Goal: Task Accomplishment & Management: Manage account settings

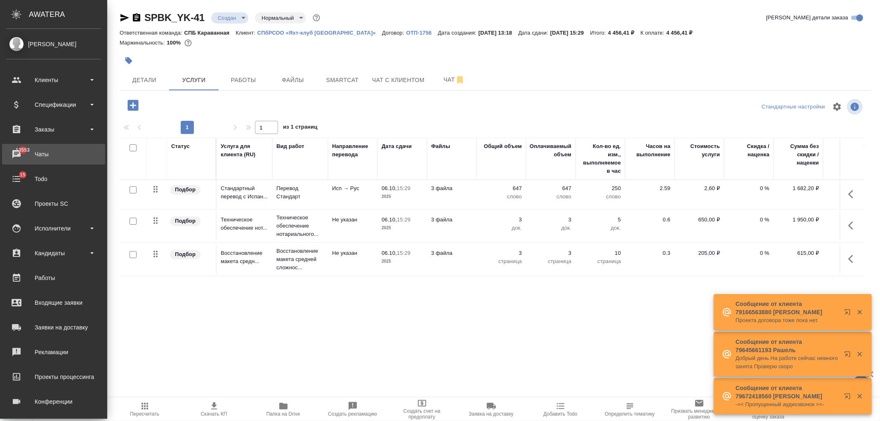
click at [27, 151] on div "Чаты" at bounding box center [53, 154] width 95 height 12
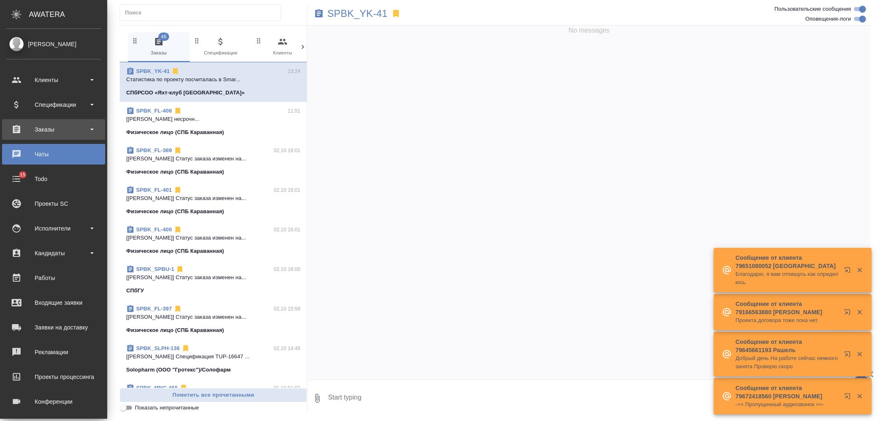
click at [23, 128] on div "Заказы" at bounding box center [53, 129] width 95 height 12
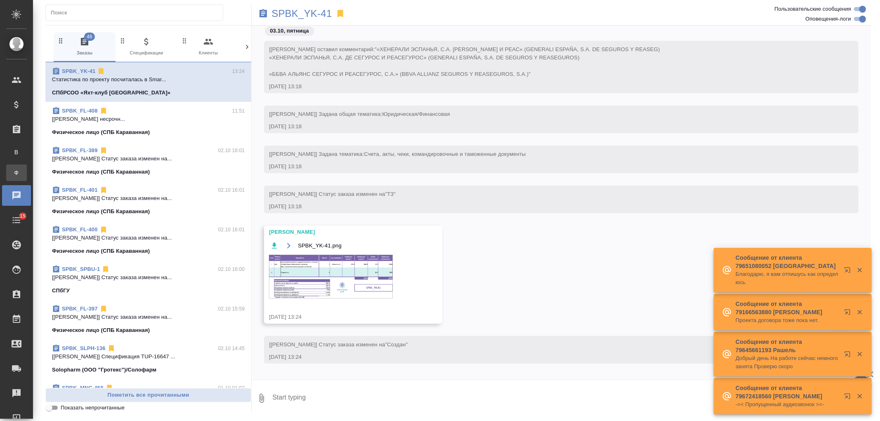
click at [12, 176] on div "Заказы физ. лиц" at bounding box center [6, 173] width 12 height 8
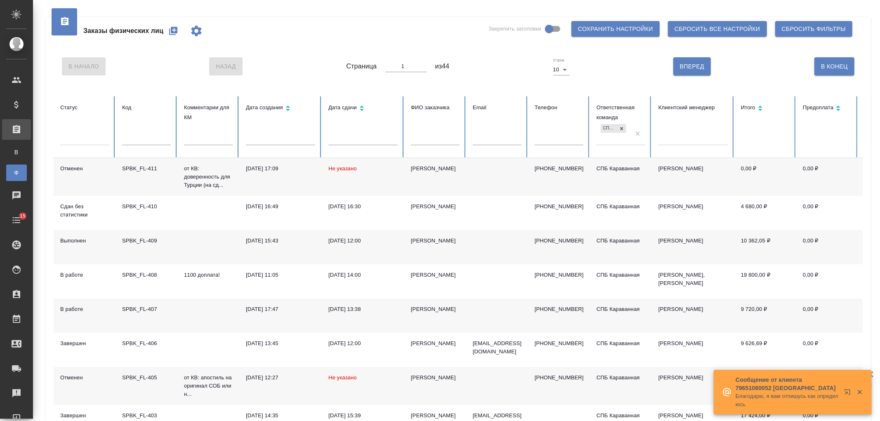
click at [872, 114] on div "Заказы физических лиц Закрепить заголовки Сохранить настройки Сбросить все наст…" at bounding box center [458, 275] width 835 height 551
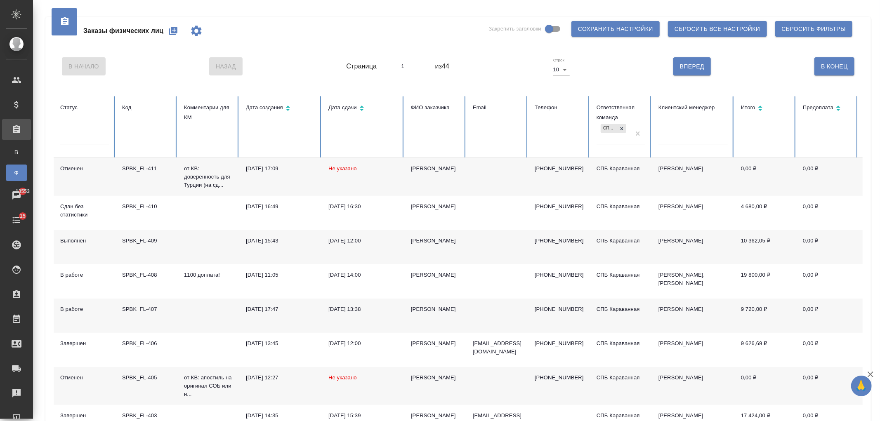
click at [429, 332] on td "Анна" at bounding box center [435, 316] width 62 height 34
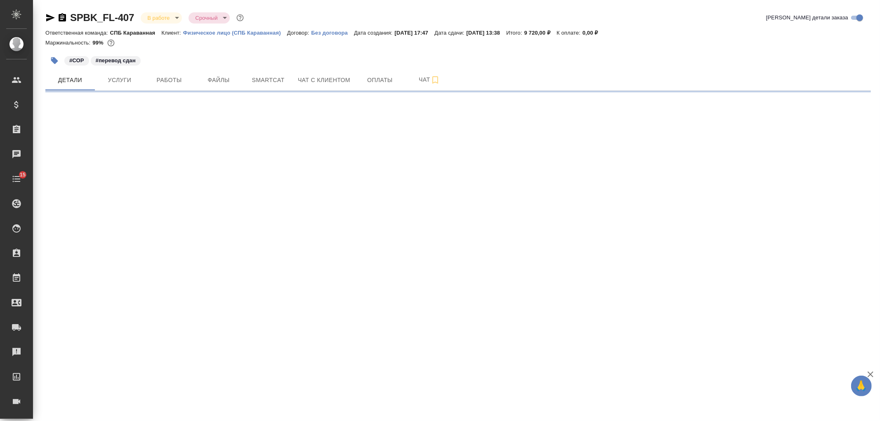
select select "RU"
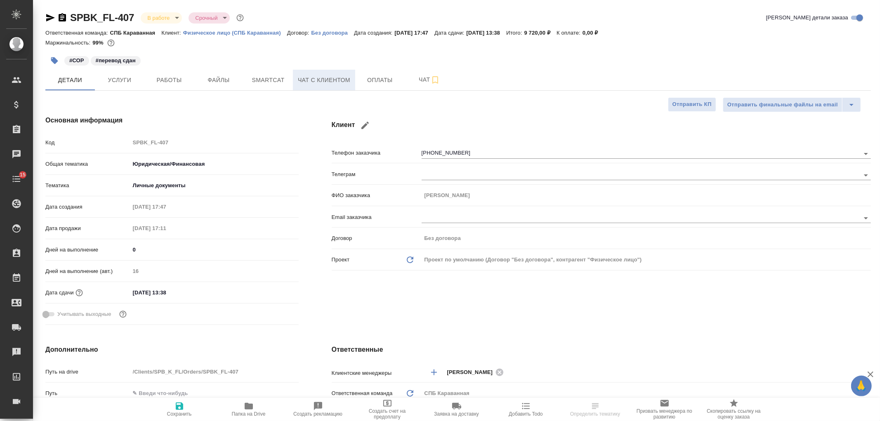
type textarea "x"
click at [324, 79] on span "Чат с клиентом" at bounding box center [324, 80] width 52 height 10
type textarea "x"
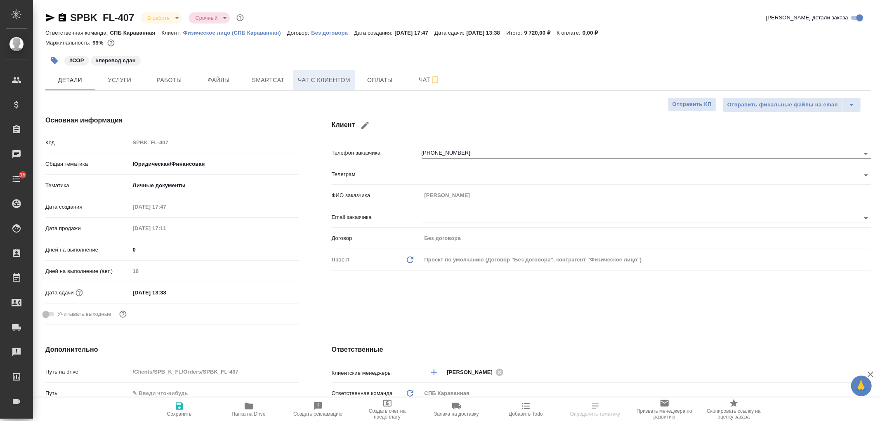
type textarea "x"
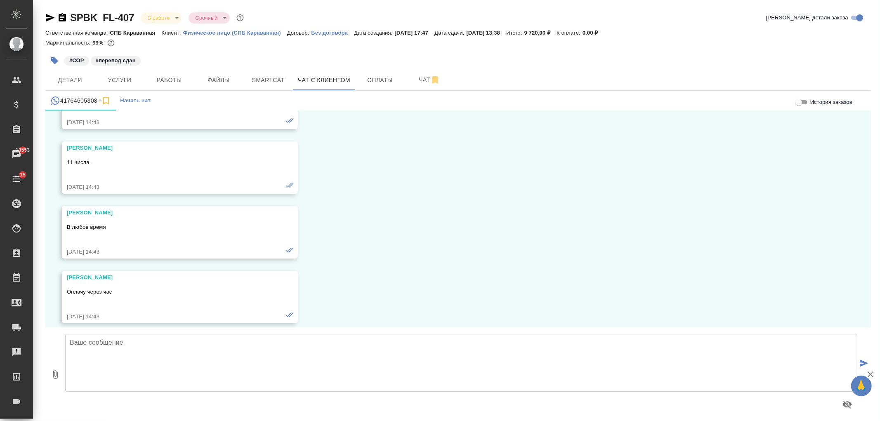
scroll to position [11350, 0]
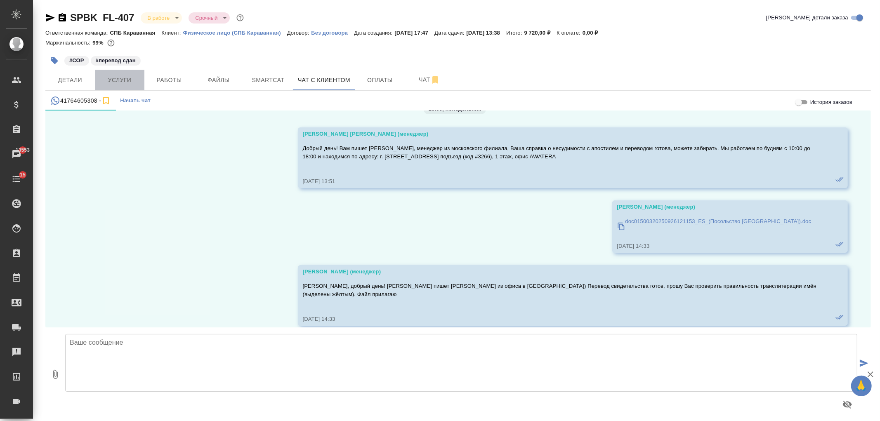
click at [128, 79] on span "Услуги" at bounding box center [120, 80] width 40 height 10
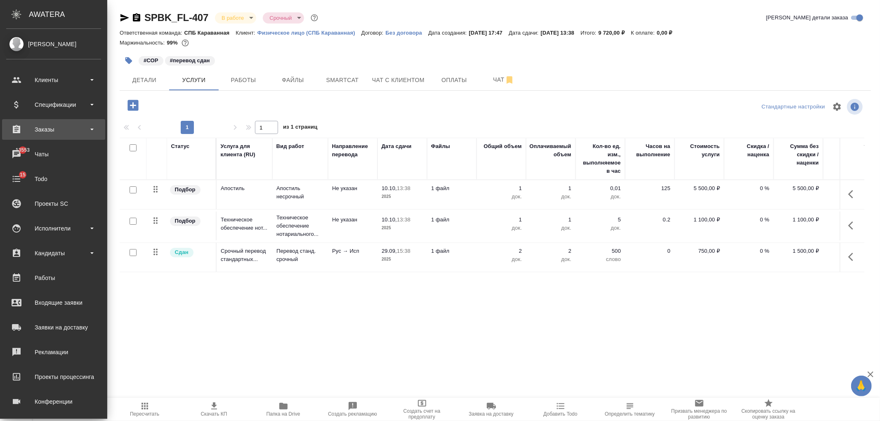
click at [59, 127] on div "Заказы" at bounding box center [53, 129] width 95 height 12
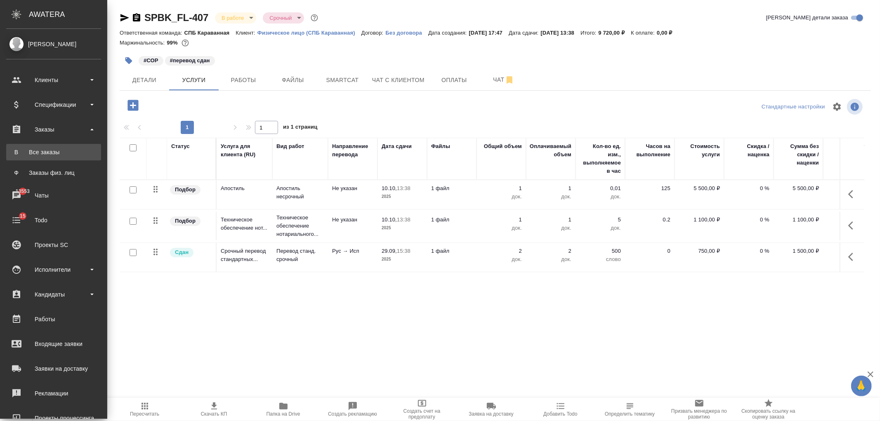
click at [67, 158] on link "В Все заказы" at bounding box center [53, 152] width 95 height 17
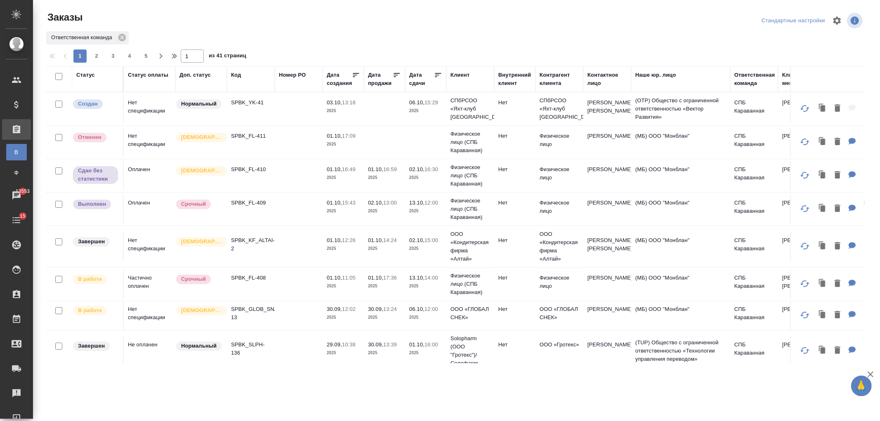
click at [301, 109] on td at bounding box center [299, 109] width 48 height 29
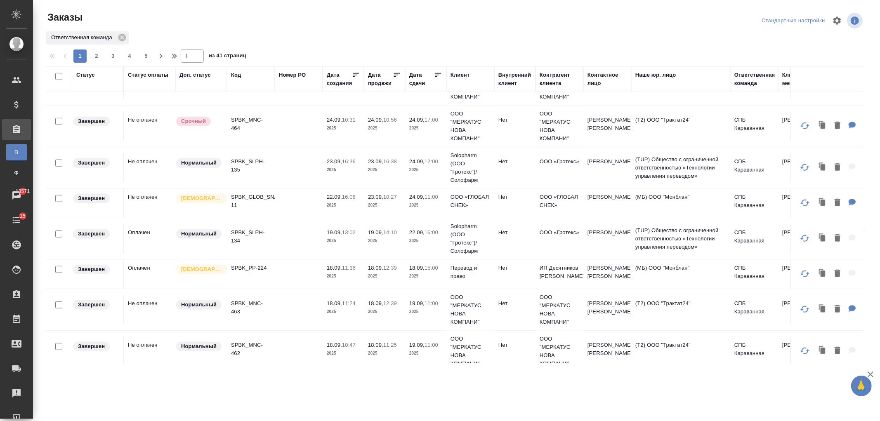
scroll to position [659, 0]
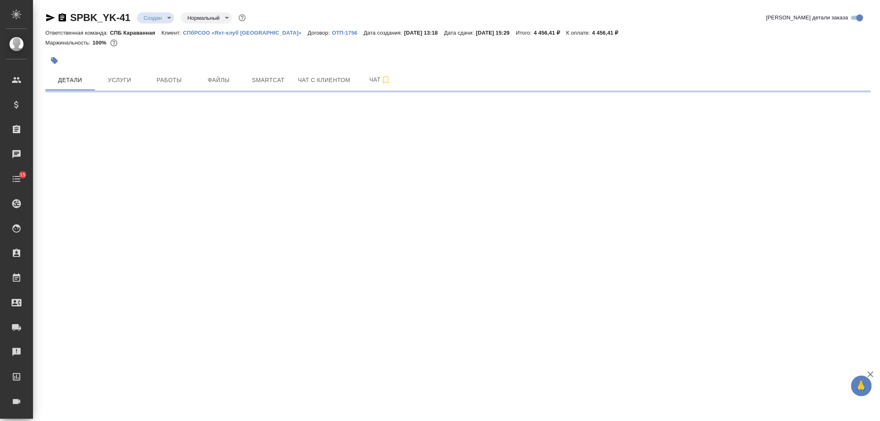
select select "RU"
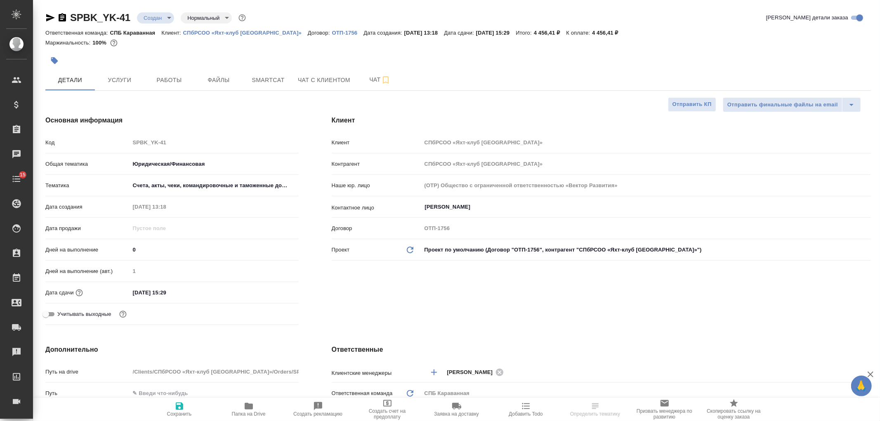
type textarea "x"
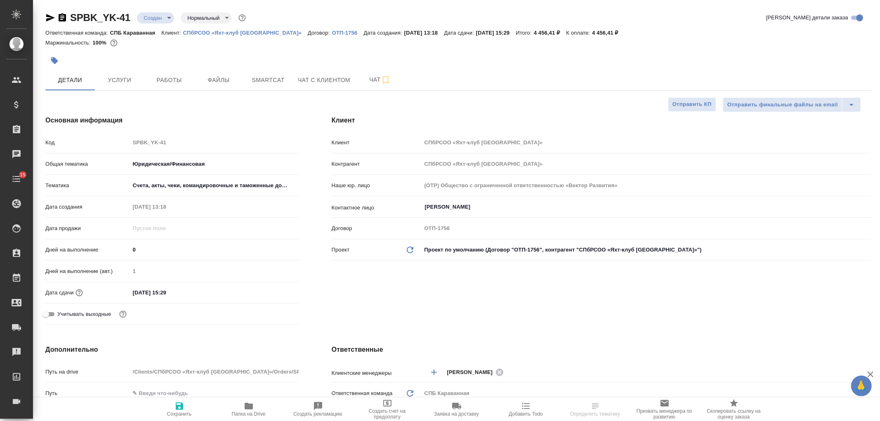
type textarea "x"
click at [585, 307] on div "Клиент Клиент СПбРСОО «Яхт-клуб Санкт-Петербурга» Контрагент СПбРСОО «Яхт-клуб …" at bounding box center [601, 222] width 572 height 246
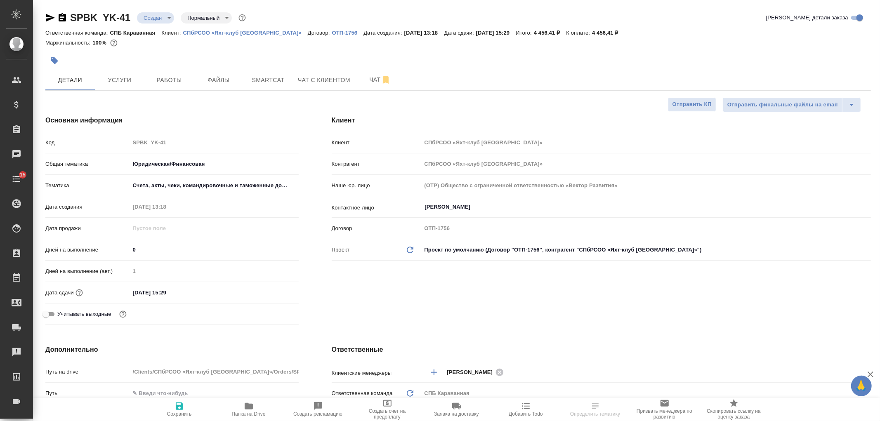
click at [461, 323] on div "Клиент Клиент СПбРСОО «Яхт-клуб Санкт-Петербурга» Контрагент СПбРСОО «Яхт-клуб …" at bounding box center [601, 222] width 572 height 246
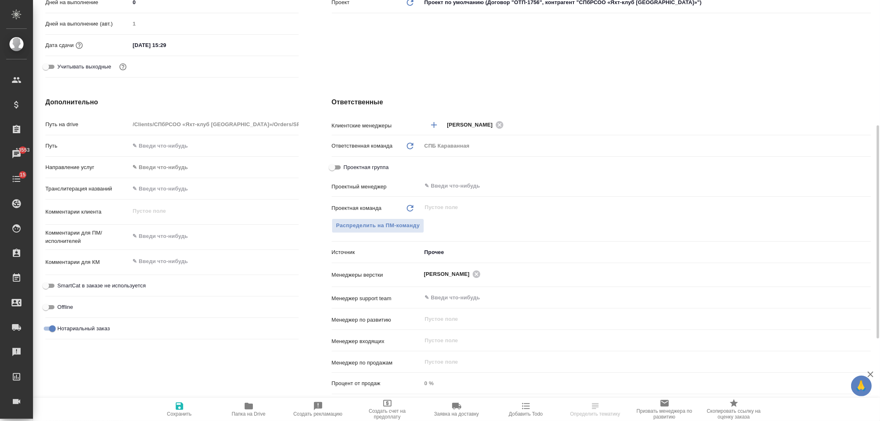
scroll to position [260, 0]
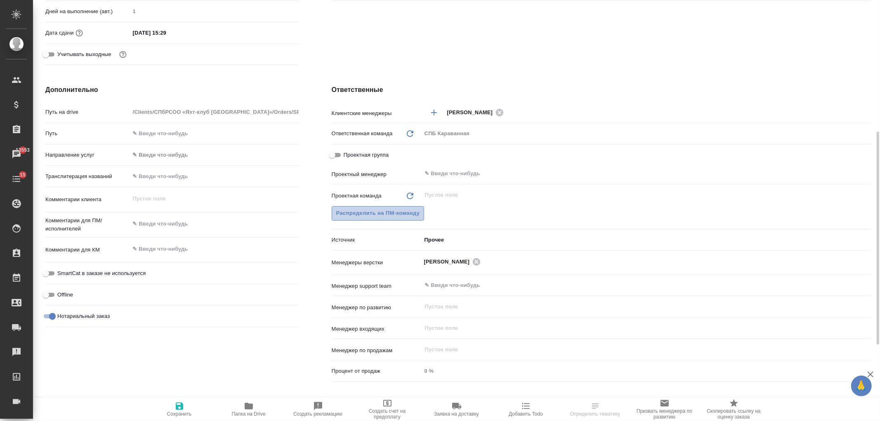
click at [397, 213] on span "Распределить на ПМ-команду" at bounding box center [378, 213] width 84 height 9
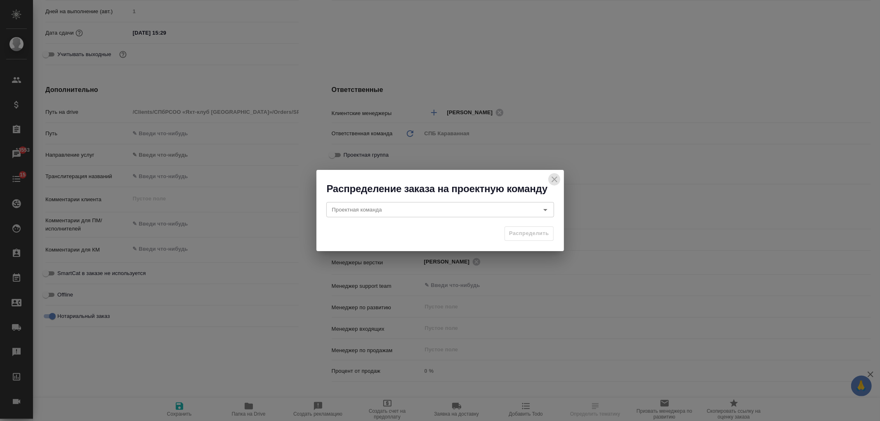
click at [550, 179] on icon "close" at bounding box center [555, 180] width 10 height 10
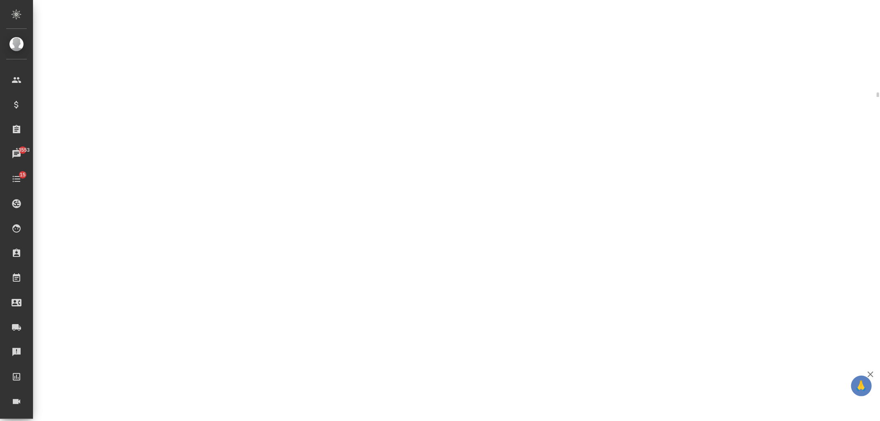
select select "RU"
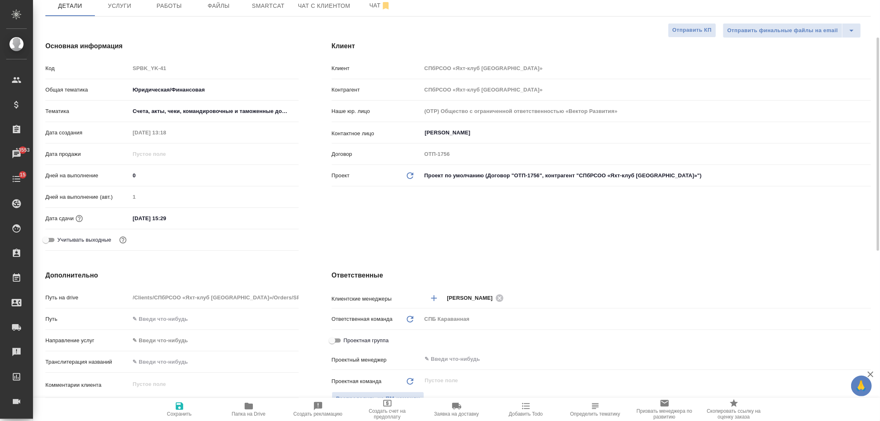
type textarea "x"
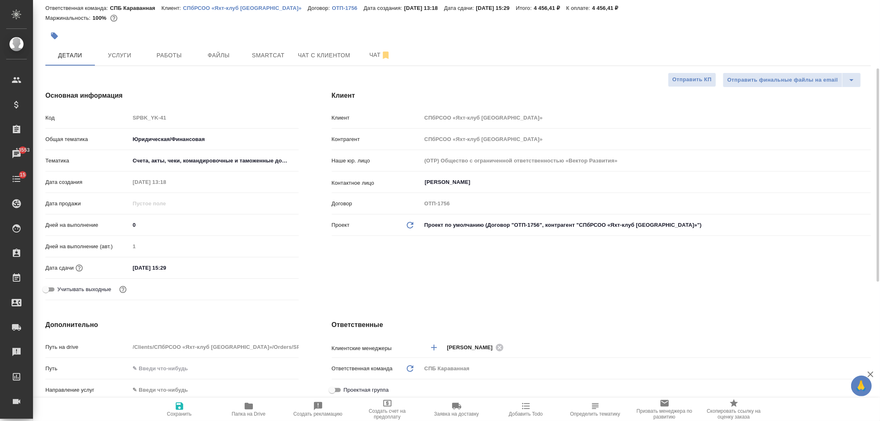
scroll to position [0, 0]
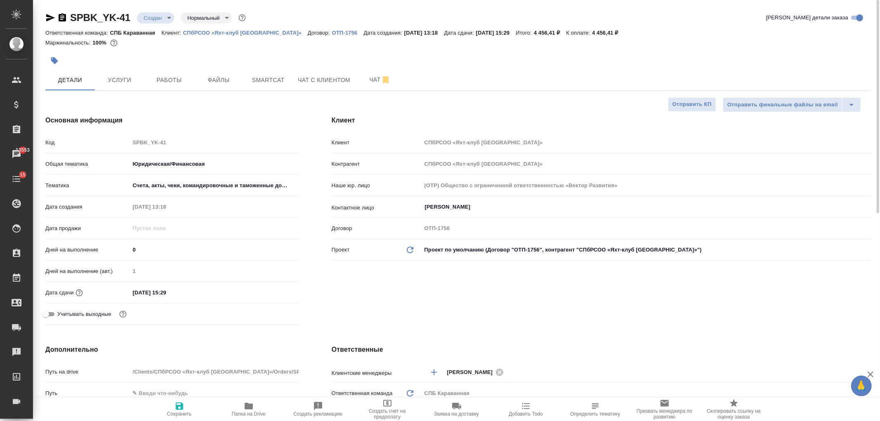
type textarea "x"
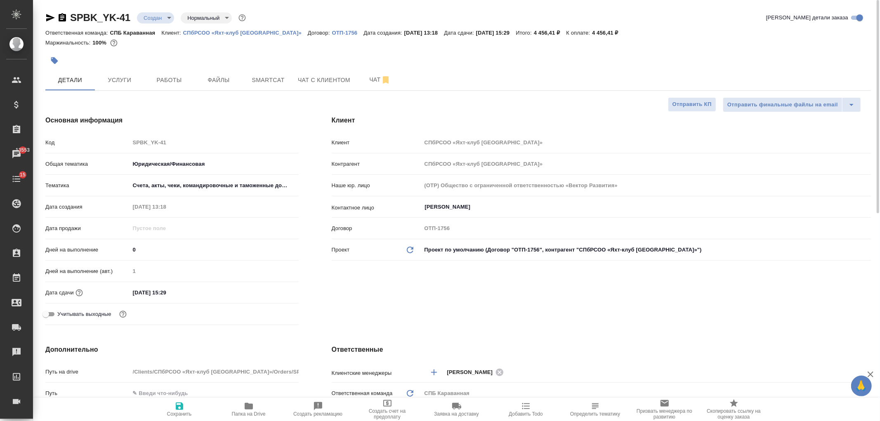
type textarea "x"
click at [475, 323] on div "Клиент Клиент СПбРСОО «Яхт-клуб Санкт-Петербурга» Контрагент СПбРСОО «Яхт-клуб …" at bounding box center [601, 222] width 572 height 246
click at [166, 83] on span "Работы" at bounding box center [169, 80] width 40 height 10
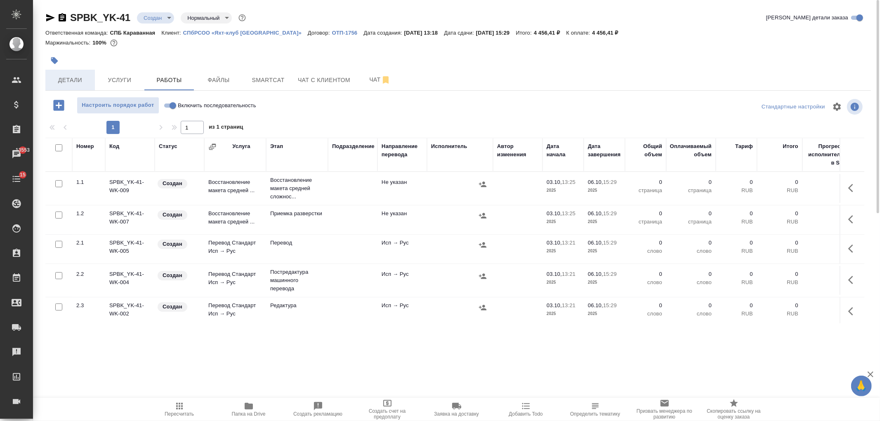
click at [65, 86] on button "Детали" at bounding box center [70, 80] width 50 height 21
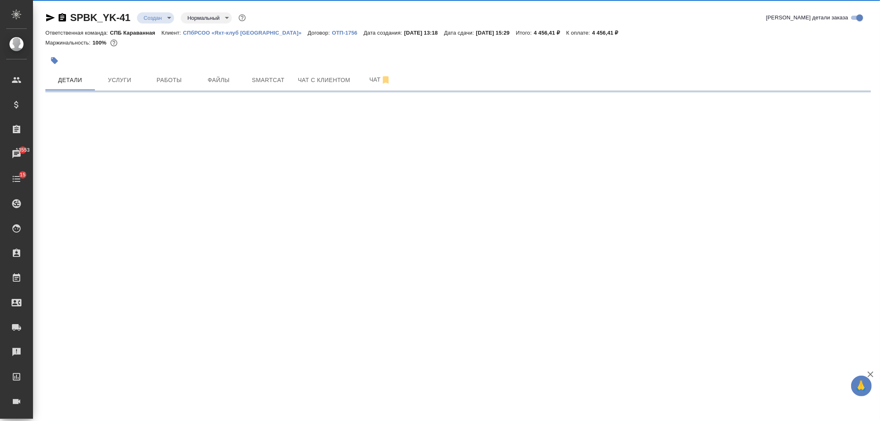
select select "RU"
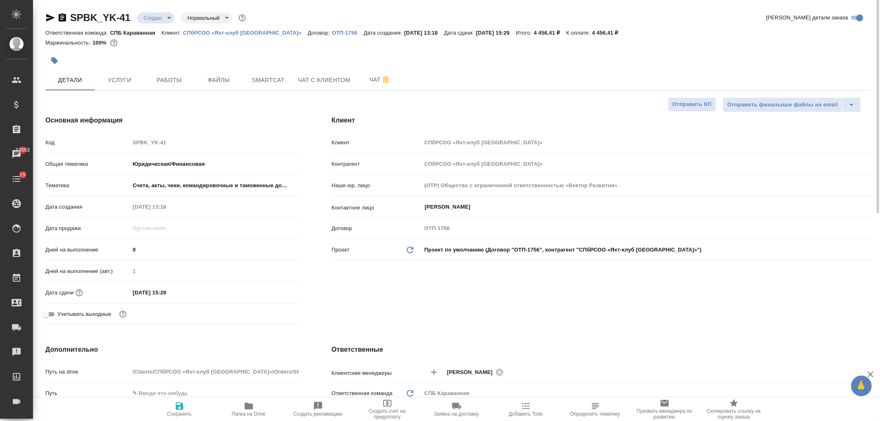
type textarea "x"
click at [572, 298] on div "Клиент Клиент СПбРСОО «Яхт-клуб Санкт-Петербурга» Контрагент СПбРСОО «Яхт-клуб …" at bounding box center [601, 222] width 572 height 246
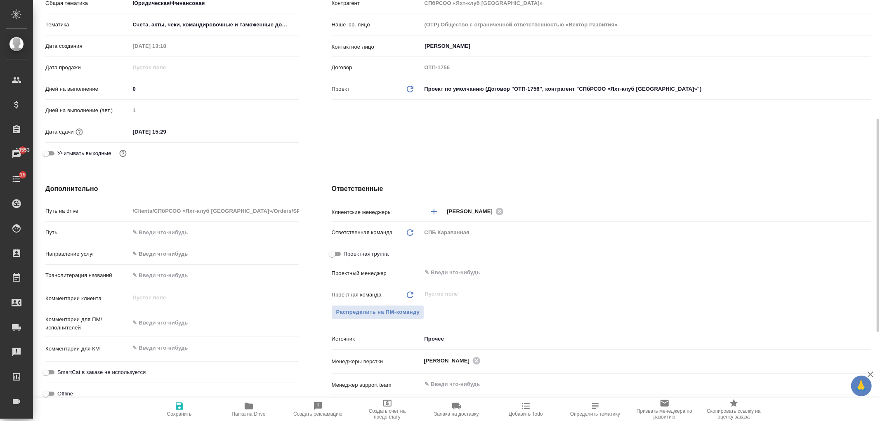
scroll to position [186, 0]
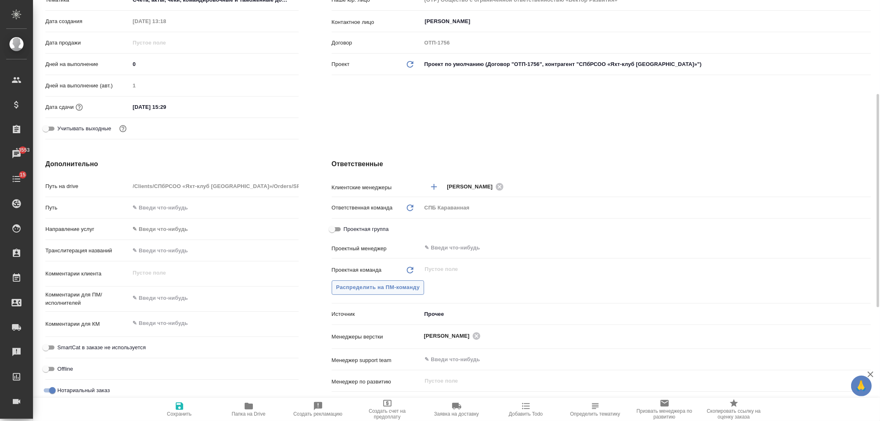
click at [400, 282] on button "Распределить на ПМ-команду" at bounding box center [378, 288] width 93 height 14
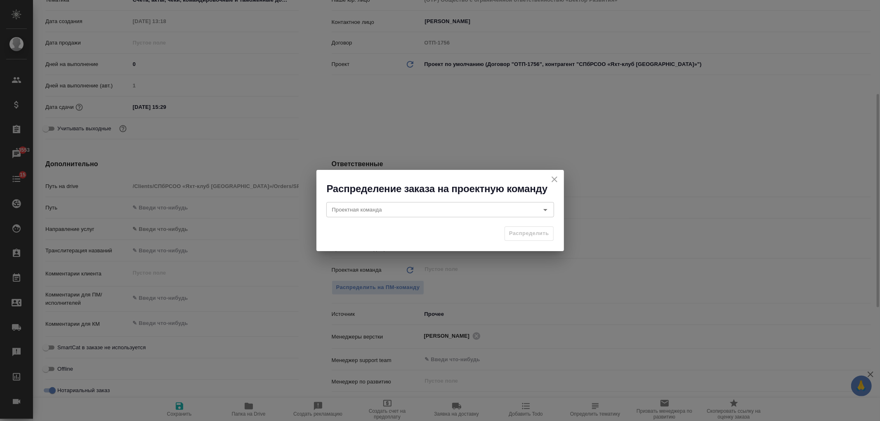
click at [407, 192] on h2 "Распределение заказа на проектную команду" at bounding box center [445, 188] width 237 height 13
click at [404, 205] on input "Проектная команда" at bounding box center [426, 210] width 195 height 10
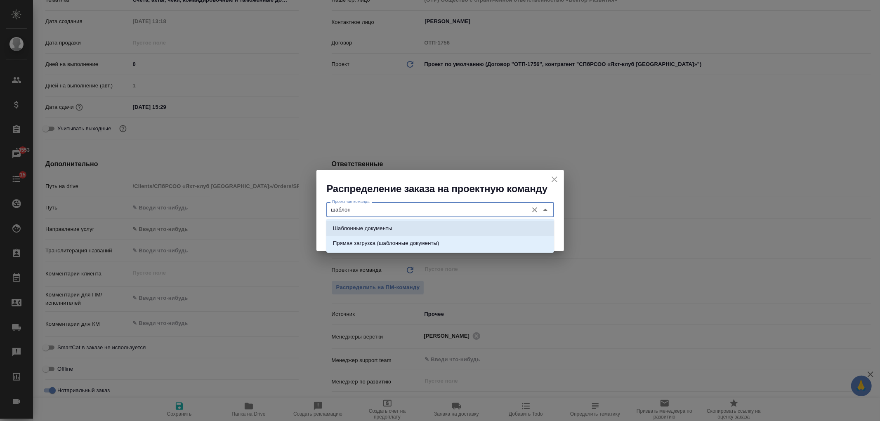
click at [392, 222] on li "Шаблонные документы" at bounding box center [440, 228] width 228 height 15
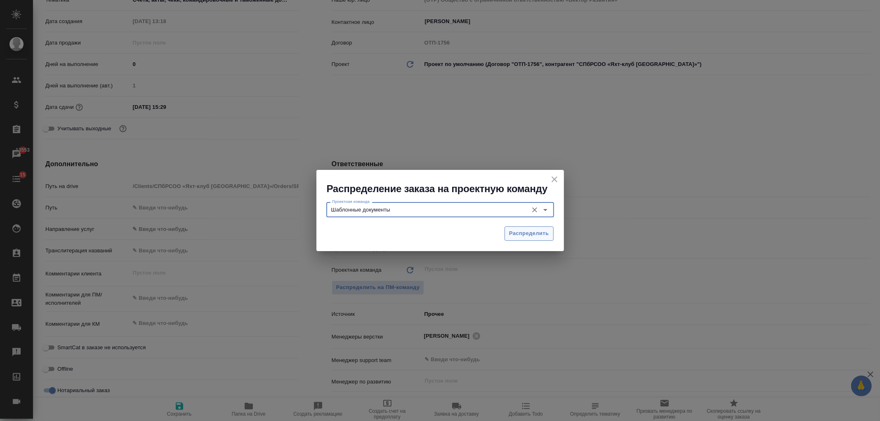
type input "Шаблонные документы"
click at [537, 229] on span "Распределить" at bounding box center [529, 233] width 40 height 9
type textarea "x"
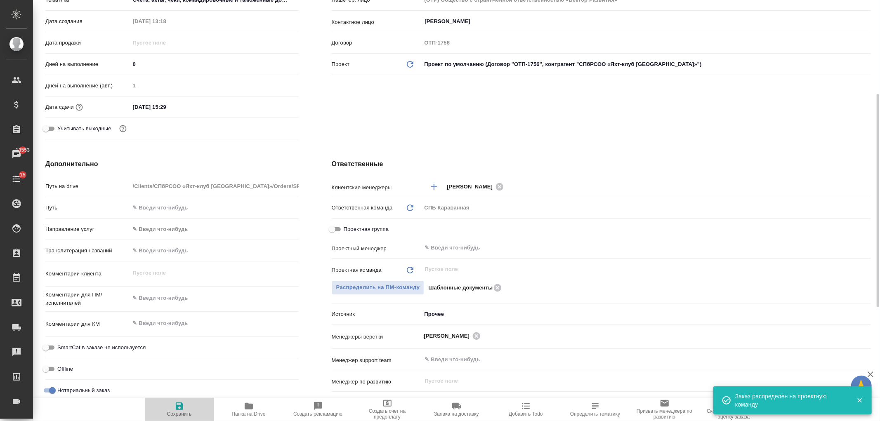
click at [173, 404] on span "Сохранить" at bounding box center [179, 410] width 59 height 16
type textarea "x"
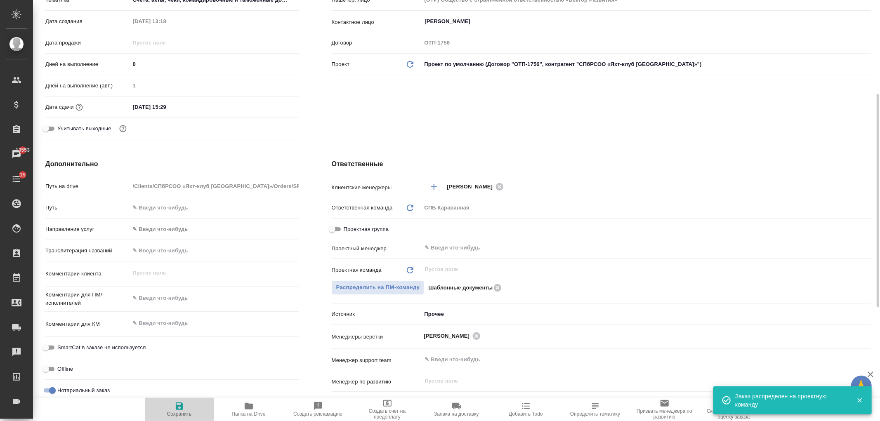
type textarea "x"
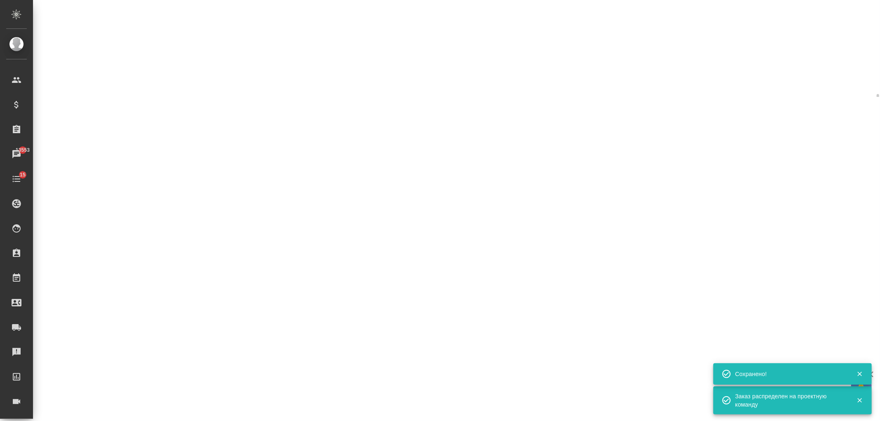
select select "RU"
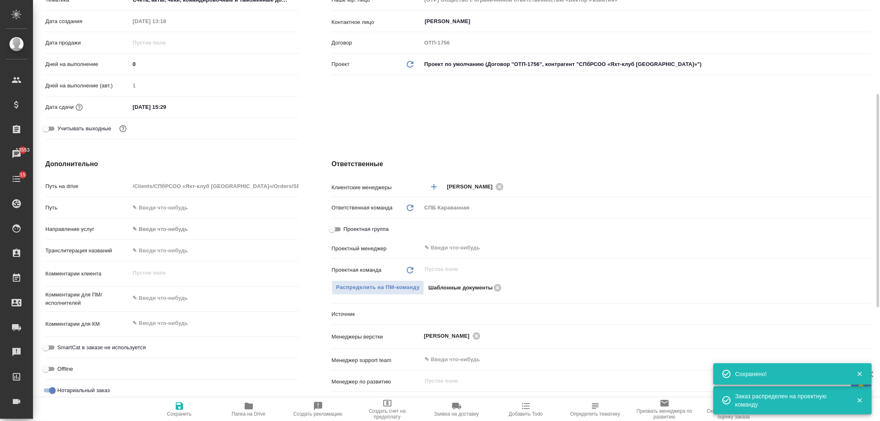
type textarea "x"
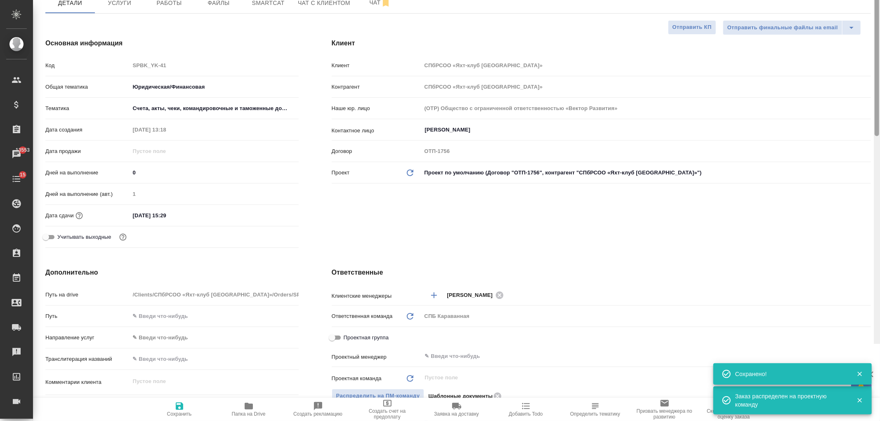
scroll to position [0, 0]
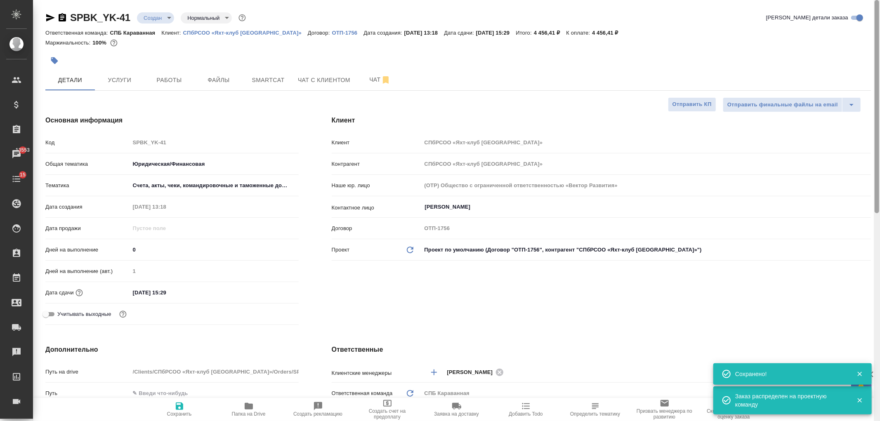
drag, startPoint x: 876, startPoint y: 290, endPoint x: 861, endPoint y: 67, distance: 223.3
click at [877, 81] on div at bounding box center [877, 106] width 5 height 213
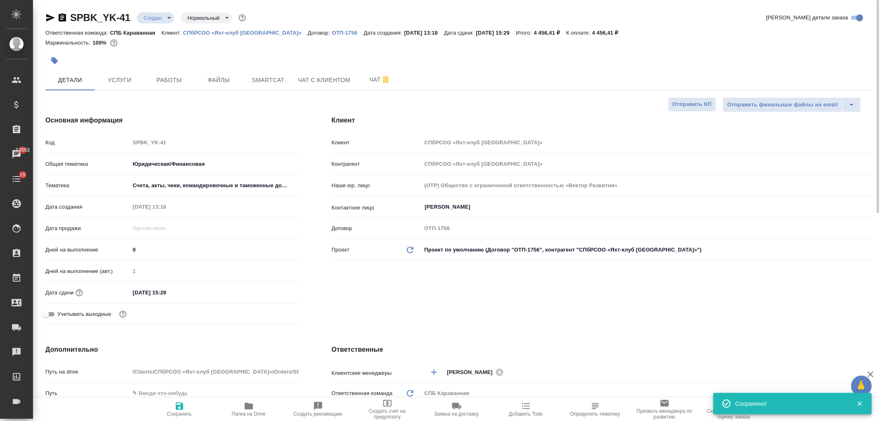
click at [151, 13] on body "🙏 .cls-1 fill:#fff; AWATERA Ivanova Arina Клиенты Спецификации Заказы 13553 Чат…" at bounding box center [440, 210] width 880 height 421
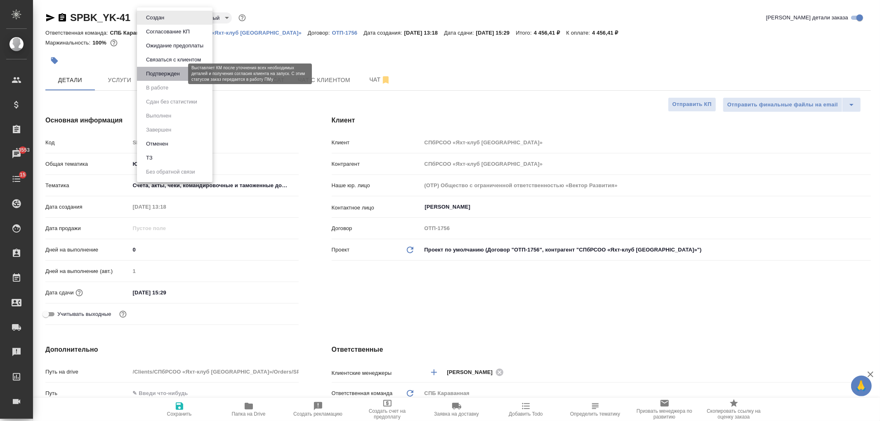
click at [177, 70] on button "Подтвержден" at bounding box center [163, 73] width 39 height 9
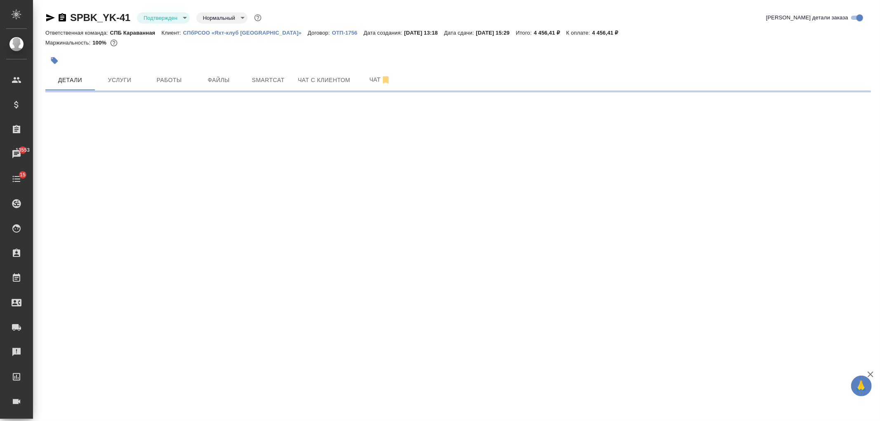
select select "RU"
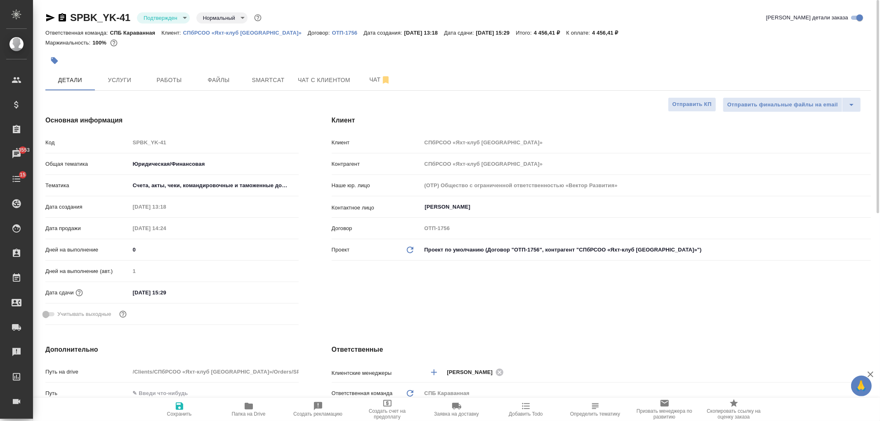
type textarea "x"
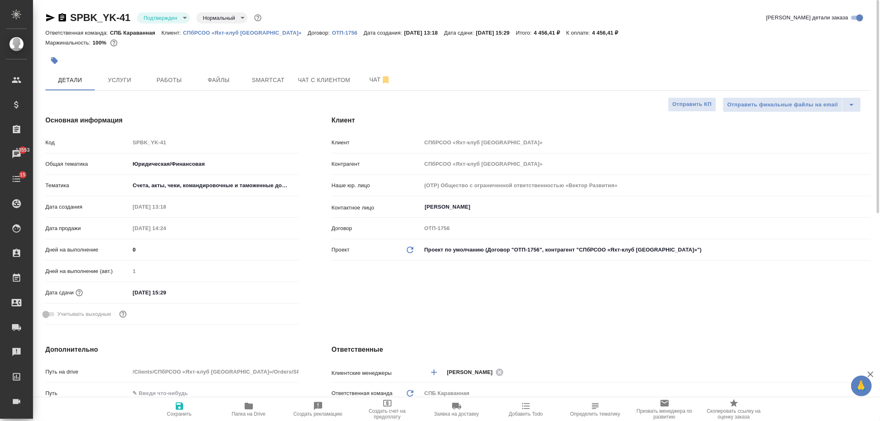
type textarea "x"
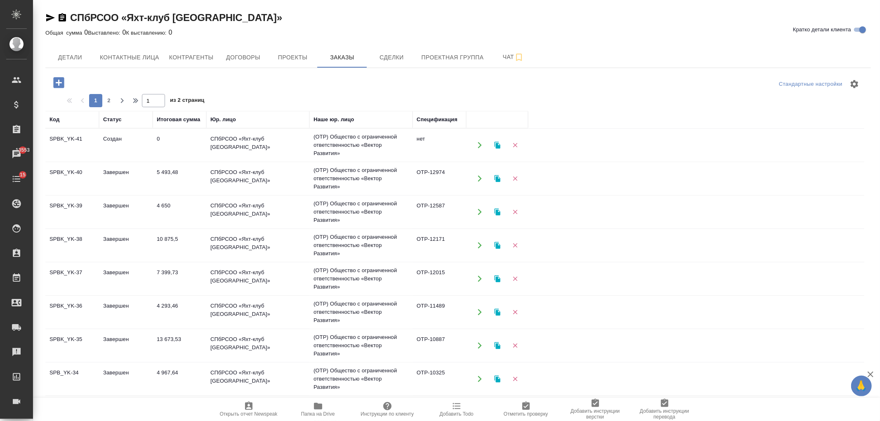
click at [174, 184] on td "5 493,48" at bounding box center [180, 178] width 54 height 29
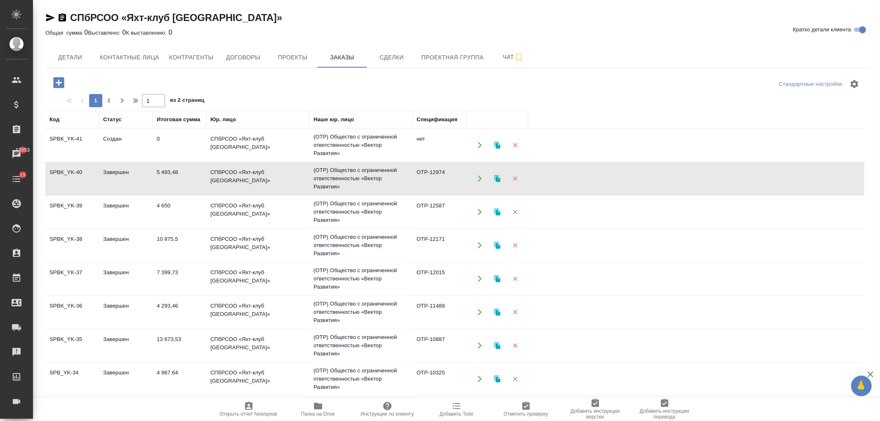
click at [174, 184] on td "5 493,48" at bounding box center [180, 178] width 54 height 29
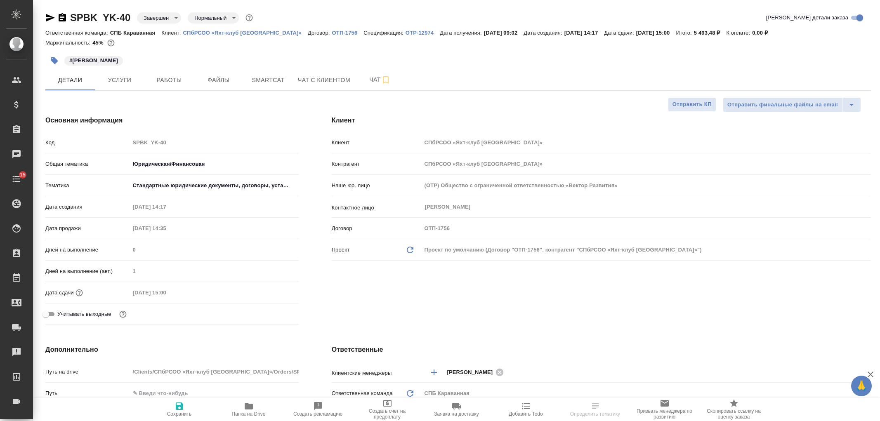
select select "RU"
type textarea "x"
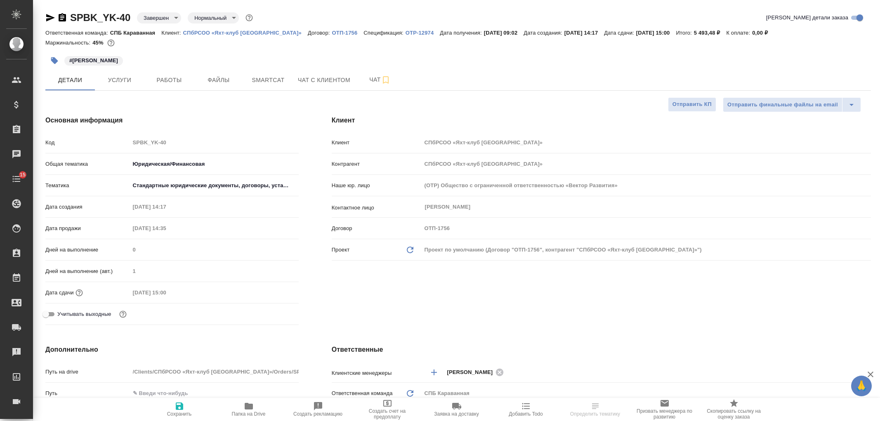
type textarea "x"
click at [522, 296] on div "Клиент Клиент СПбРСОО «Яхт-клуб [GEOGRAPHIC_DATA]» Контрагент СПбРСОО «Яхт-клуб…" at bounding box center [601, 222] width 572 height 246
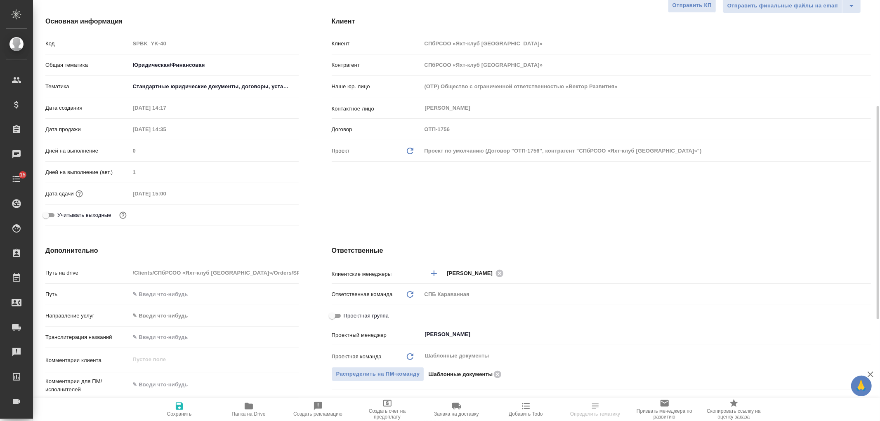
scroll to position [173, 0]
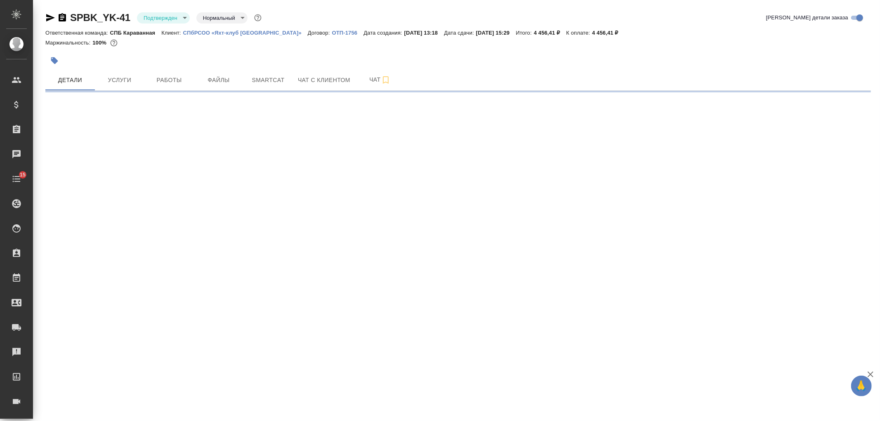
select select "RU"
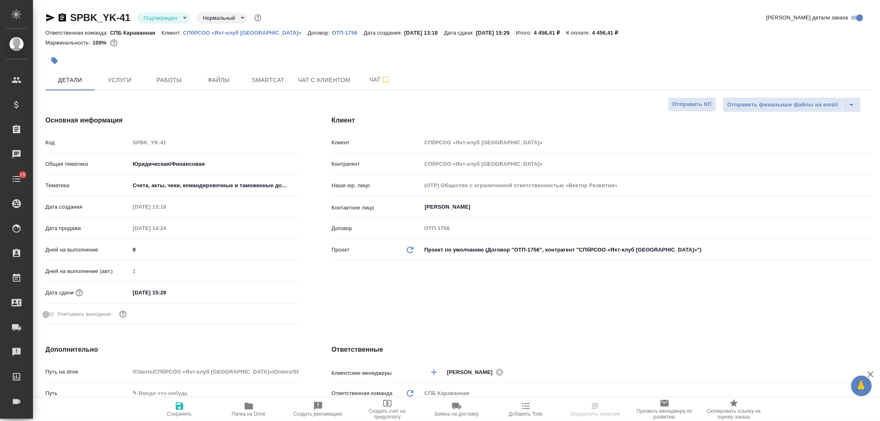
type textarea "x"
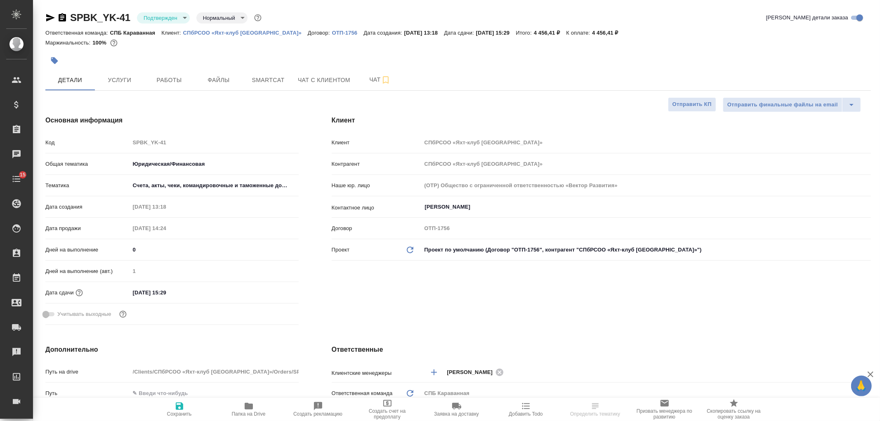
type textarea "x"
click at [633, 311] on div "Клиент Клиент СПбРСОО «Яхт-клуб [GEOGRAPHIC_DATA]» Контрагент СПбРСОО «Яхт-клуб…" at bounding box center [601, 222] width 572 height 246
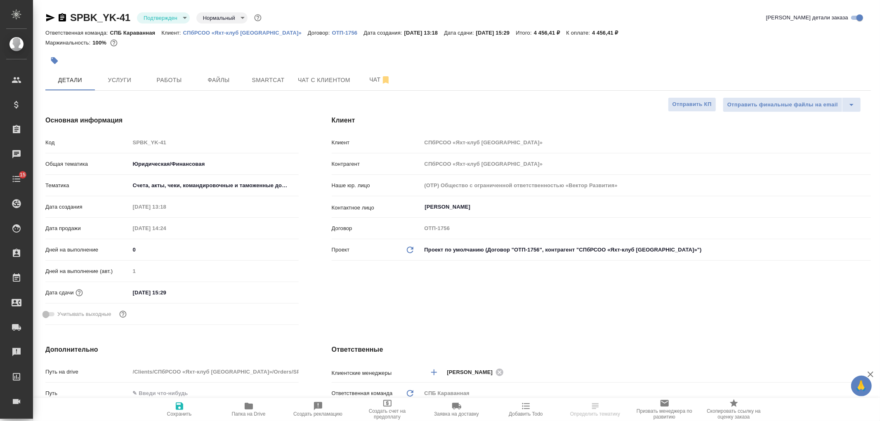
click at [880, 91] on div "SPBK_YK-41 Подтвержден confirmed Нормальный normal Кратко детали заказа Ответст…" at bounding box center [456, 416] width 847 height 832
click at [374, 87] on button "Чат" at bounding box center [380, 80] width 50 height 21
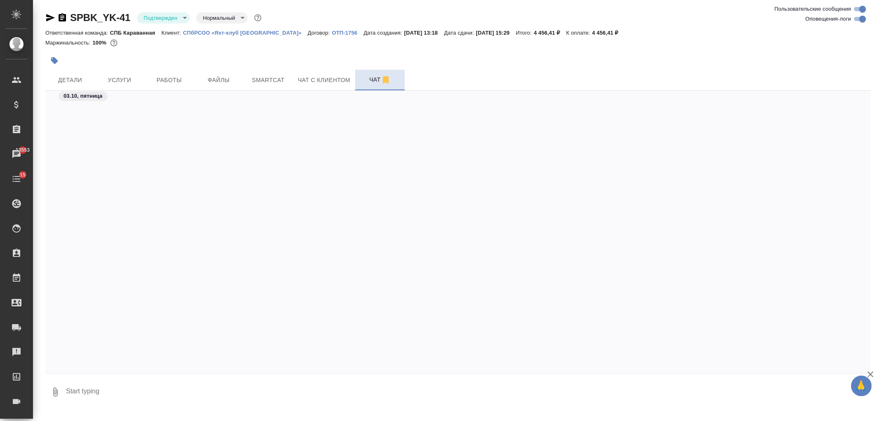
scroll to position [737, 0]
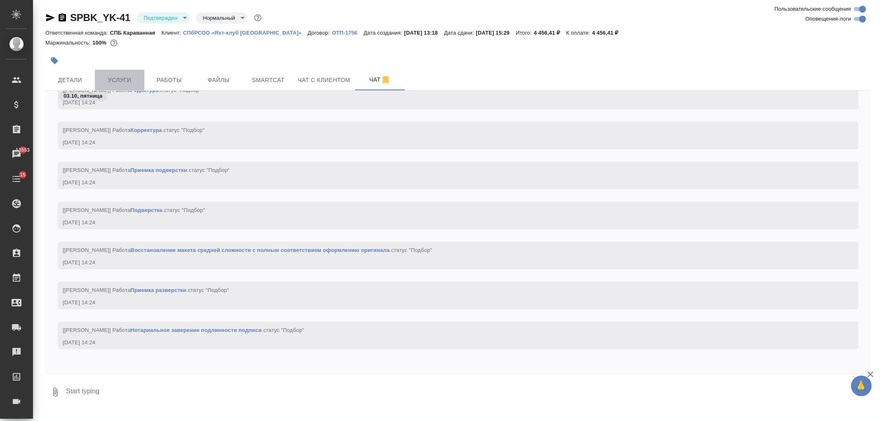
click at [102, 80] on span "Услуги" at bounding box center [120, 80] width 40 height 10
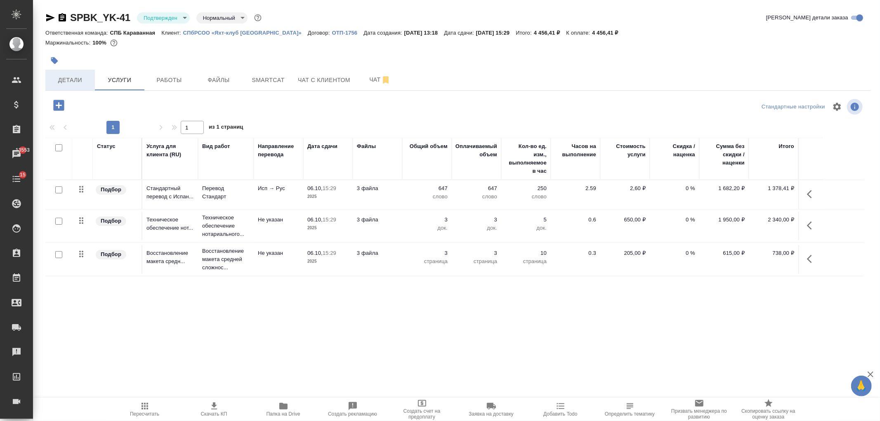
click at [77, 89] on button "Детали" at bounding box center [70, 80] width 50 height 21
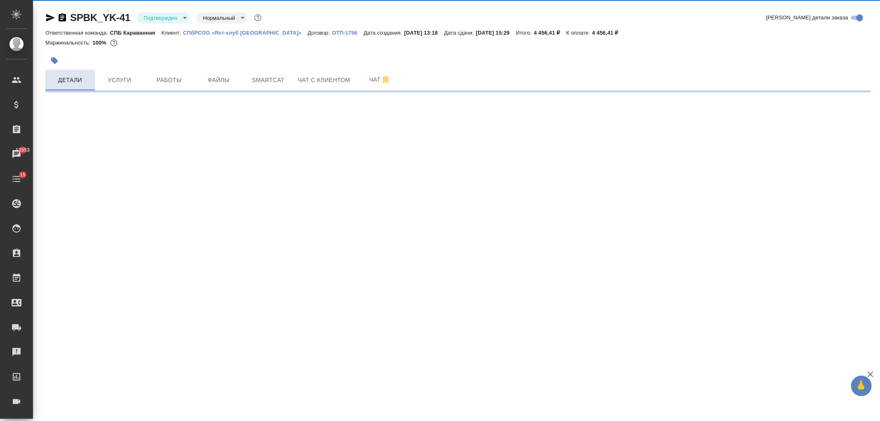
select select "RU"
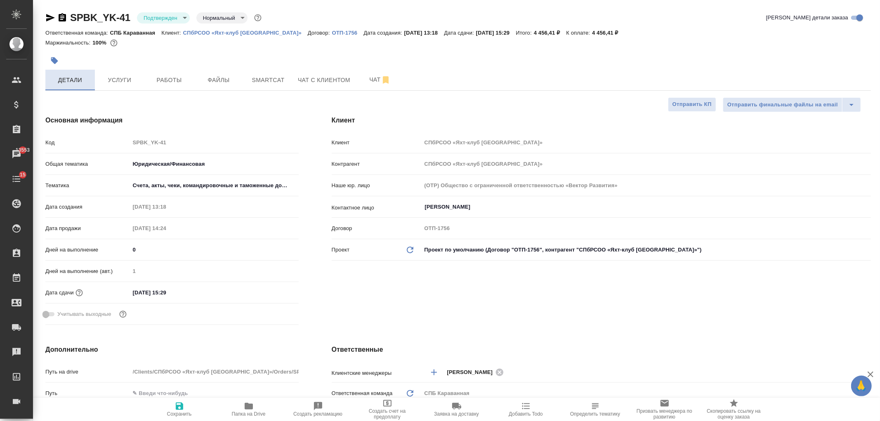
type textarea "x"
click at [129, 88] on button "Услуги" at bounding box center [120, 80] width 50 height 21
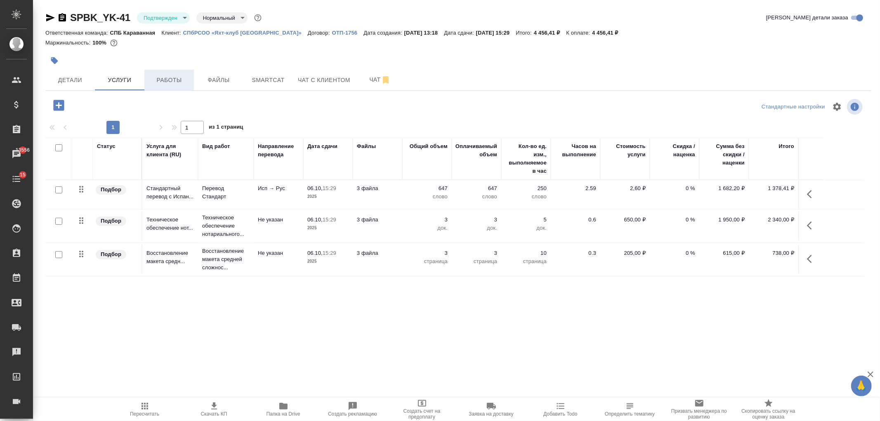
click at [164, 80] on span "Работы" at bounding box center [169, 80] width 40 height 10
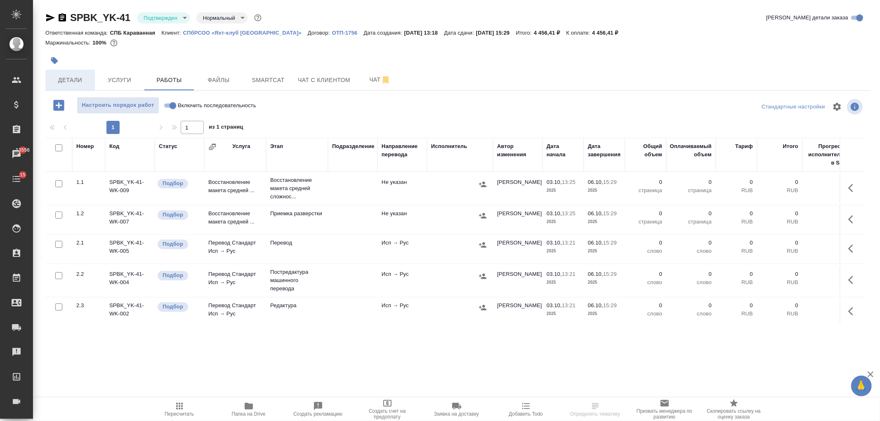
click at [81, 82] on span "Детали" at bounding box center [70, 80] width 40 height 10
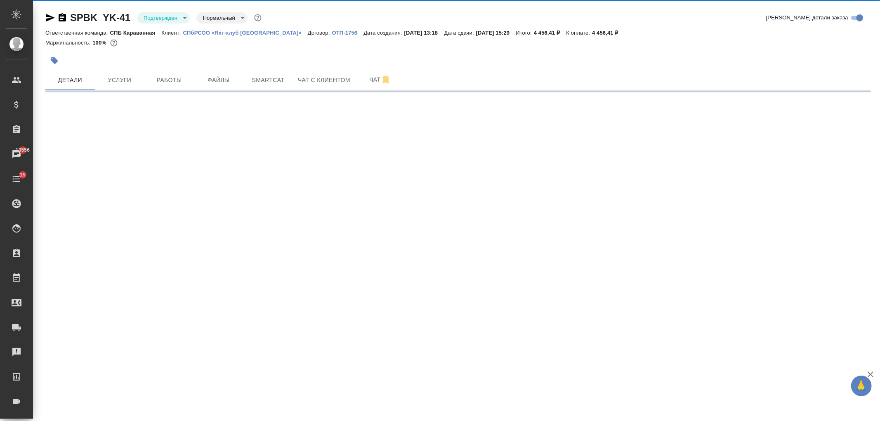
select select "RU"
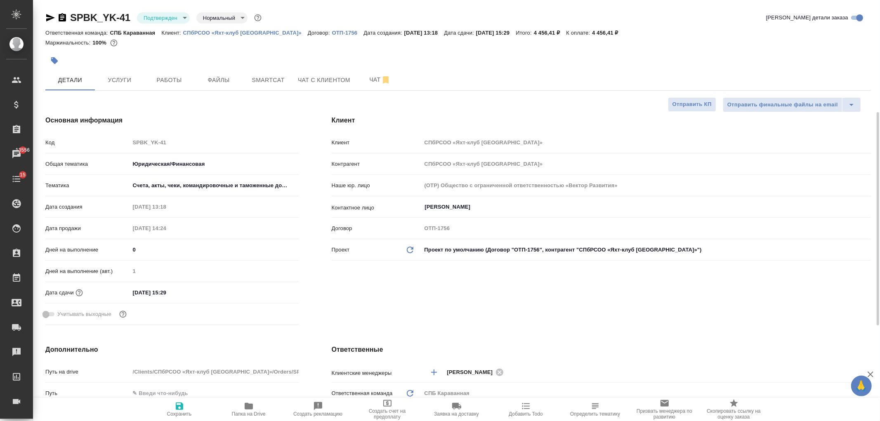
type textarea "x"
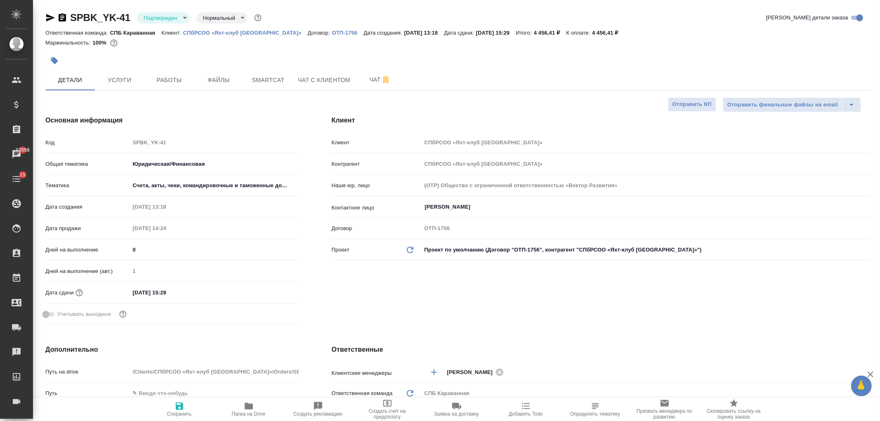
type textarea "x"
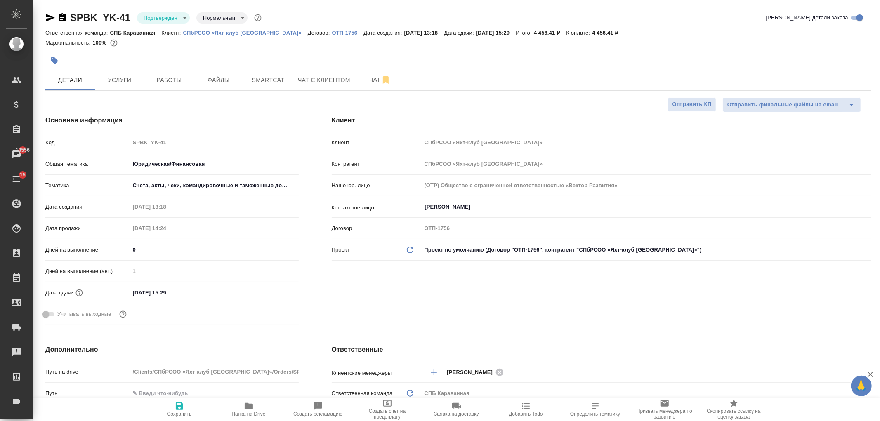
type textarea "x"
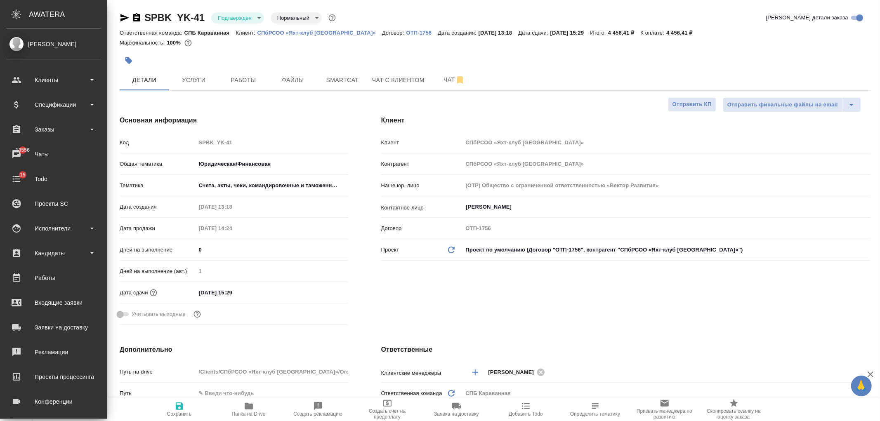
type textarea "x"
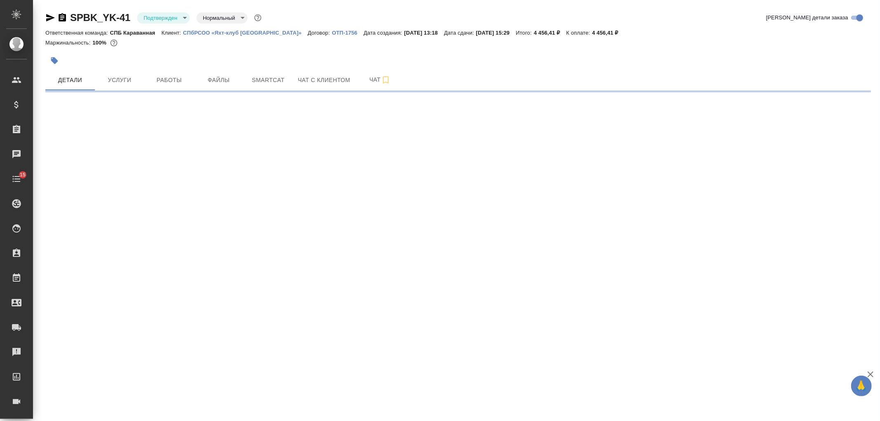
select select "RU"
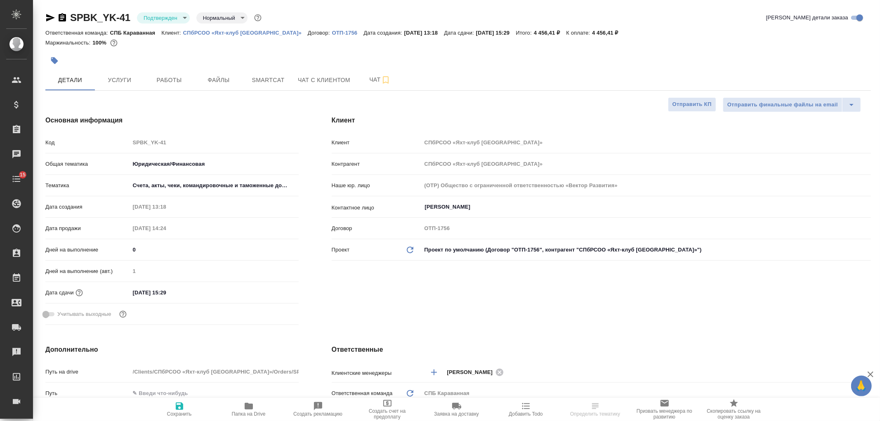
type textarea "x"
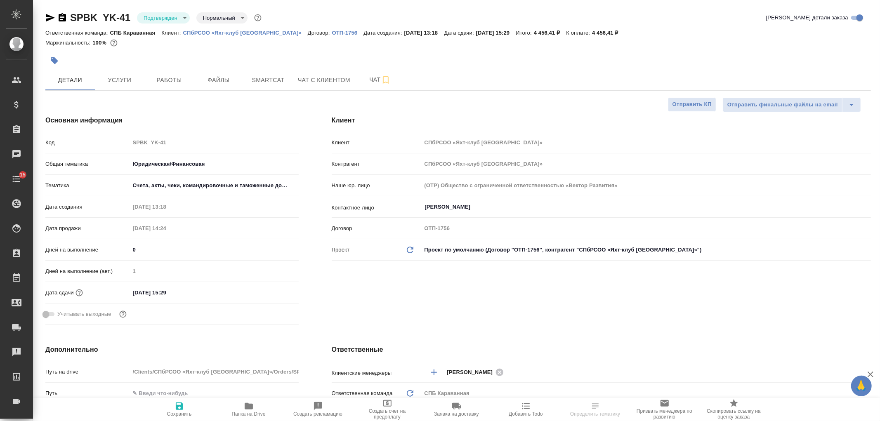
type textarea "x"
click at [124, 92] on div "SPBK_YK-41 Подтвержден confirmed Нормальный normal Кратко детали заказа Ответст…" at bounding box center [458, 416] width 835 height 832
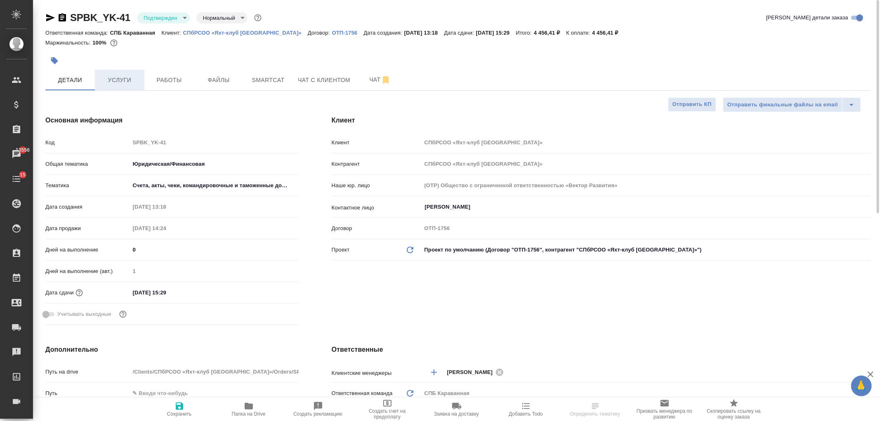
click at [124, 81] on span "Услуги" at bounding box center [120, 80] width 40 height 10
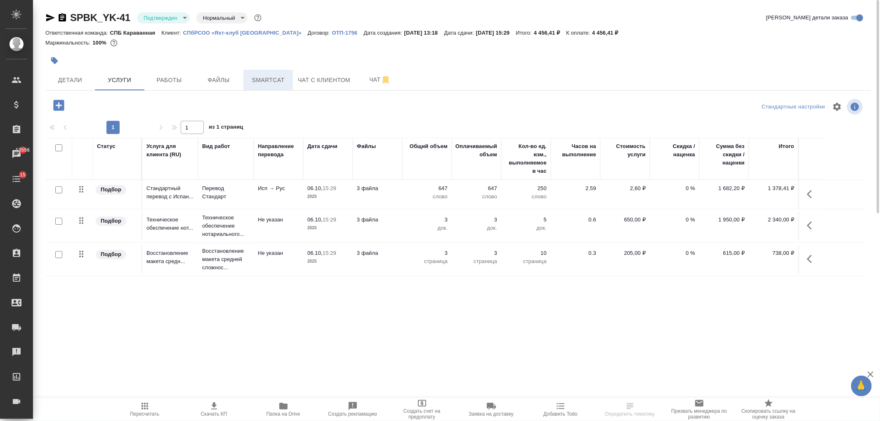
click at [250, 84] on span "Smartcat" at bounding box center [268, 80] width 40 height 10
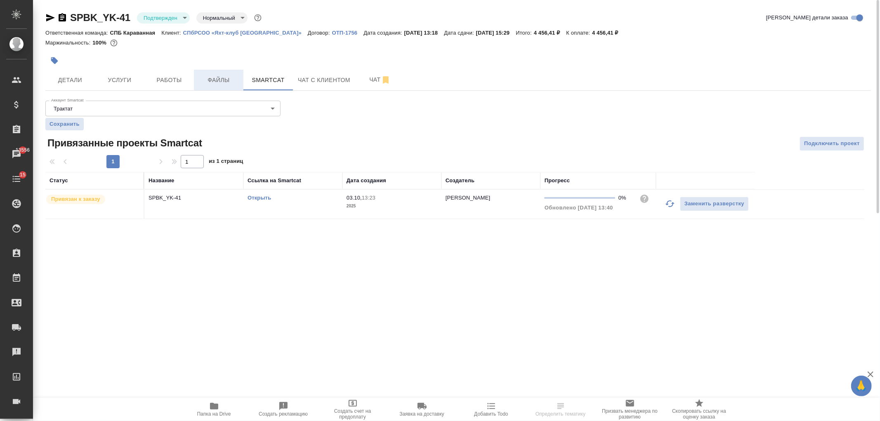
click at [229, 85] on button "Файлы" at bounding box center [219, 80] width 50 height 21
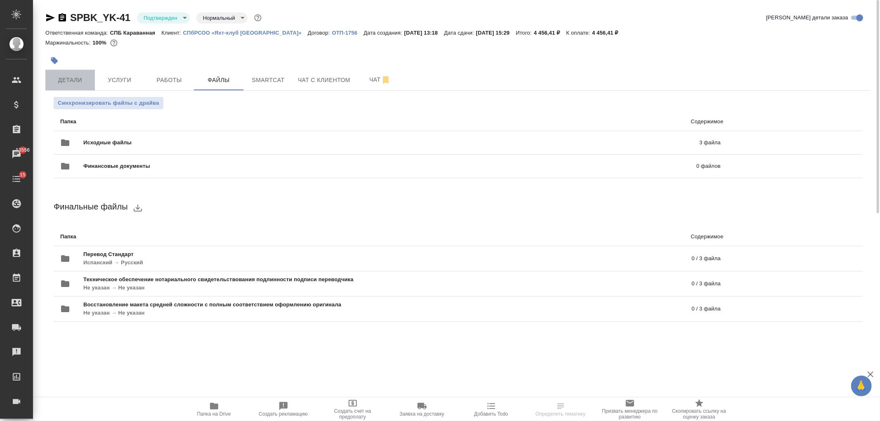
click at [73, 88] on button "Детали" at bounding box center [70, 80] width 50 height 21
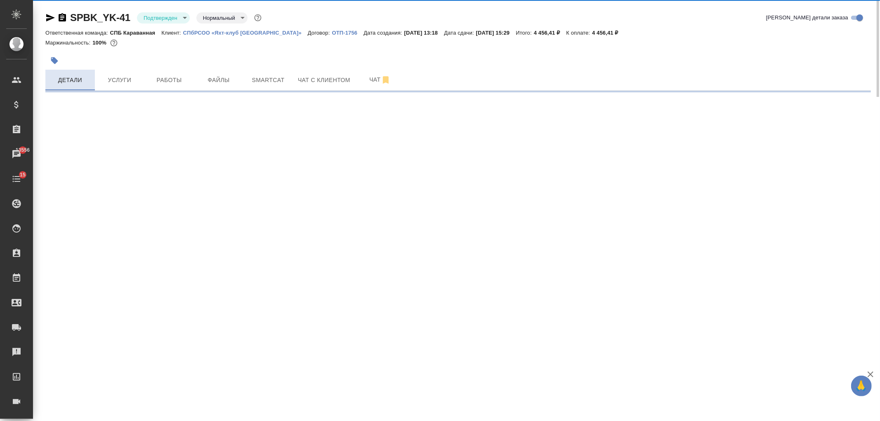
select select "RU"
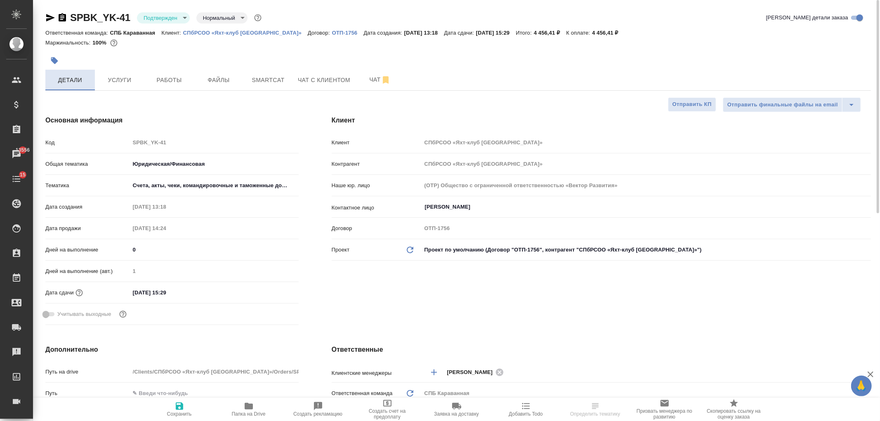
type textarea "x"
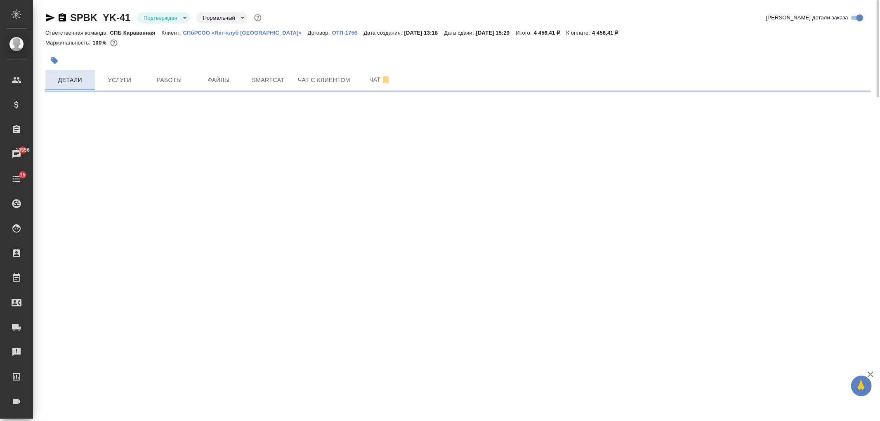
select select "RU"
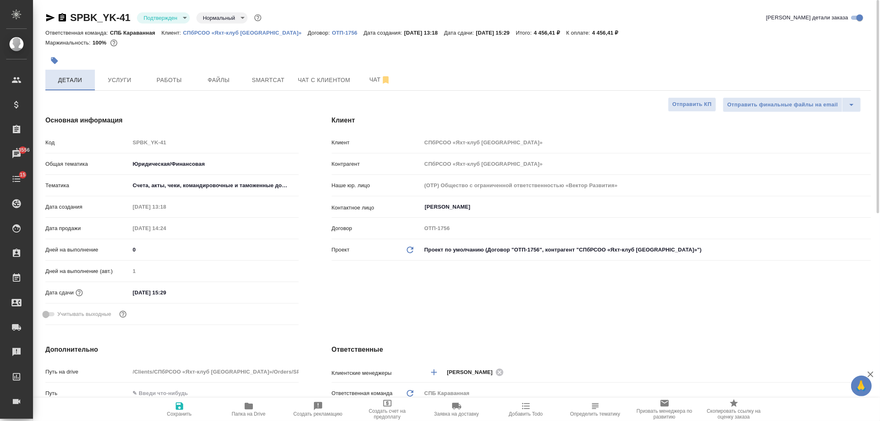
type textarea "x"
select select "RU"
drag, startPoint x: 880, startPoint y: 64, endPoint x: 880, endPoint y: 92, distance: 28.5
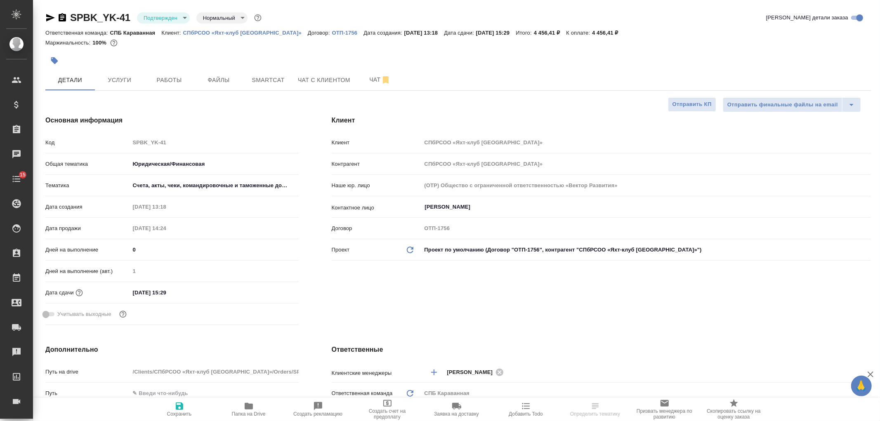
click at [880, 92] on div "SPBK_YK-41 Подтвержден confirmed Нормальный normal Кратко детали заказа Ответст…" at bounding box center [456, 416] width 847 height 832
click at [514, 296] on div "Клиент Клиент СПбРСОО «Яхт-клуб [GEOGRAPHIC_DATA]» Контрагент СПбРСОО «Яхт-клуб…" at bounding box center [601, 222] width 572 height 246
click at [126, 83] on span "Услуги" at bounding box center [120, 80] width 40 height 10
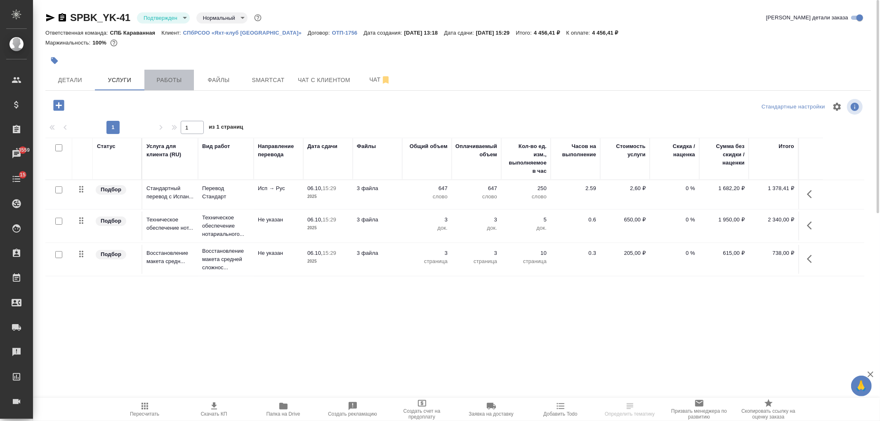
click at [170, 80] on span "Работы" at bounding box center [169, 80] width 40 height 10
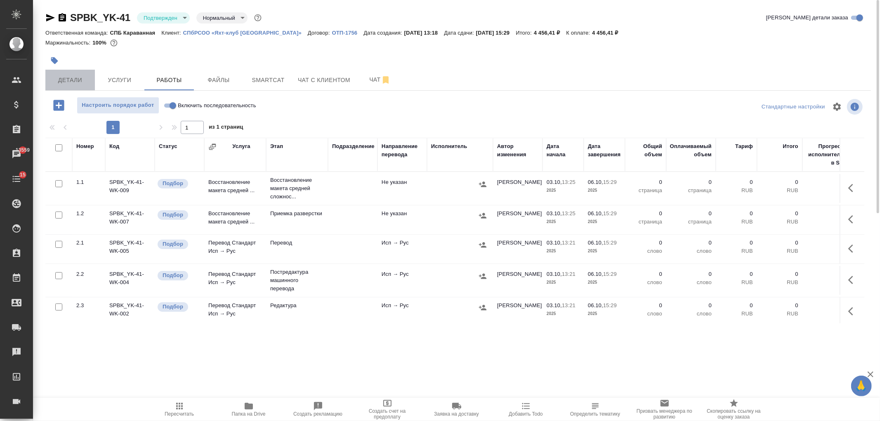
click at [66, 78] on span "Детали" at bounding box center [70, 80] width 40 height 10
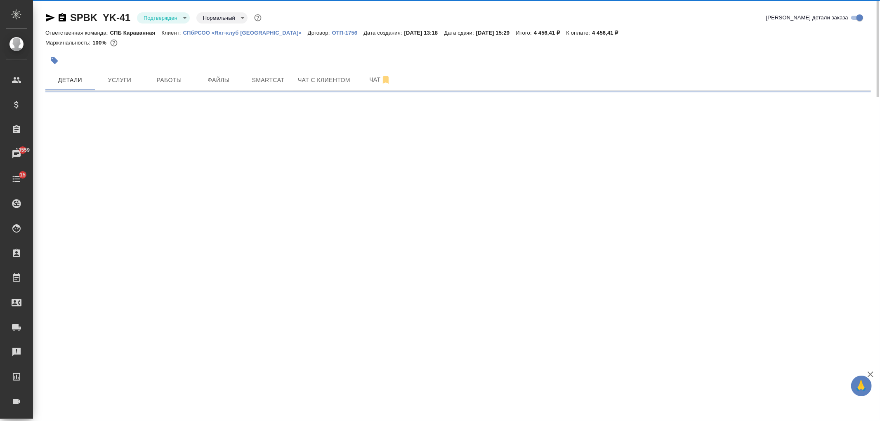
select select "RU"
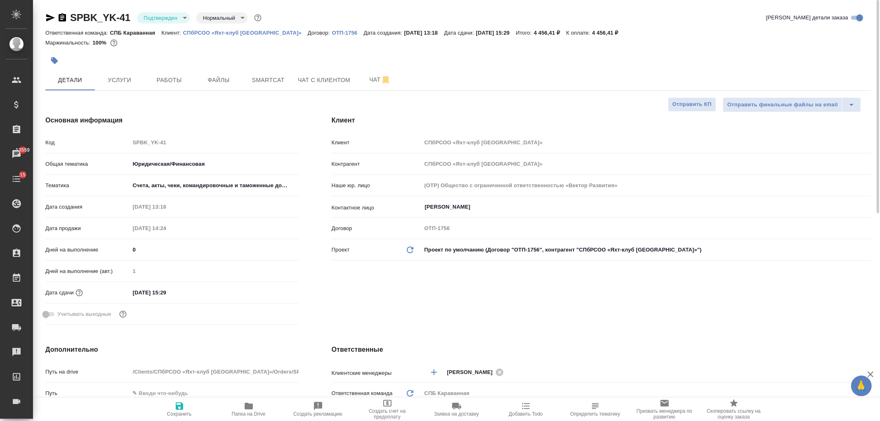
type textarea "x"
click at [47, 19] on icon "button" at bounding box center [50, 17] width 9 height 7
type textarea "x"
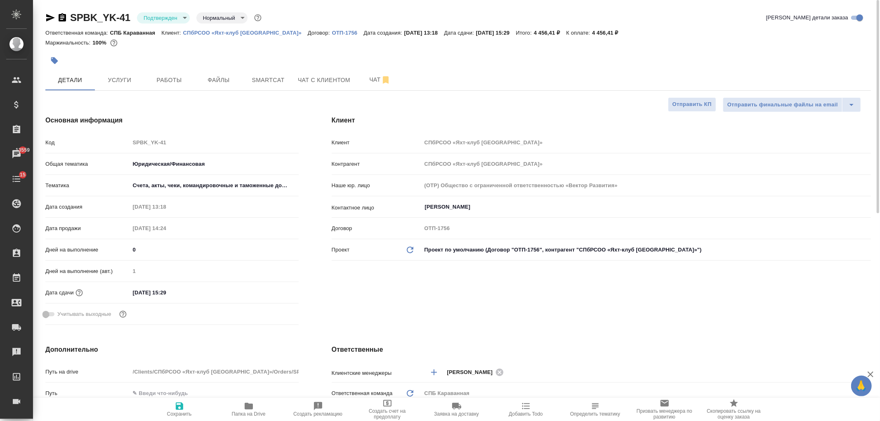
type textarea "x"
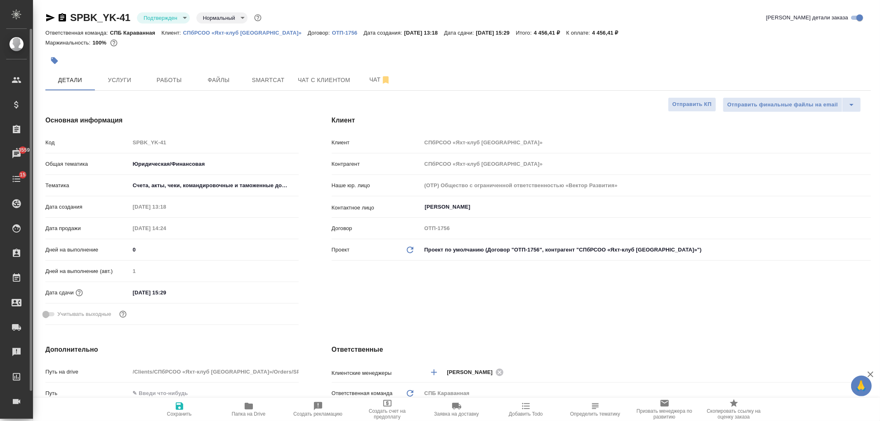
type textarea "x"
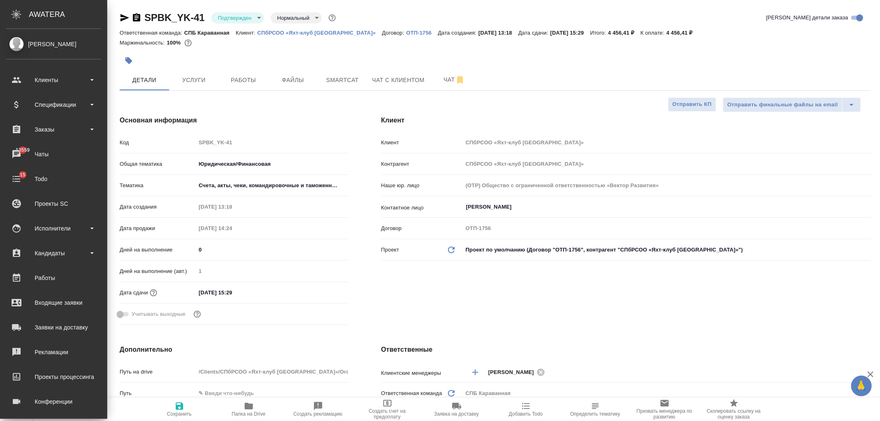
type textarea "x"
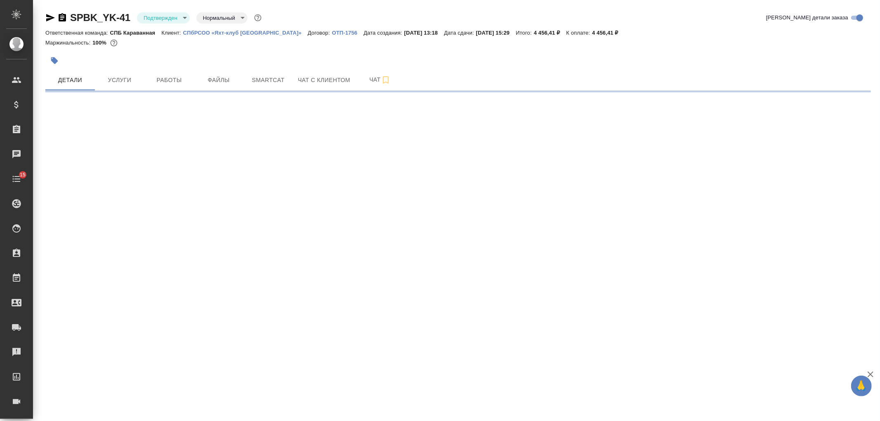
select select "RU"
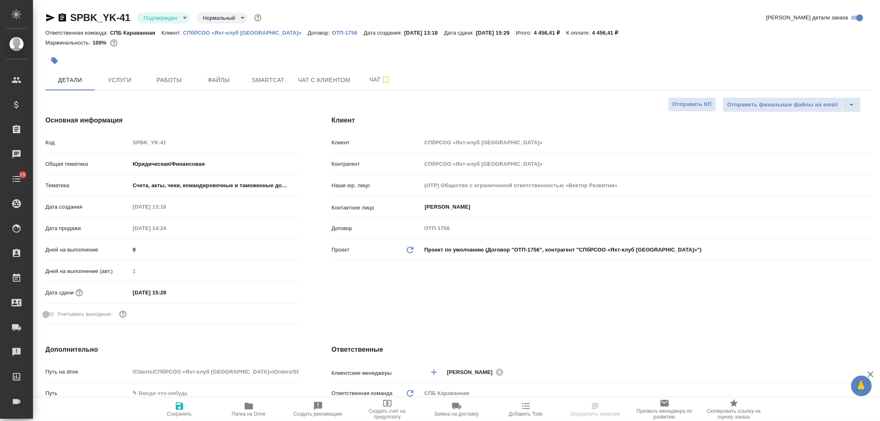
type textarea "x"
click at [444, 294] on div "Клиент Клиент СПбРСОО «Яхт-клуб [GEOGRAPHIC_DATA]» Контрагент СПбРСОО «Яхт-клуб…" at bounding box center [601, 222] width 572 height 246
type textarea "x"
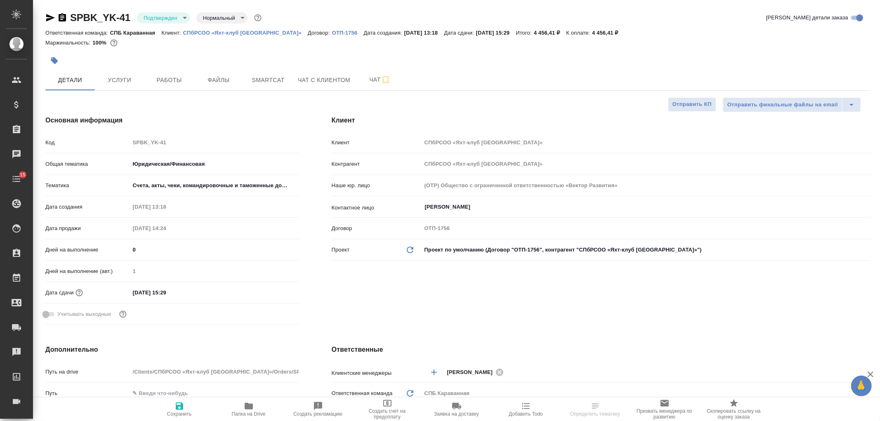
type textarea "x"
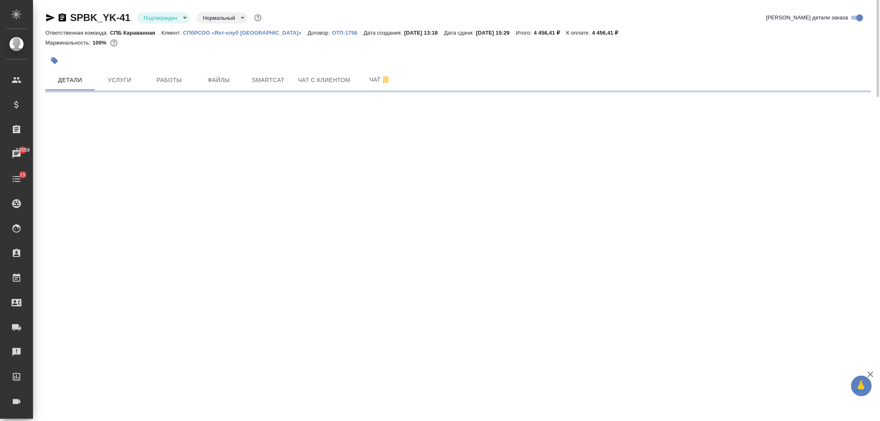
select select "RU"
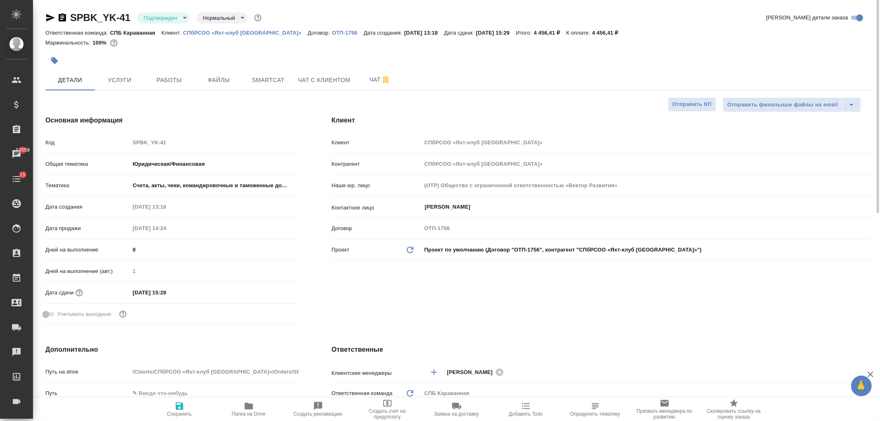
type textarea "x"
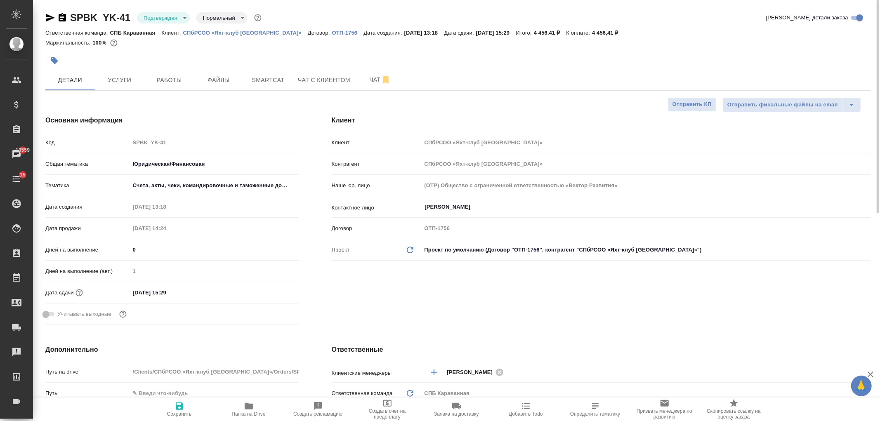
type textarea "x"
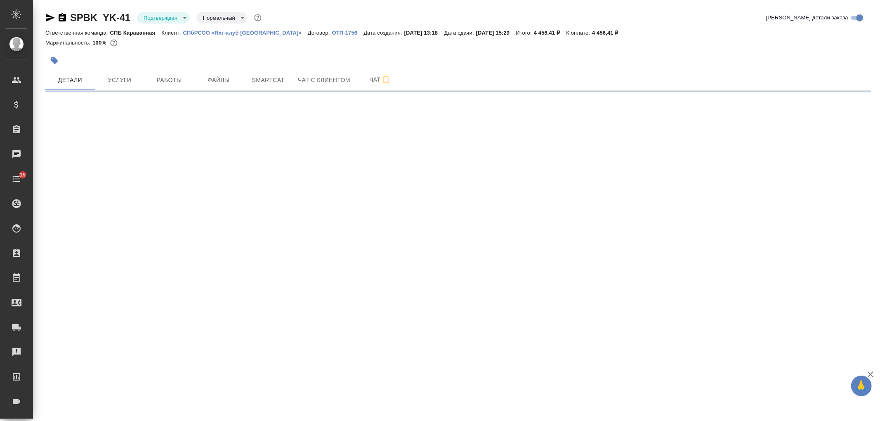
select select "RU"
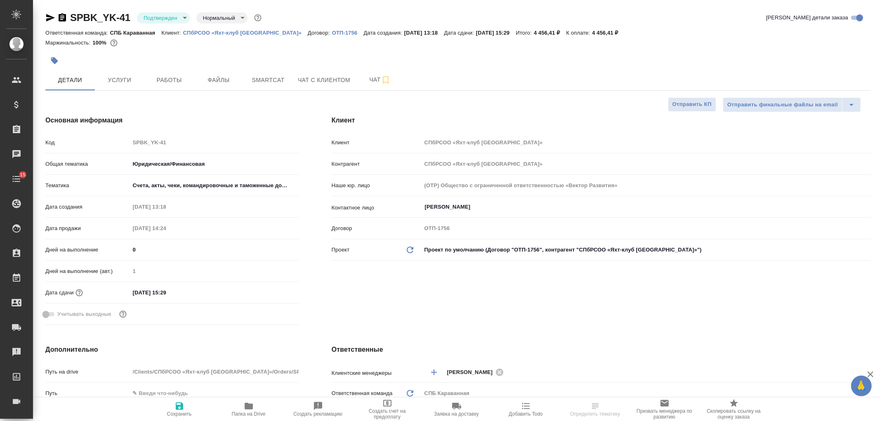
type textarea "x"
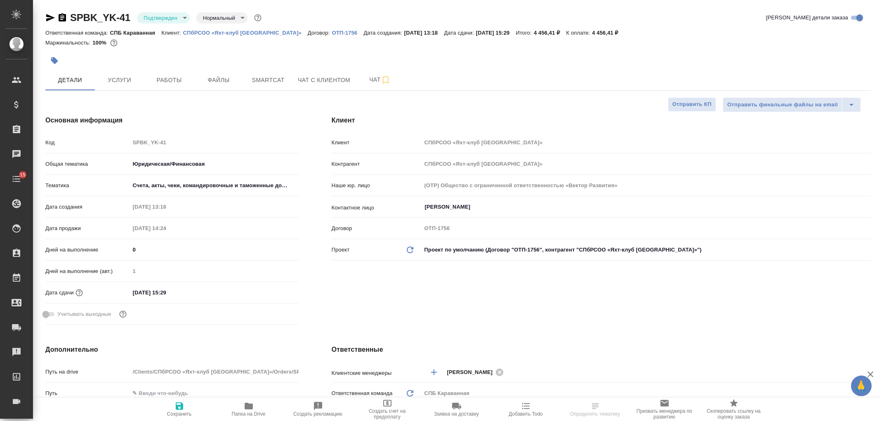
type textarea "x"
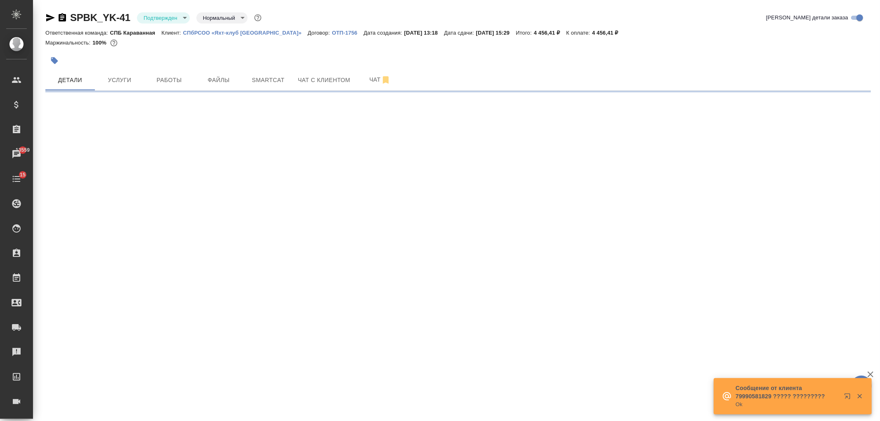
select select "RU"
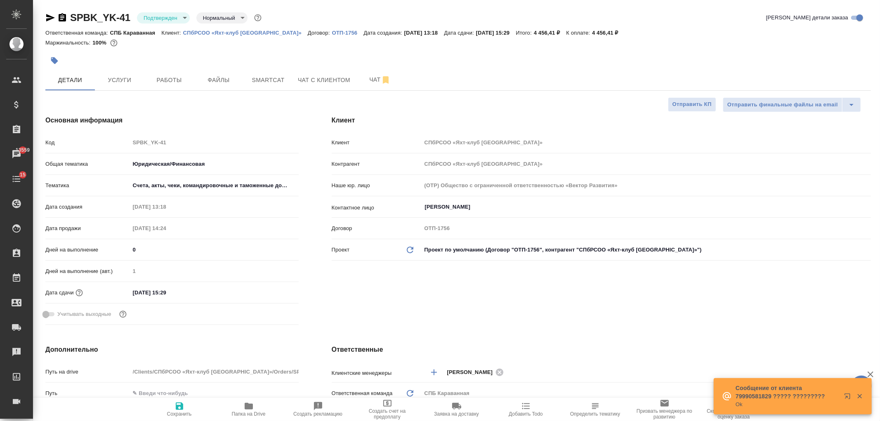
type textarea "x"
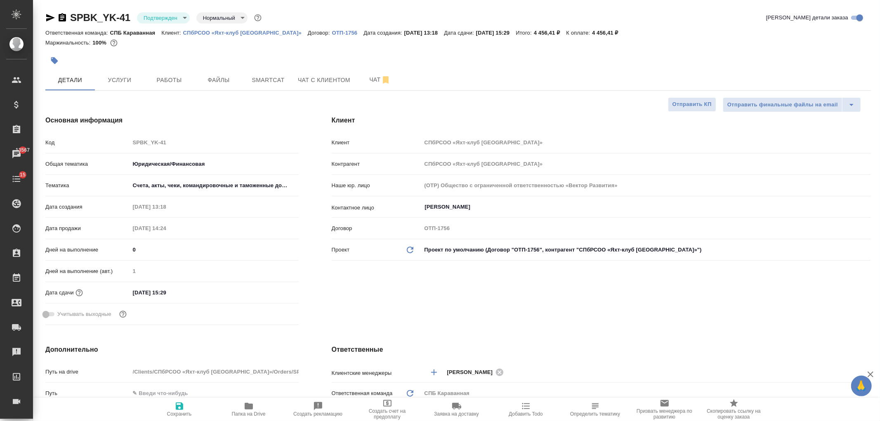
type textarea "x"
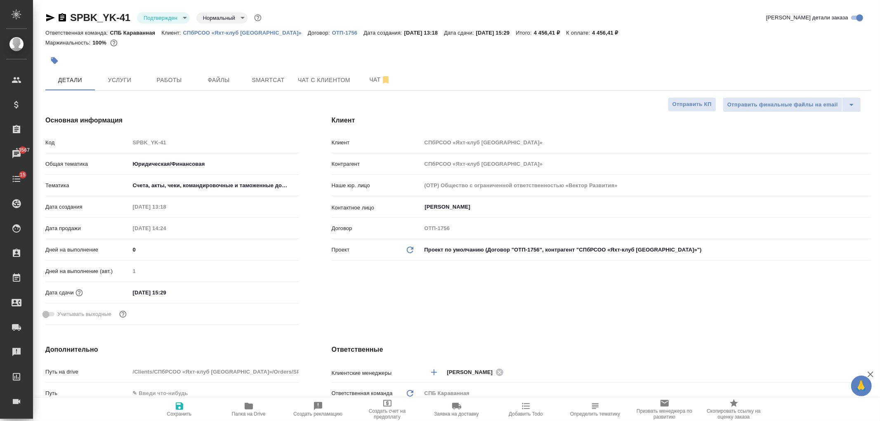
type textarea "x"
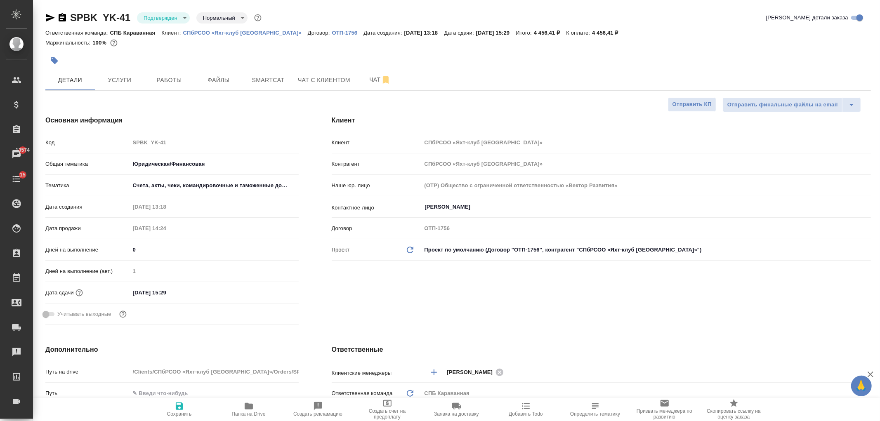
type textarea "x"
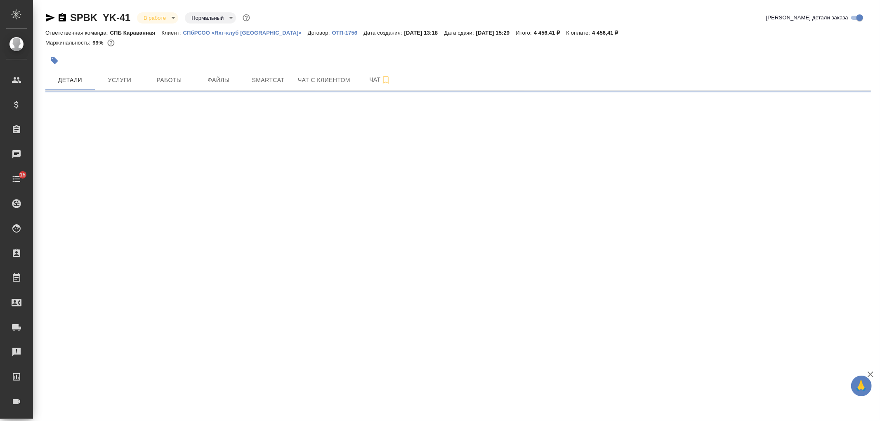
select select "RU"
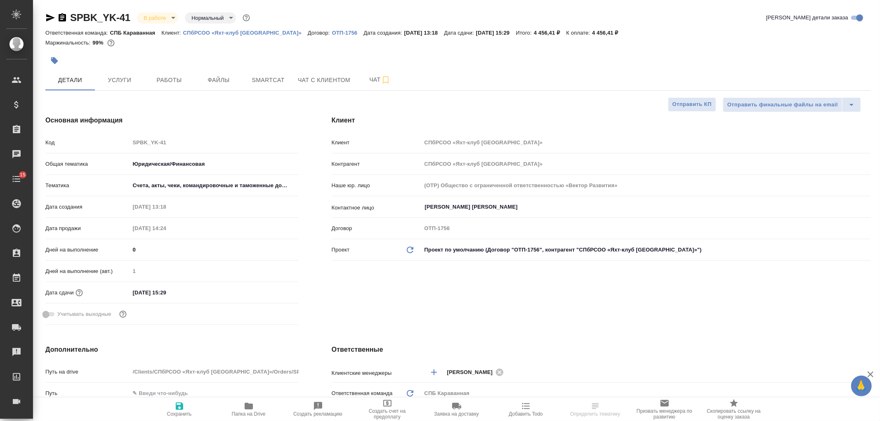
type textarea "x"
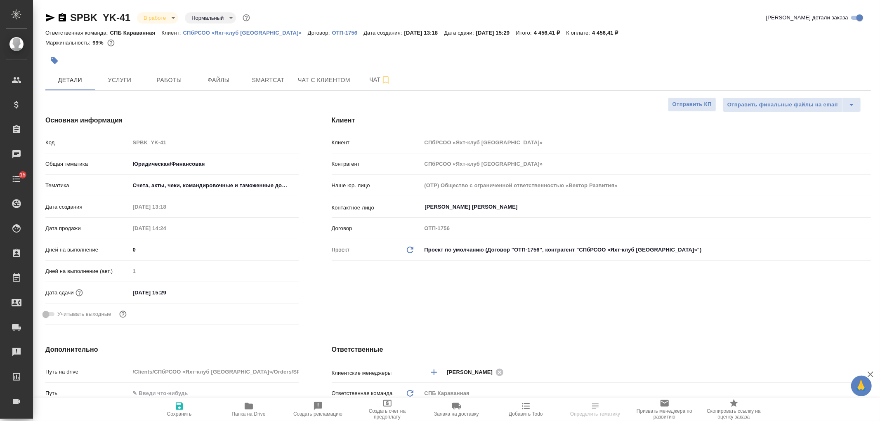
type textarea "x"
click at [880, 80] on div "SPBK_YK-41 В работе inProgress Нормальный normal Кратко детали заказа Ответстве…" at bounding box center [456, 416] width 847 height 832
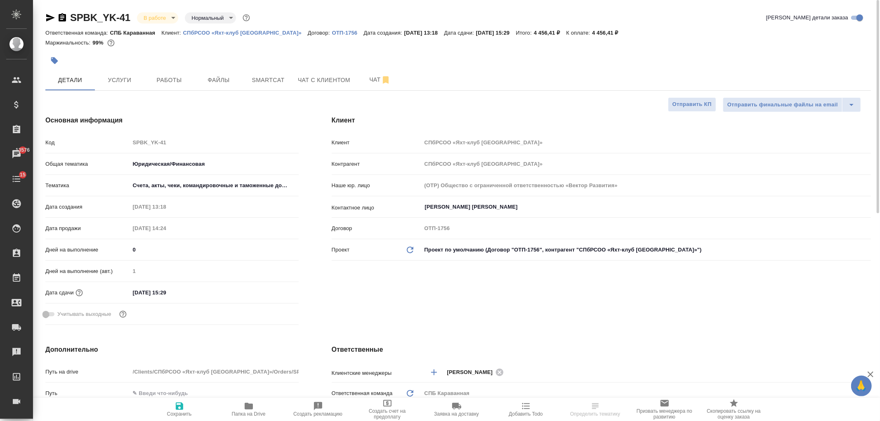
type textarea "x"
select select "RU"
type textarea "x"
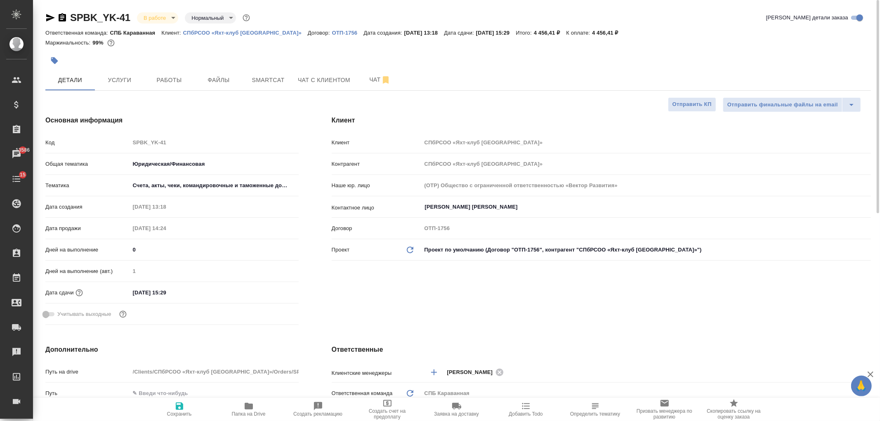
type textarea "x"
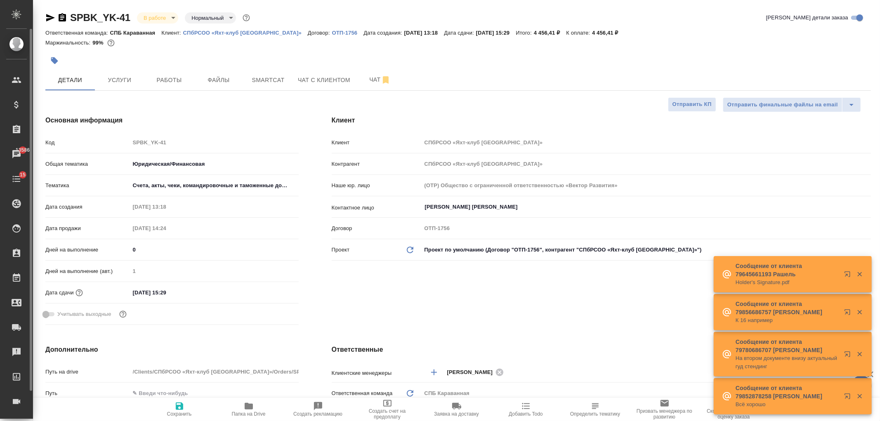
type textarea "x"
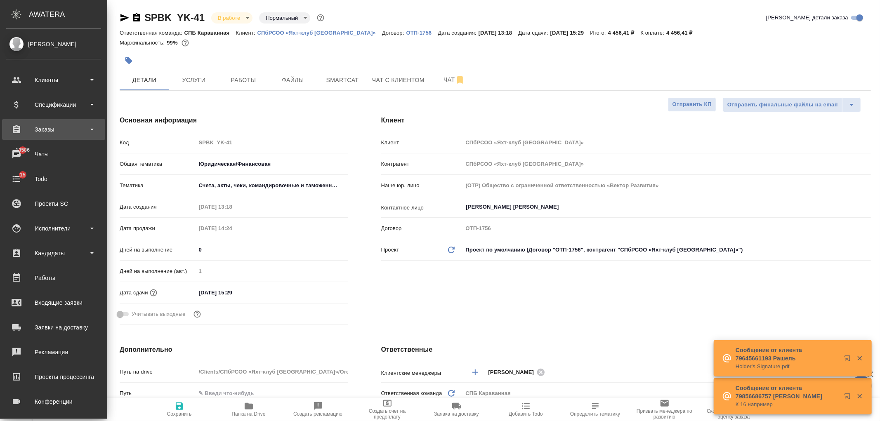
click at [72, 123] on div "Заказы" at bounding box center [53, 129] width 95 height 12
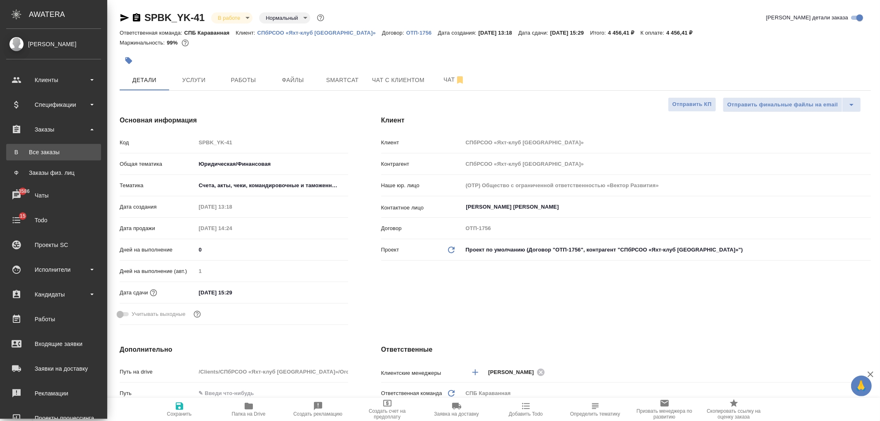
click at [70, 158] on link "В Все заказы" at bounding box center [53, 152] width 95 height 17
type textarea "x"
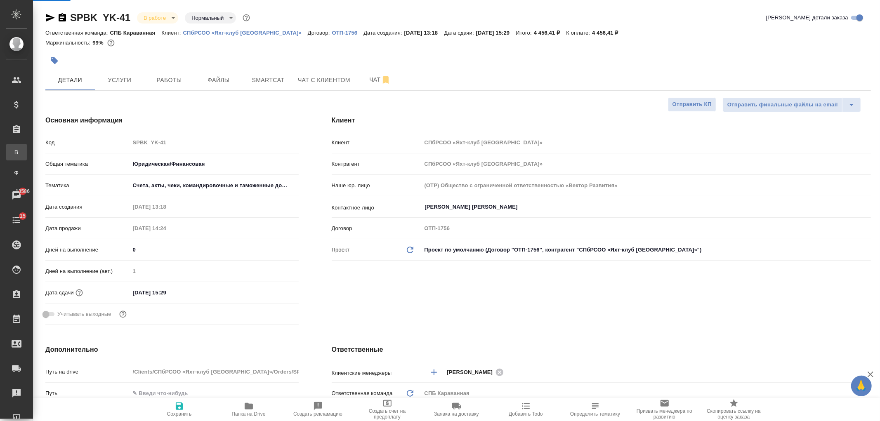
type textarea "x"
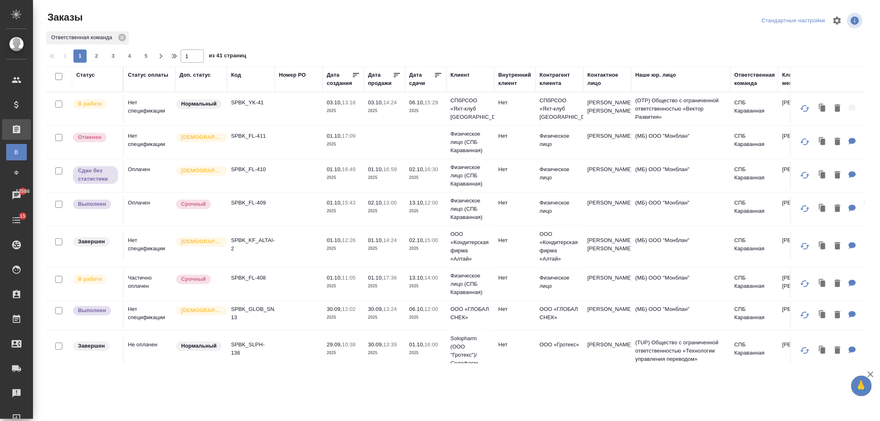
click at [86, 75] on div "Статус" at bounding box center [85, 75] width 19 height 8
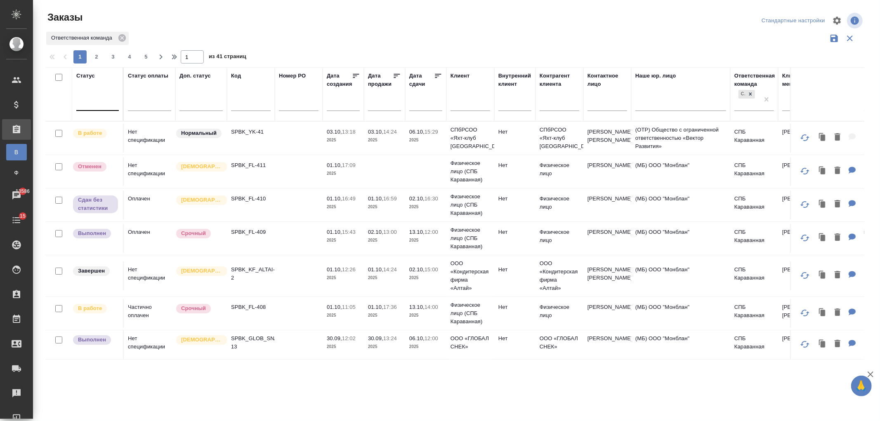
click at [90, 102] on div at bounding box center [97, 103] width 43 height 12
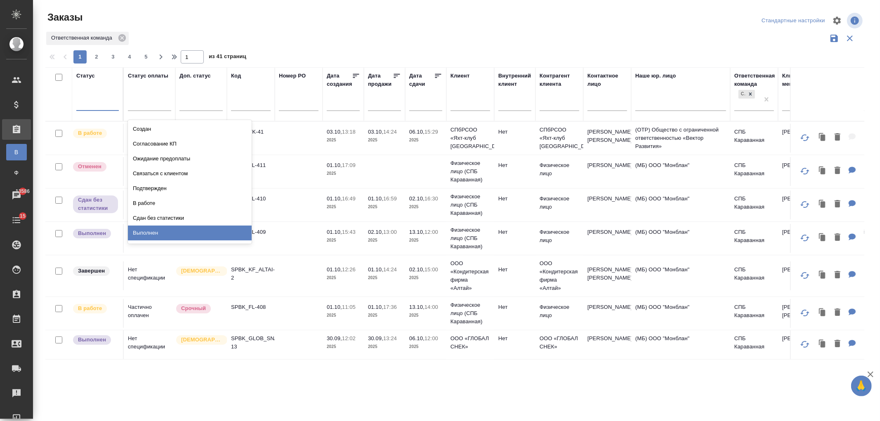
click at [194, 231] on div "Выполнен" at bounding box center [190, 233] width 124 height 15
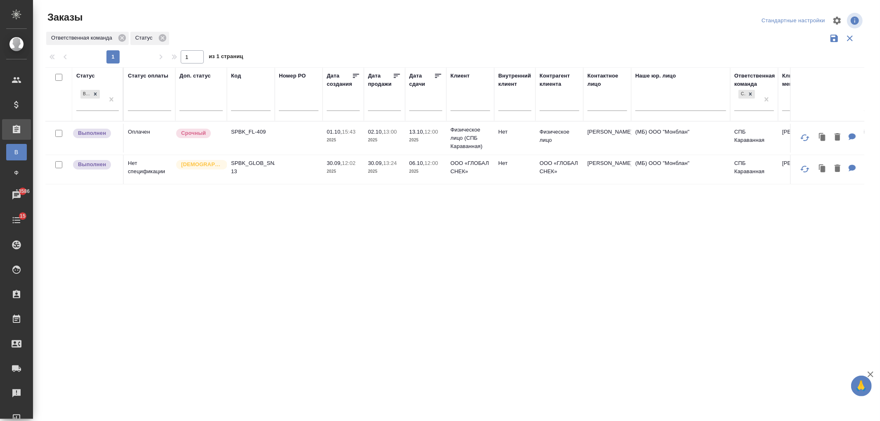
click at [300, 164] on td at bounding box center [299, 169] width 48 height 29
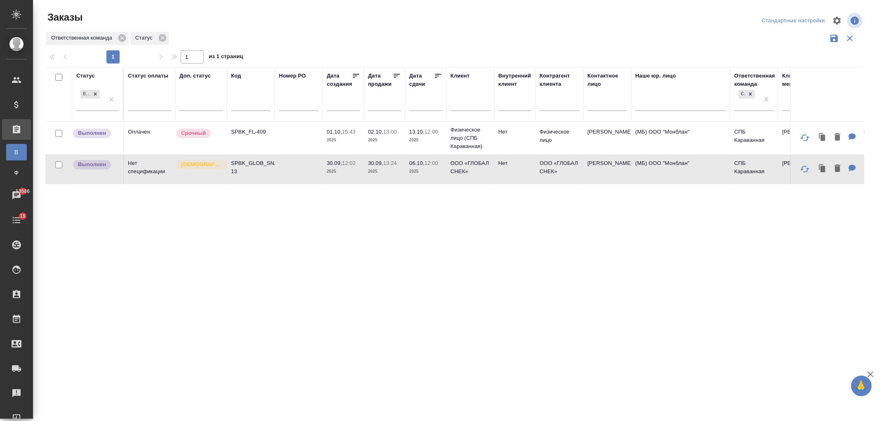
click at [300, 164] on td at bounding box center [299, 169] width 48 height 29
click at [745, 106] on div "СПБ Караванная" at bounding box center [747, 99] width 25 height 22
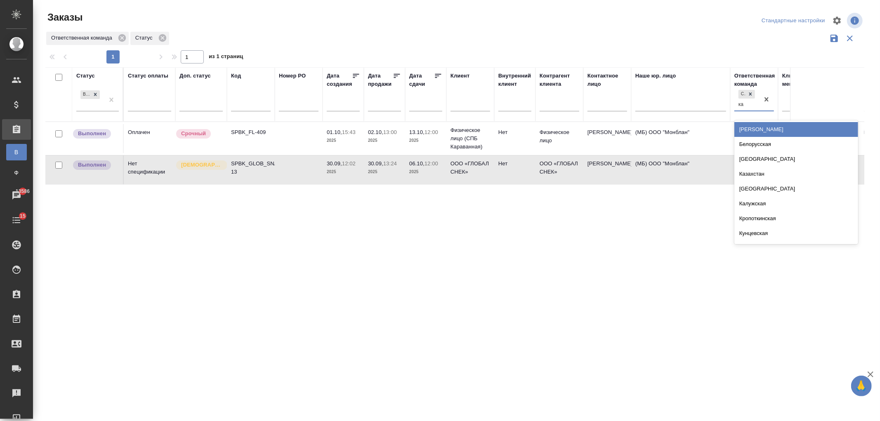
type input "каз"
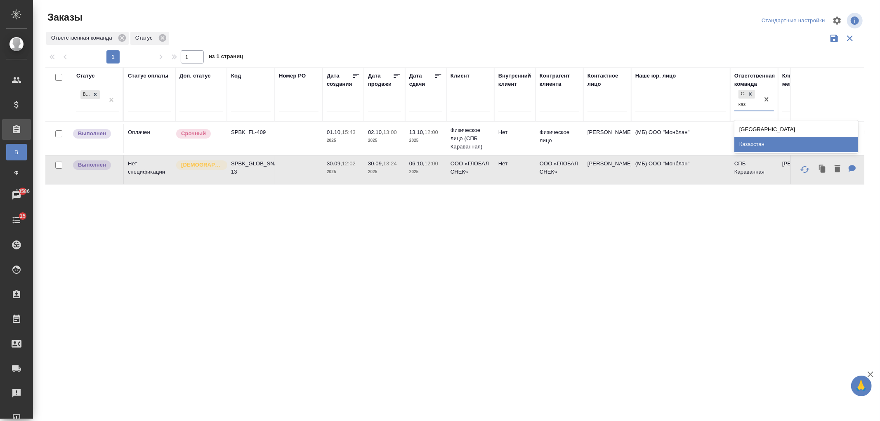
click at [757, 143] on div "Казахстан" at bounding box center [797, 144] width 124 height 15
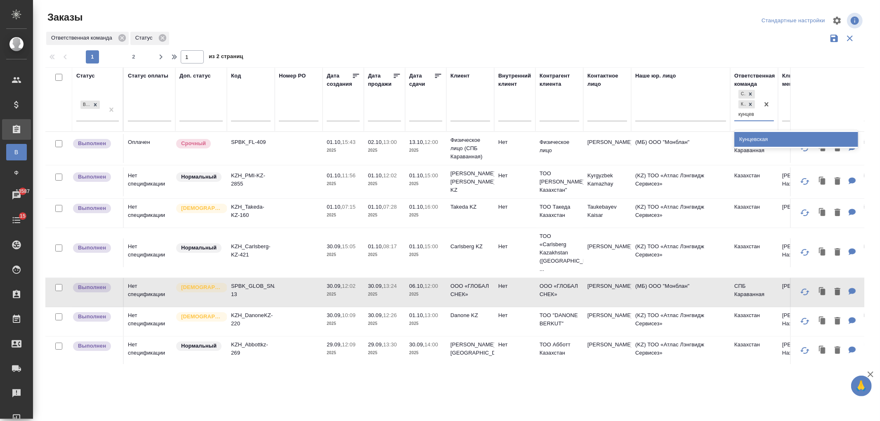
type input "кунцевс"
drag, startPoint x: 755, startPoint y: 139, endPoint x: 739, endPoint y: 127, distance: 20.2
click at [756, 138] on div "Кунцевская" at bounding box center [797, 139] width 124 height 15
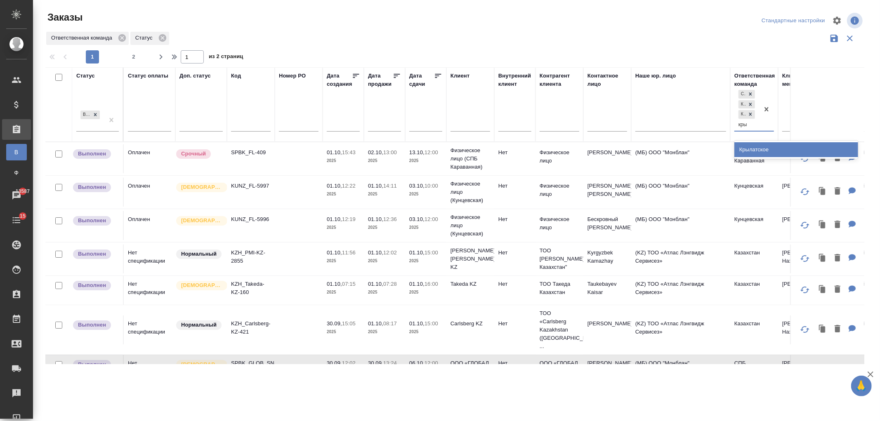
type input "крыл"
click at [747, 149] on div "Крылатское" at bounding box center [797, 149] width 124 height 15
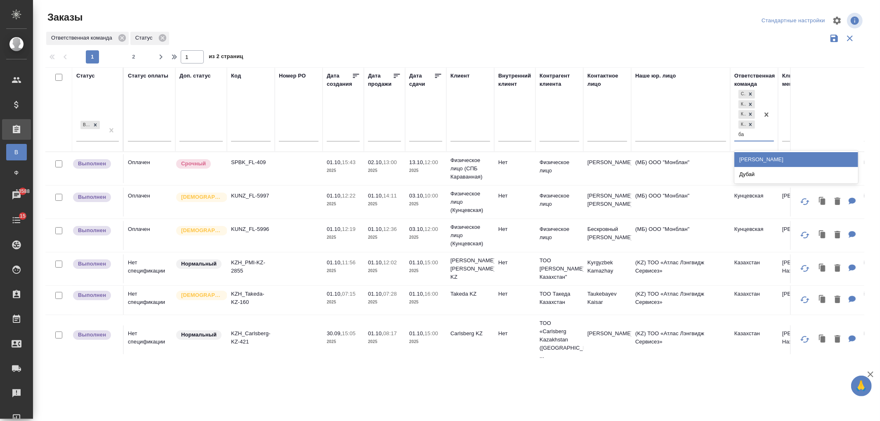
type input "баб"
click at [755, 156] on div "Бабушкинская" at bounding box center [797, 159] width 124 height 15
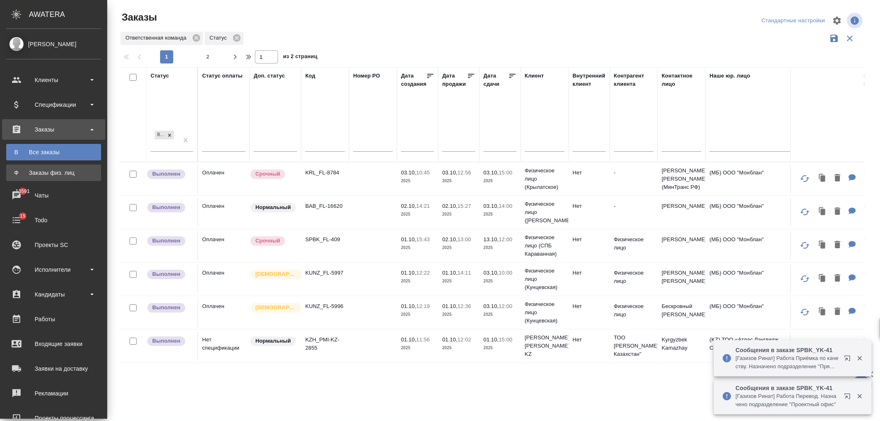
click at [50, 171] on div "Заказы физ. лиц" at bounding box center [53, 173] width 87 height 8
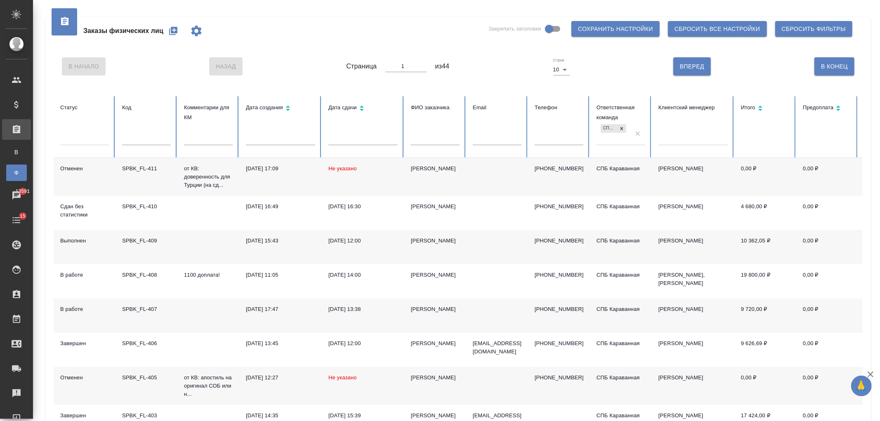
click at [176, 29] on icon "button" at bounding box center [173, 31] width 8 height 8
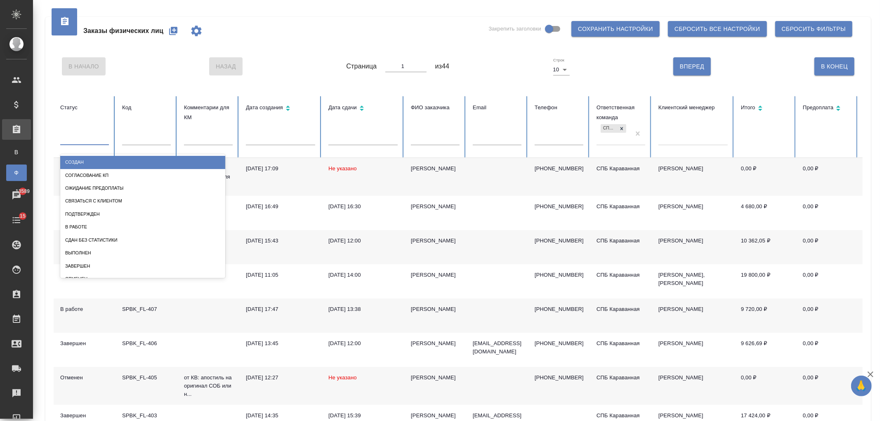
click at [76, 141] on div at bounding box center [84, 137] width 49 height 12
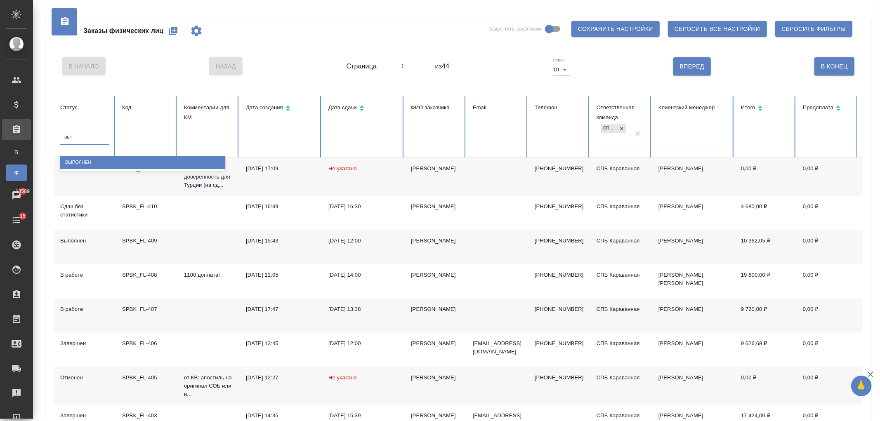
type input "выпол"
click at [130, 167] on div "Выполнен" at bounding box center [142, 162] width 165 height 13
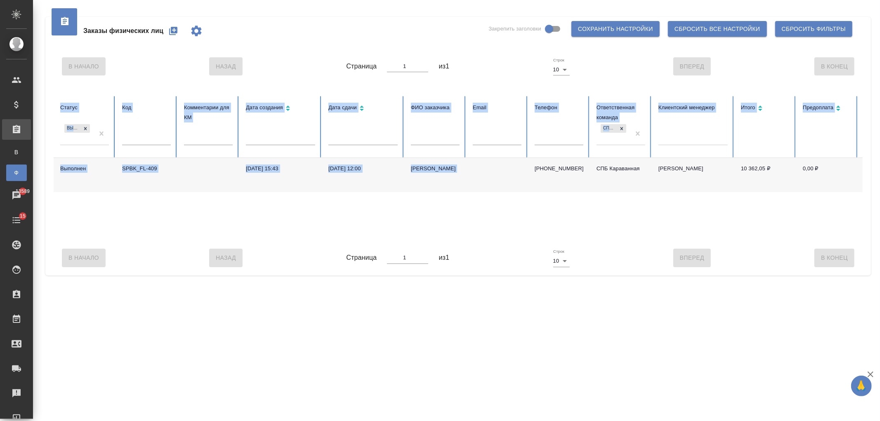
drag, startPoint x: 477, startPoint y: 240, endPoint x: 600, endPoint y: 245, distance: 123.5
click at [619, 241] on div "Статус Выполнен Код Комментарии для КМ Дата создания Дата сдачи ФИО заказчика E…" at bounding box center [458, 168] width 809 height 144
click at [578, 209] on div "Выполнен SPBK_FL-409 01.10.2025, 15:43 13.10.2025, 12:00 Татьяна +79852878258 С…" at bounding box center [518, 199] width 929 height 83
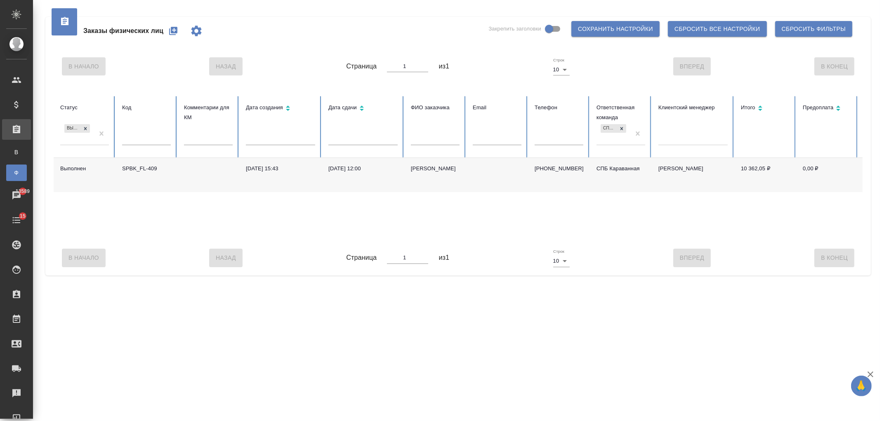
click at [626, 143] on div "СПБ Караванная" at bounding box center [614, 134] width 34 height 22
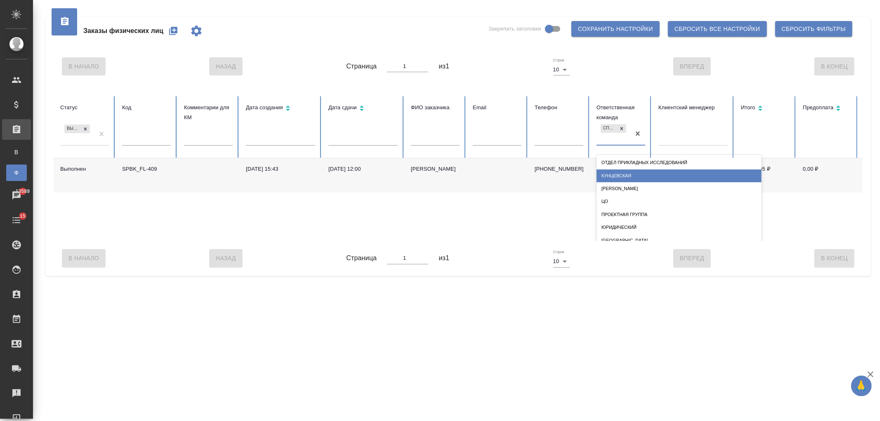
click at [626, 177] on div "Кунцевская" at bounding box center [679, 176] width 165 height 13
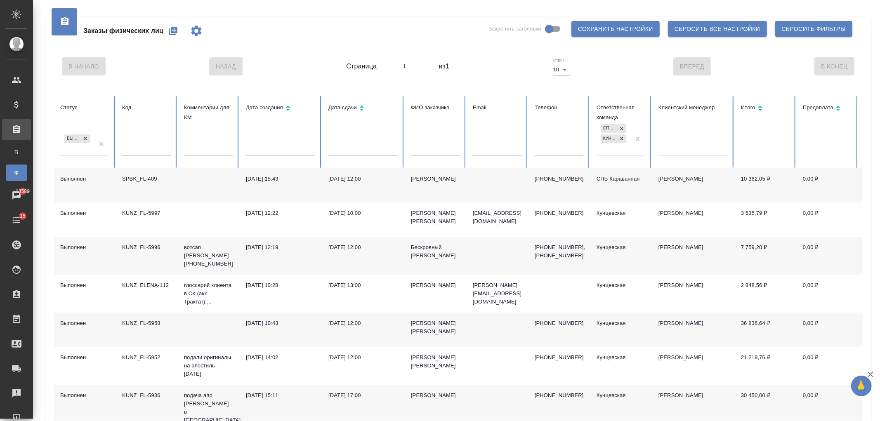
click at [617, 155] on div "СПБ Караванная Кунцевская" at bounding box center [621, 142] width 49 height 38
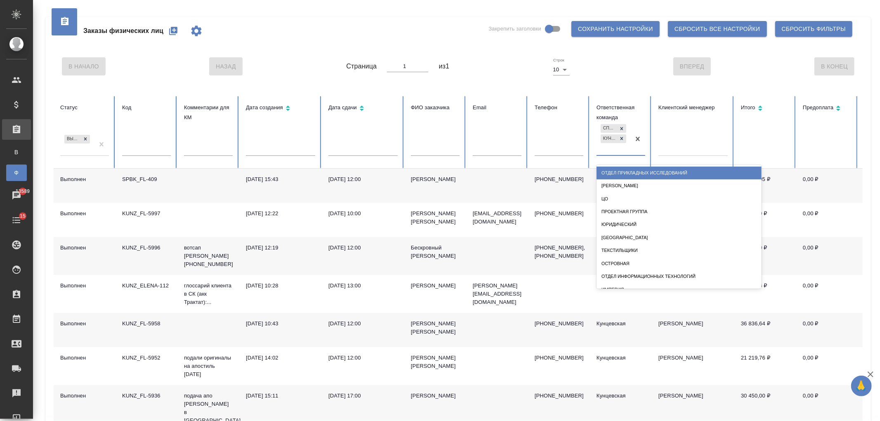
click at [615, 154] on div "СПБ Караванная Кунцевская" at bounding box center [614, 139] width 34 height 32
type input "ц"
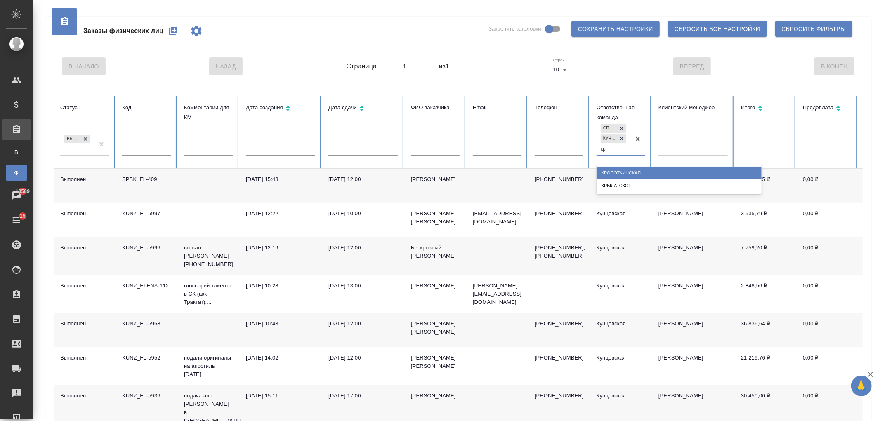
type input "кры"
click at [614, 168] on div "Крылатское" at bounding box center [679, 173] width 165 height 13
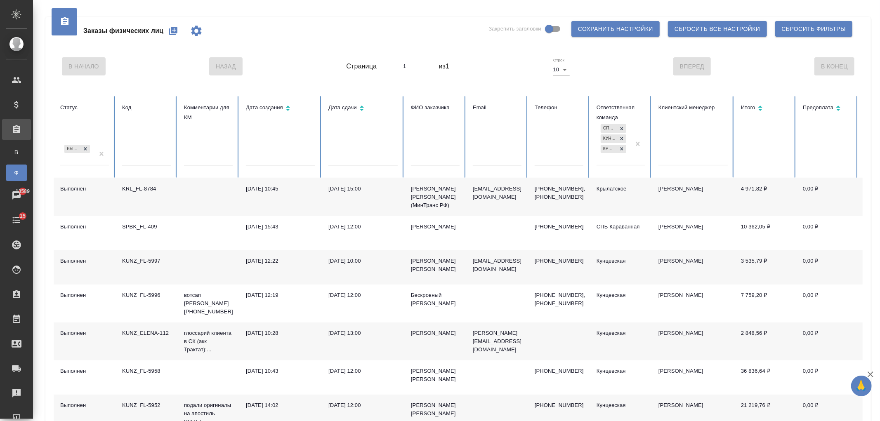
click at [378, 156] on input "text" at bounding box center [363, 160] width 69 height 12
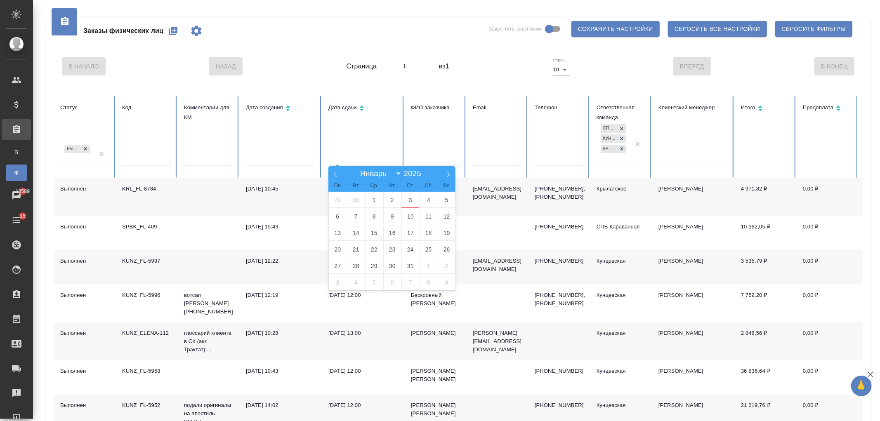
click at [824, 153] on th "Предоплата" at bounding box center [828, 137] width 62 height 82
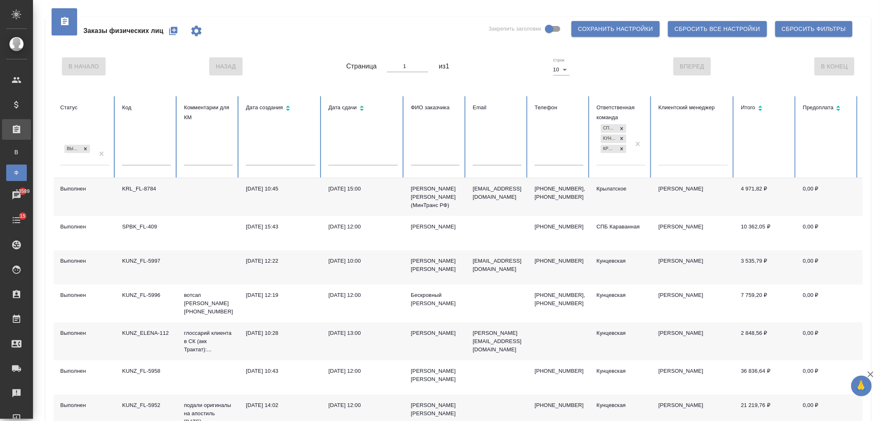
click at [824, 153] on th "Предоплата" at bounding box center [828, 137] width 62 height 82
click at [836, 108] on icon at bounding box center [839, 110] width 10 height 10
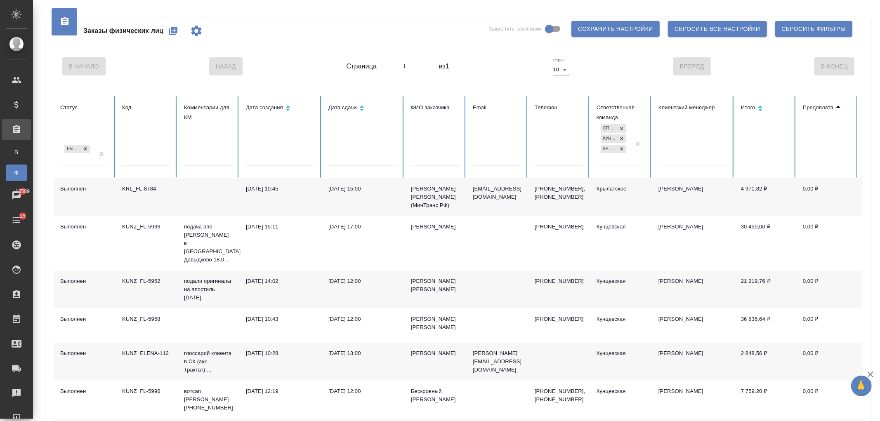
click at [836, 108] on icon at bounding box center [839, 107] width 10 height 10
click at [376, 155] on input "text" at bounding box center [363, 160] width 69 height 12
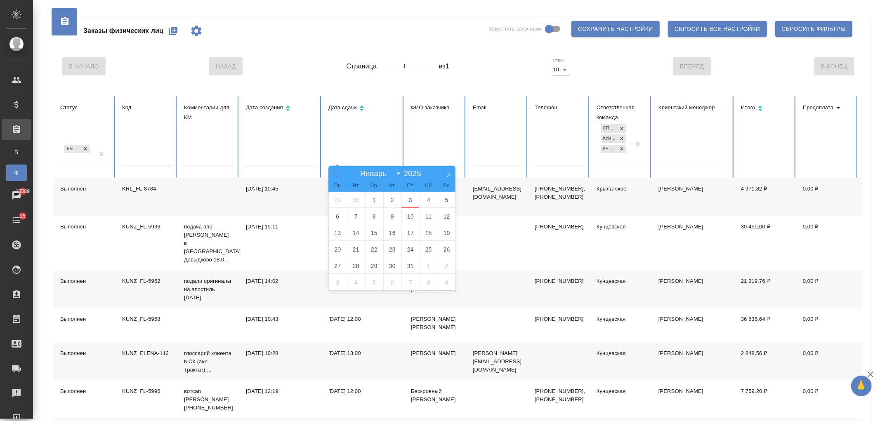
click at [338, 177] on span at bounding box center [336, 173] width 14 height 14
select select "8"
click at [340, 206] on span "1" at bounding box center [338, 200] width 18 height 16
type input "01.09"
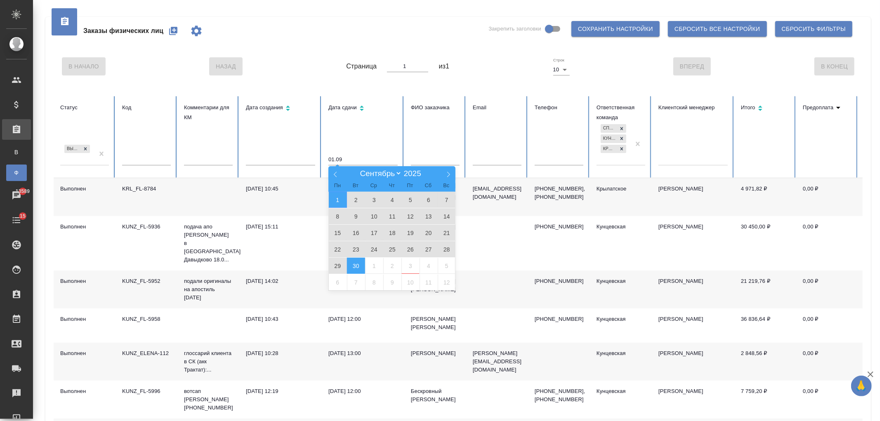
click at [348, 268] on span "30" at bounding box center [356, 266] width 18 height 16
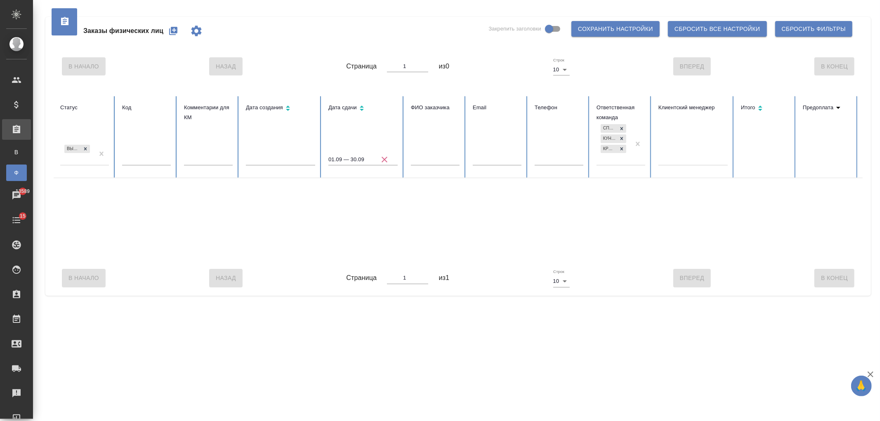
click at [617, 161] on div "СПБ Караванная Кунцевская Крылатское" at bounding box center [614, 144] width 34 height 43
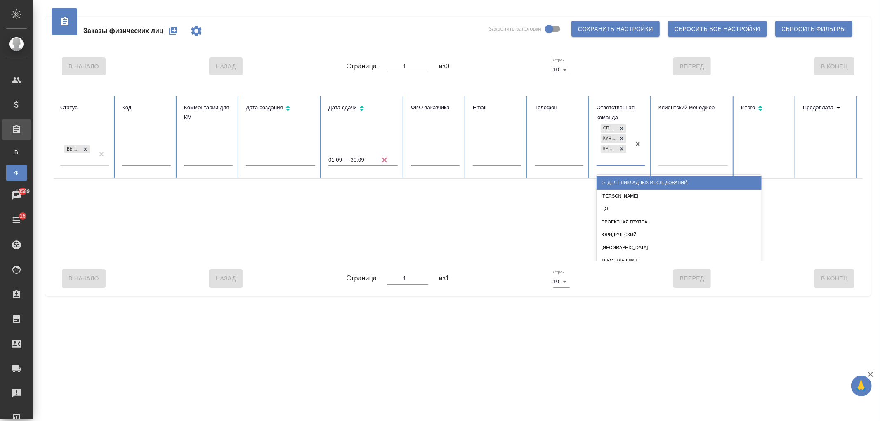
type input "к"
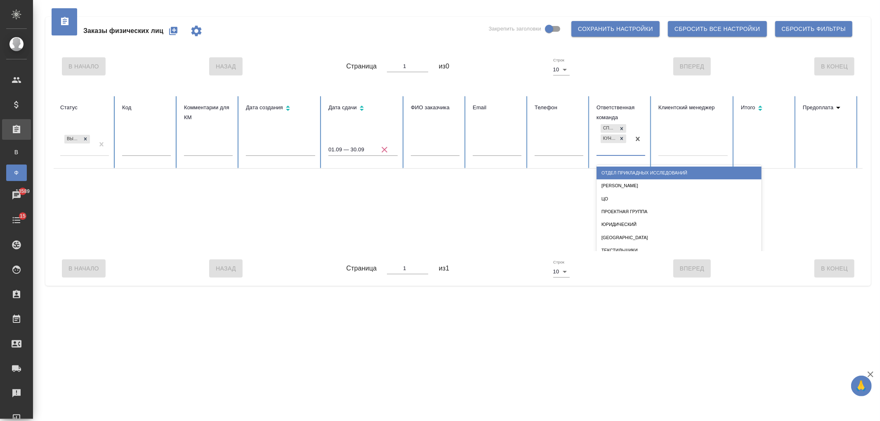
click at [616, 145] on div "СПБ Караванная Кунцевская" at bounding box center [614, 139] width 34 height 32
type input "баб"
click at [624, 175] on div "Бабушкинская" at bounding box center [679, 173] width 165 height 13
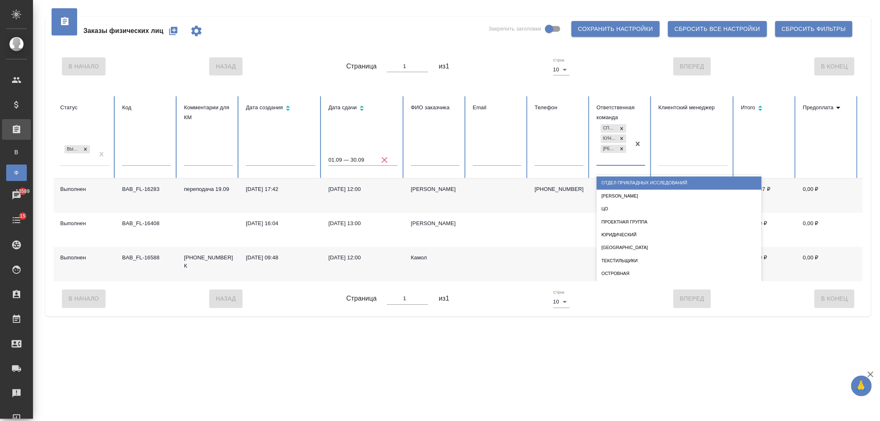
click at [612, 158] on div "СПБ Караванная Кунцевская Бабушкинская" at bounding box center [614, 144] width 34 height 43
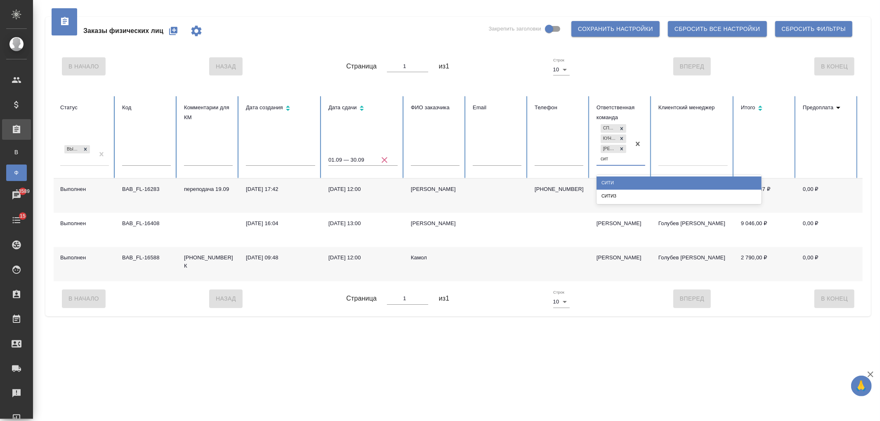
type input "сити"
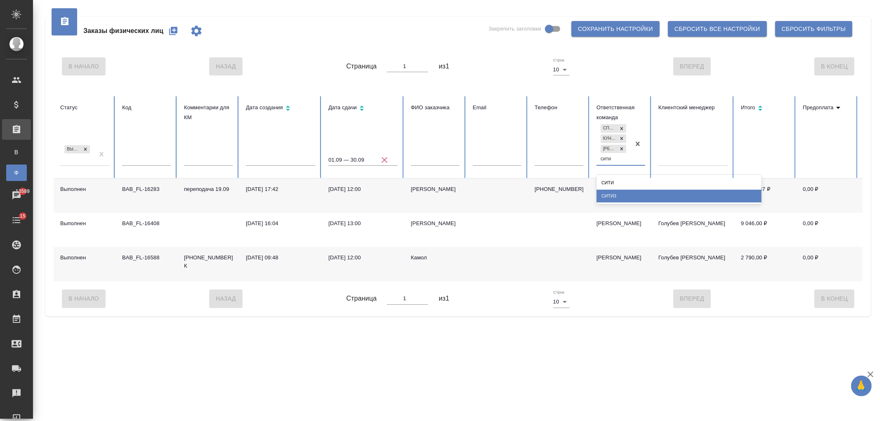
click at [619, 198] on div "Сити3" at bounding box center [679, 196] width 165 height 13
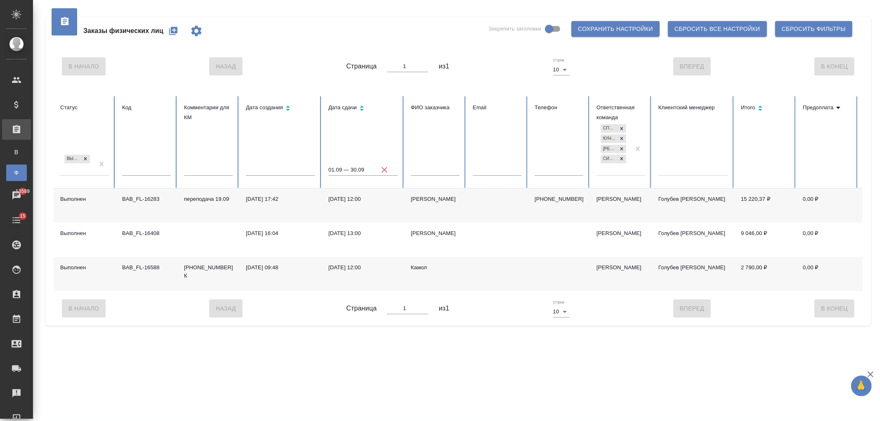
click at [618, 174] on div "СПБ Караванная Кунцевская Бабушкинская Сити3" at bounding box center [614, 149] width 34 height 52
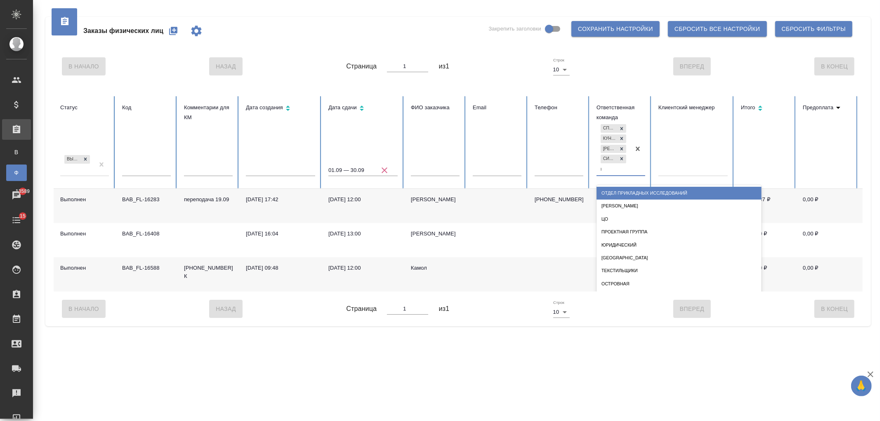
type input "каз"
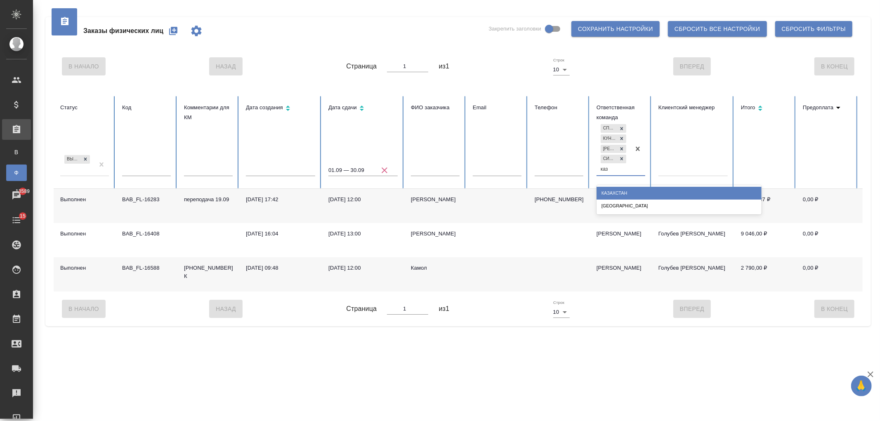
click at [629, 193] on div "Казахстан" at bounding box center [679, 193] width 165 height 13
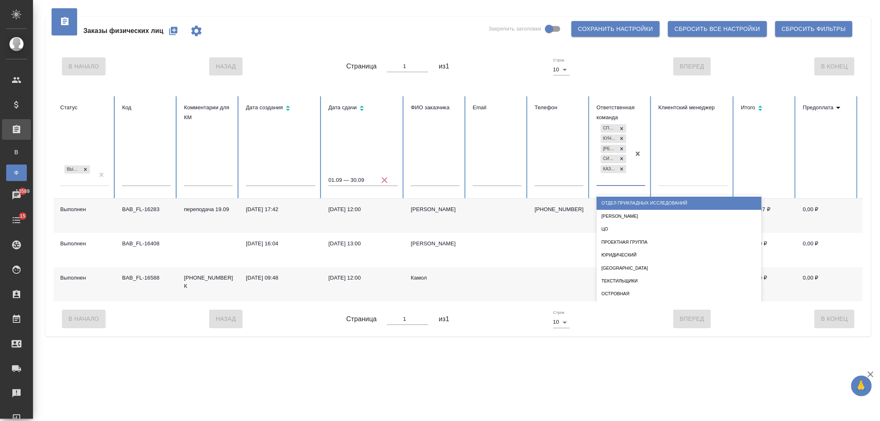
click at [622, 182] on div "СПБ Караванная Кунцевская Бабушкинская Сити3 Казахстан" at bounding box center [614, 154] width 34 height 63
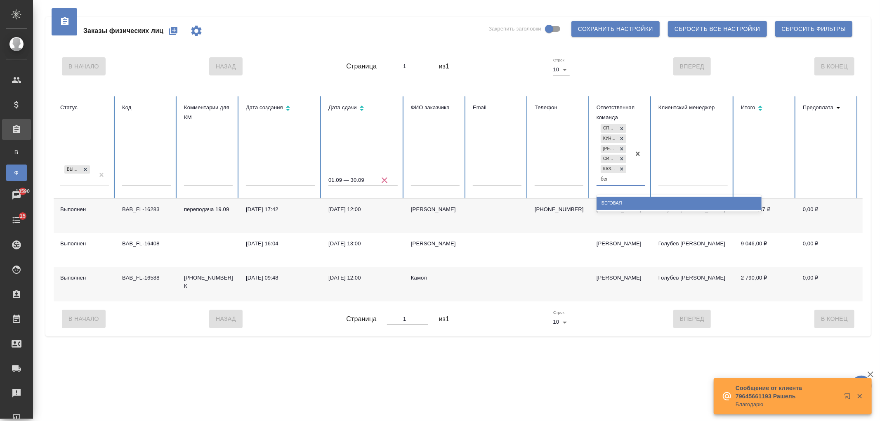
type input "бего"
click at [631, 197] on div "Беговая" at bounding box center [679, 203] width 165 height 13
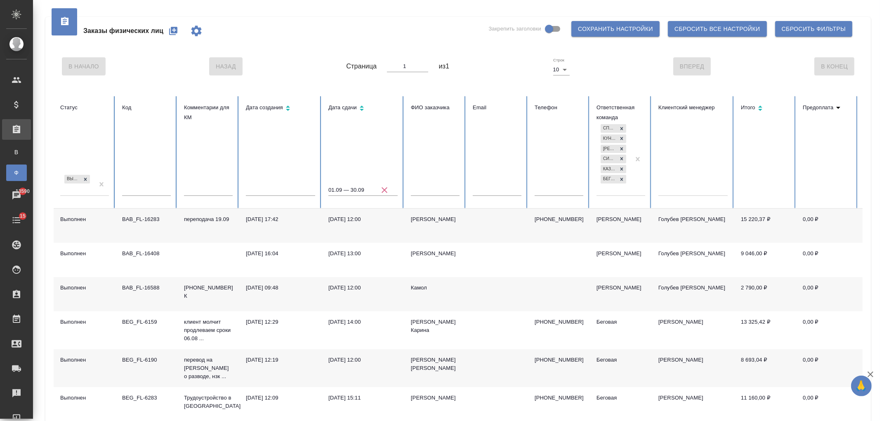
click at [880, 170] on div "Заказы физических лиц Закрепить заголовки Сохранить настройки Сбросить все наст…" at bounding box center [456, 230] width 847 height 461
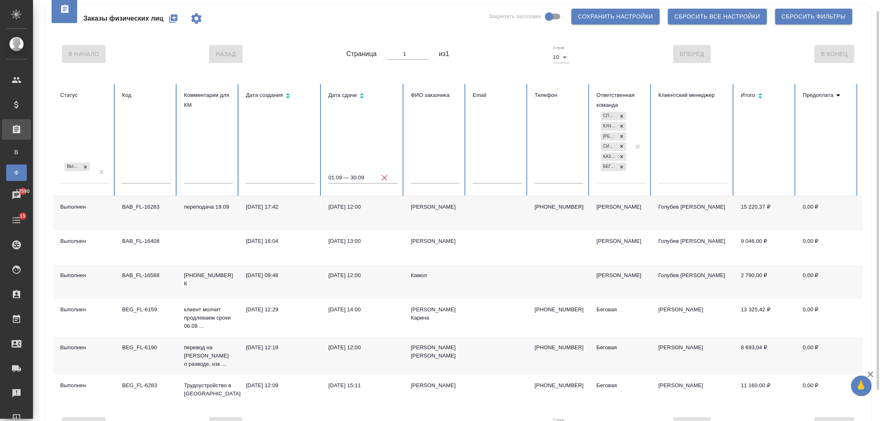
scroll to position [46, 0]
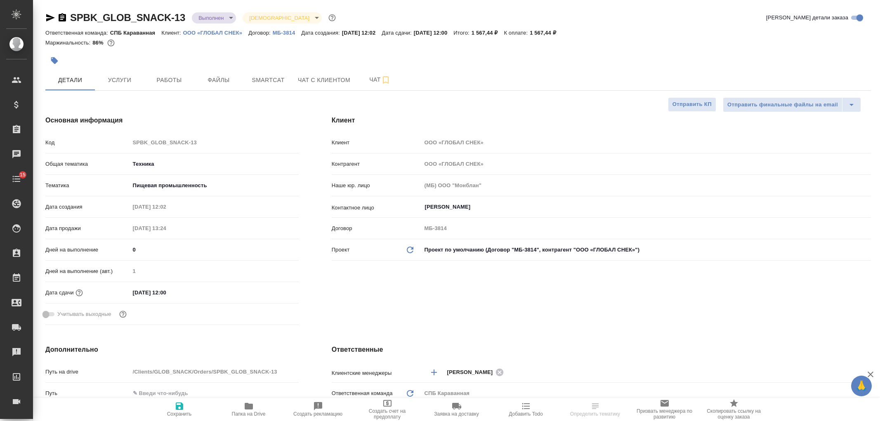
select select "RU"
click at [120, 68] on div at bounding box center [320, 61] width 551 height 18
click at [126, 74] on button "Услуги" at bounding box center [120, 80] width 50 height 21
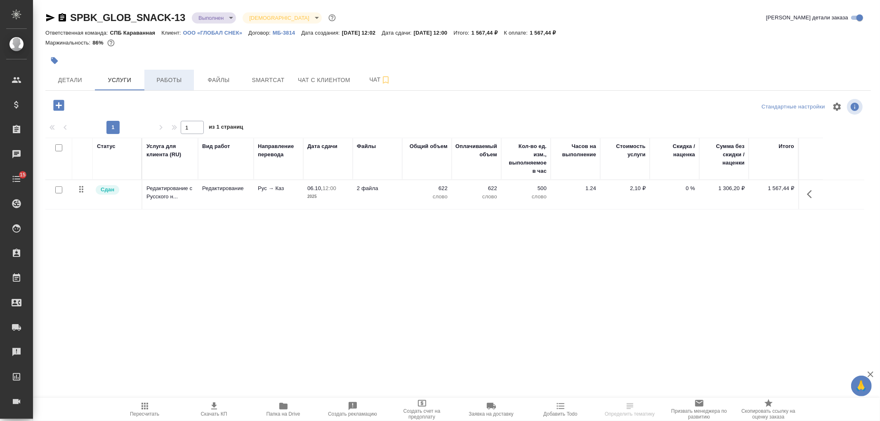
click at [180, 83] on span "Работы" at bounding box center [169, 80] width 40 height 10
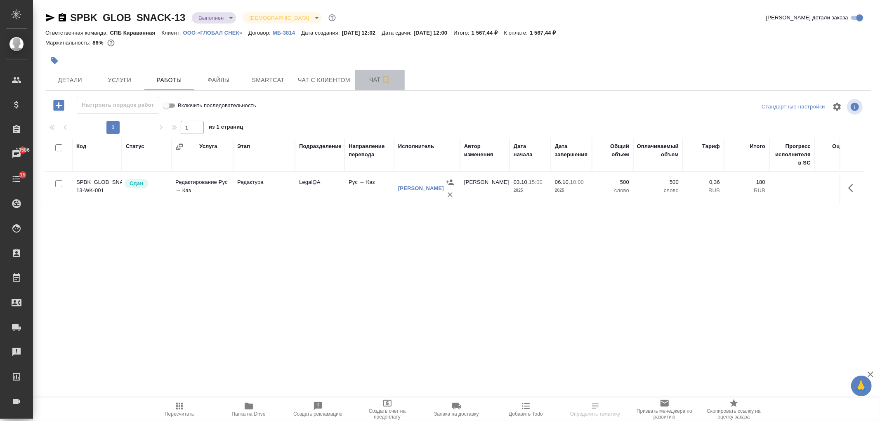
click at [362, 85] on span "Чат" at bounding box center [380, 80] width 40 height 10
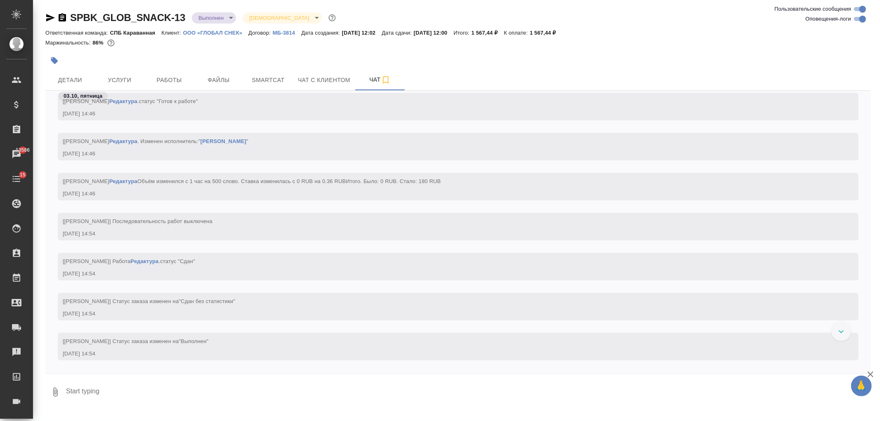
scroll to position [684, 0]
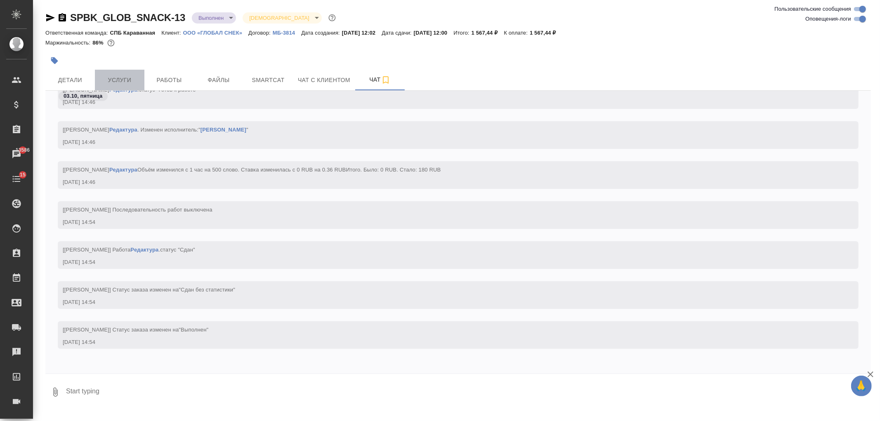
click at [111, 81] on span "Услуги" at bounding box center [120, 80] width 40 height 10
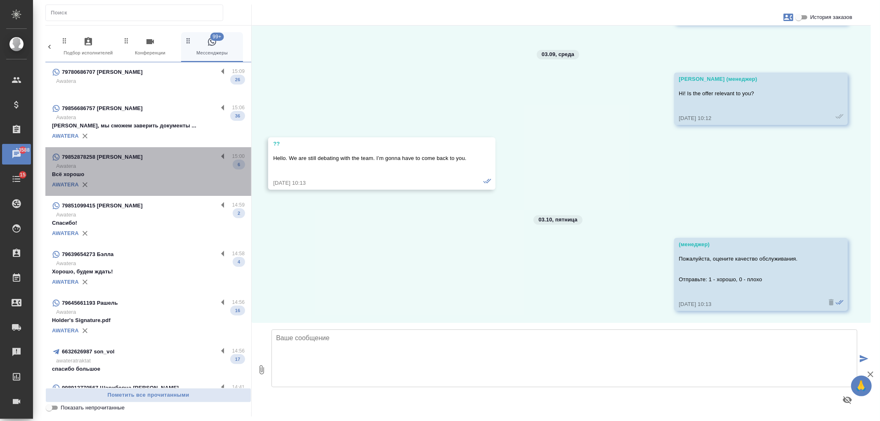
click at [176, 175] on p "Всё хорошо" at bounding box center [148, 174] width 193 height 8
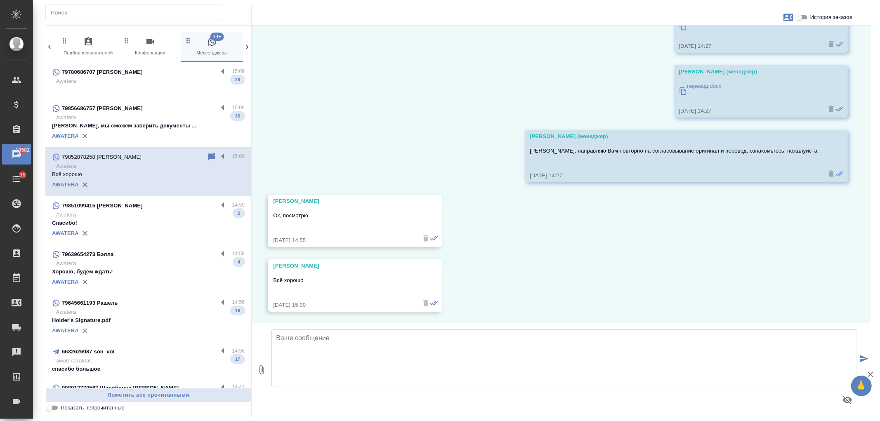
scroll to position [3259, 0]
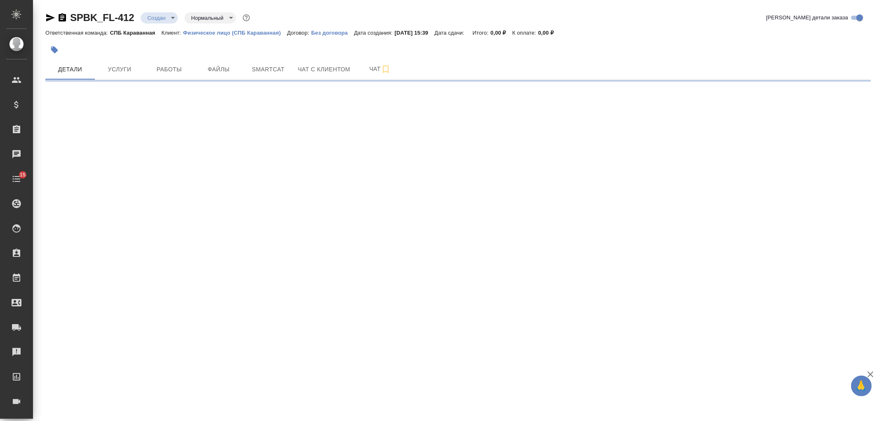
select select "RU"
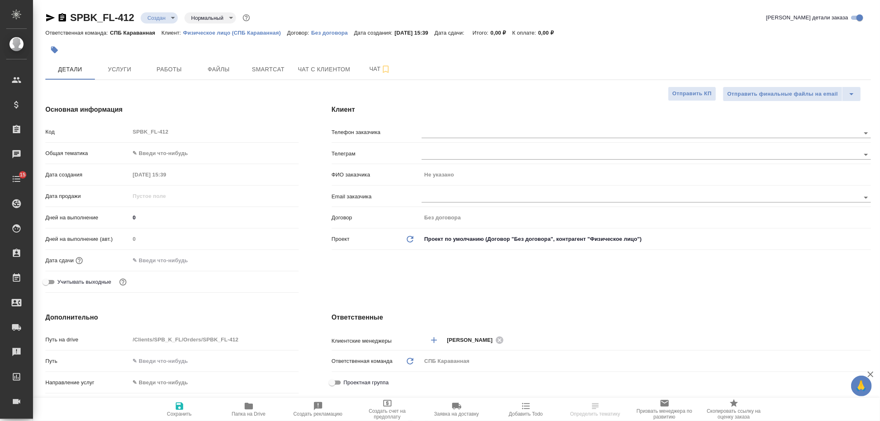
type textarea "x"
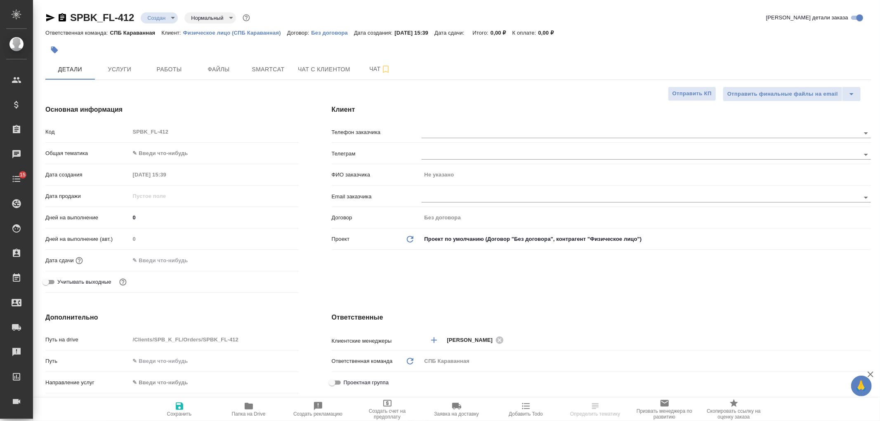
type textarea "x"
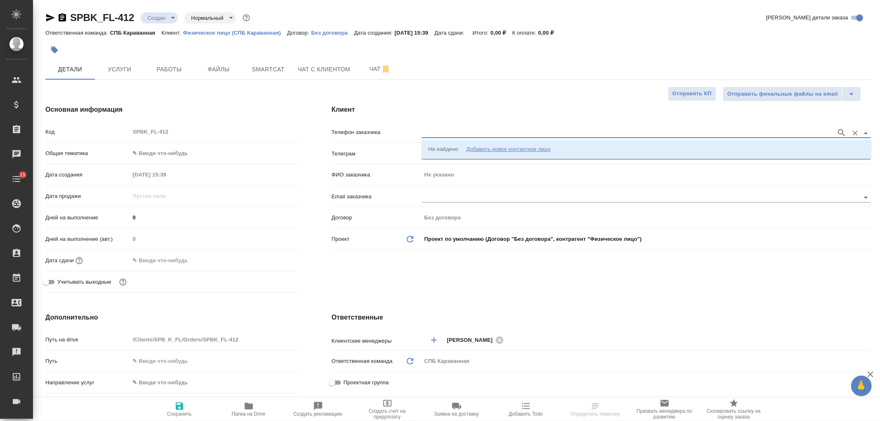
click at [438, 137] on input "text" at bounding box center [627, 133] width 411 height 10
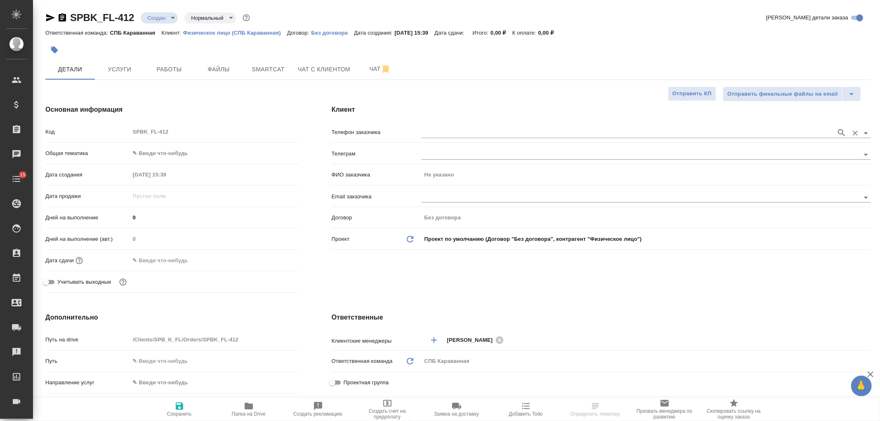
click at [460, 139] on div at bounding box center [646, 132] width 449 height 15
click at [458, 134] on input "text" at bounding box center [627, 133] width 411 height 10
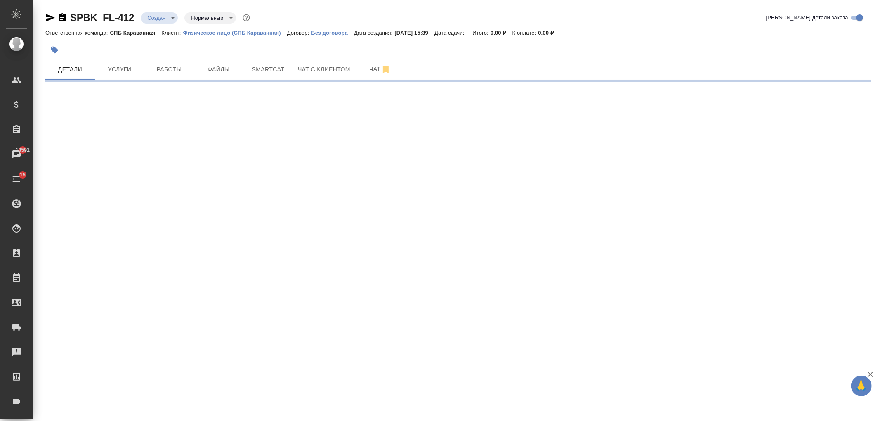
select select "RU"
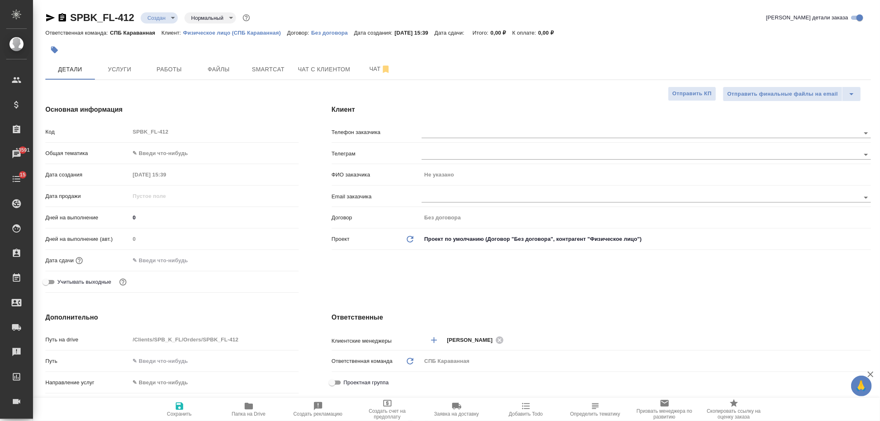
type textarea "x"
click at [461, 181] on div "ФИО заказчика Не указано" at bounding box center [601, 175] width 539 height 14
click at [470, 131] on input "text" at bounding box center [627, 133] width 411 height 10
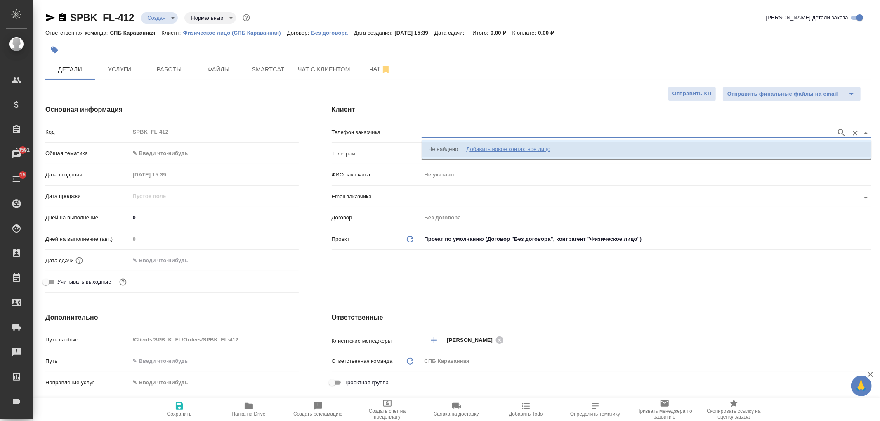
click at [445, 150] on div "Не найдено" at bounding box center [443, 149] width 30 height 8
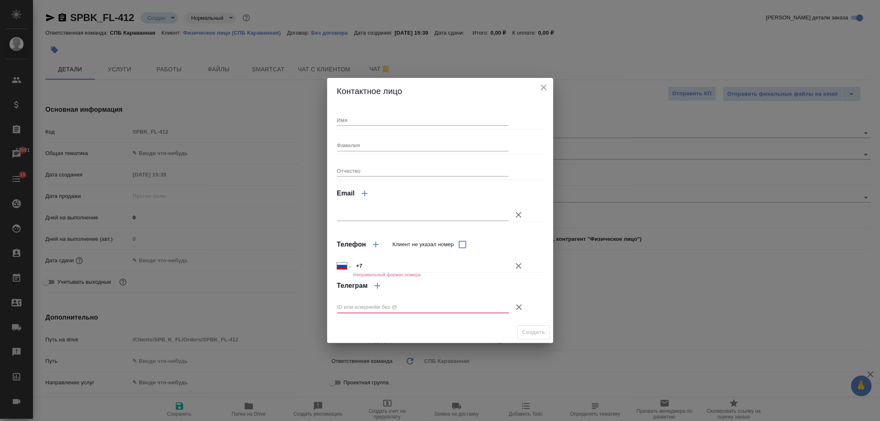
click at [361, 127] on div "Имя Фамилия Отчество Email Телефон Клиент не указал номер Международный Австрал…" at bounding box center [440, 213] width 206 height 211
drag, startPoint x: 357, startPoint y: 126, endPoint x: 348, endPoint y: 120, distance: 11.0
click at [355, 126] on div "Имя Фамилия Отчество Email Телефон Клиент не указал номер Международный Австрал…" at bounding box center [440, 213] width 206 height 211
click at [348, 120] on input "Имя" at bounding box center [423, 120] width 172 height 12
type input "Денис"
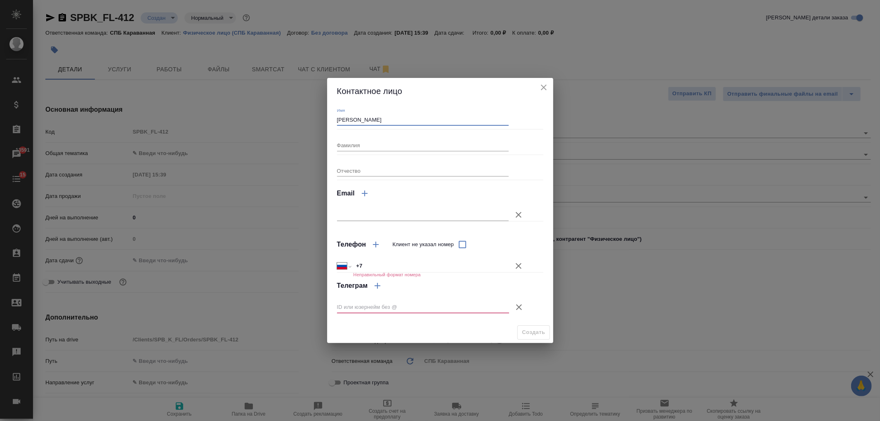
click at [373, 137] on div "Фамилия" at bounding box center [423, 142] width 172 height 18
drag, startPoint x: 374, startPoint y: 140, endPoint x: 378, endPoint y: 147, distance: 7.0
click at [376, 142] on input "Фамилия" at bounding box center [423, 145] width 172 height 12
type input "Игудин"
click at [518, 265] on icon "button" at bounding box center [519, 266] width 6 height 6
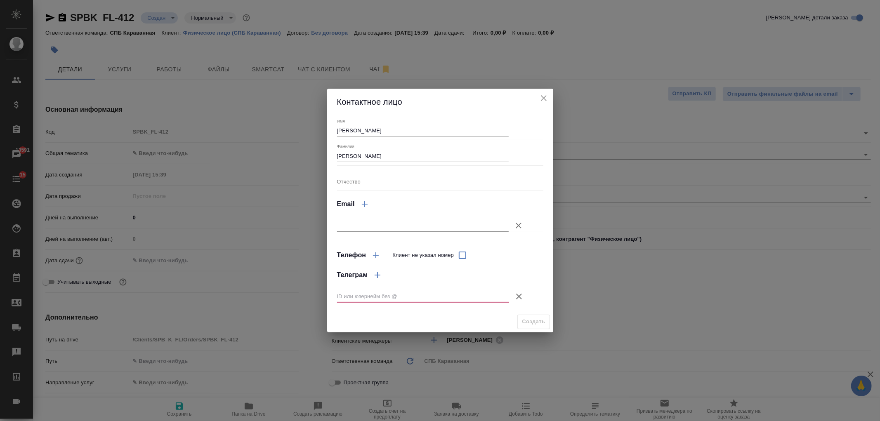
click at [517, 298] on icon "button" at bounding box center [519, 297] width 10 height 10
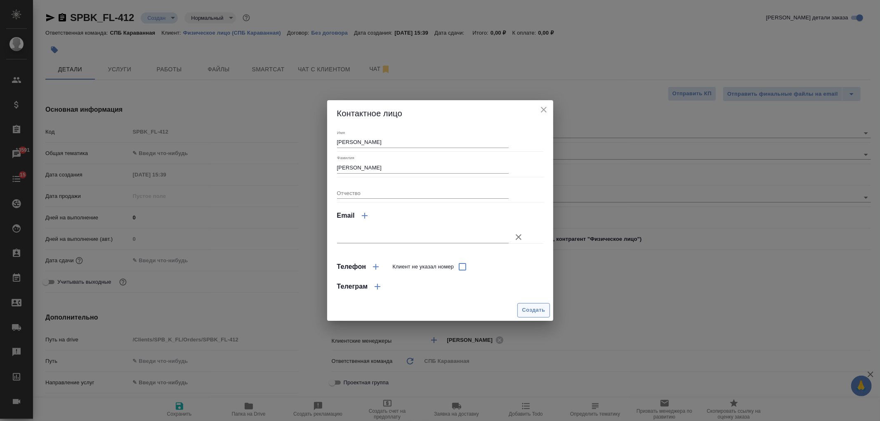
click at [540, 314] on span "Создать" at bounding box center [533, 310] width 23 height 9
type input "[PERSON_NAME]"
type textarea "x"
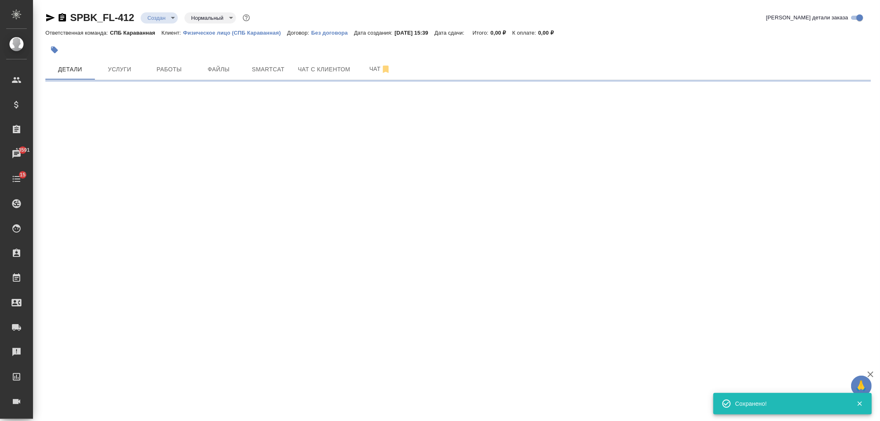
type input "holyTrinity"
select select "RU"
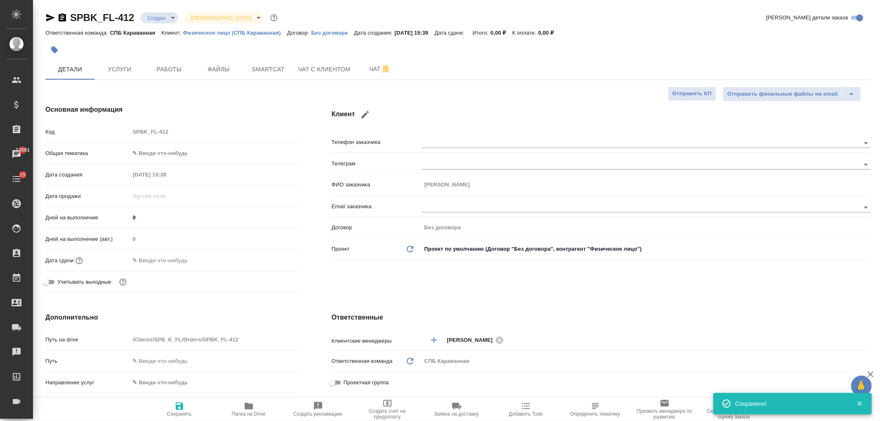
type textarea "x"
click at [166, 149] on body "🙏 .cls-1 fill:#fff; AWATERA Ivanova Arina Клиенты Спецификации Заказы 13591 Чат…" at bounding box center [440, 210] width 880 height 421
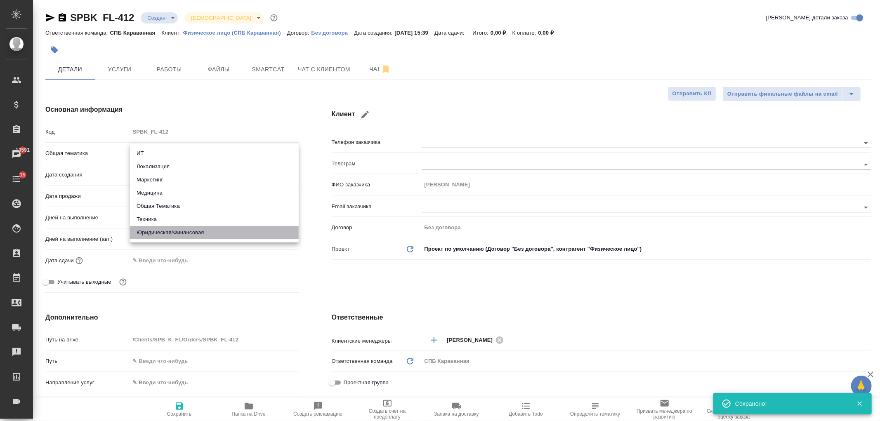
click at [198, 239] on li "Юридическая/Финансовая" at bounding box center [214, 232] width 169 height 13
type input "yr-fn"
type textarea "x"
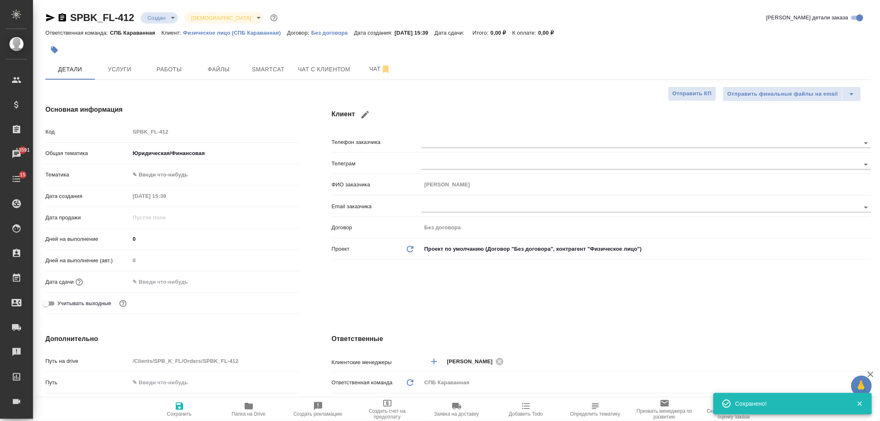
click at [178, 179] on body "🙏 .cls-1 fill:#fff; AWATERA Ivanova Arina Клиенты Спецификации Заказы 13591 Чат…" at bounding box center [440, 210] width 880 height 421
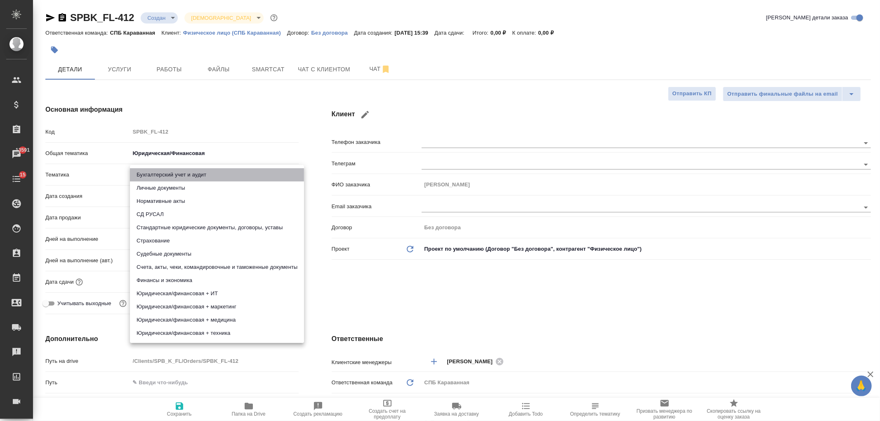
click at [200, 179] on li "Бухгалтерский учет и аудит" at bounding box center [217, 174] width 174 height 13
type textarea "x"
type input "6149848a2b7be24903fd7a88"
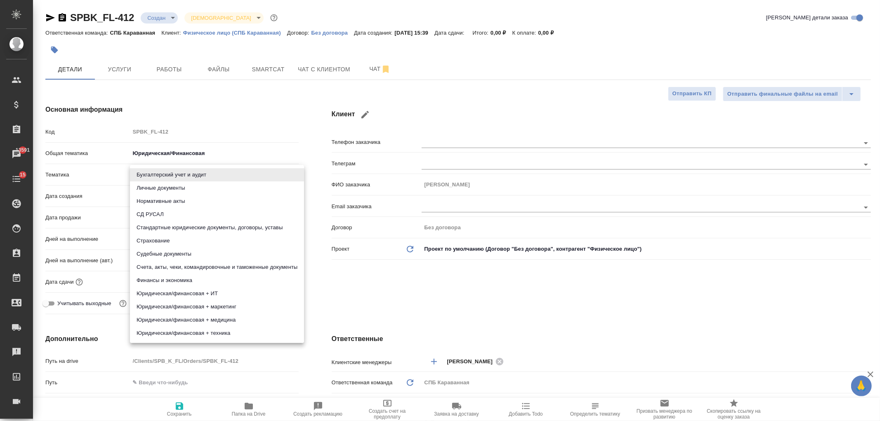
click at [200, 176] on body "🙏 .cls-1 fill:#fff; AWATERA Ivanova Arina Клиенты Спецификации Заказы 13591 Чат…" at bounding box center [440, 210] width 880 height 421
click at [180, 187] on li "Личные документы" at bounding box center [217, 188] width 174 height 13
type textarea "x"
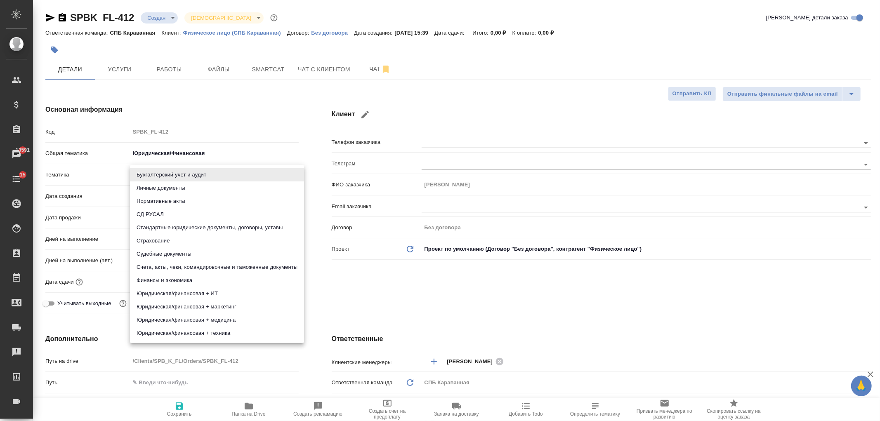
type input "5a8b8b956a9677013d343cfe"
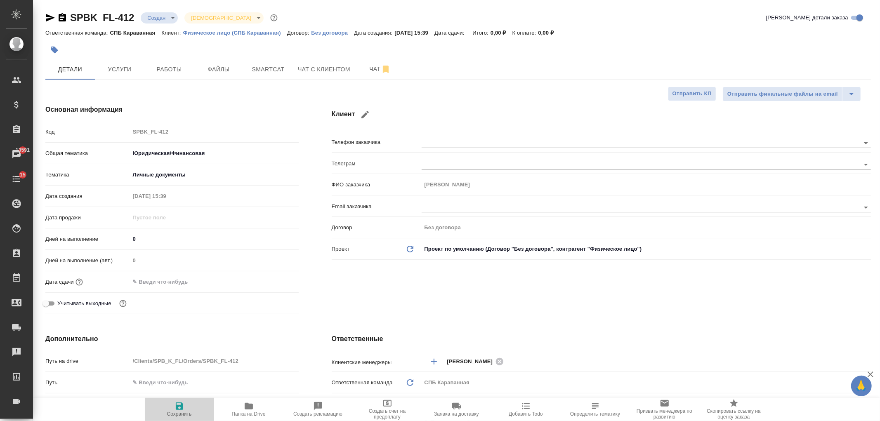
click at [188, 400] on button "Сохранить" at bounding box center [179, 409] width 69 height 23
type textarea "x"
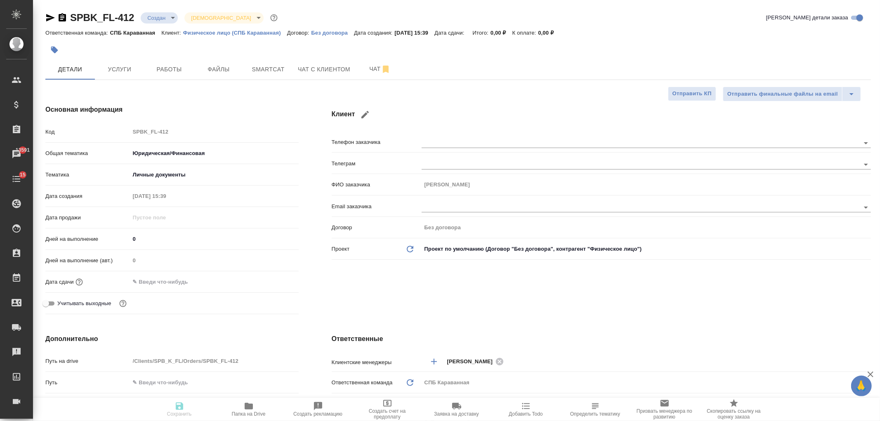
type textarea "x"
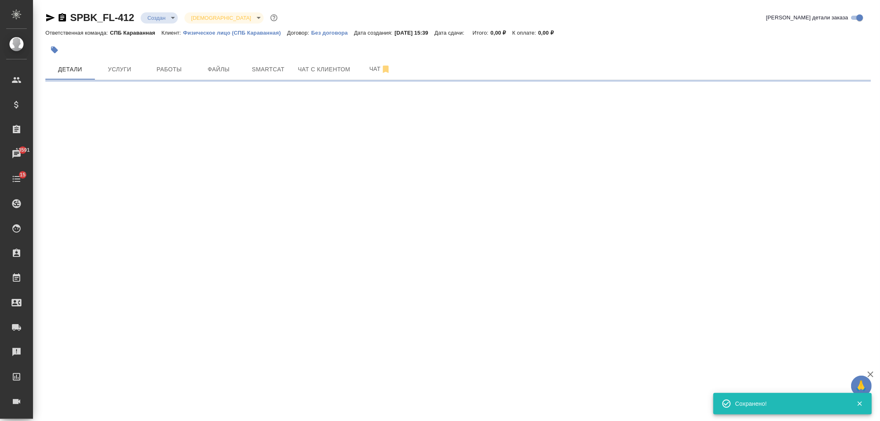
select select "RU"
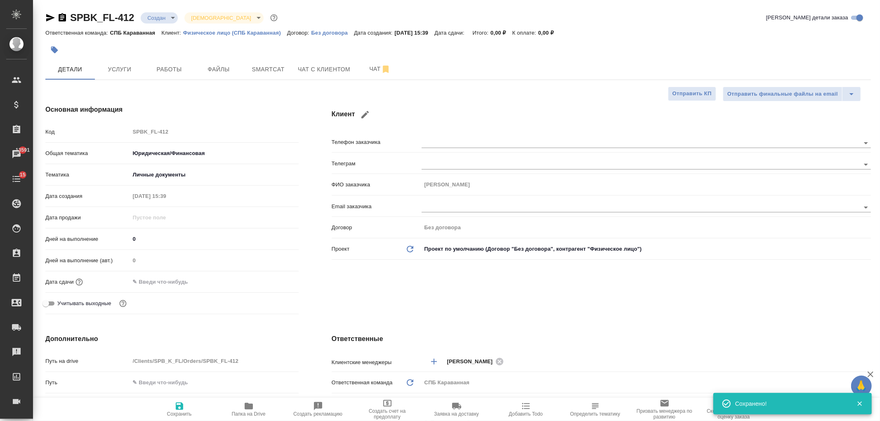
type textarea "x"
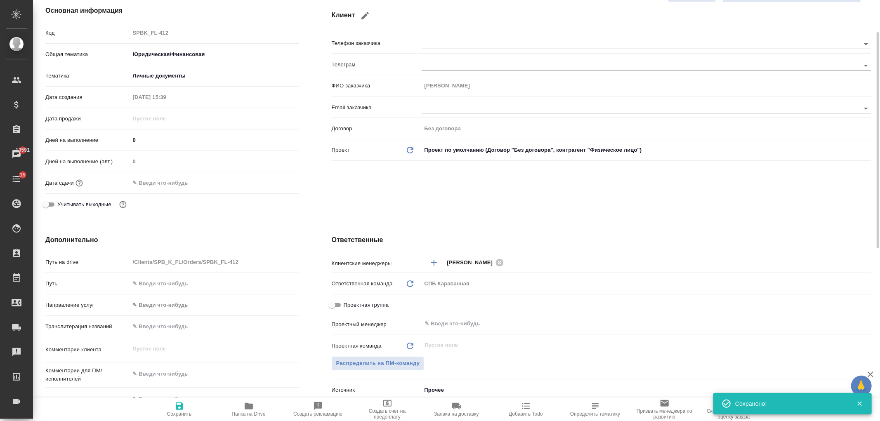
scroll to position [136, 0]
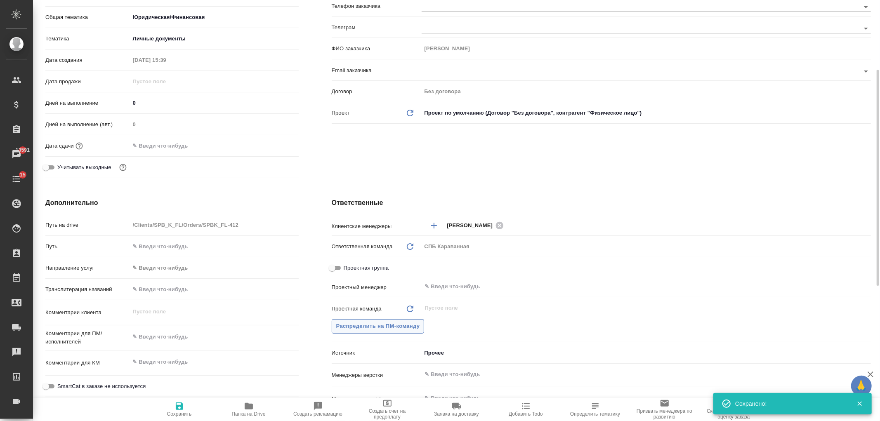
click at [355, 331] on button "Распределить на ПМ-команду" at bounding box center [378, 326] width 93 height 14
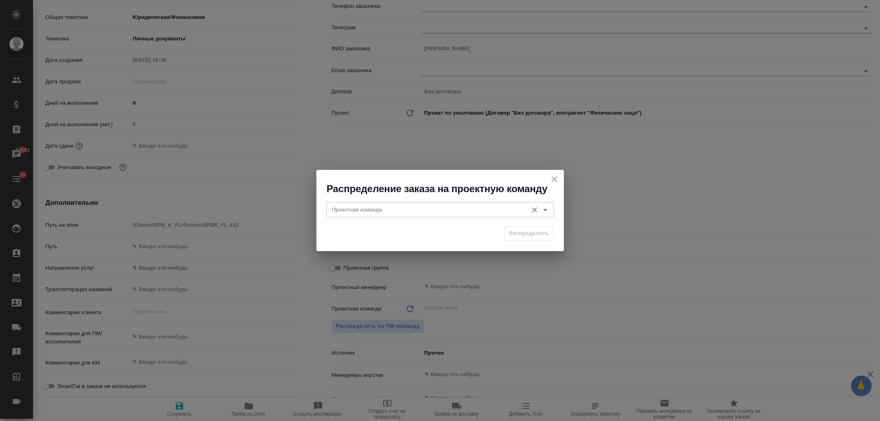
drag, startPoint x: 366, startPoint y: 201, endPoint x: 368, endPoint y: 209, distance: 8.5
click at [366, 203] on div "Проектная команда Проектная команда" at bounding box center [440, 209] width 228 height 20
click at [368, 209] on input "Проектная команда" at bounding box center [426, 210] width 195 height 10
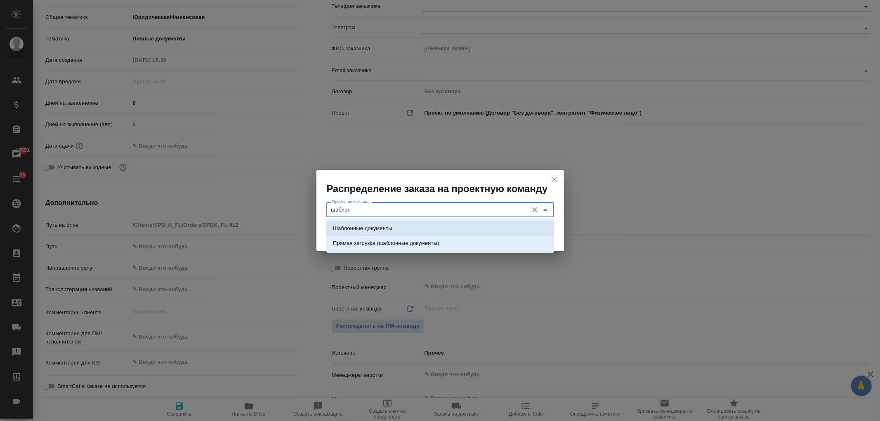
click at [376, 222] on li "Шаблонные документы" at bounding box center [440, 228] width 228 height 15
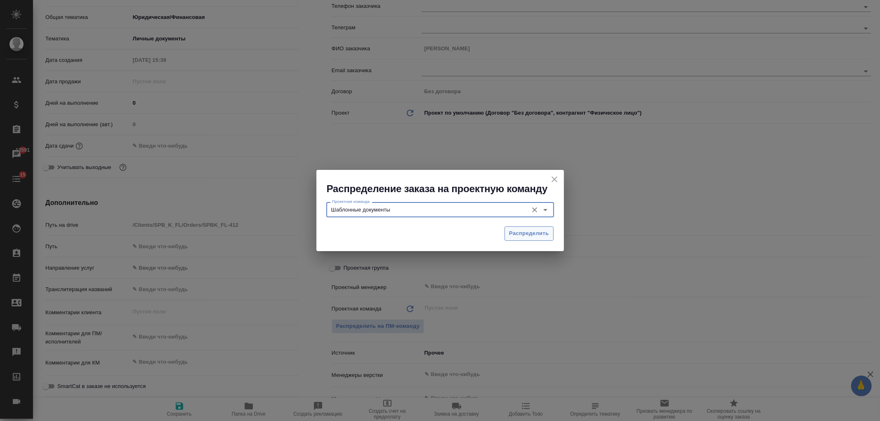
type input "Шаблонные документы"
click at [546, 234] on span "Распределить" at bounding box center [529, 233] width 40 height 9
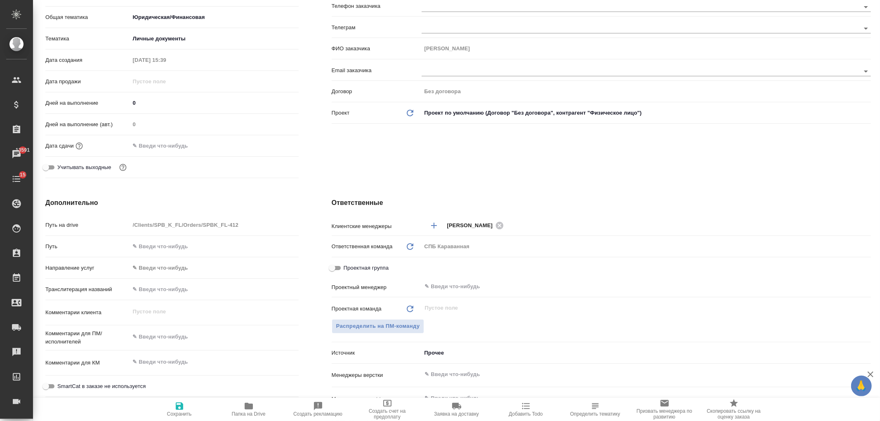
type textarea "x"
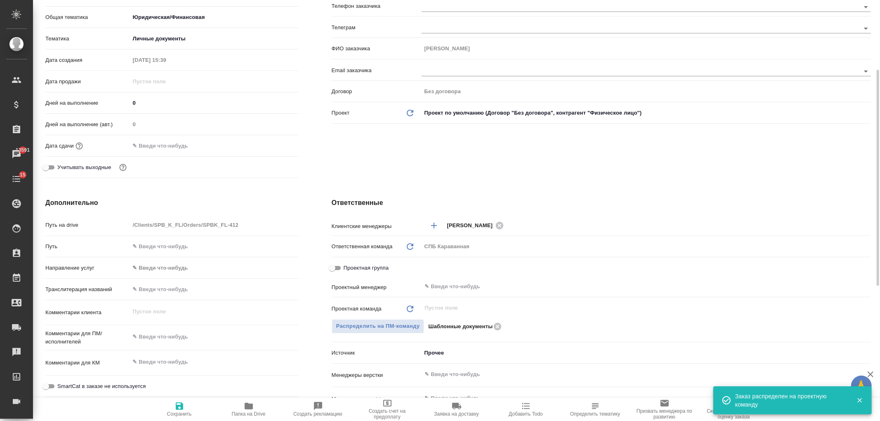
click at [546, 168] on div "Клиент Телефон заказчика [PERSON_NAME] заказчика [PERSON_NAME] Email заказчика …" at bounding box center [601, 75] width 572 height 246
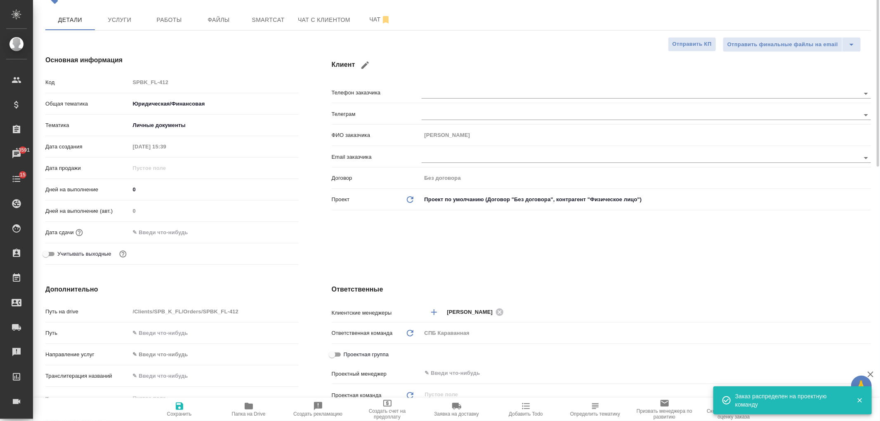
scroll to position [0, 0]
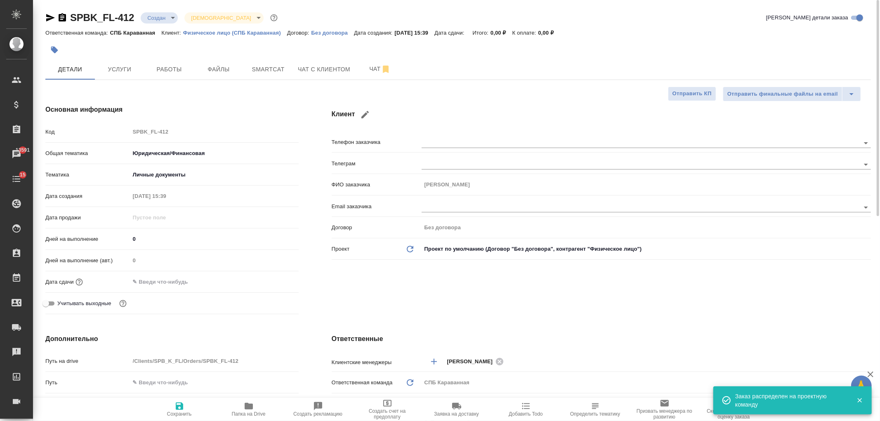
click at [130, 80] on hr at bounding box center [458, 80] width 826 height 0
click at [137, 61] on button "Услуги" at bounding box center [120, 69] width 50 height 21
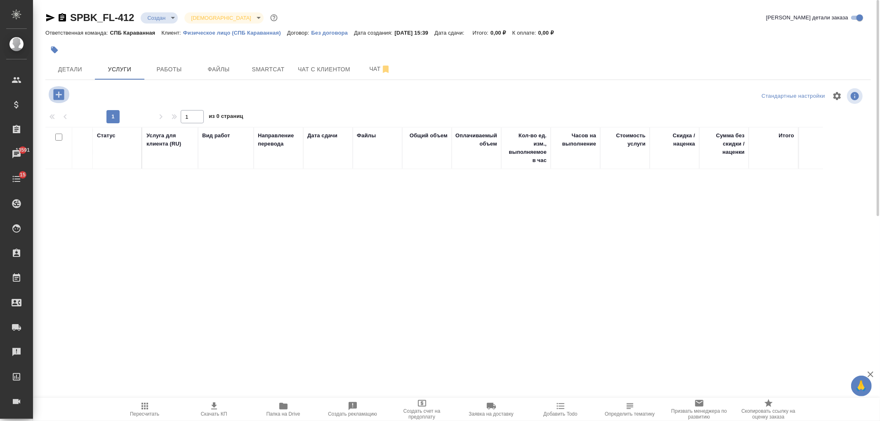
click at [65, 93] on icon "button" at bounding box center [59, 94] width 14 height 14
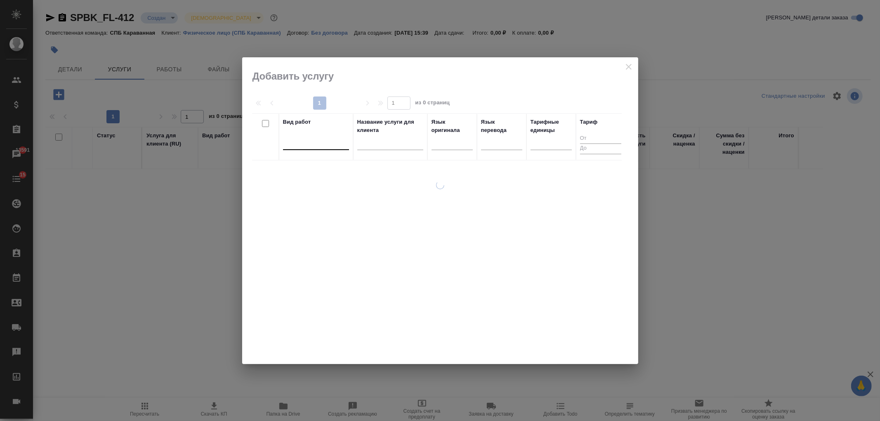
click at [300, 147] on div at bounding box center [316, 142] width 66 height 12
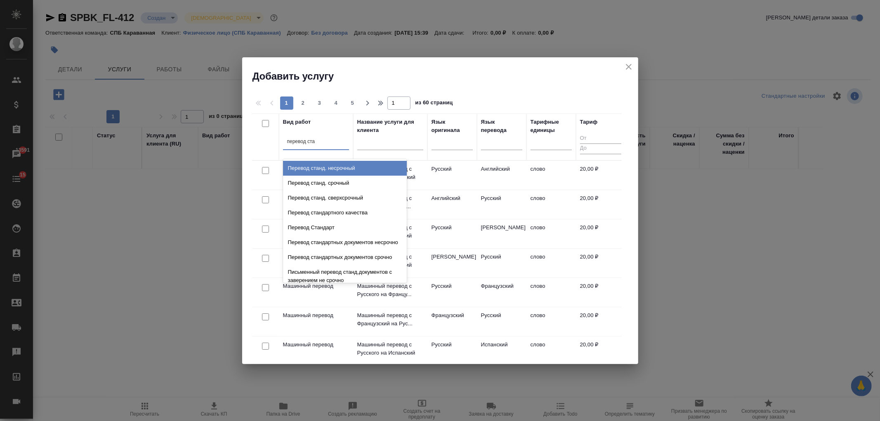
type input "перевод стан"
click at [333, 163] on div "Перевод станд. несрочный" at bounding box center [345, 168] width 124 height 15
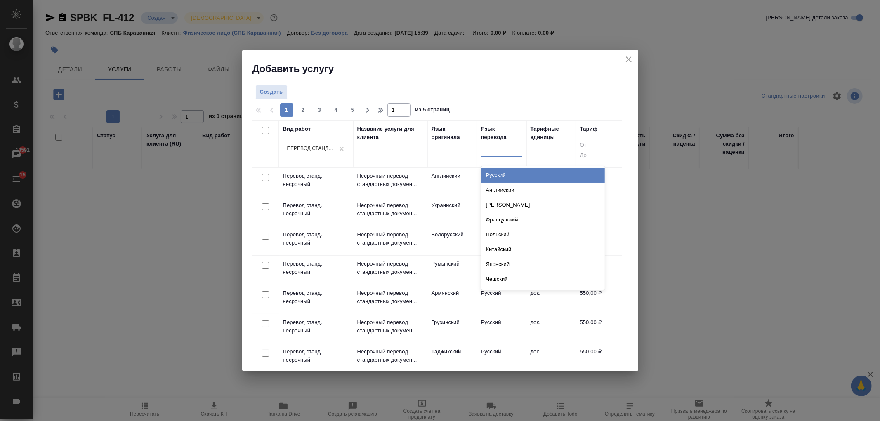
click at [494, 156] on div at bounding box center [501, 150] width 41 height 16
click at [513, 188] on div "Английский" at bounding box center [543, 190] width 124 height 15
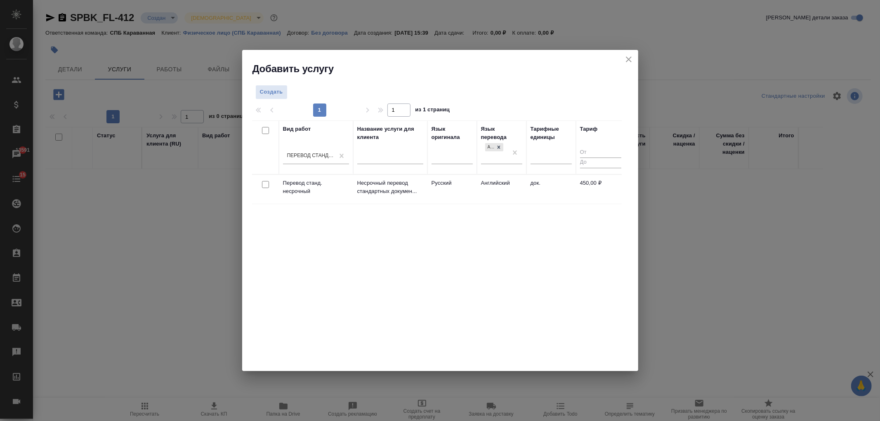
click at [263, 183] on input "checkbox" at bounding box center [265, 184] width 7 height 7
checkbox input "true"
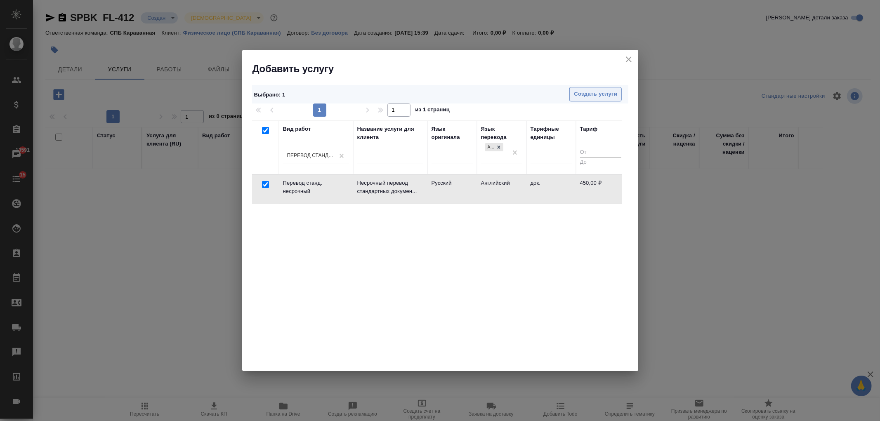
click at [588, 90] on span "Создать услуги" at bounding box center [595, 94] width 43 height 9
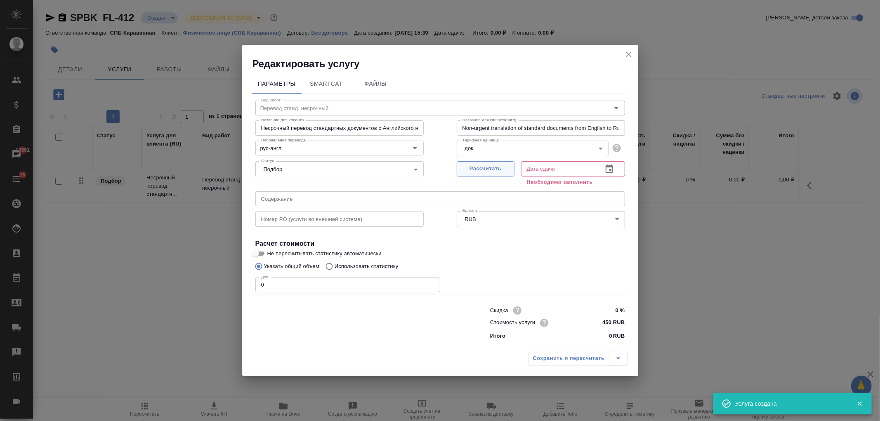
click at [490, 171] on span "Рассчитать" at bounding box center [485, 168] width 49 height 9
type input "03.10.2025 15:40"
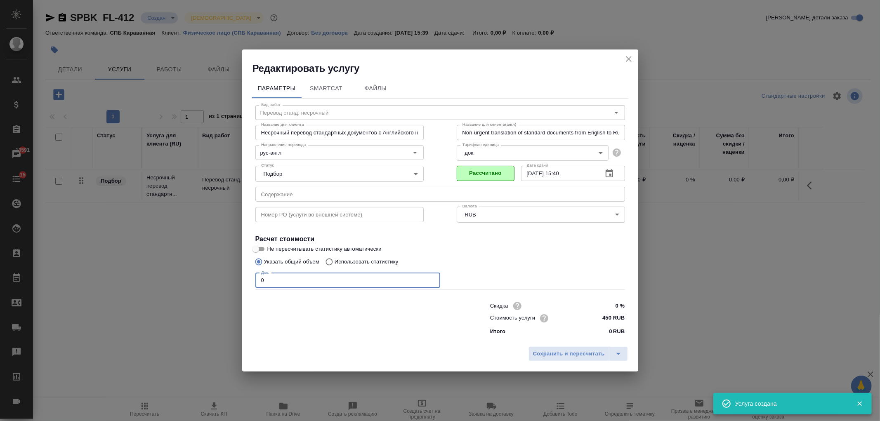
click at [275, 283] on input "0" at bounding box center [347, 280] width 185 height 15
type input "2"
click at [548, 348] on button "Сохранить и пересчитать" at bounding box center [569, 354] width 81 height 15
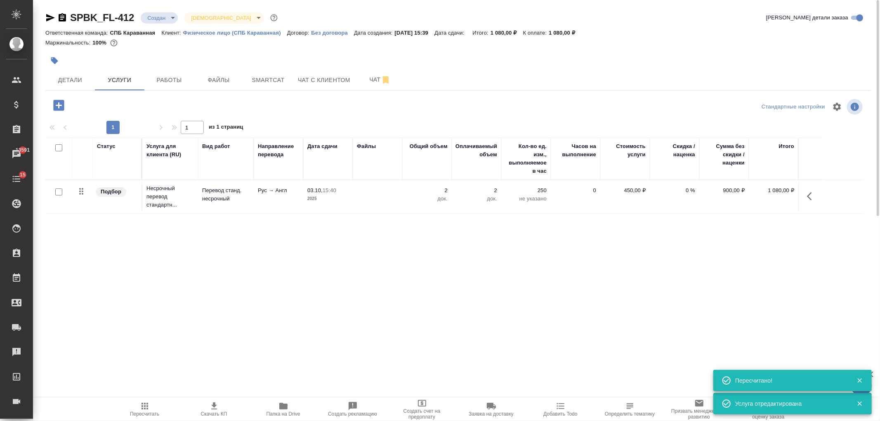
click at [59, 106] on icon "button" at bounding box center [59, 105] width 14 height 14
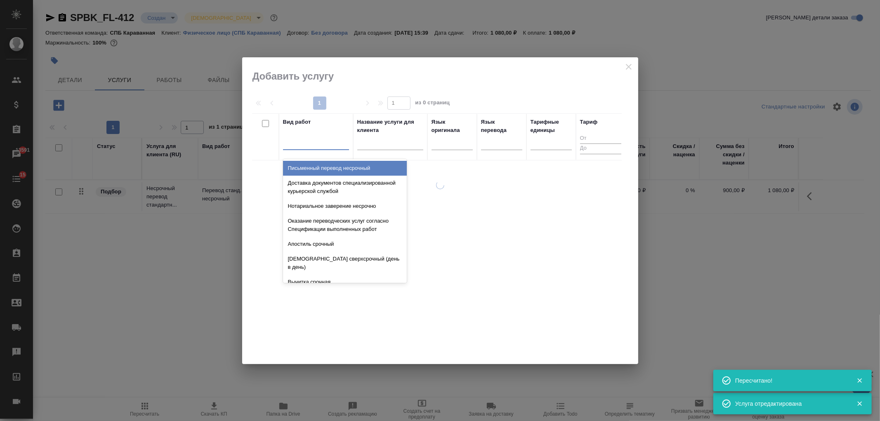
click at [320, 144] on div at bounding box center [316, 142] width 66 height 12
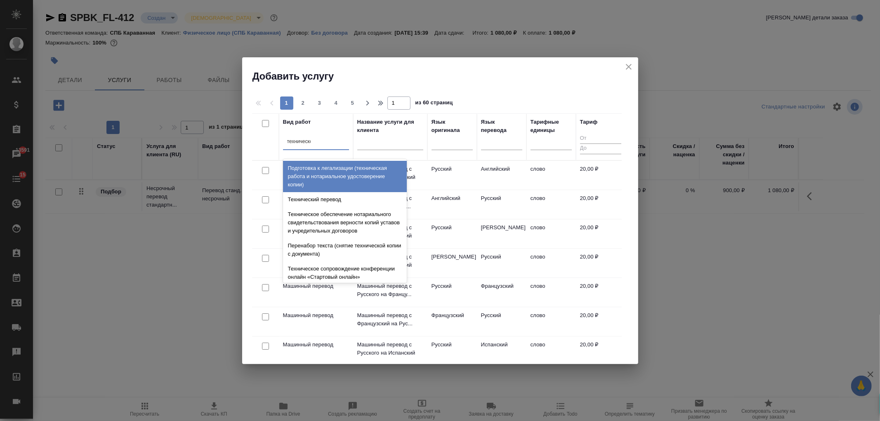
type input "техническое"
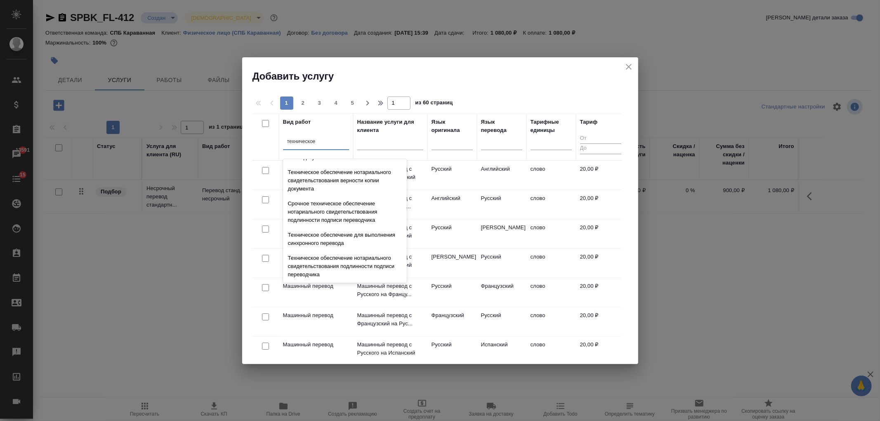
scroll to position [120, 0]
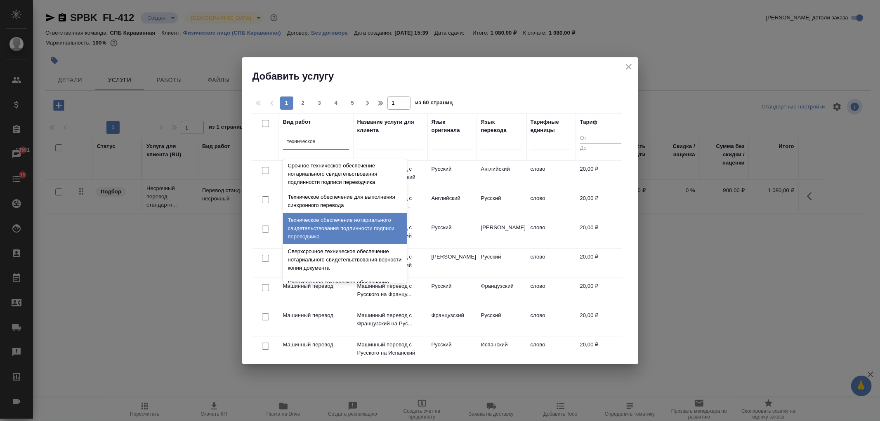
click at [381, 229] on div "Техническое обеспечение нотариального свидетельствования подлинности подписи пе…" at bounding box center [345, 228] width 124 height 31
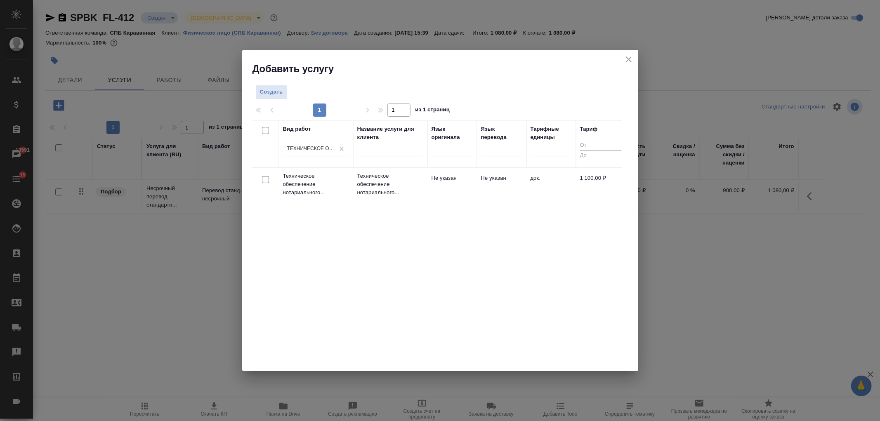
click at [269, 180] on div at bounding box center [265, 180] width 19 height 12
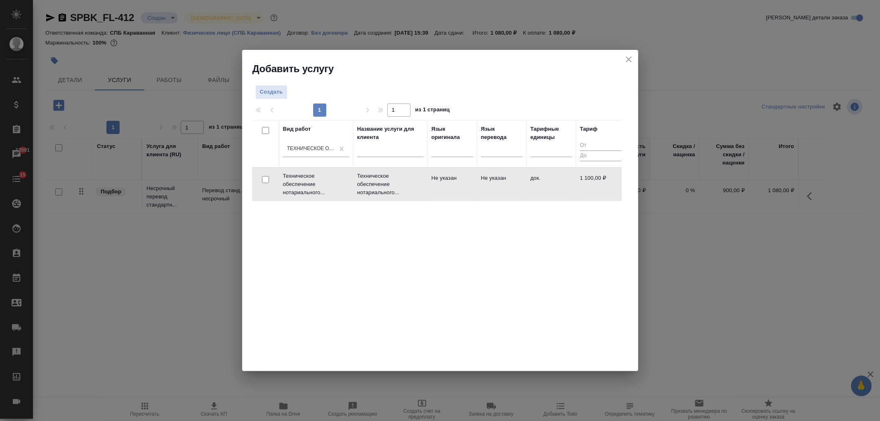
click at [267, 180] on input "checkbox" at bounding box center [265, 179] width 7 height 7
checkbox input "true"
click at [598, 92] on span "Создать услуги" at bounding box center [595, 94] width 43 height 9
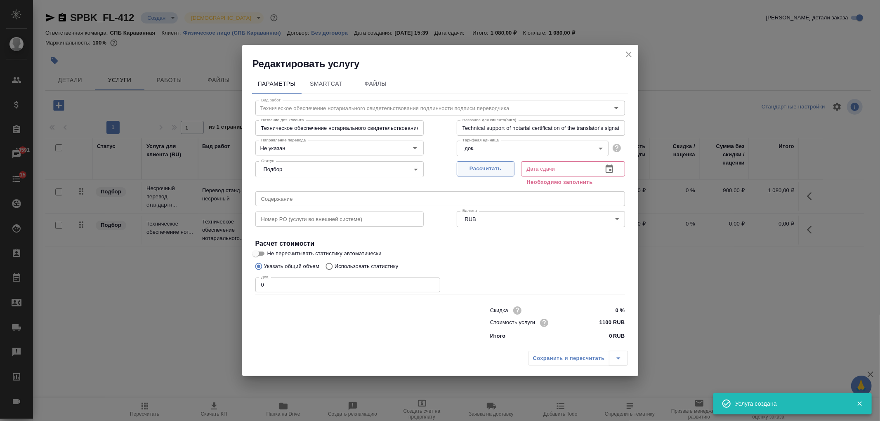
click at [483, 165] on span "Рассчитать" at bounding box center [485, 168] width 49 height 9
type input "03.10.2025 15:40"
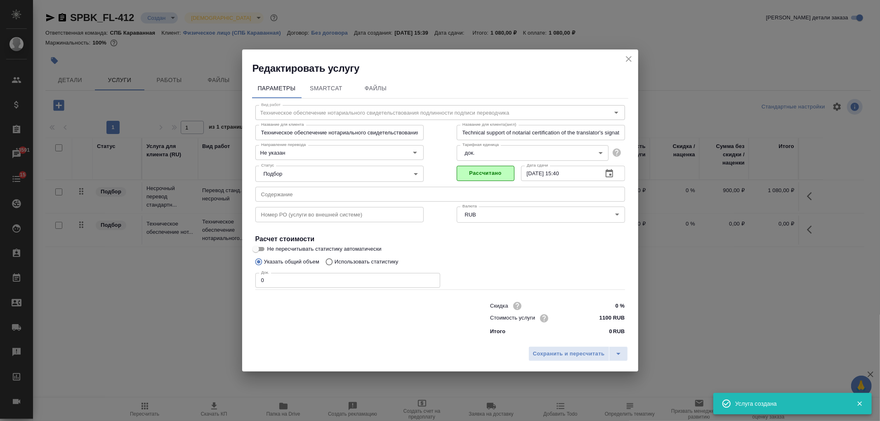
click at [279, 275] on input "0" at bounding box center [347, 280] width 185 height 15
type input "1"
click at [545, 357] on span "Сохранить и пересчитать" at bounding box center [569, 354] width 72 height 9
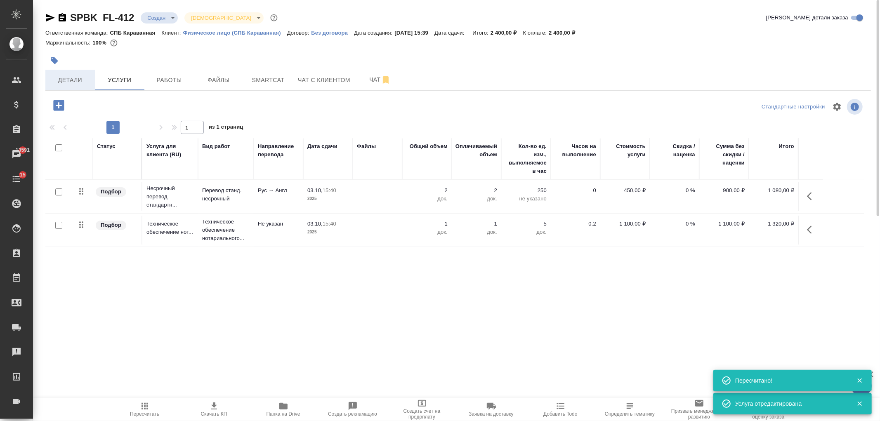
click at [81, 81] on span "Детали" at bounding box center [70, 80] width 40 height 10
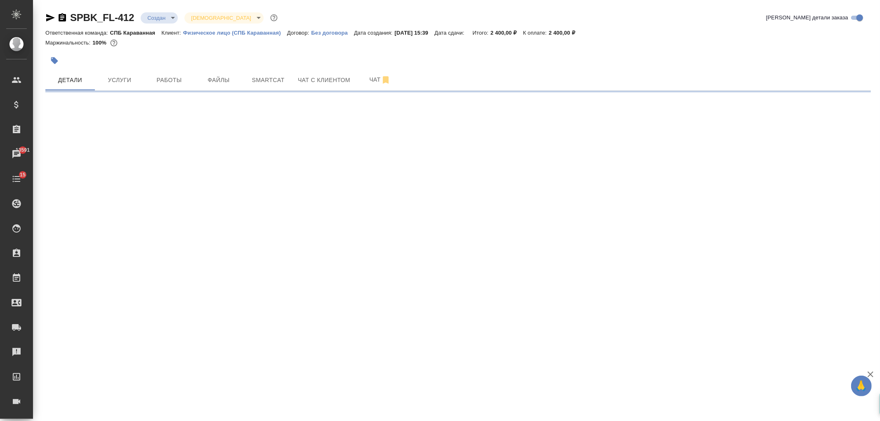
select select "RU"
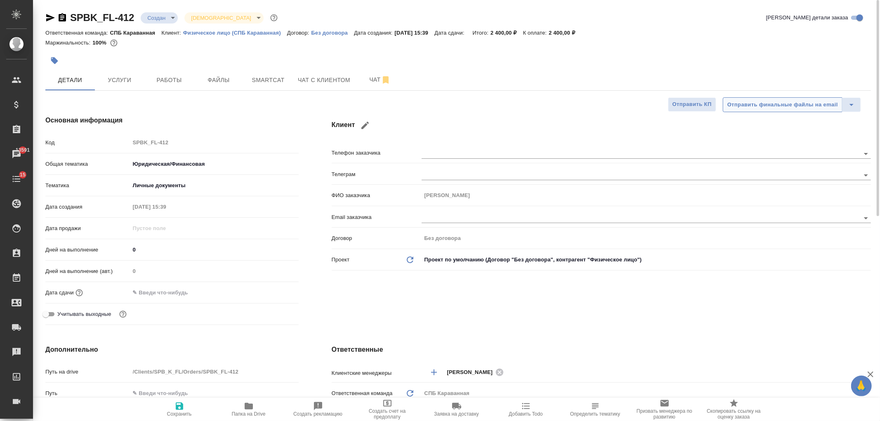
type textarea "x"
click at [607, 317] on div "Клиент Телефон заказчика [PERSON_NAME] заказчика [PERSON_NAME] Email заказчика …" at bounding box center [601, 222] width 572 height 246
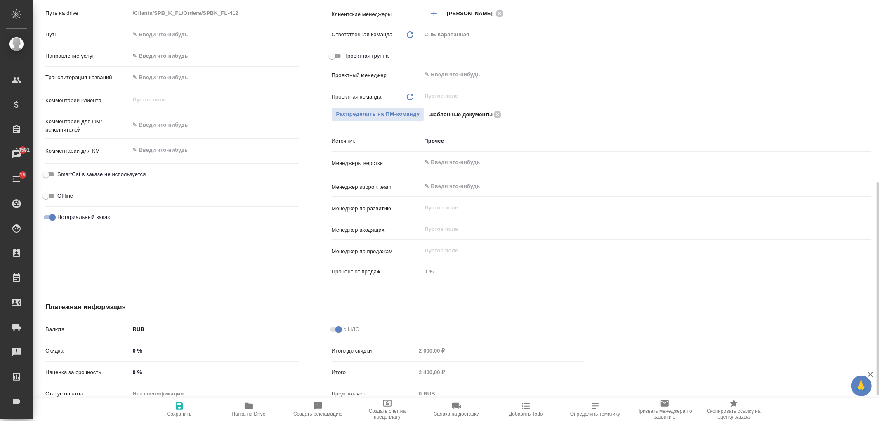
scroll to position [409, 0]
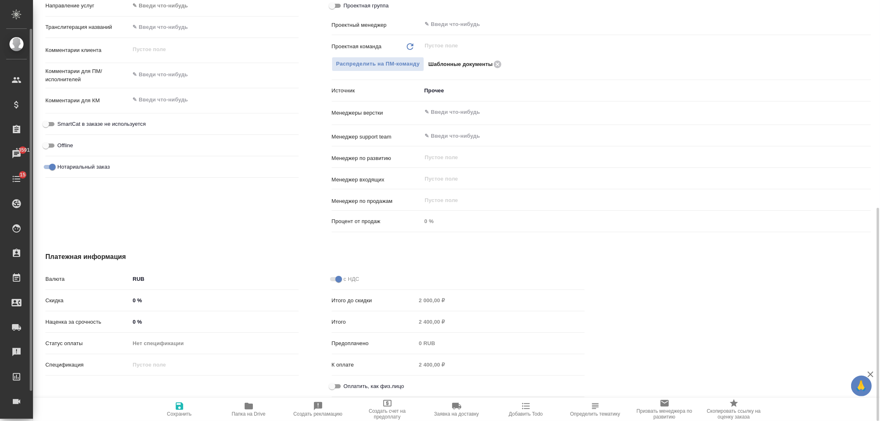
type textarea "x"
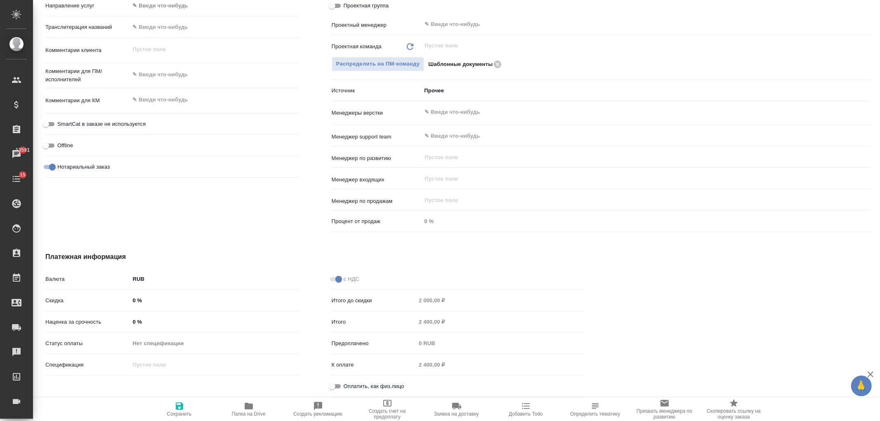
type textarea "x"
click at [131, 300] on input "0 %" at bounding box center [214, 301] width 169 height 12
click at [135, 300] on input "0 %" at bounding box center [214, 301] width 168 height 12
type textarea "x"
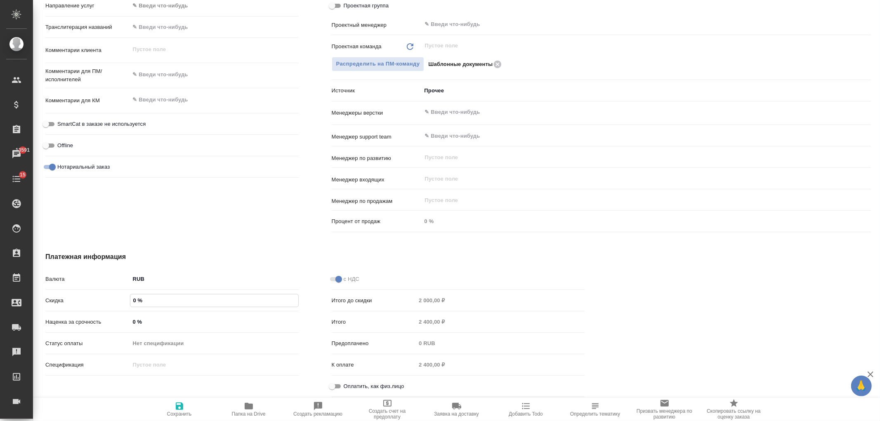
type textarea "x"
type input "2 %"
type textarea "x"
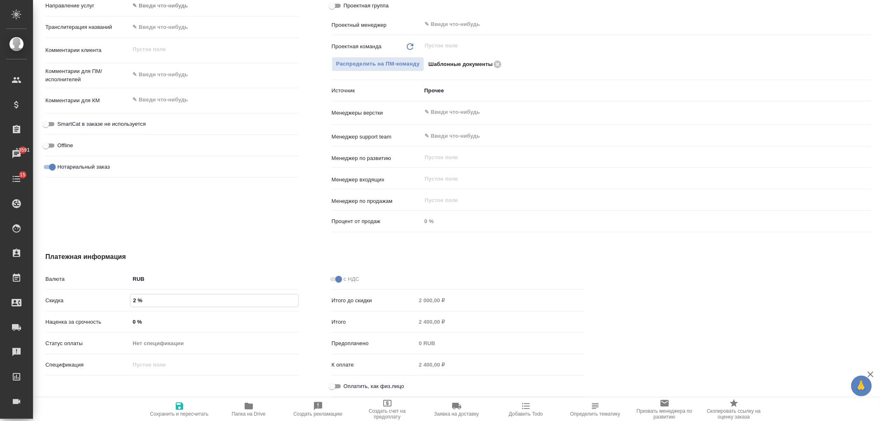
type input "20 %"
type textarea "x"
type input "20 %"
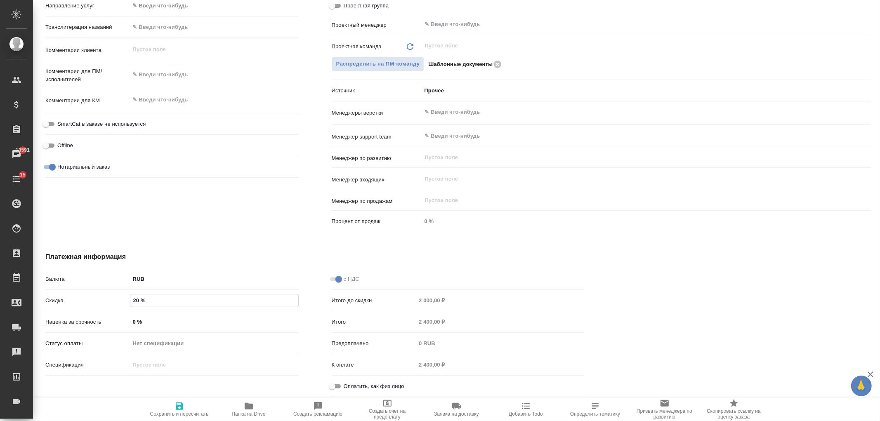
click at [189, 410] on span "Сохранить и пересчитать" at bounding box center [179, 410] width 59 height 16
type textarea "x"
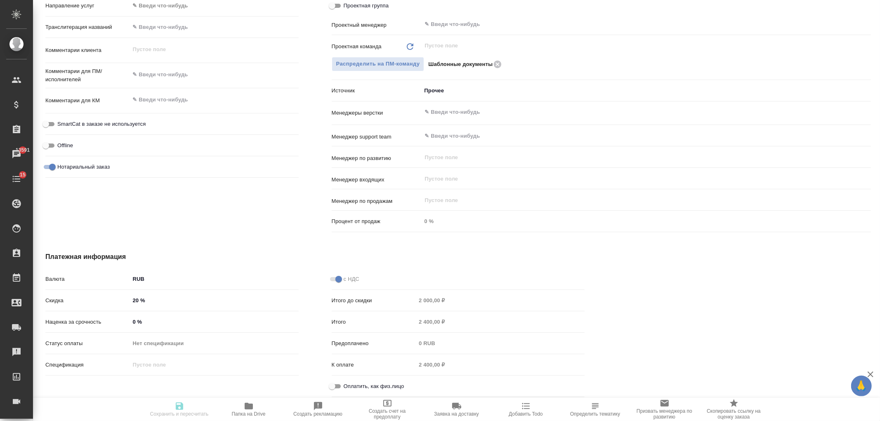
type textarea "x"
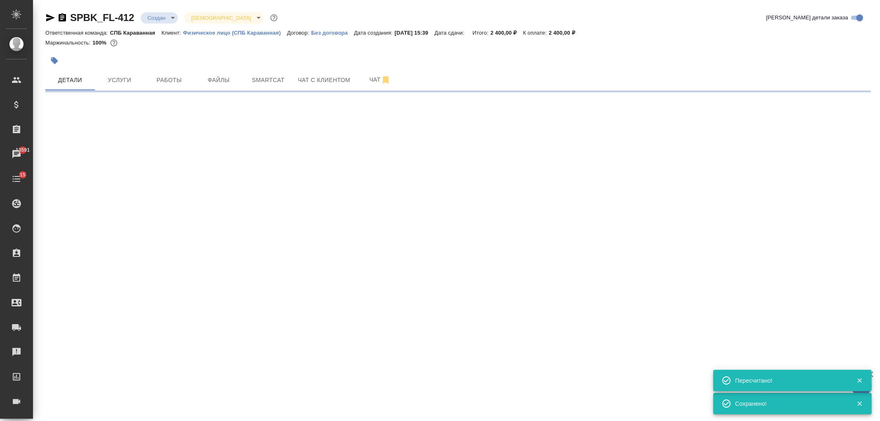
scroll to position [0, 0]
select select "RU"
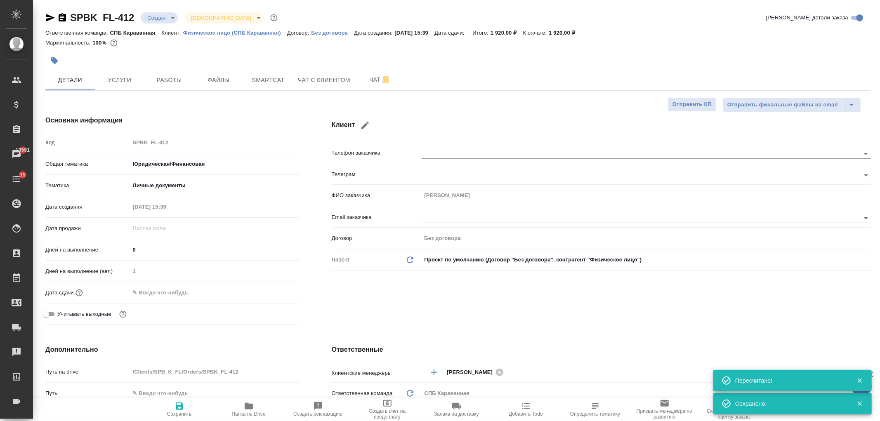
type textarea "x"
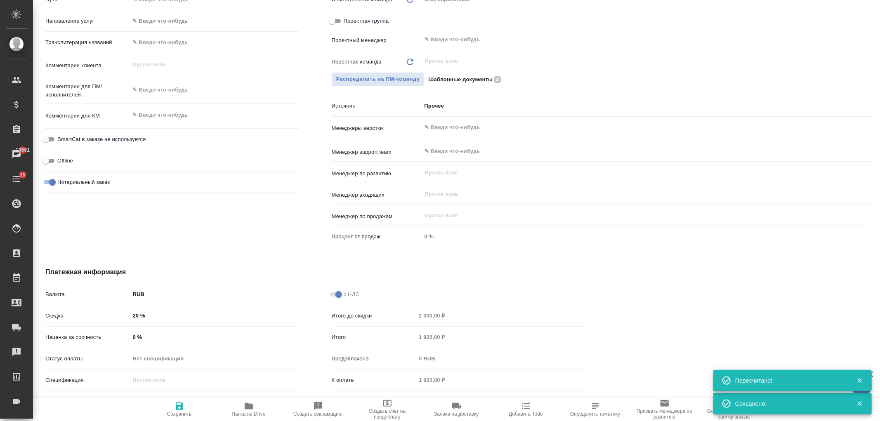
scroll to position [406, 0]
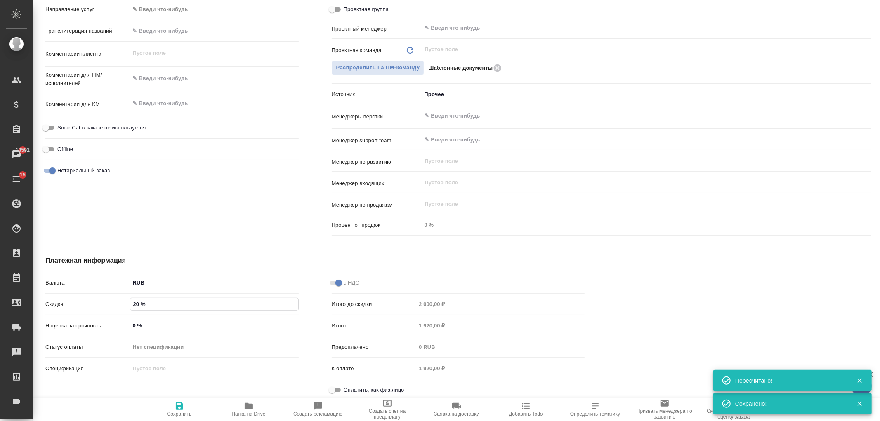
click at [134, 301] on input "20 %" at bounding box center [214, 304] width 168 height 12
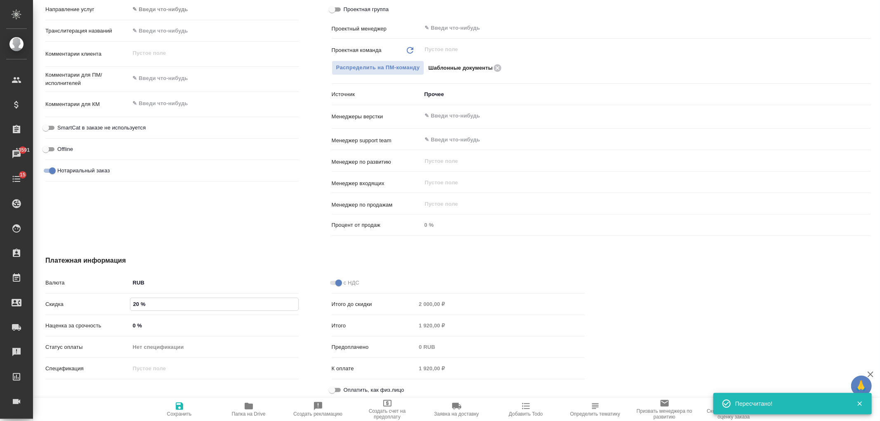
type input "0 %"
type textarea "x"
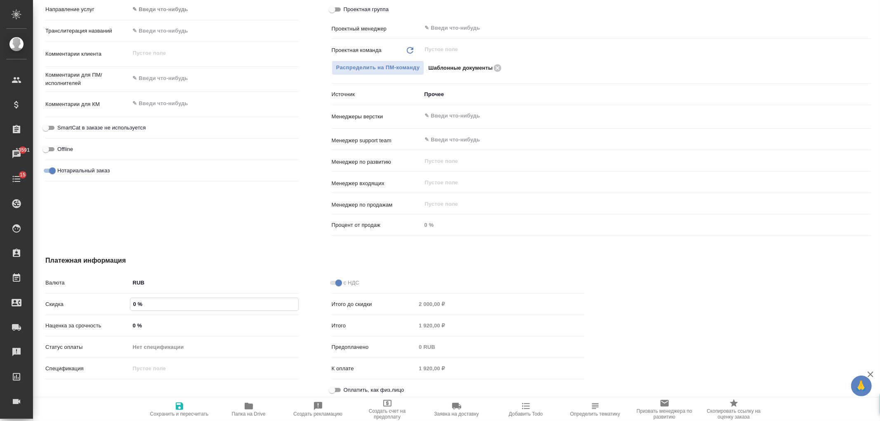
type input "30 %"
type textarea "x"
type input "30 %"
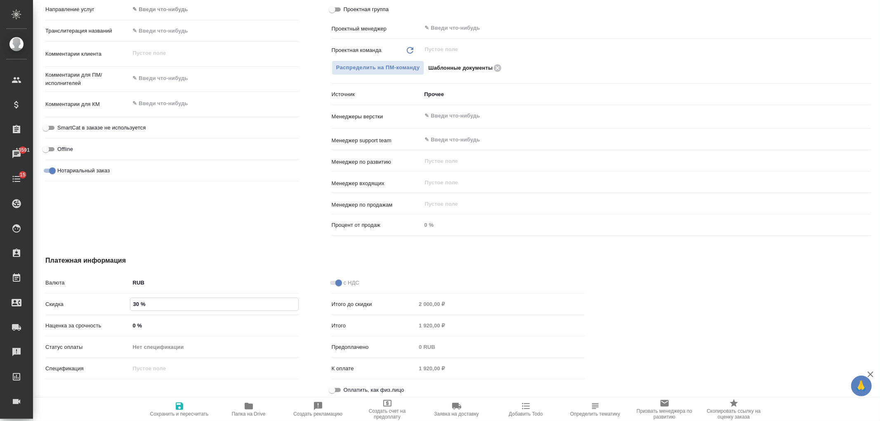
click at [170, 413] on span "Сохранить и пересчитать" at bounding box center [179, 414] width 59 height 6
type textarea "x"
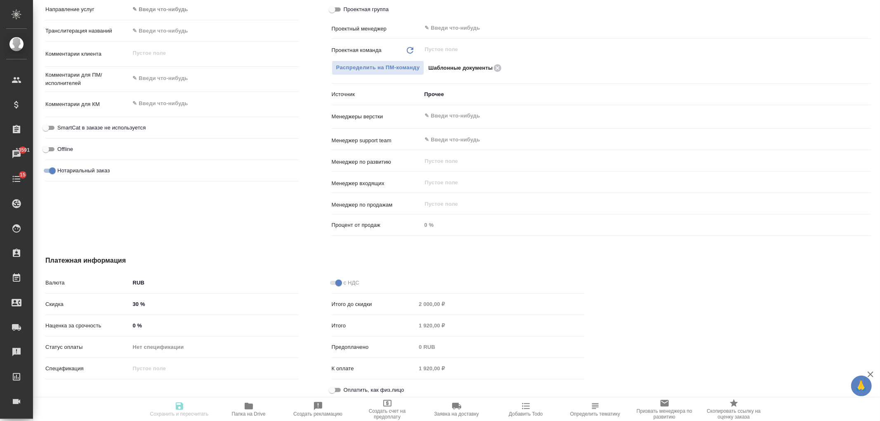
type textarea "x"
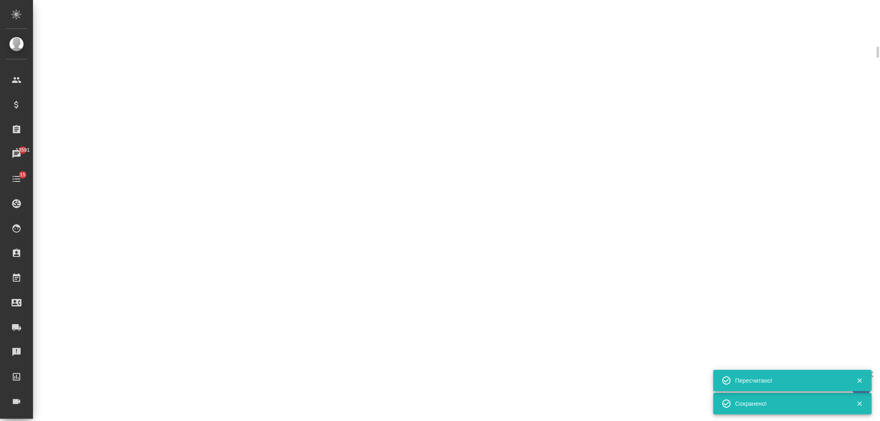
select select "RU"
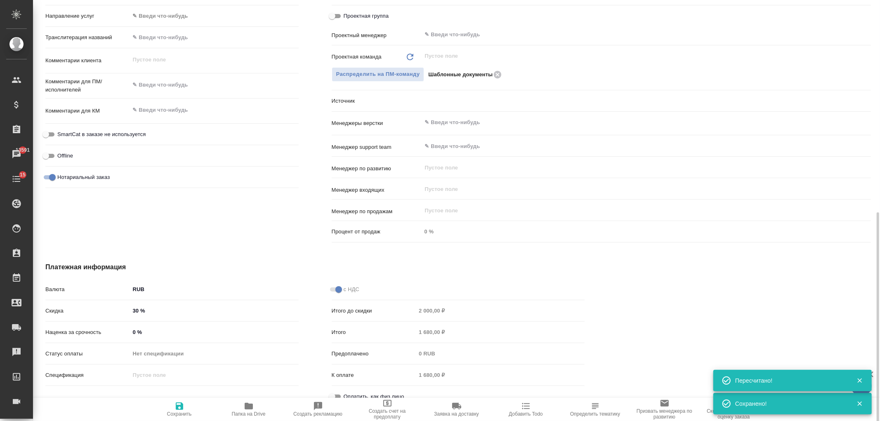
type textarea "x"
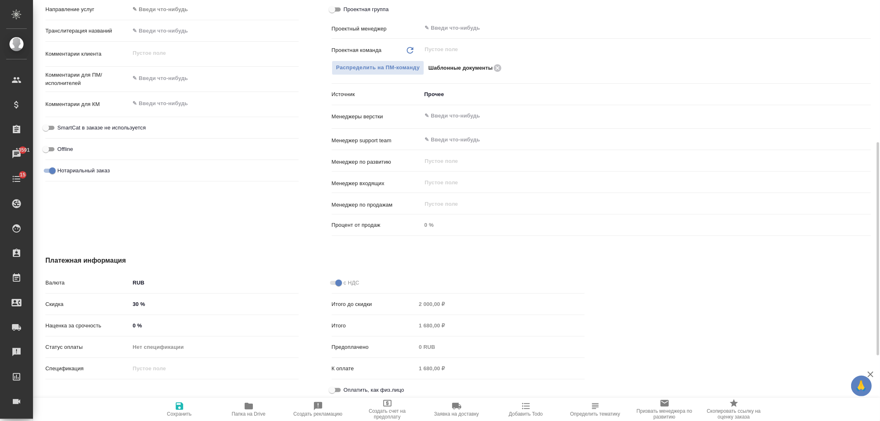
scroll to position [0, 0]
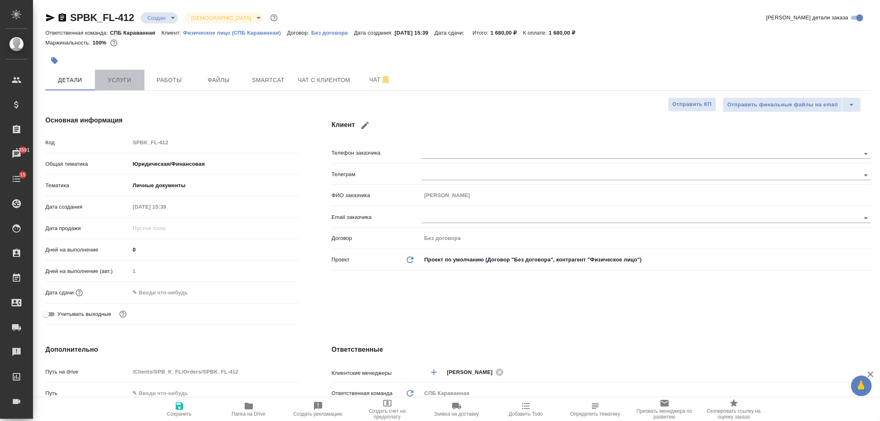
click at [127, 88] on button "Услуги" at bounding box center [120, 80] width 50 height 21
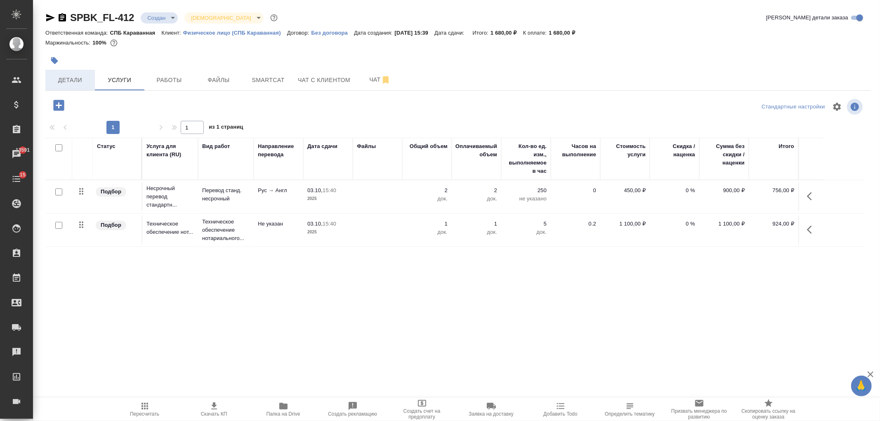
click at [73, 80] on span "Детали" at bounding box center [70, 80] width 40 height 10
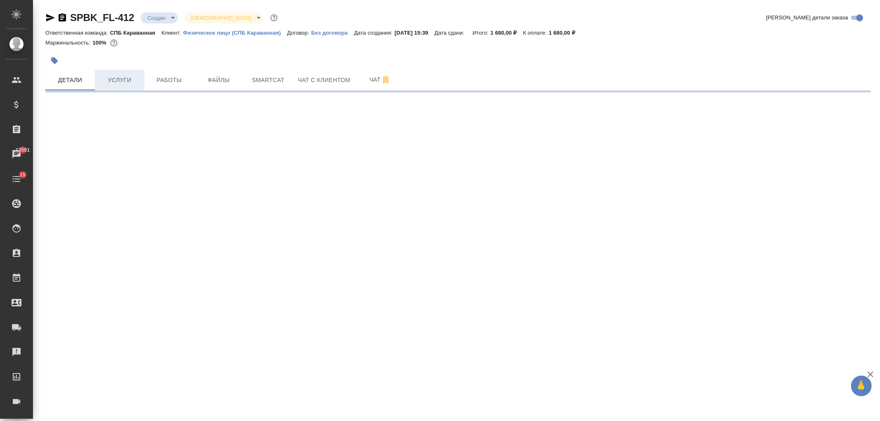
select select "RU"
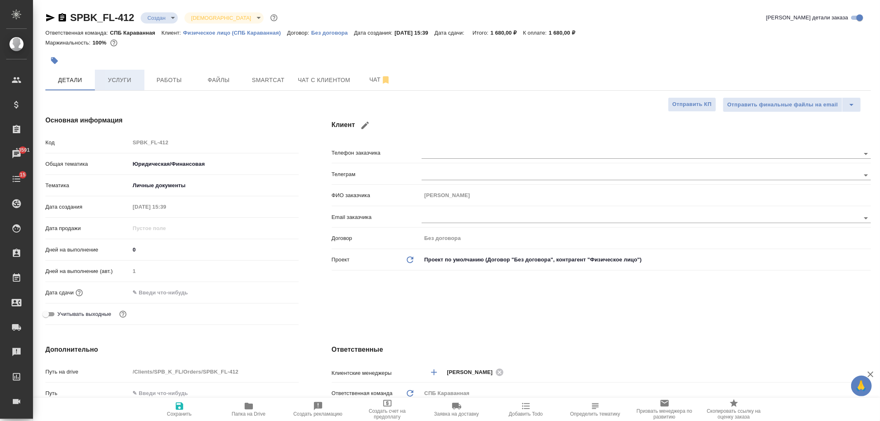
type textarea "x"
click at [183, 299] on div "Дата сдачи" at bounding box center [171, 293] width 253 height 14
click at [180, 293] on input "text" at bounding box center [166, 293] width 72 height 12
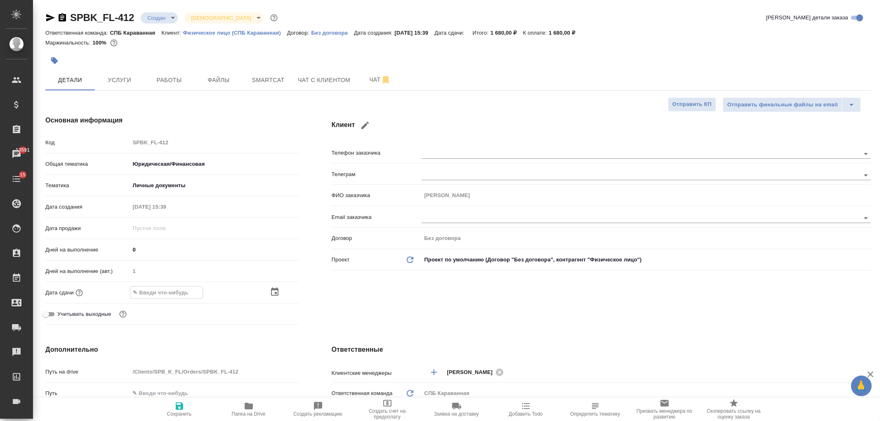
click at [266, 293] on div at bounding box center [214, 292] width 169 height 13
click at [281, 294] on div at bounding box center [284, 293] width 29 height 10
click at [265, 299] on div "Дата сдачи" at bounding box center [171, 293] width 253 height 14
click at [273, 296] on icon "button" at bounding box center [274, 292] width 7 height 8
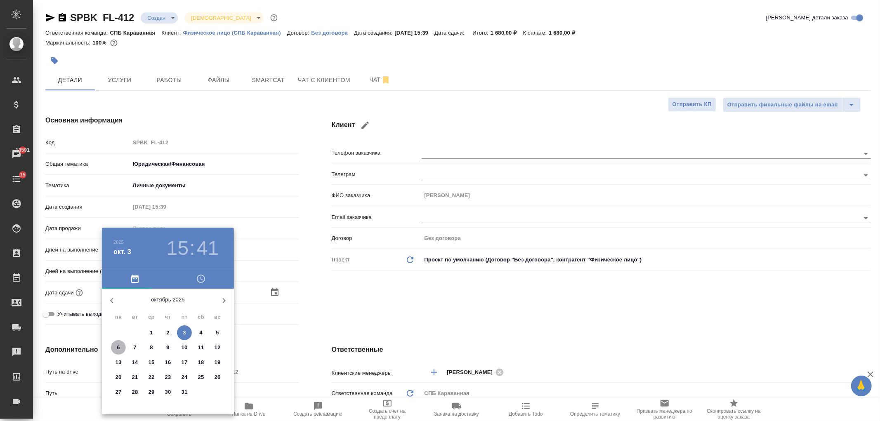
click at [120, 348] on p "6" at bounding box center [118, 348] width 3 height 8
type input "[DATE] 15:41"
type textarea "x"
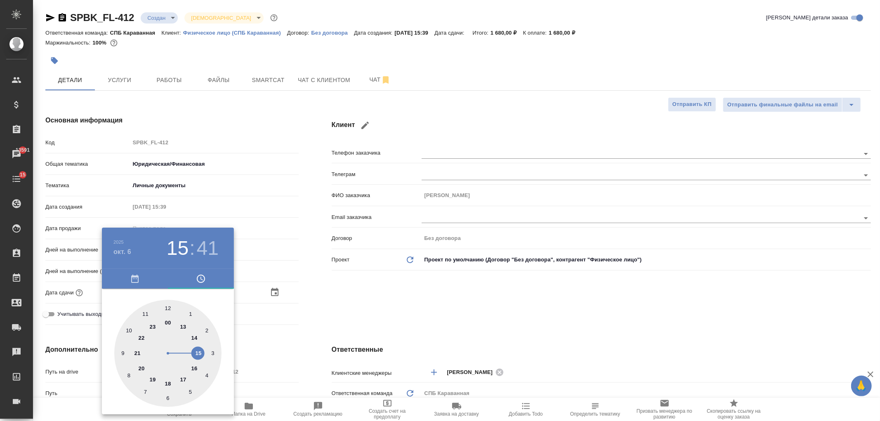
click at [364, 315] on div at bounding box center [440, 210] width 880 height 421
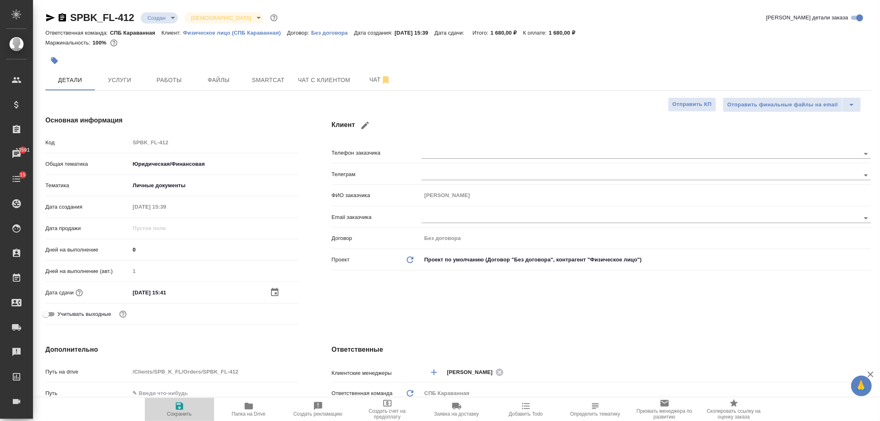
click at [187, 406] on span "Сохранить" at bounding box center [179, 410] width 59 height 16
type textarea "x"
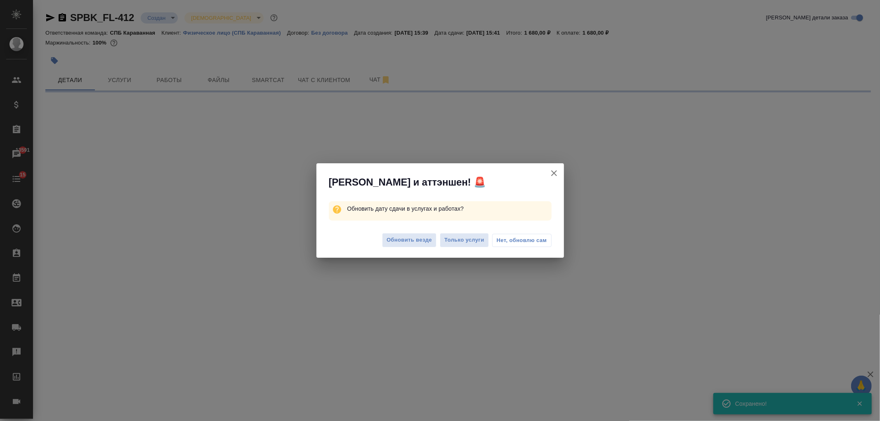
select select "RU"
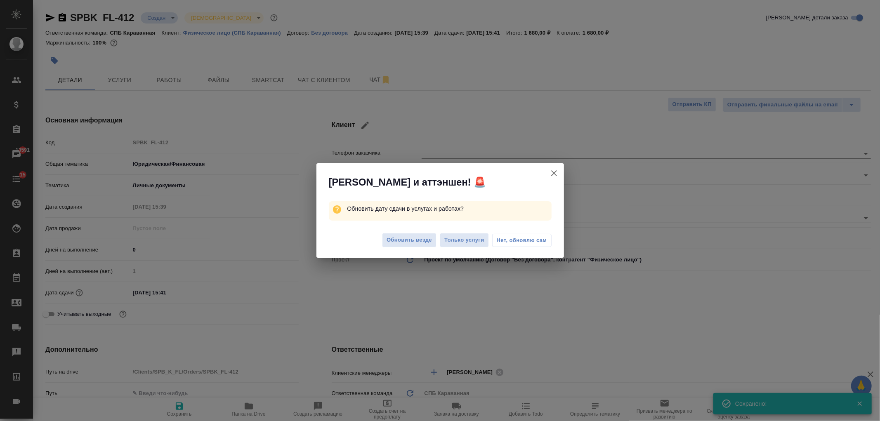
type textarea "x"
click at [403, 241] on span "Обновить везде" at bounding box center [409, 240] width 45 height 9
type textarea "x"
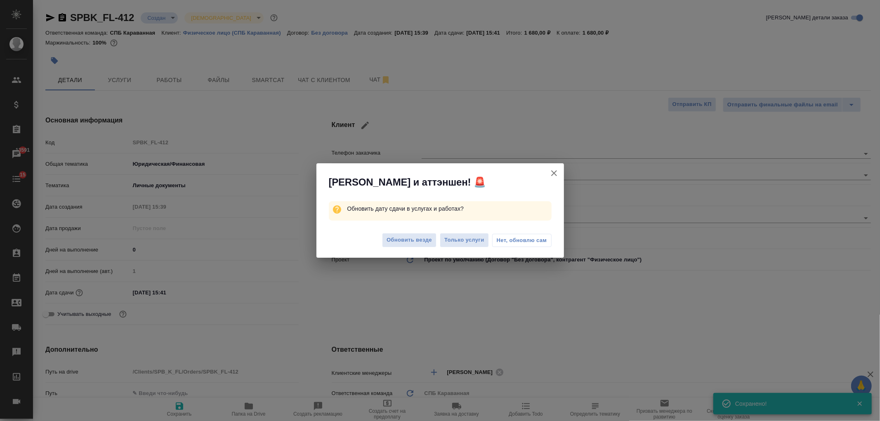
type textarea "x"
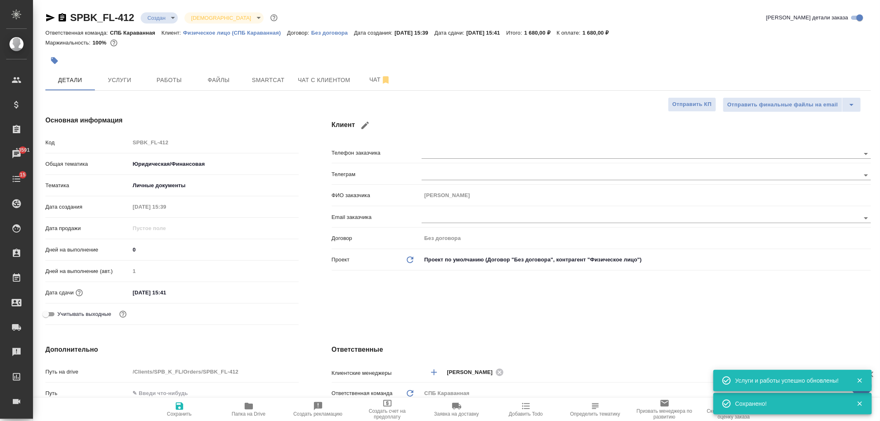
type textarea "x"
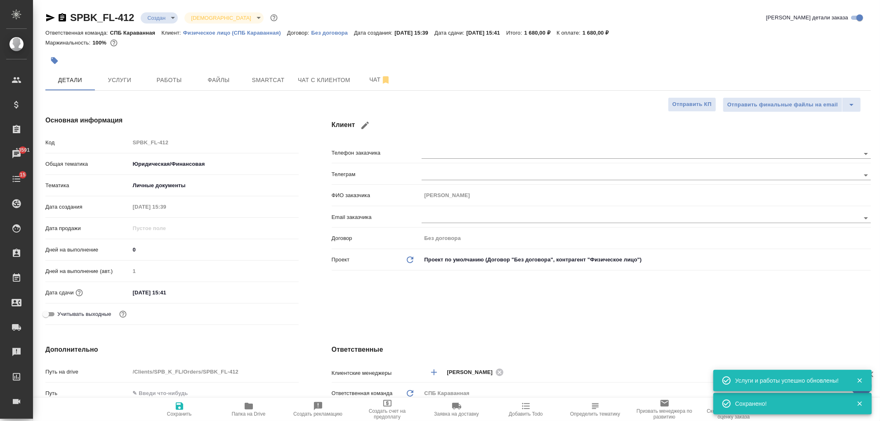
type textarea "x"
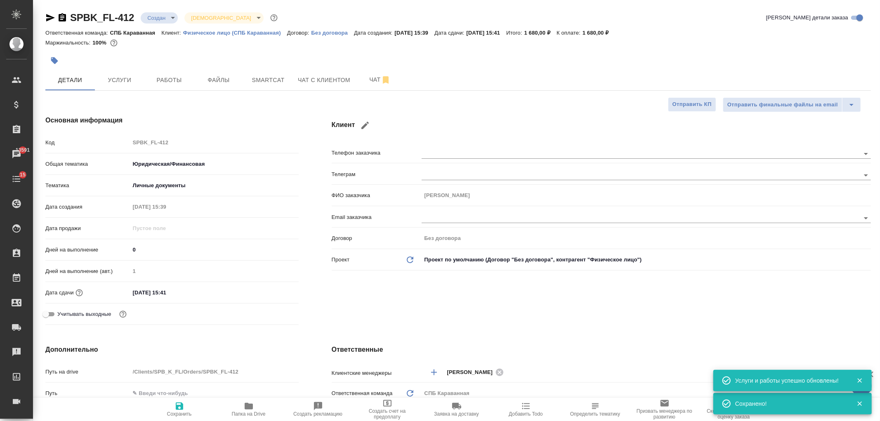
type textarea "x"
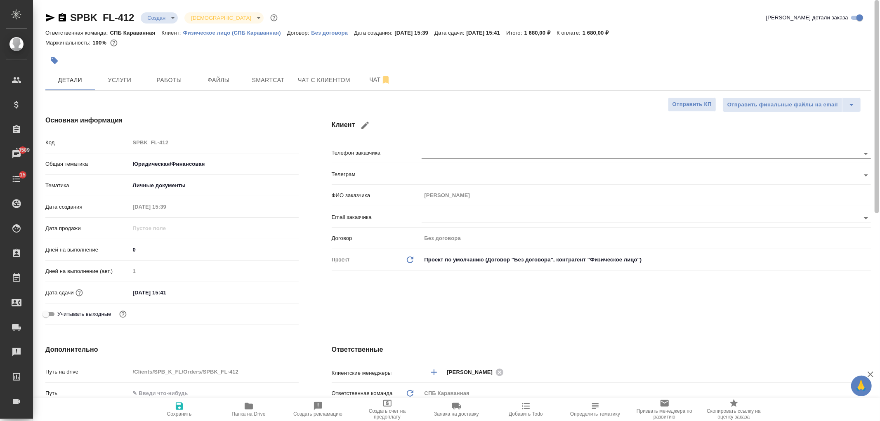
drag, startPoint x: 869, startPoint y: 68, endPoint x: 851, endPoint y: -56, distance: 124.8
click at [851, 0] on html "🙏 .cls-1 fill:#fff; AWATERA Ivanova Arina Клиенты Спецификации Заказы 13589 Чат…" at bounding box center [440, 210] width 880 height 421
type textarea "x"
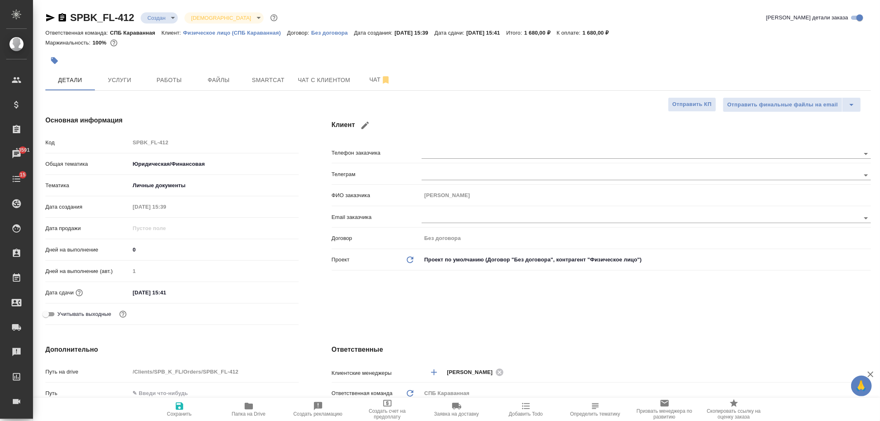
type textarea "x"
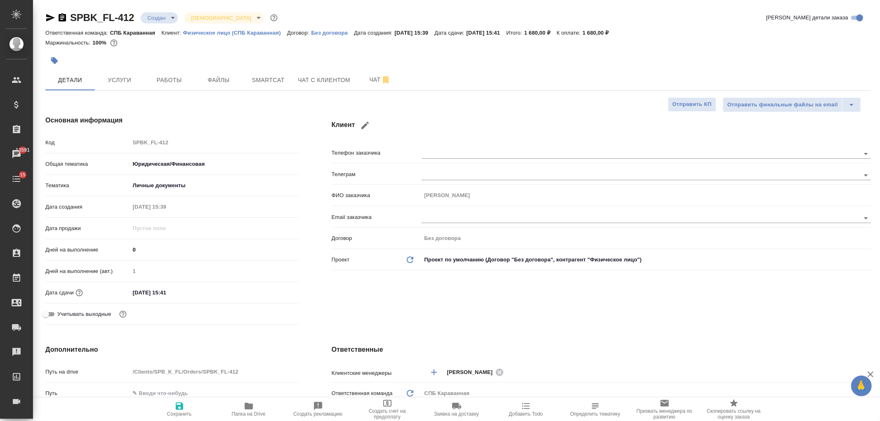
type textarea "x"
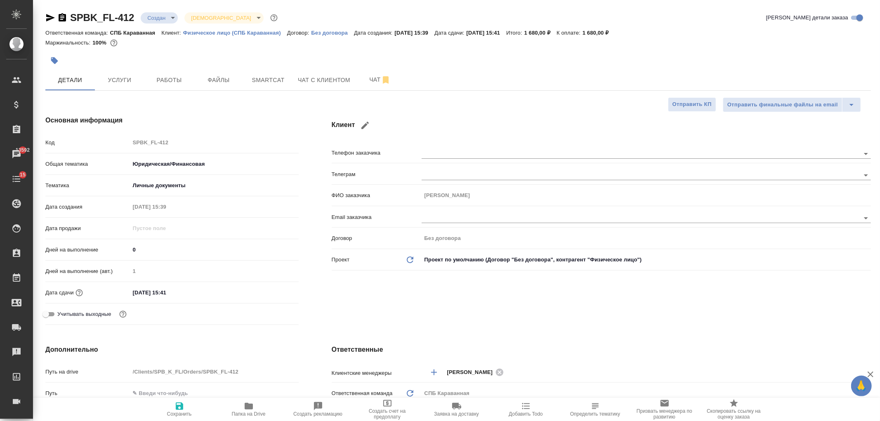
type textarea "x"
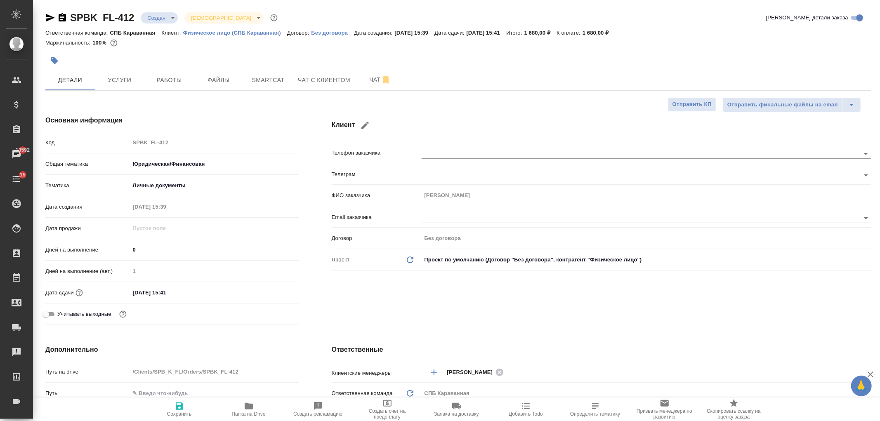
type textarea "x"
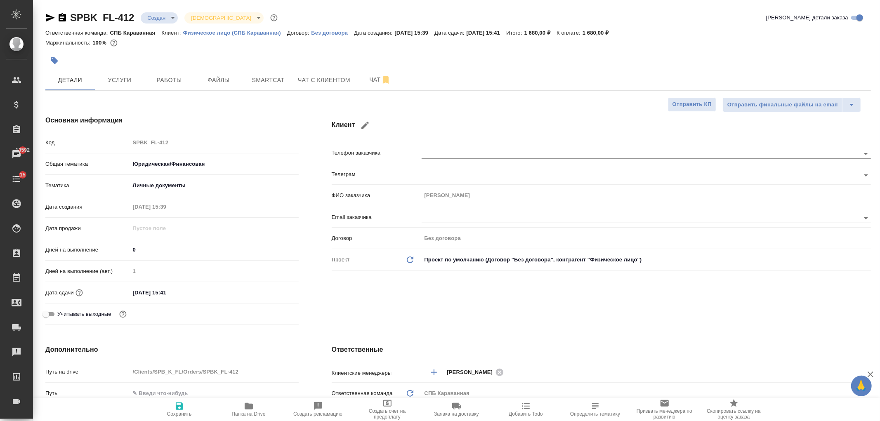
type textarea "x"
click at [221, 83] on span "Файлы" at bounding box center [219, 80] width 40 height 10
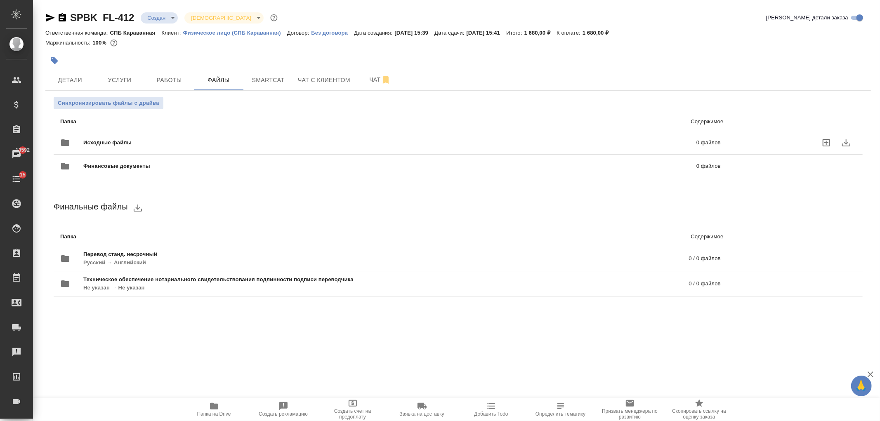
click at [116, 140] on span "Исходные файлы" at bounding box center [248, 143] width 331 height 8
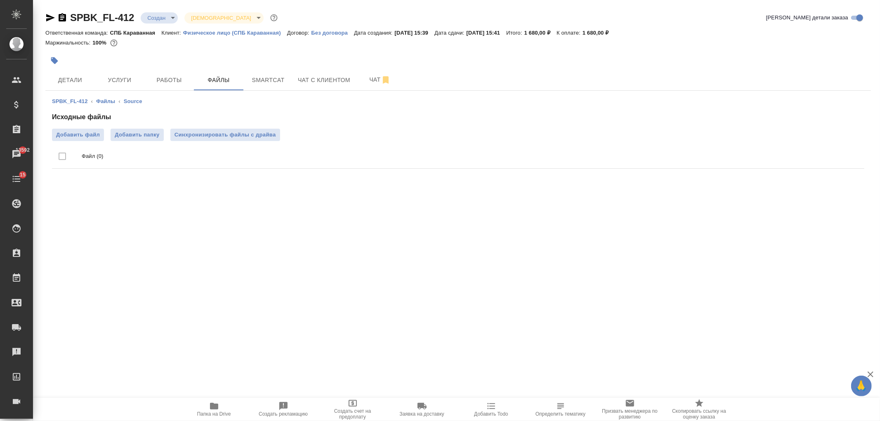
click at [90, 141] on ul "Файл (0)" at bounding box center [458, 156] width 813 height 31
click at [94, 139] on span "Добавить файл" at bounding box center [78, 135] width 44 height 8
click at [0, 0] on input "Добавить файл" at bounding box center [0, 0] width 0 height 0
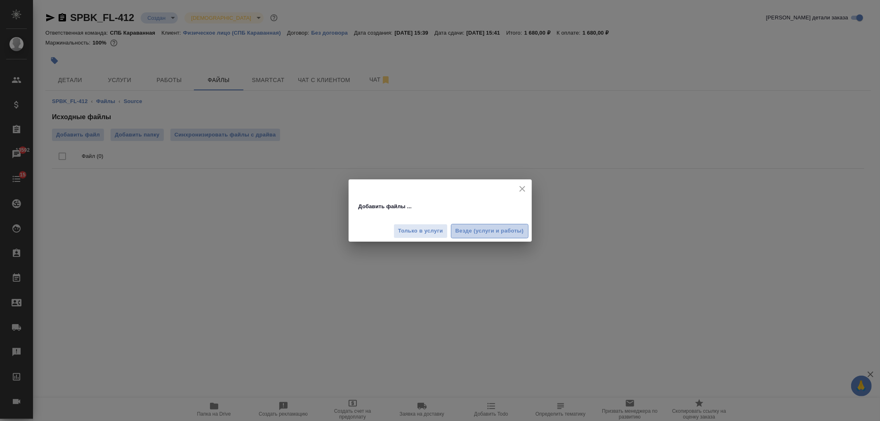
click at [472, 225] on button "Везде (услуги и работы)" at bounding box center [490, 231] width 78 height 14
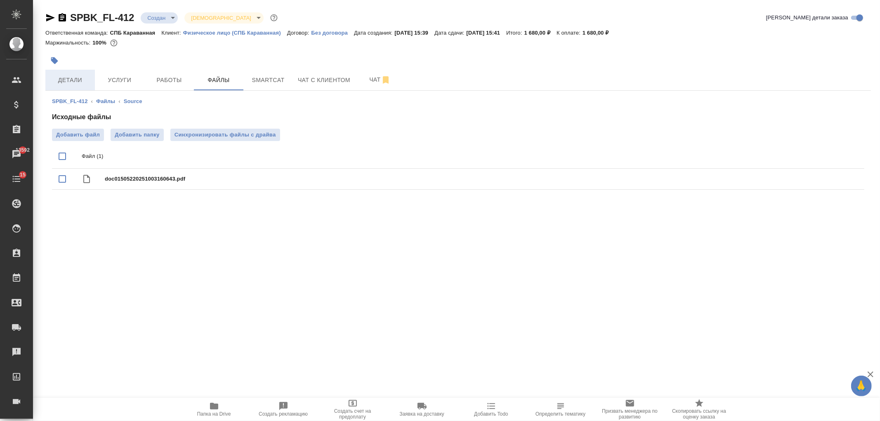
click at [73, 85] on button "Детали" at bounding box center [70, 80] width 50 height 21
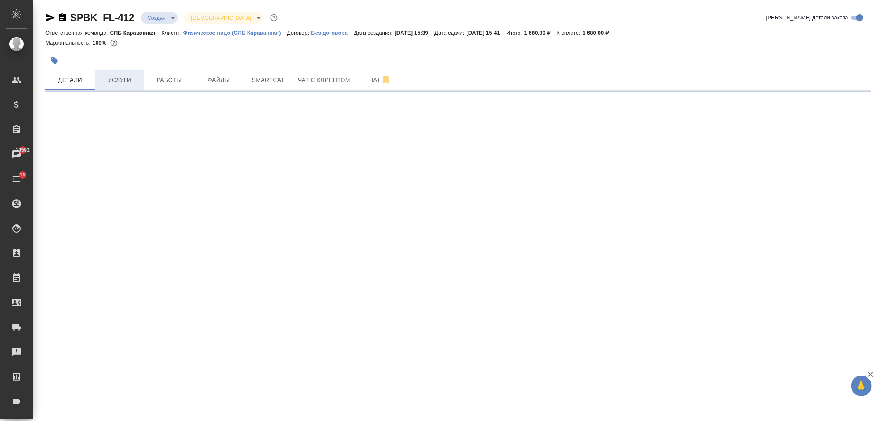
select select "RU"
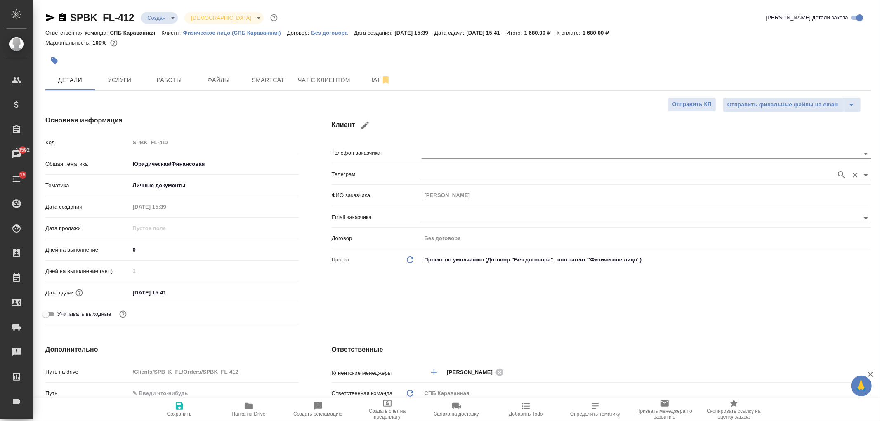
type textarea "x"
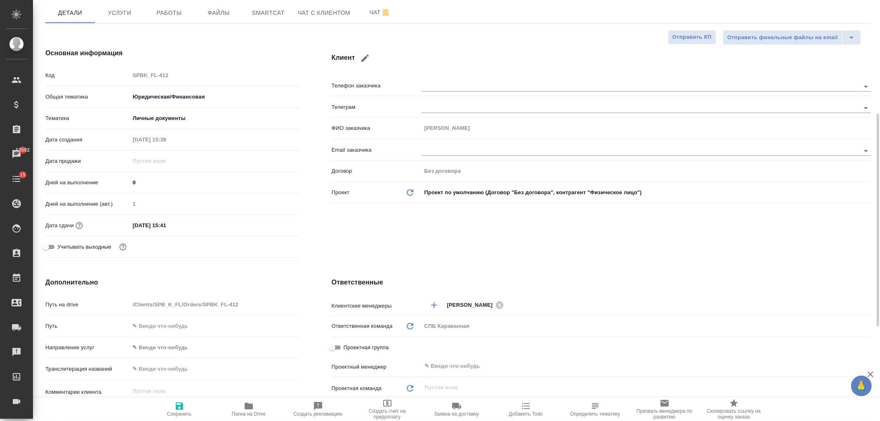
scroll to position [225, 0]
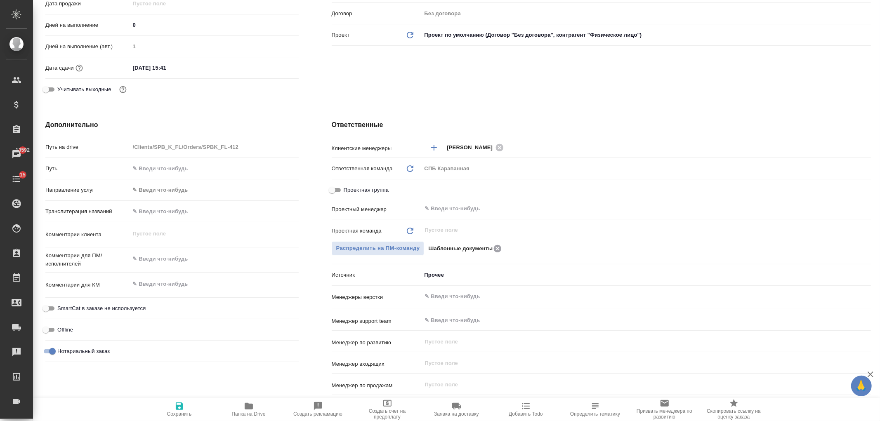
click at [497, 248] on icon at bounding box center [497, 248] width 7 height 7
type textarea "x"
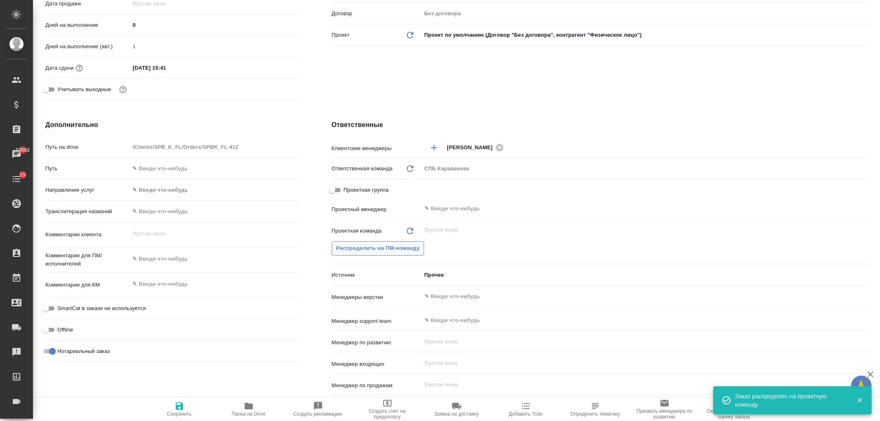
click at [395, 246] on span "Распределить на ПМ-команду" at bounding box center [378, 248] width 84 height 9
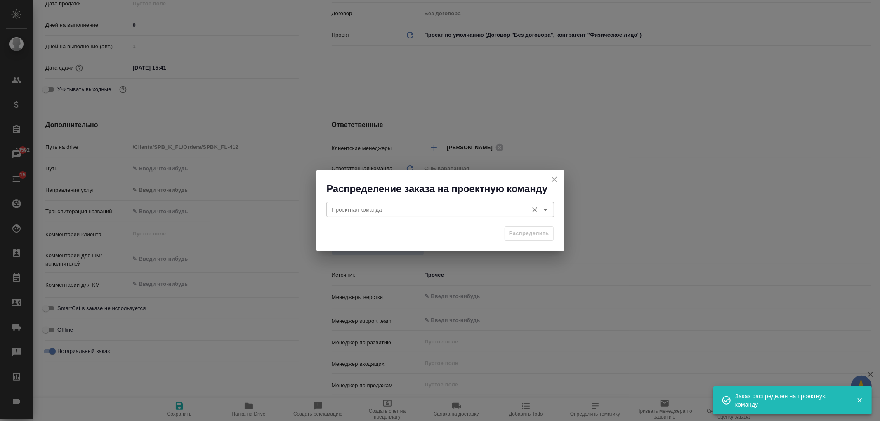
click at [425, 209] on input "Проектная команда" at bounding box center [426, 210] width 195 height 10
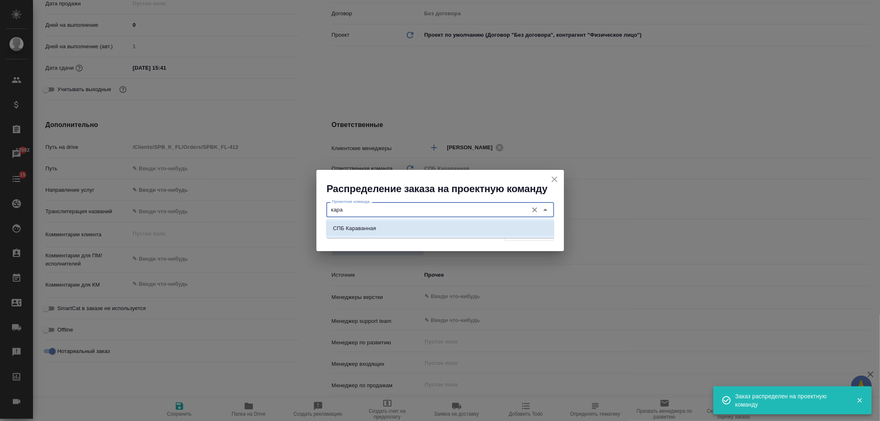
click at [440, 225] on li "СПБ Караванная" at bounding box center [440, 228] width 228 height 15
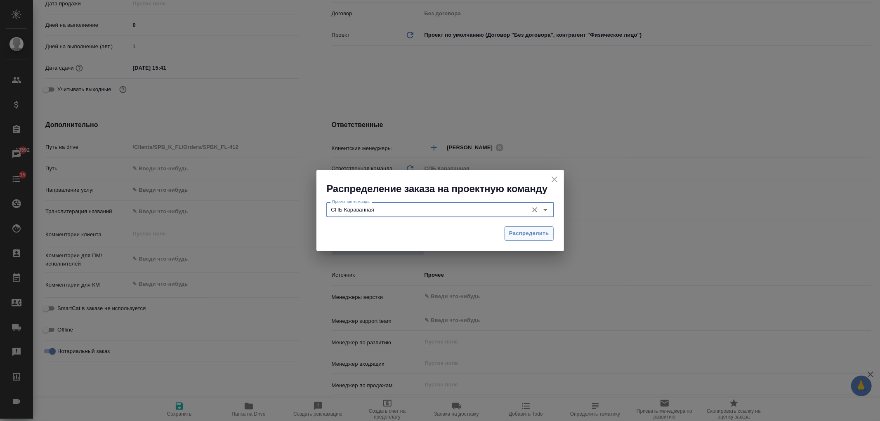
type input "СПБ Караванная"
click at [522, 237] on span "Распределить" at bounding box center [529, 233] width 40 height 9
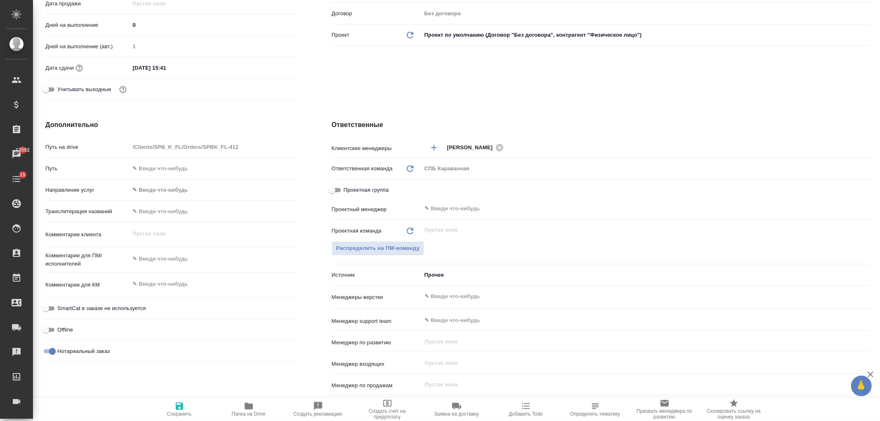
type textarea "x"
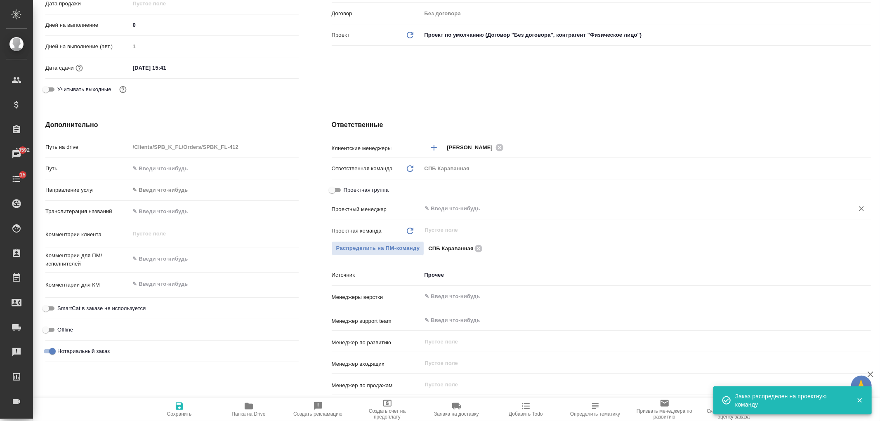
click at [440, 210] on input "text" at bounding box center [632, 209] width 417 height 10
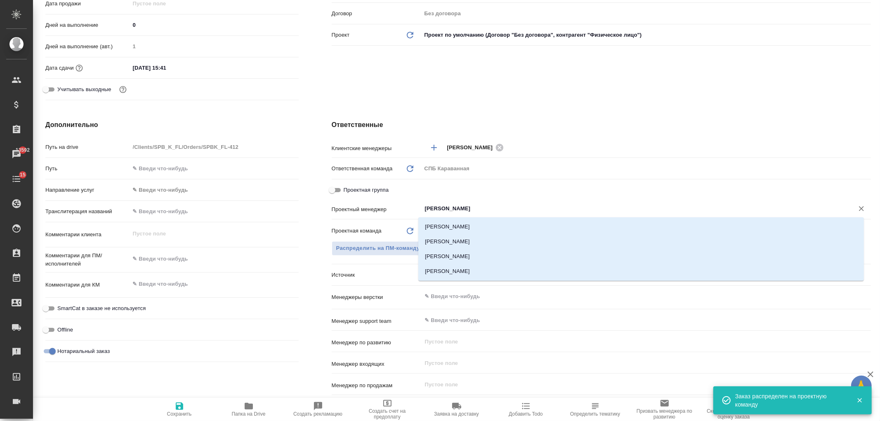
type input "Ивано"
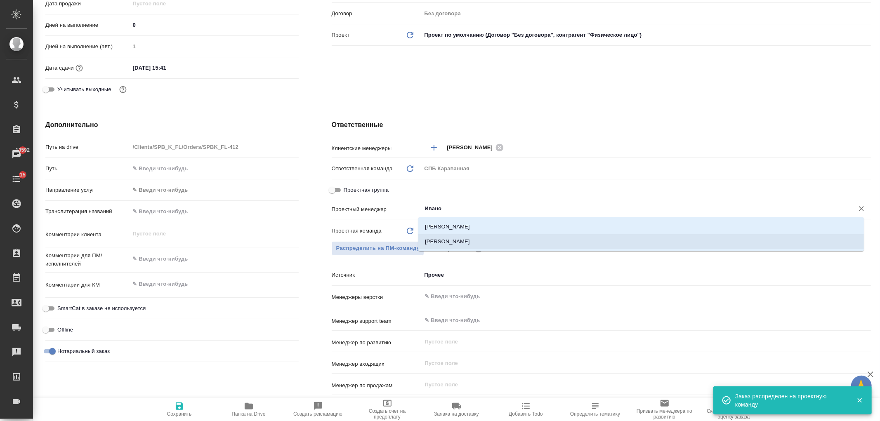
click at [485, 240] on li "Иванова Евгения" at bounding box center [641, 241] width 446 height 15
type textarea "x"
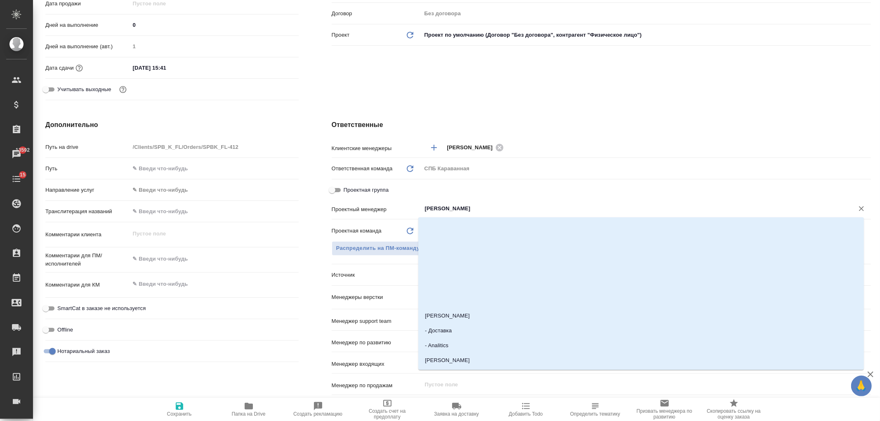
drag, startPoint x: 478, startPoint y: 208, endPoint x: 446, endPoint y: 208, distance: 31.4
click at [446, 208] on input "Иванова Евгения" at bounding box center [632, 209] width 417 height 10
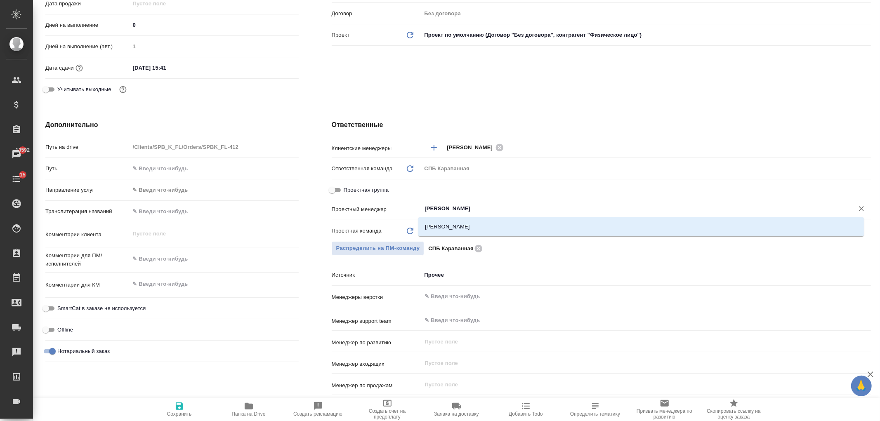
type input "Иванова Арин"
click at [463, 224] on li "[PERSON_NAME]" at bounding box center [641, 227] width 446 height 15
type textarea "x"
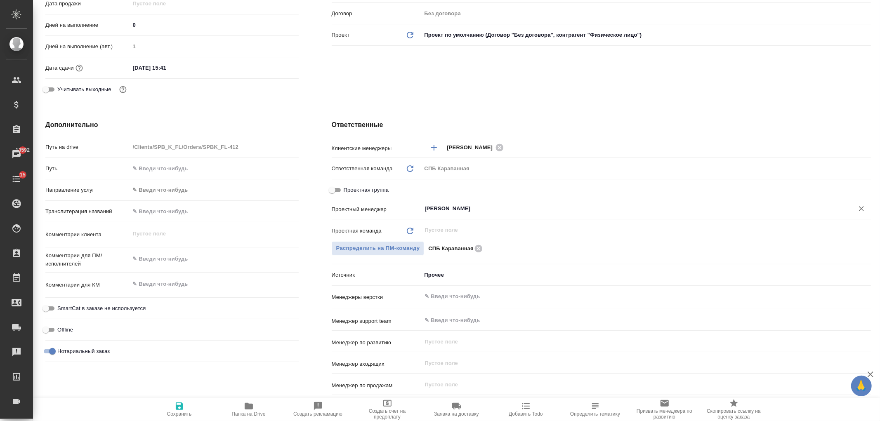
type input "[PERSON_NAME]"
click at [179, 407] on icon "button" at bounding box center [180, 407] width 10 height 10
type textarea "x"
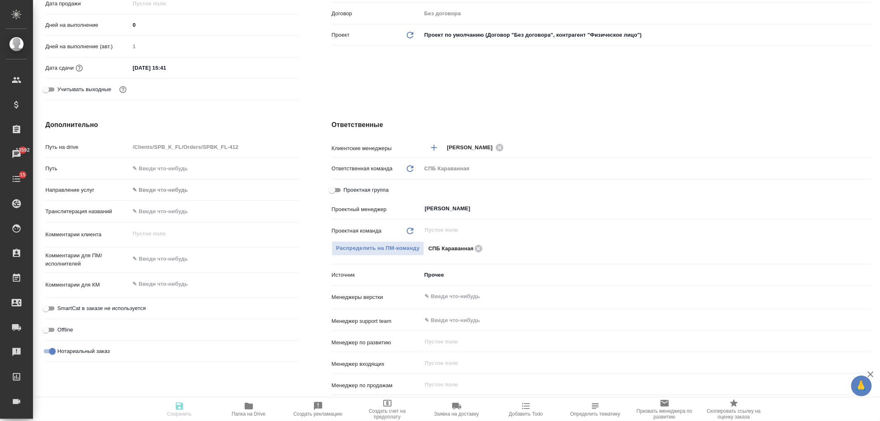
type textarea "x"
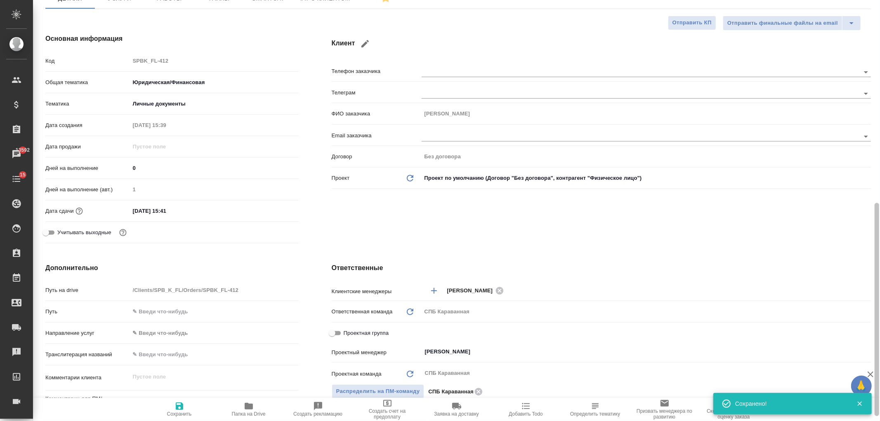
scroll to position [0, 0]
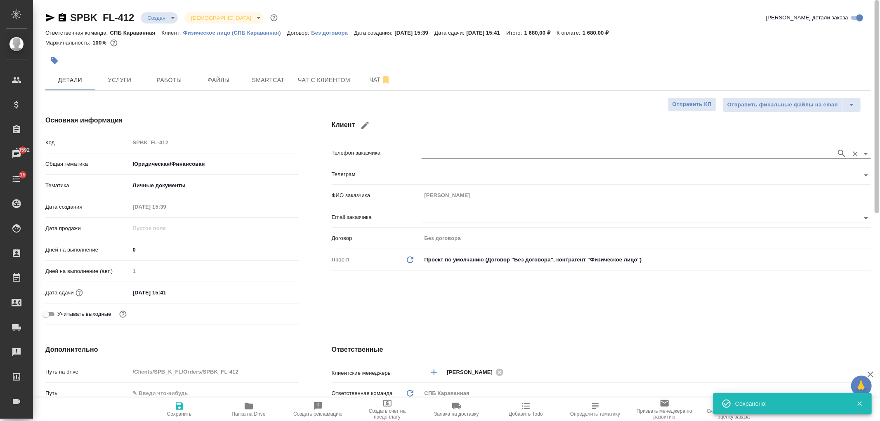
drag, startPoint x: 870, startPoint y: 312, endPoint x: 459, endPoint y: 160, distance: 438.2
click at [877, 130] on div "SPBK_FL-412 Создан new Святая троица holyTrinity Кратко детали заказа Ответстве…" at bounding box center [456, 210] width 847 height 421
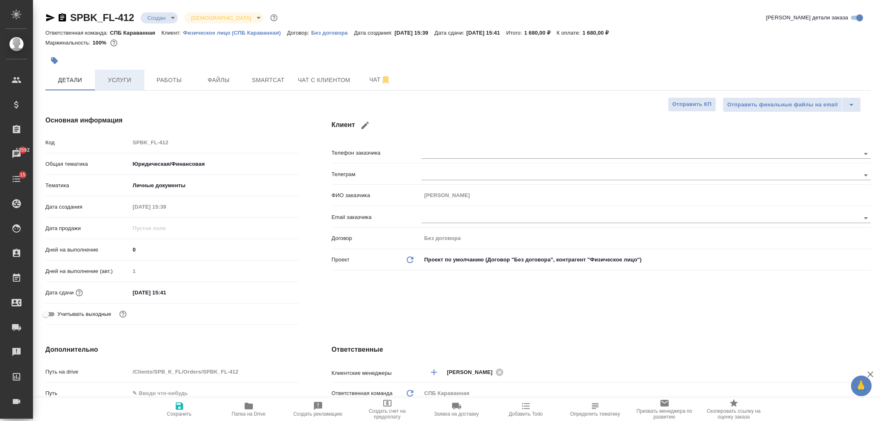
click at [138, 81] on span "Услуги" at bounding box center [120, 80] width 40 height 10
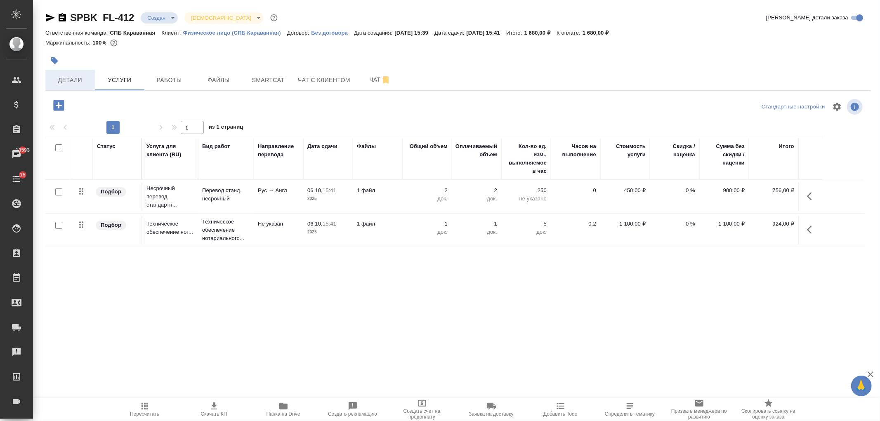
click at [63, 78] on span "Детали" at bounding box center [70, 80] width 40 height 10
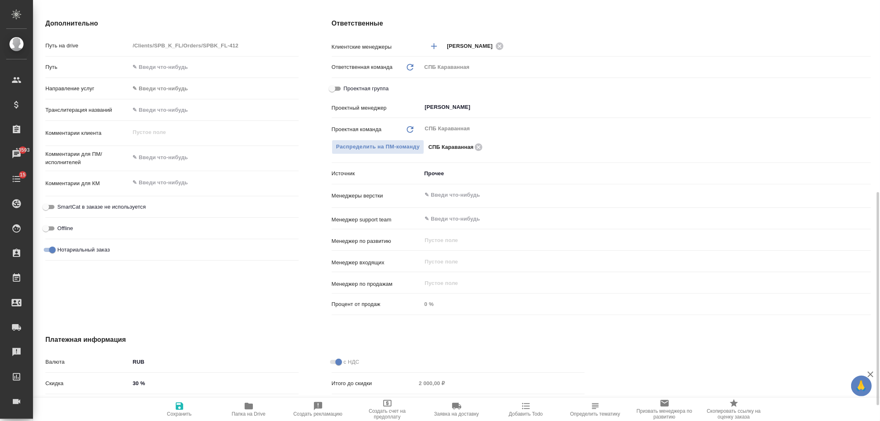
scroll to position [323, 0]
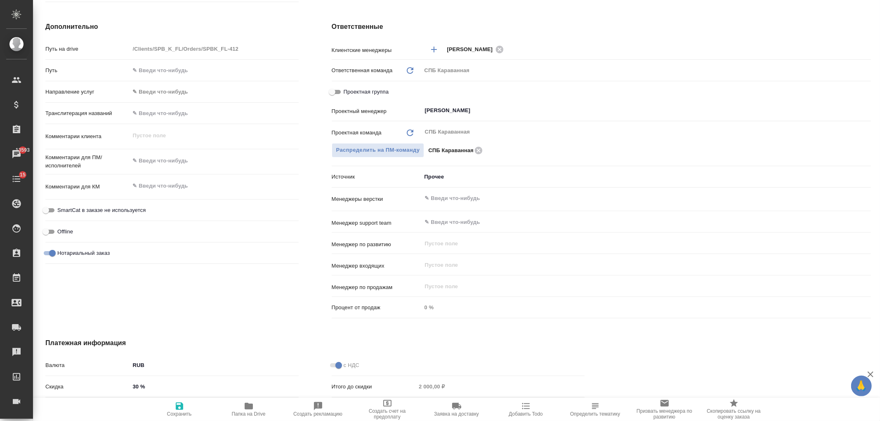
click at [162, 159] on textarea at bounding box center [214, 161] width 169 height 14
click at [182, 411] on span "Сохранить" at bounding box center [179, 414] width 25 height 6
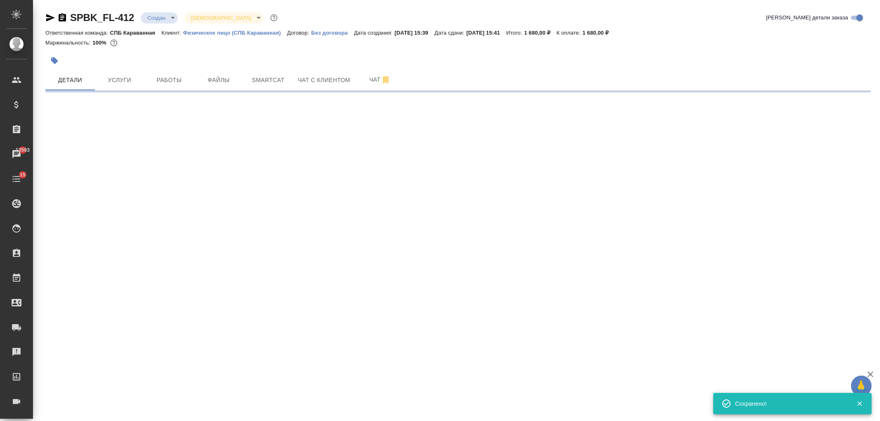
scroll to position [0, 0]
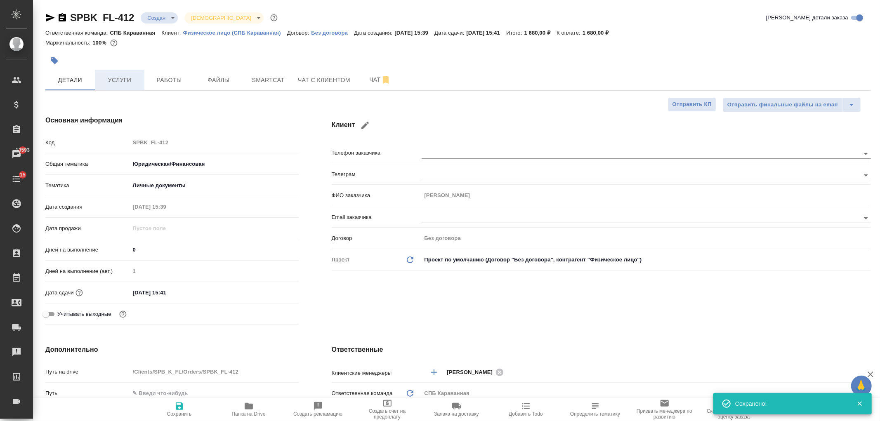
click at [128, 76] on span "Услуги" at bounding box center [120, 80] width 40 height 10
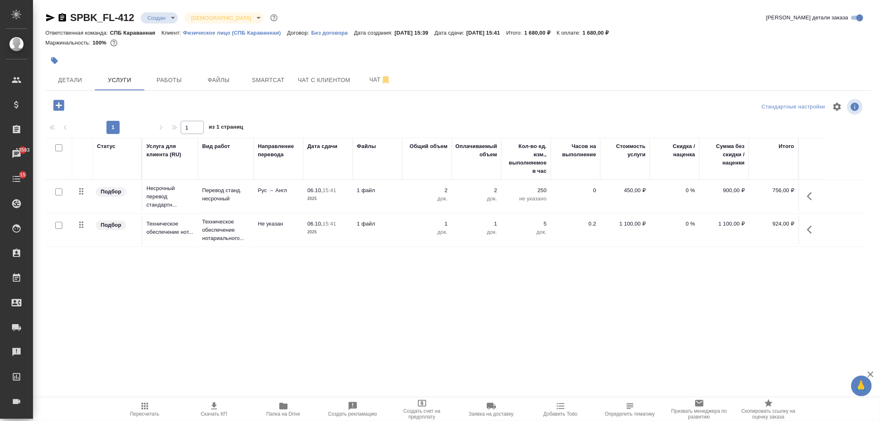
click at [162, 14] on body "🙏 .cls-1 fill:#fff; AWATERA Ivanova Arina Клиенты Спецификации Заказы 13593 Чат…" at bounding box center [440, 210] width 880 height 421
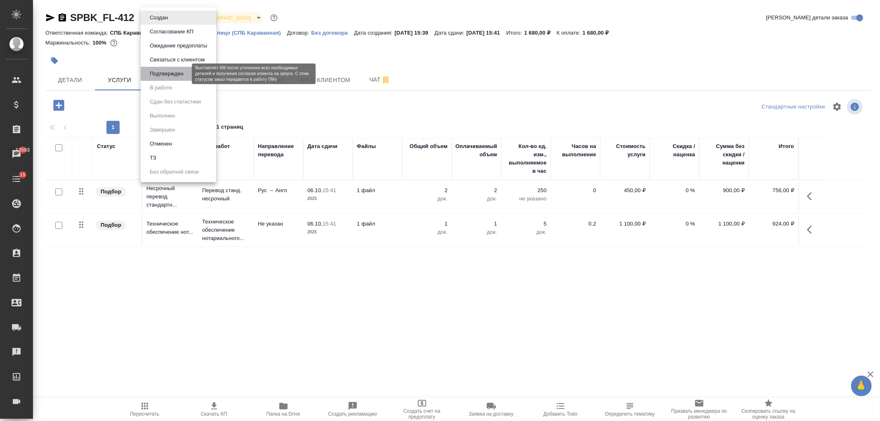
click at [183, 76] on button "Подтвержден" at bounding box center [166, 73] width 39 height 9
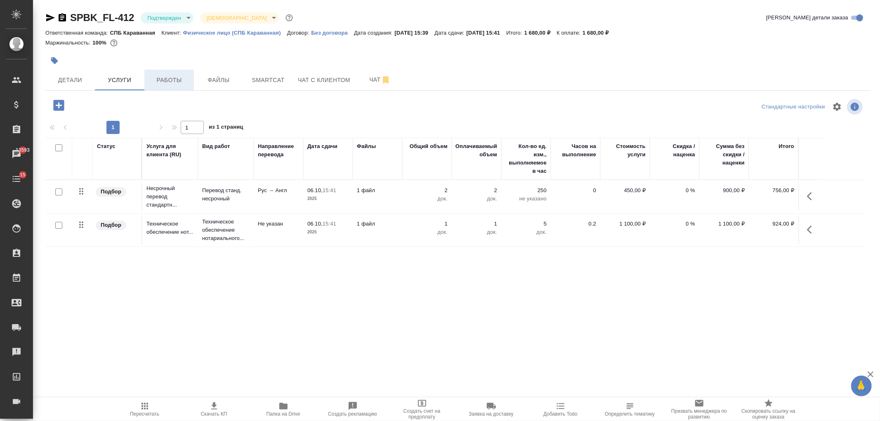
click at [175, 78] on span "Работы" at bounding box center [169, 80] width 40 height 10
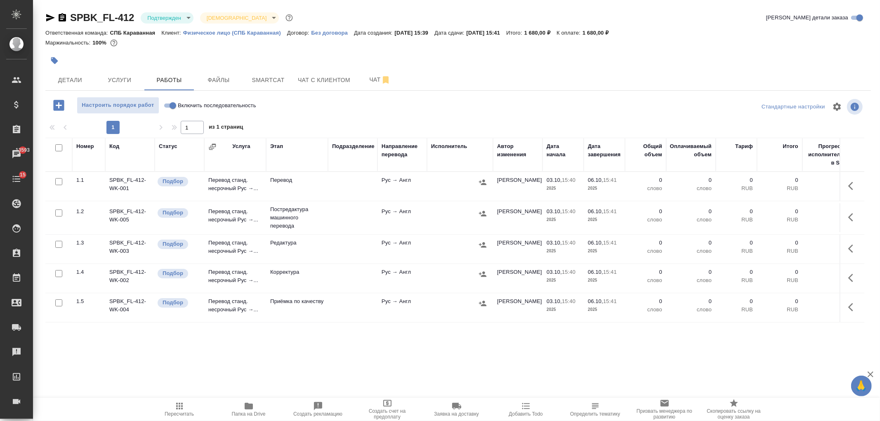
click at [58, 211] on input "checkbox" at bounding box center [58, 213] width 7 height 7
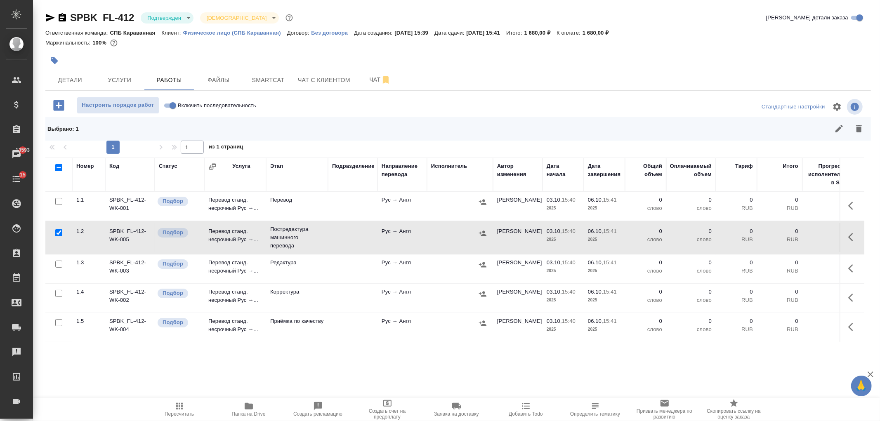
click at [60, 266] on input "checkbox" at bounding box center [58, 264] width 7 height 7
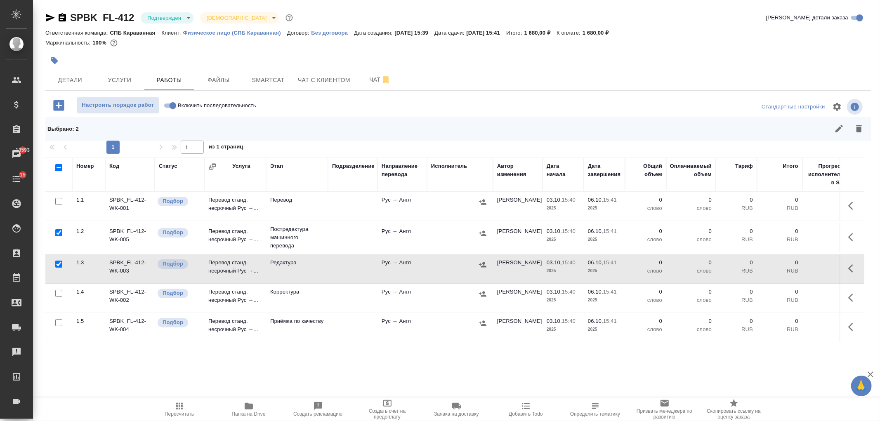
click at [58, 294] on input "checkbox" at bounding box center [58, 293] width 7 height 7
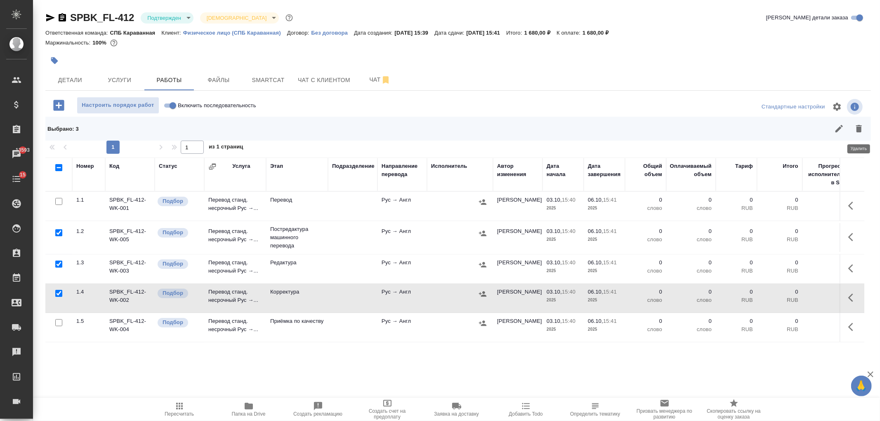
click at [865, 130] on button "button" at bounding box center [859, 129] width 20 height 20
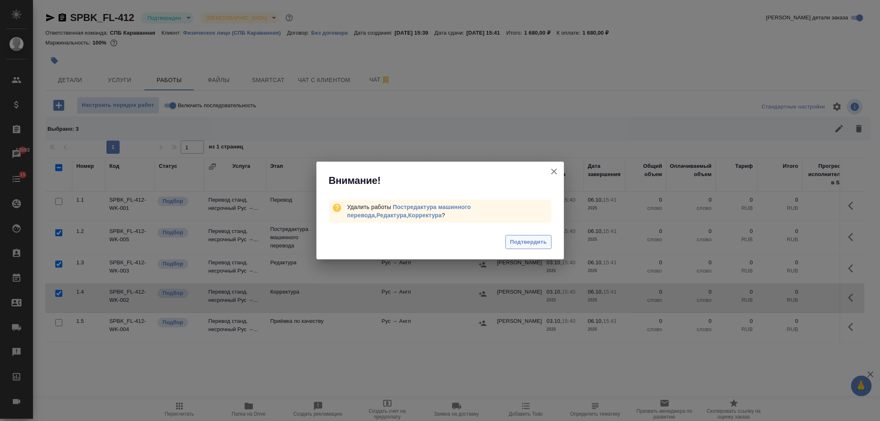
click at [523, 241] on span "Подтвердить" at bounding box center [528, 242] width 37 height 9
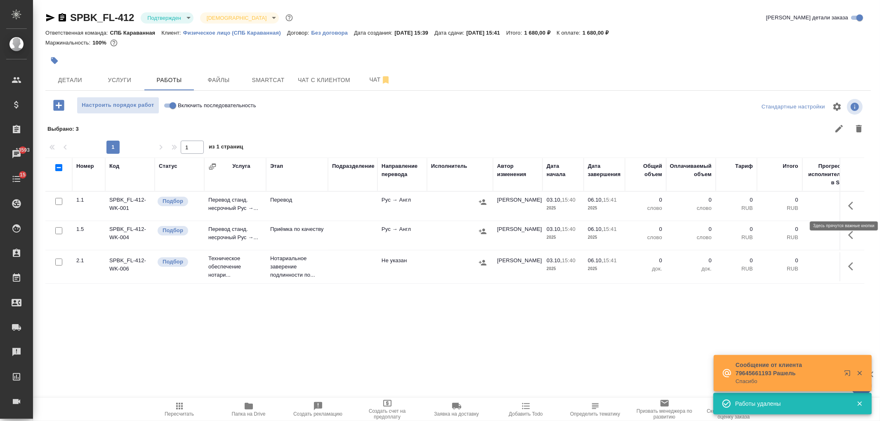
click at [855, 204] on icon "button" at bounding box center [854, 206] width 10 height 10
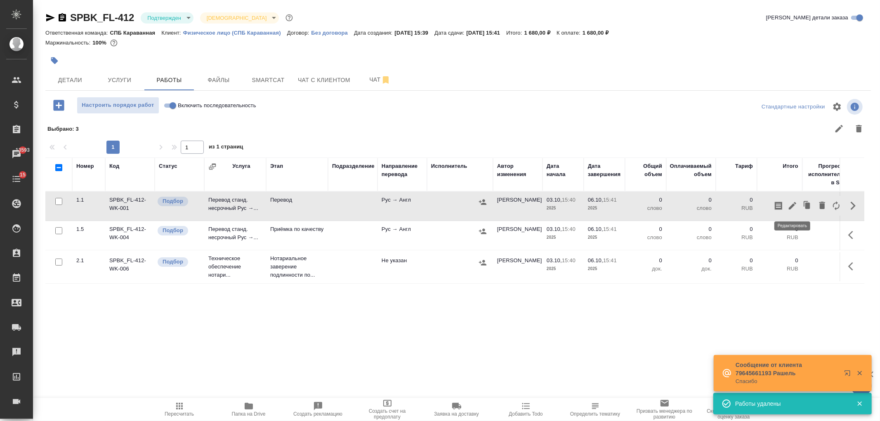
click at [792, 212] on button "button" at bounding box center [793, 206] width 14 height 20
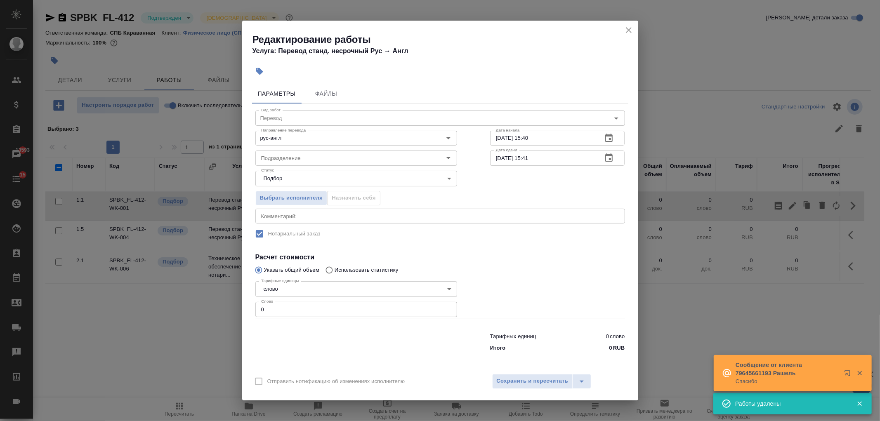
click at [325, 308] on input "0" at bounding box center [356, 309] width 202 height 15
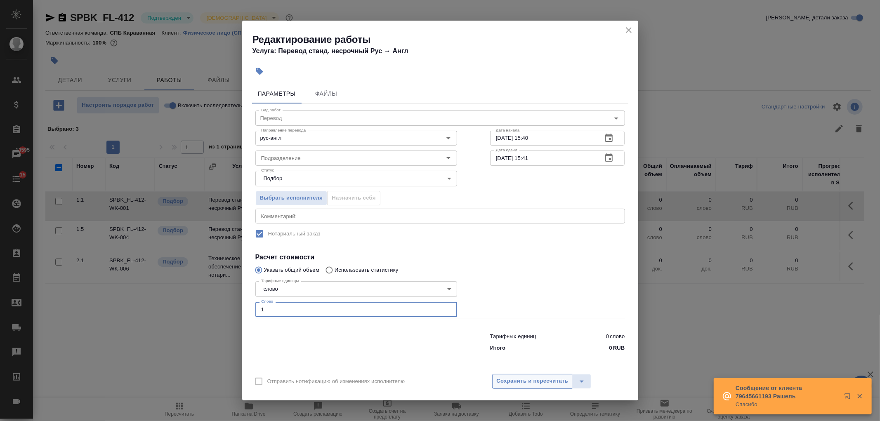
click at [521, 379] on span "Сохранить и пересчитать" at bounding box center [533, 381] width 72 height 9
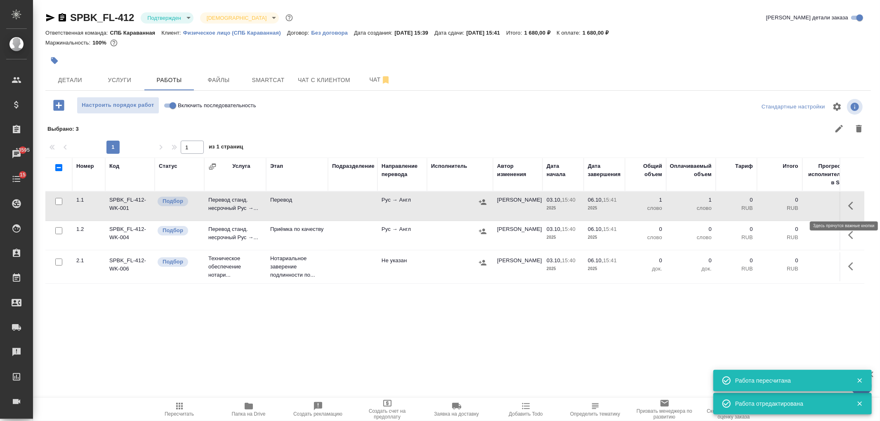
click at [851, 203] on icon "button" at bounding box center [854, 206] width 10 height 10
click at [793, 205] on icon "button" at bounding box center [792, 205] width 7 height 7
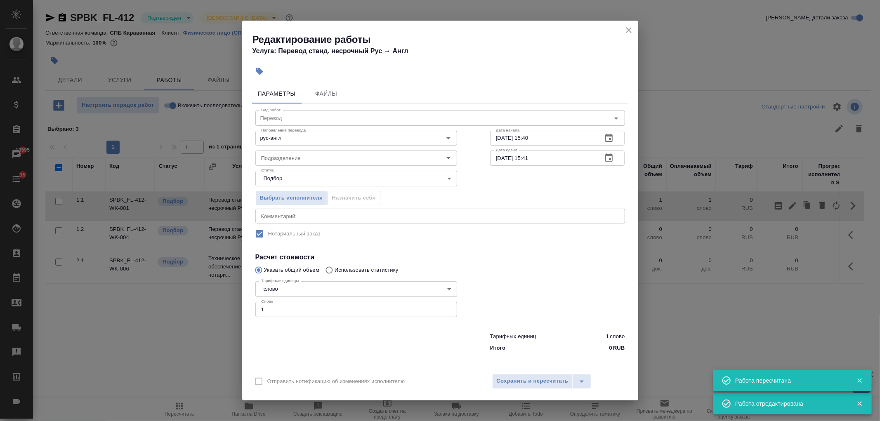
click at [634, 21] on div "Редактирование работы Услуга: Перевод станд. несрочный Рус → Англ" at bounding box center [440, 42] width 396 height 42
click at [630, 32] on icon "close" at bounding box center [629, 30] width 10 height 10
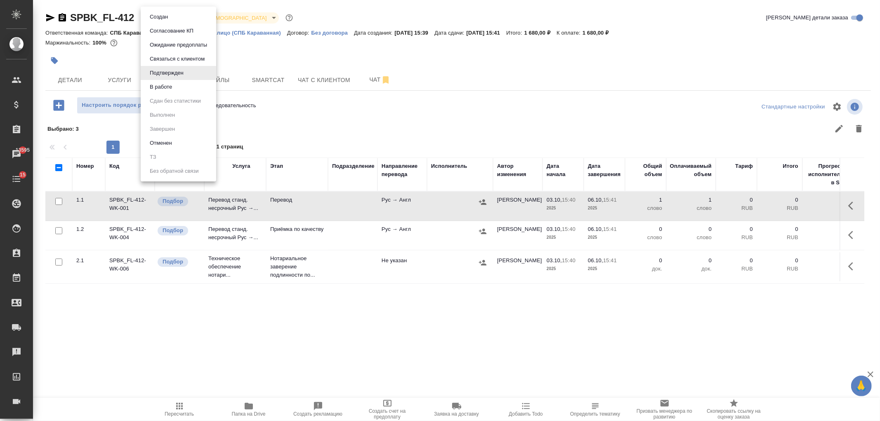
click at [166, 17] on body "🙏 .cls-1 fill:#fff; AWATERA Ivanova Arina Клиенты Спецификации Заказы 13595 Чат…" at bounding box center [440, 210] width 880 height 421
click at [168, 13] on button "Создан" at bounding box center [158, 16] width 23 height 9
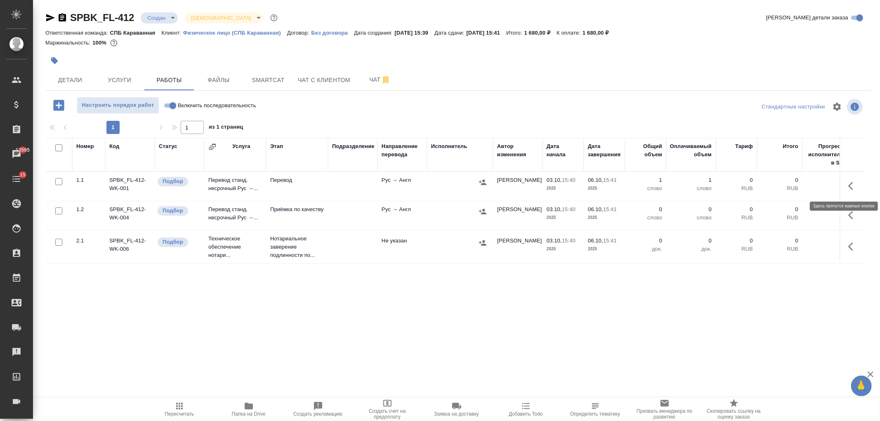
click at [856, 187] on icon "button" at bounding box center [854, 186] width 10 height 10
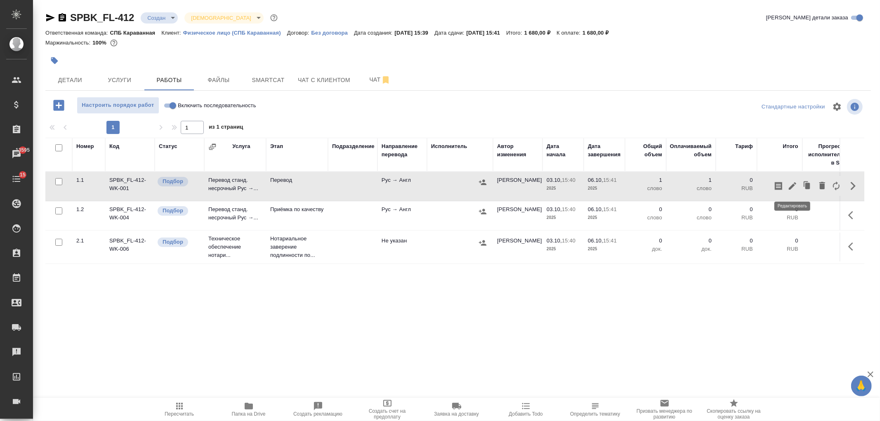
click at [792, 191] on button "button" at bounding box center [793, 186] width 14 height 20
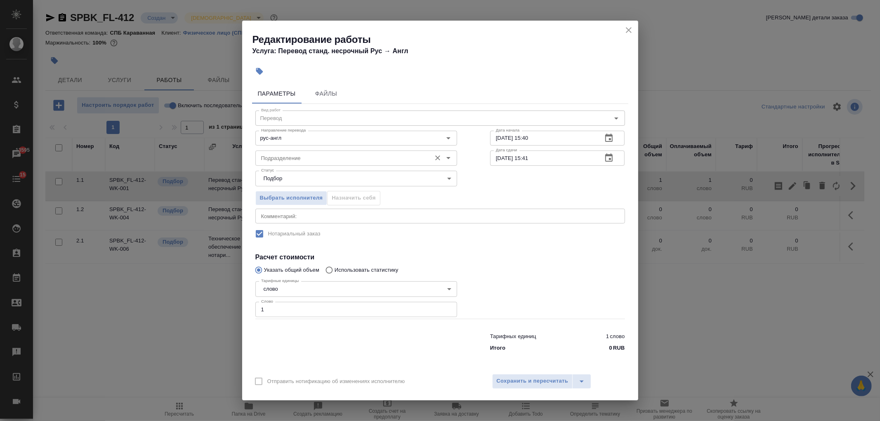
click at [299, 161] on input "Подразделение" at bounding box center [342, 158] width 169 height 10
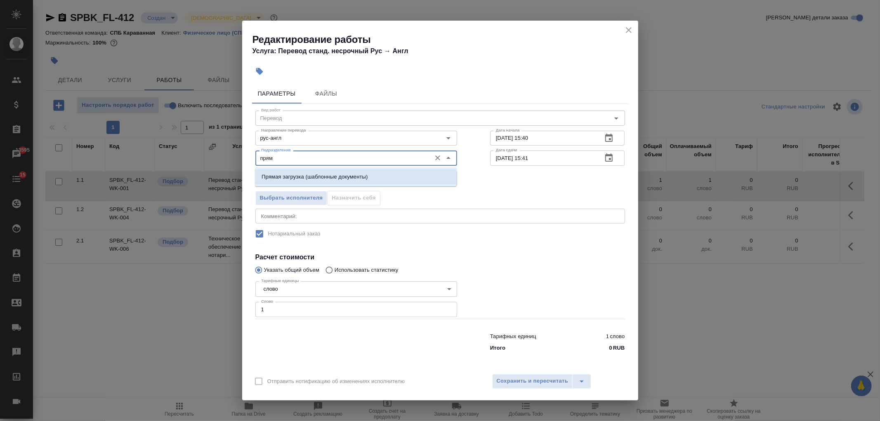
click at [333, 184] on li "Прямая загрузка (шаблонные документы)" at bounding box center [356, 177] width 202 height 15
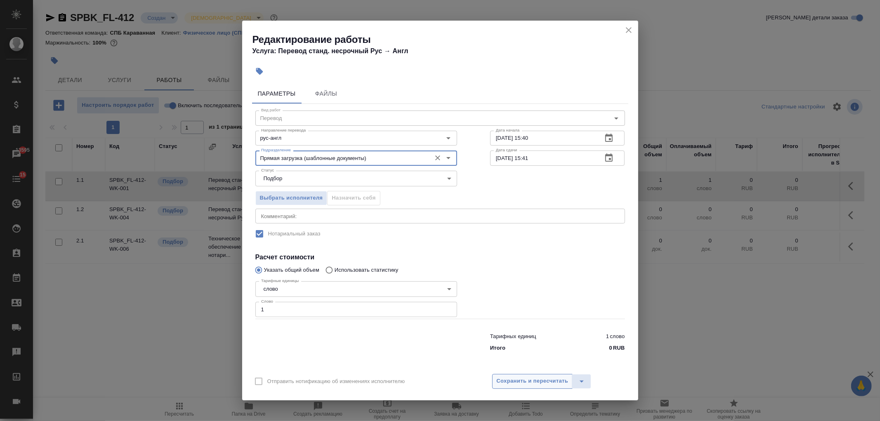
click at [546, 378] on span "Сохранить и пересчитать" at bounding box center [533, 381] width 72 height 9
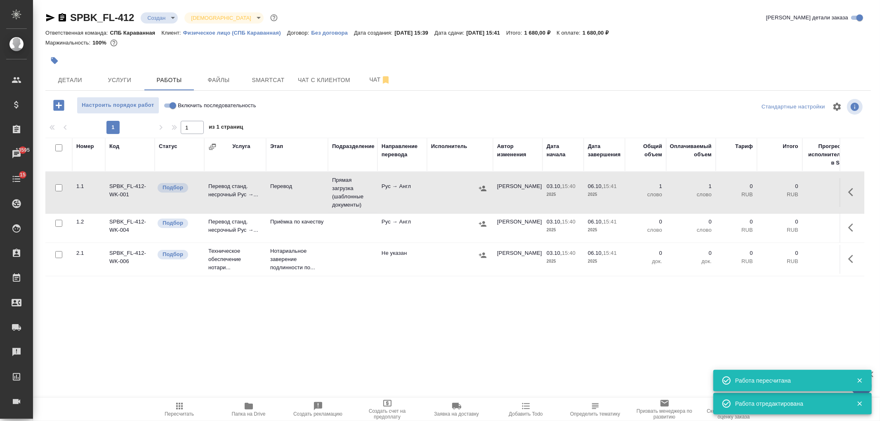
click at [849, 225] on icon "button" at bounding box center [854, 228] width 10 height 10
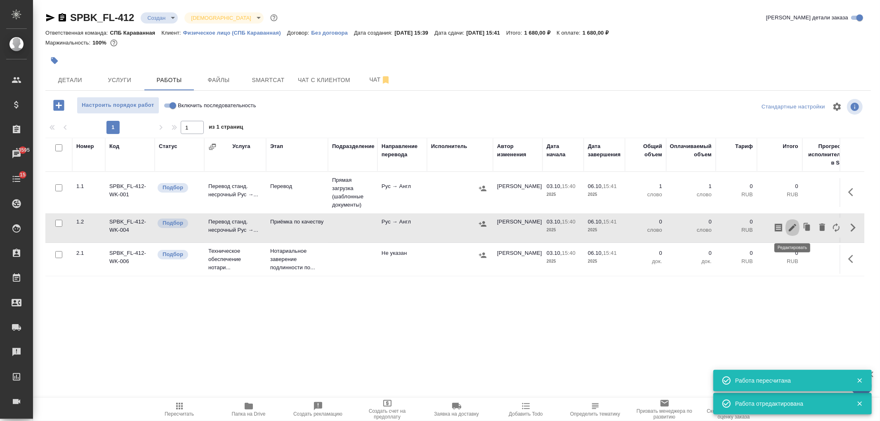
click at [794, 229] on icon "button" at bounding box center [793, 228] width 10 height 10
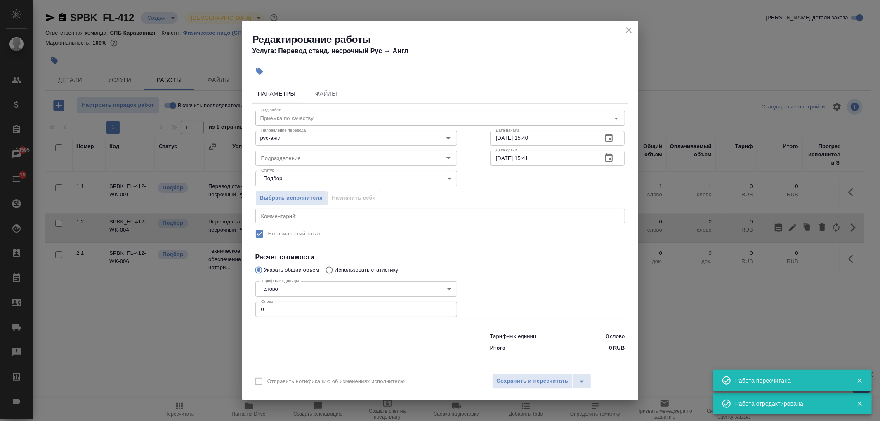
click at [291, 303] on input "0" at bounding box center [356, 309] width 202 height 15
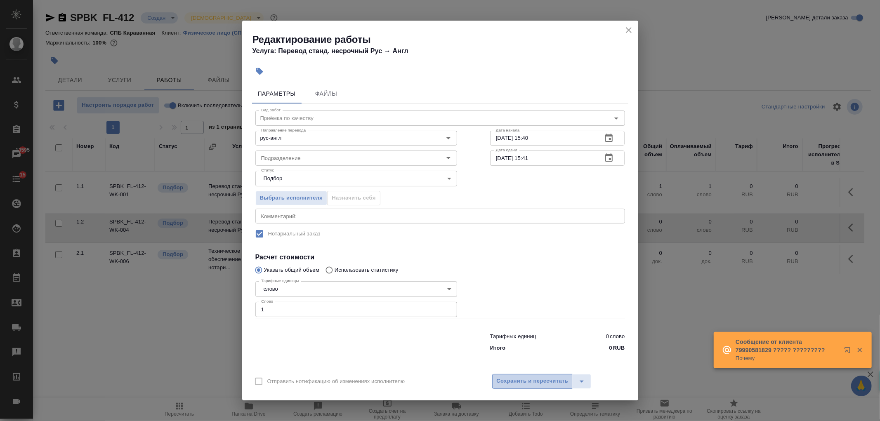
click at [527, 379] on span "Сохранить и пересчитать" at bounding box center [533, 381] width 72 height 9
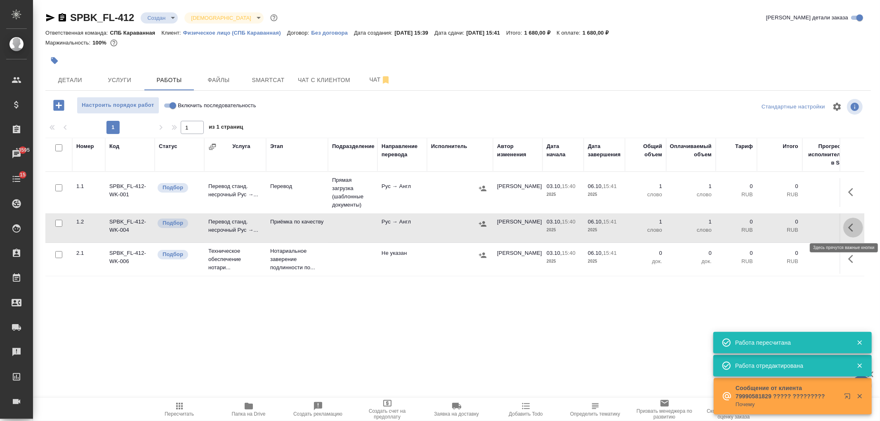
click at [853, 232] on icon "button" at bounding box center [854, 228] width 10 height 10
click at [797, 229] on icon "button" at bounding box center [793, 228] width 10 height 10
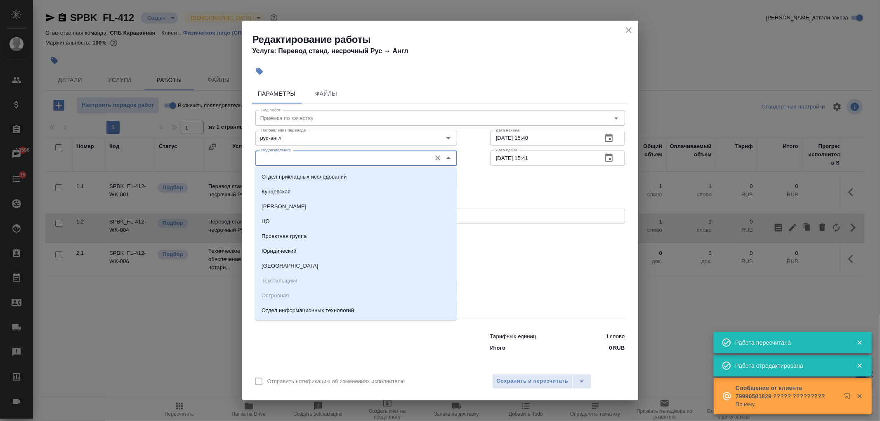
click at [285, 159] on input "Подразделение" at bounding box center [342, 158] width 169 height 10
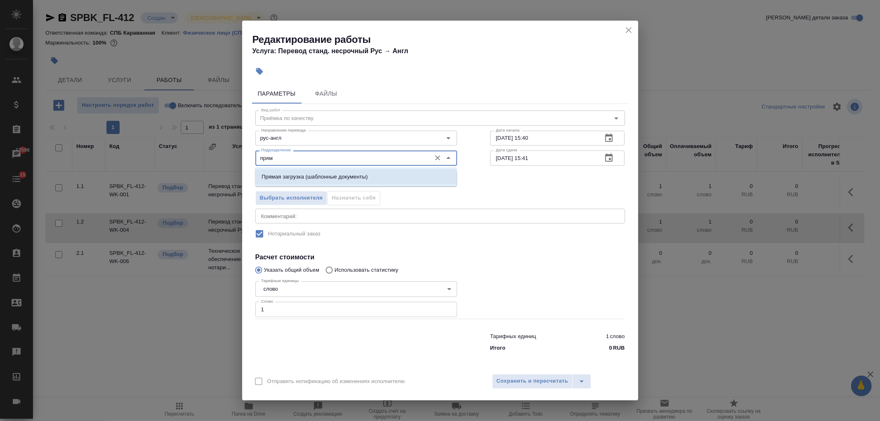
click at [326, 180] on p "Прямая загрузка (шаблонные документы)" at bounding box center [315, 177] width 106 height 8
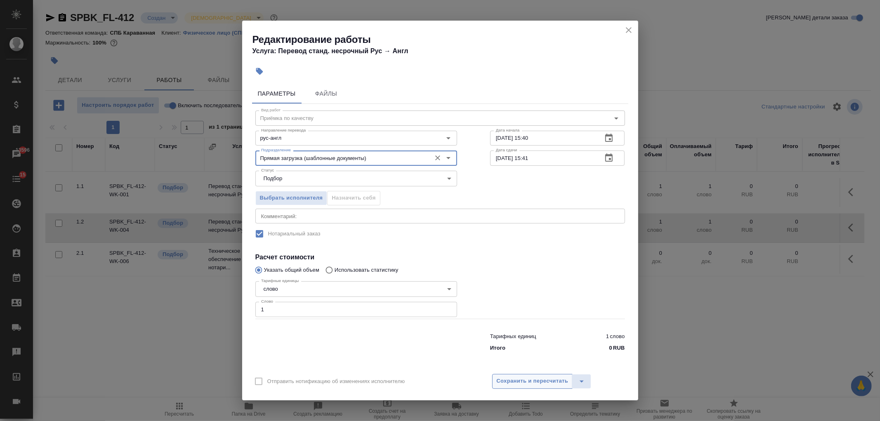
click at [545, 383] on span "Сохранить и пересчитать" at bounding box center [533, 381] width 72 height 9
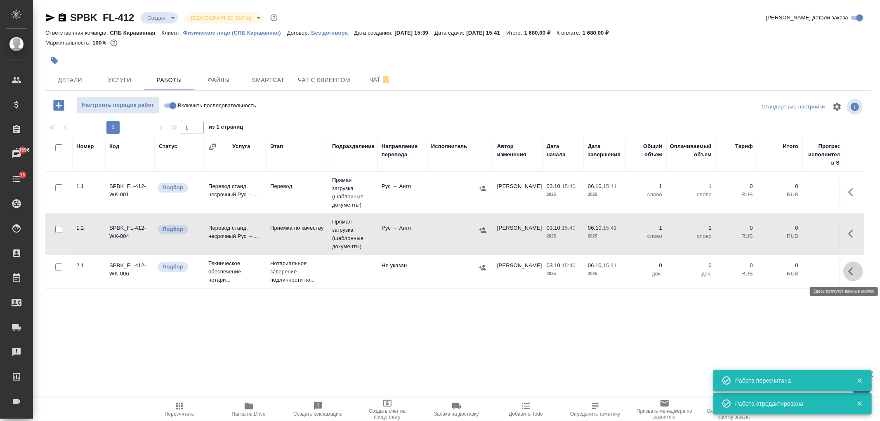
click at [856, 275] on icon "button" at bounding box center [854, 272] width 10 height 10
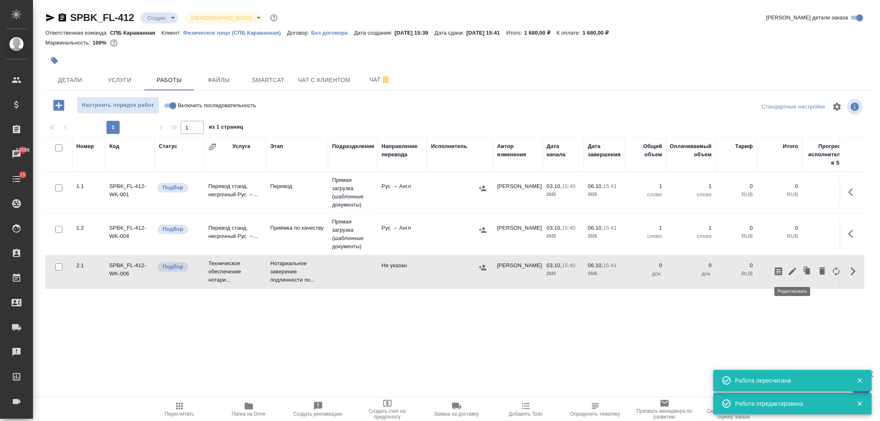
click at [789, 276] on icon "button" at bounding box center [793, 272] width 10 height 10
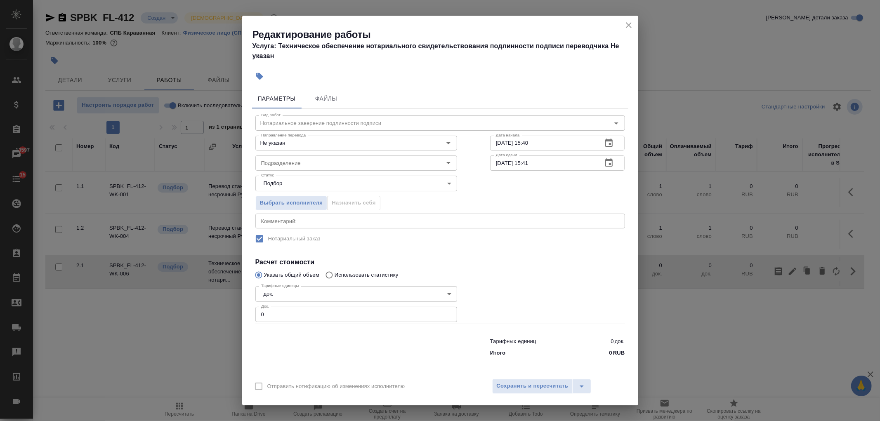
click at [281, 320] on input "0" at bounding box center [356, 314] width 202 height 15
click at [518, 377] on div "Отправить нотификацию об изменениях исполнителю Сохранить и пересчитать" at bounding box center [440, 390] width 396 height 32
click at [526, 382] on span "Сохранить и пересчитать" at bounding box center [533, 386] width 72 height 9
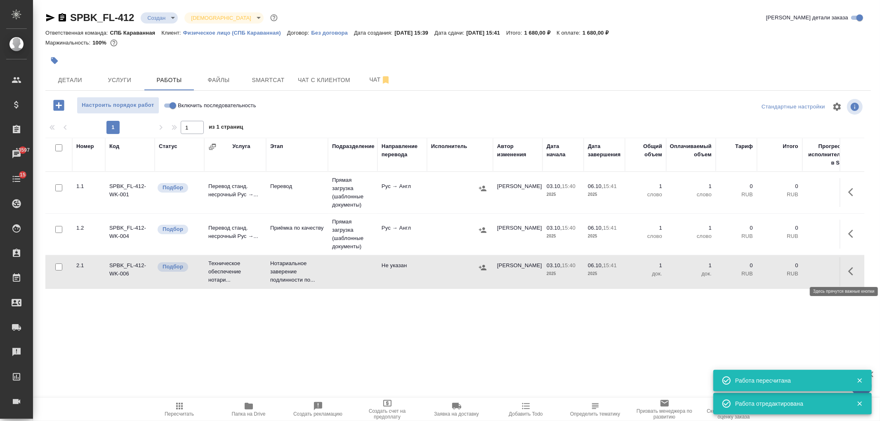
click at [853, 273] on icon "button" at bounding box center [854, 272] width 10 height 10
click at [793, 274] on icon "button" at bounding box center [793, 272] width 10 height 10
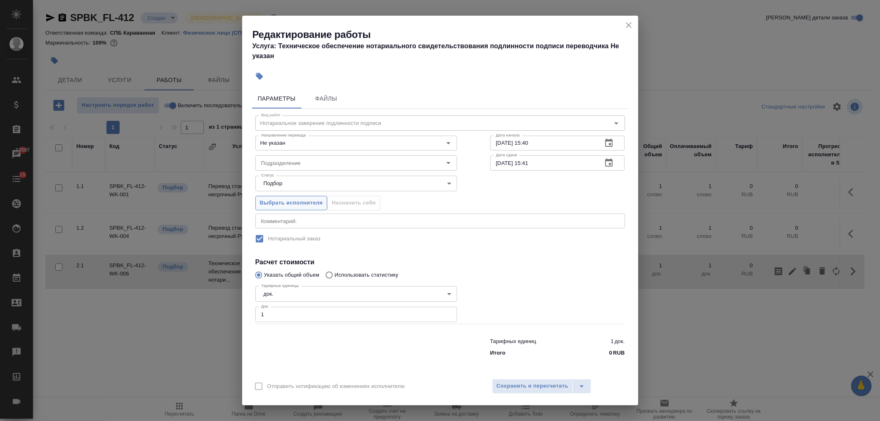
click at [297, 206] on span "Выбрать исполнителя" at bounding box center [291, 203] width 63 height 9
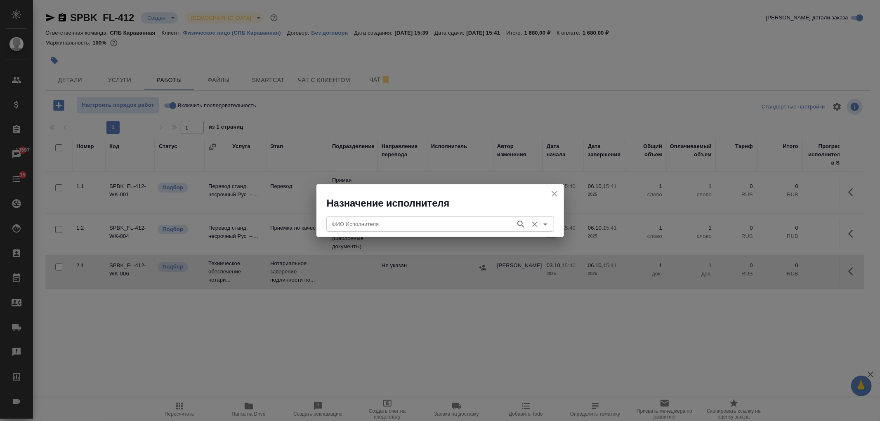
click at [392, 217] on div "ФИО Исполнителя" at bounding box center [440, 224] width 228 height 15
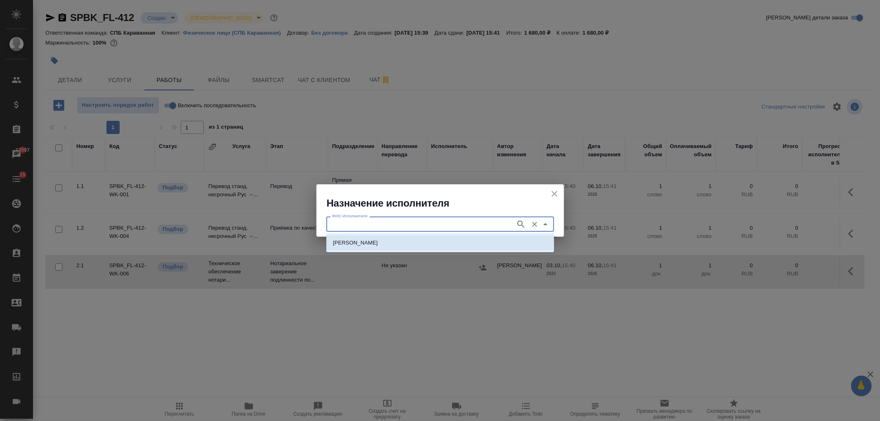
click at [378, 243] on p "[PERSON_NAME]" at bounding box center [355, 243] width 45 height 8
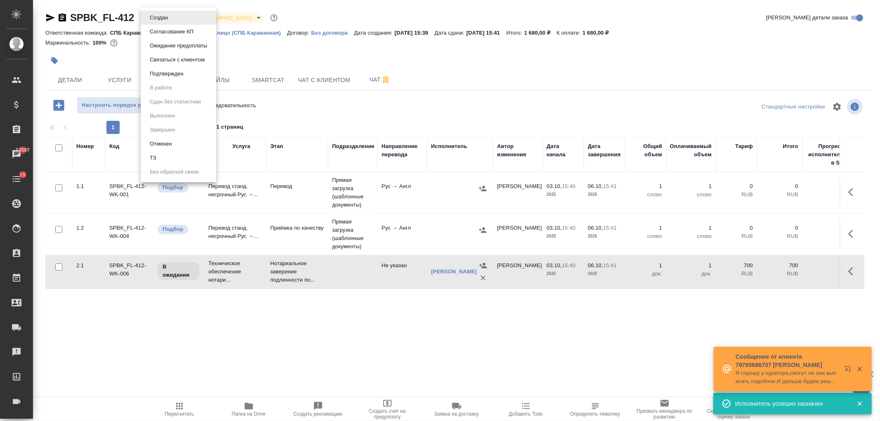
click at [158, 19] on body "🙏 .cls-1 fill:#fff; AWATERA Ivanova Arina Клиенты Спецификации Заказы 13597 Чат…" at bounding box center [440, 210] width 880 height 421
click at [177, 76] on button "Подтвержден" at bounding box center [166, 73] width 39 height 9
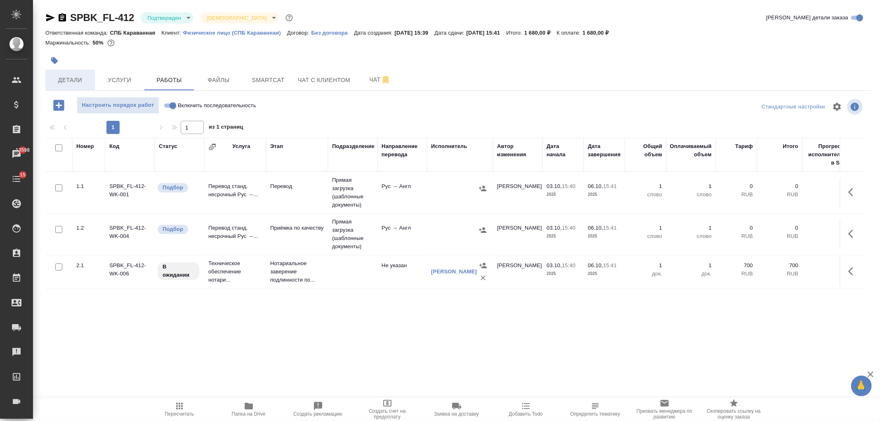
click at [82, 80] on span "Детали" at bounding box center [70, 80] width 40 height 10
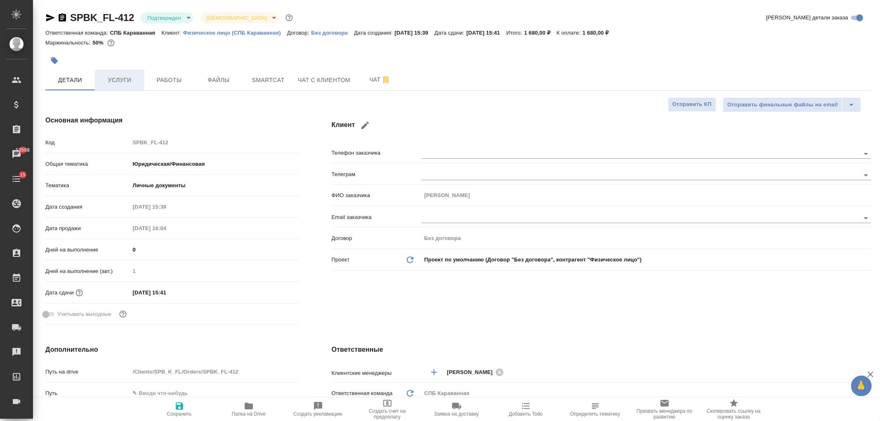
click at [126, 83] on span "Услуги" at bounding box center [120, 80] width 40 height 10
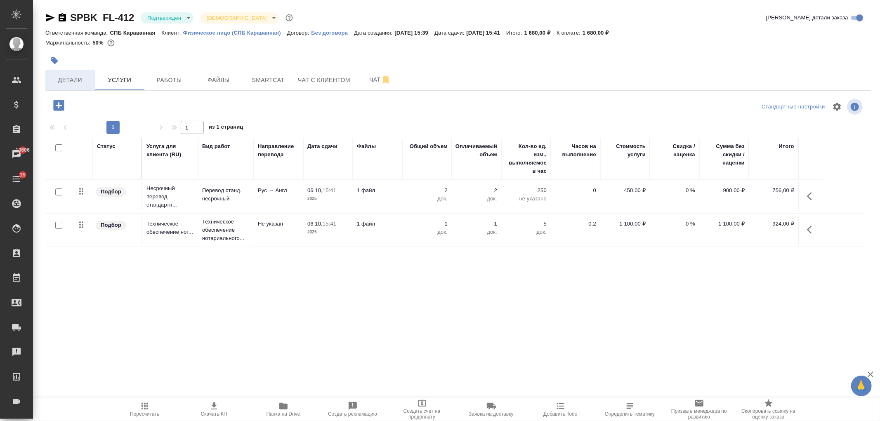
click at [80, 76] on span "Детали" at bounding box center [70, 80] width 40 height 10
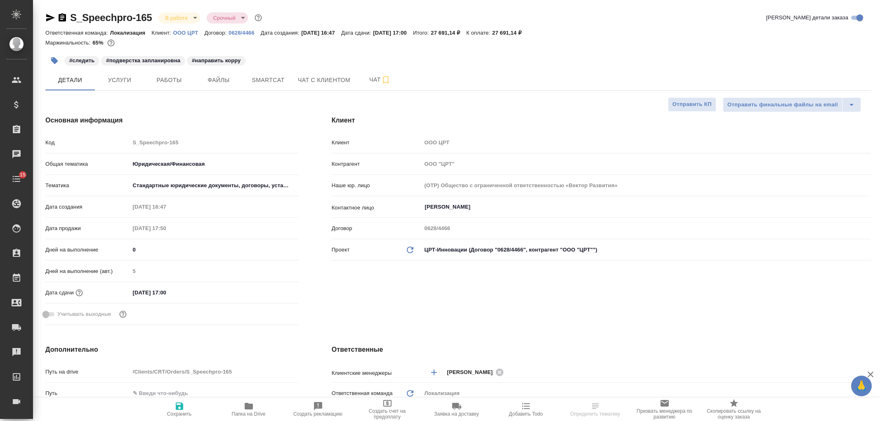
select select "RU"
type textarea "x"
click at [130, 84] on span "Услуги" at bounding box center [120, 80] width 40 height 10
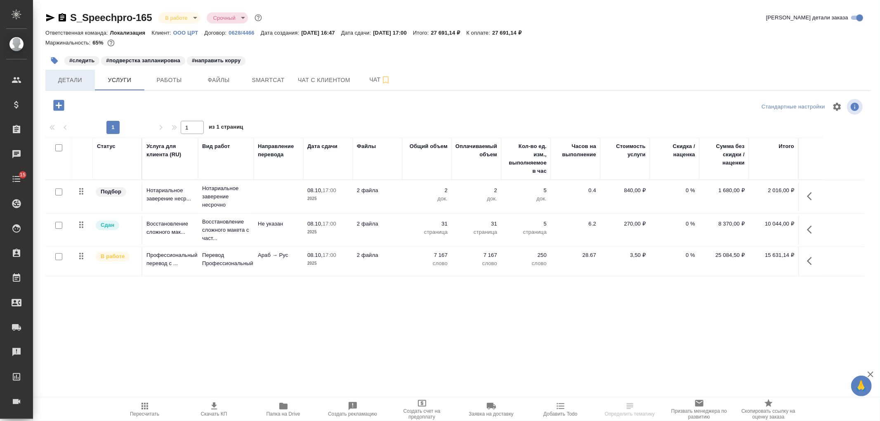
click at [64, 90] on button "Детали" at bounding box center [70, 80] width 50 height 21
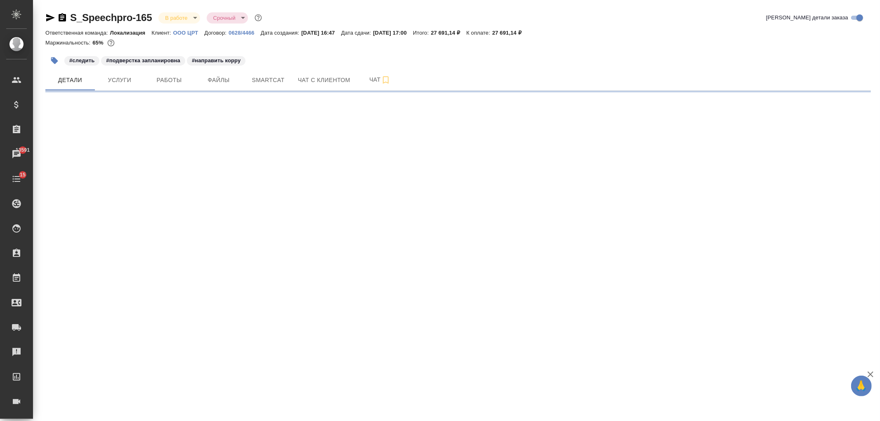
select select "RU"
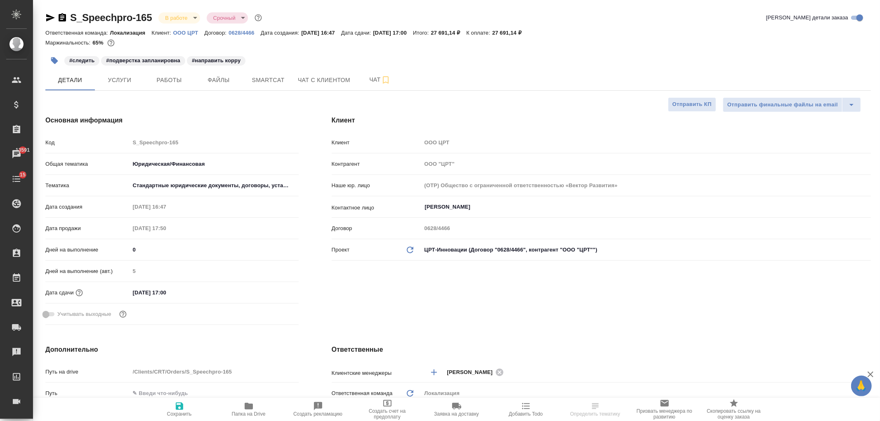
type textarea "x"
select select "RU"
type textarea "x"
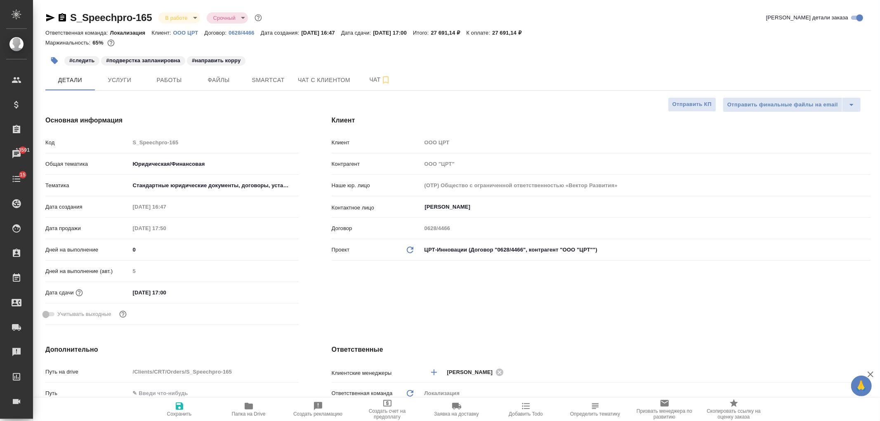
type textarea "x"
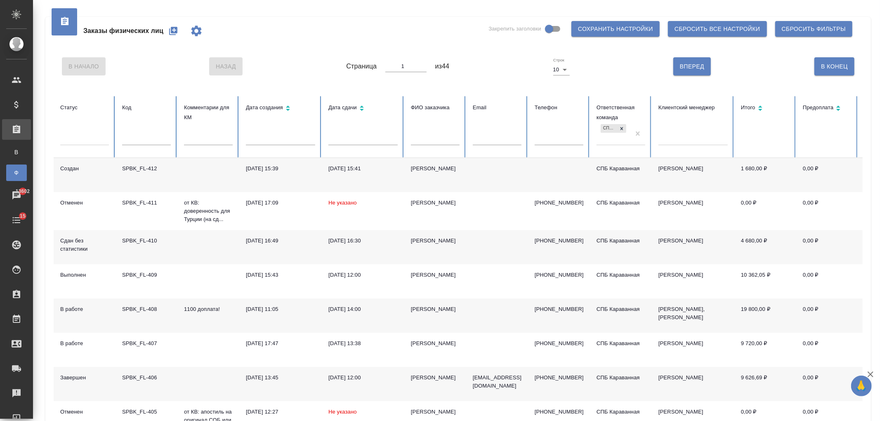
click at [423, 183] on td "[PERSON_NAME]" at bounding box center [435, 175] width 62 height 34
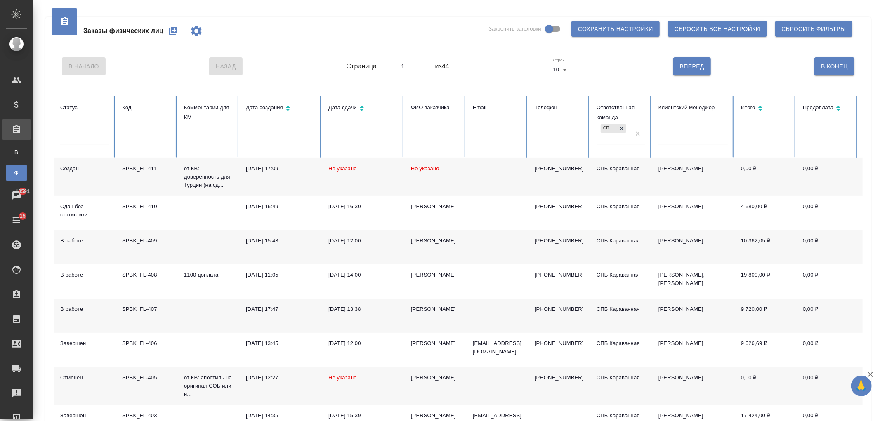
click at [85, 130] on div at bounding box center [84, 138] width 49 height 16
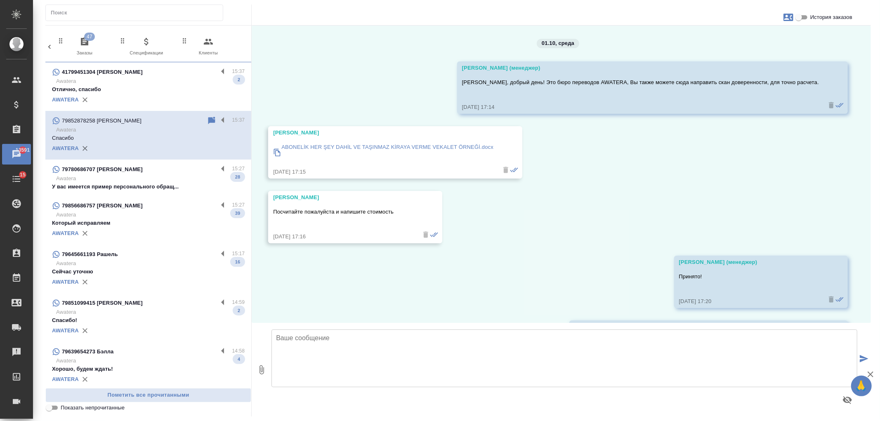
scroll to position [3527, 0]
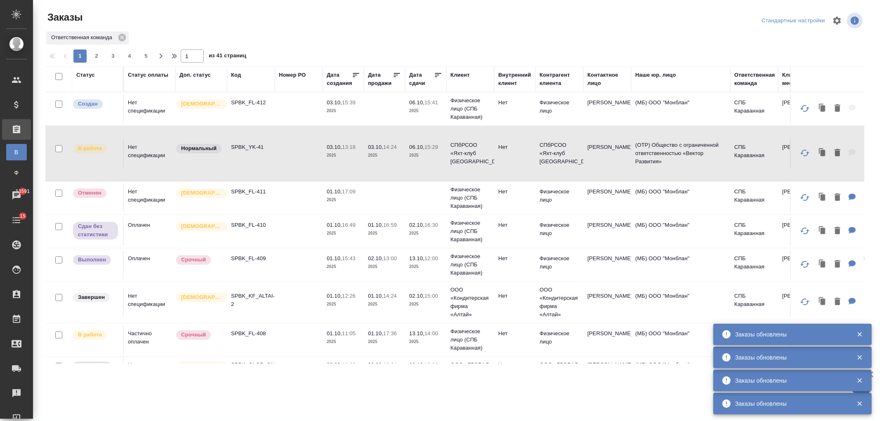
scroll to position [659, 0]
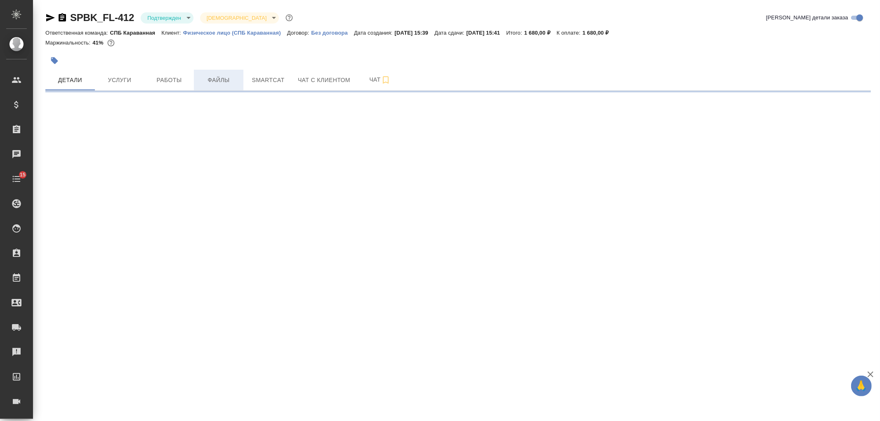
select select "RU"
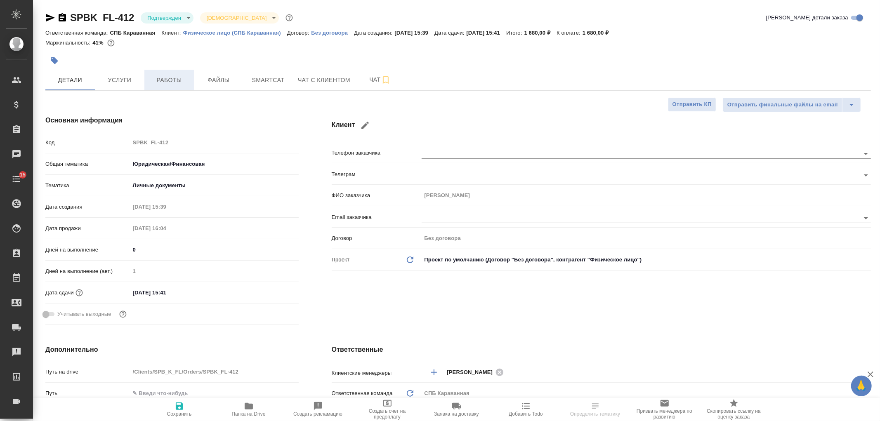
type textarea "x"
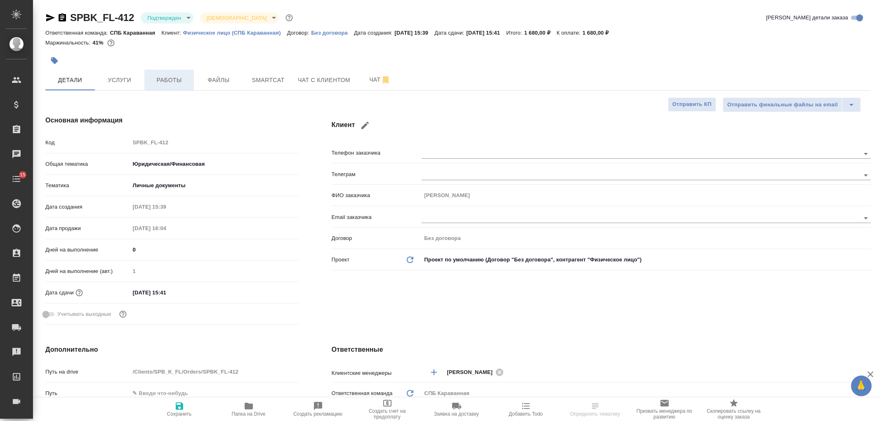
type textarea "x"
click at [127, 87] on button "Услуги" at bounding box center [120, 80] width 50 height 21
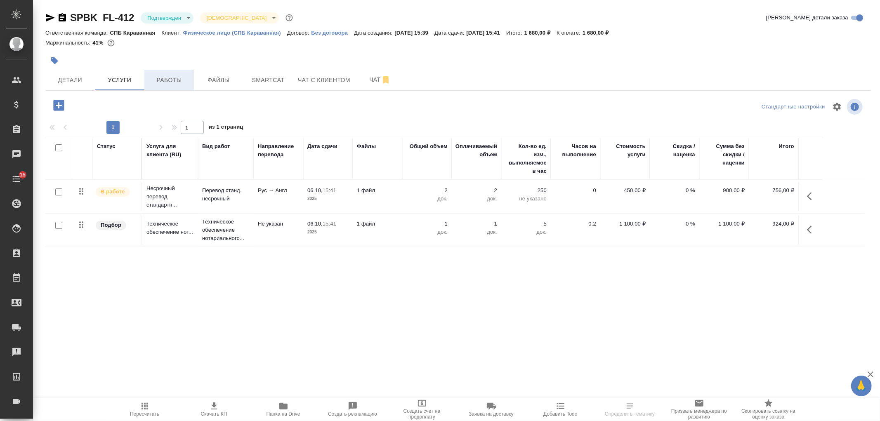
click at [164, 83] on span "Работы" at bounding box center [169, 80] width 40 height 10
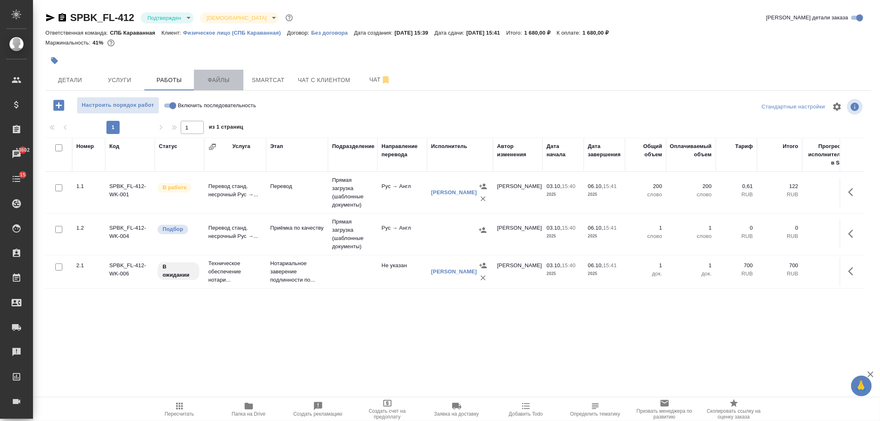
click at [224, 83] on span "Файлы" at bounding box center [219, 80] width 40 height 10
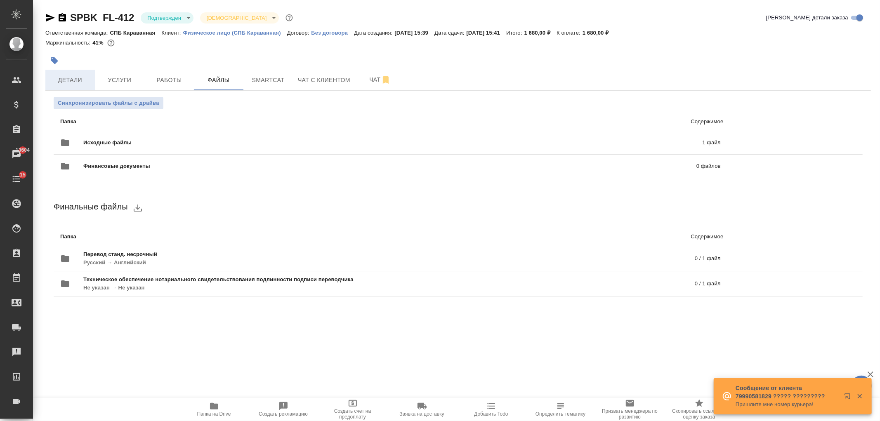
click at [69, 89] on button "Детали" at bounding box center [70, 80] width 50 height 21
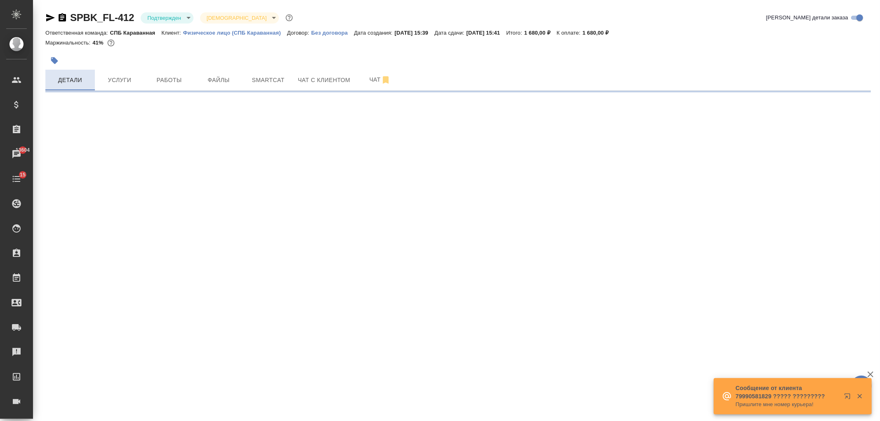
select select "RU"
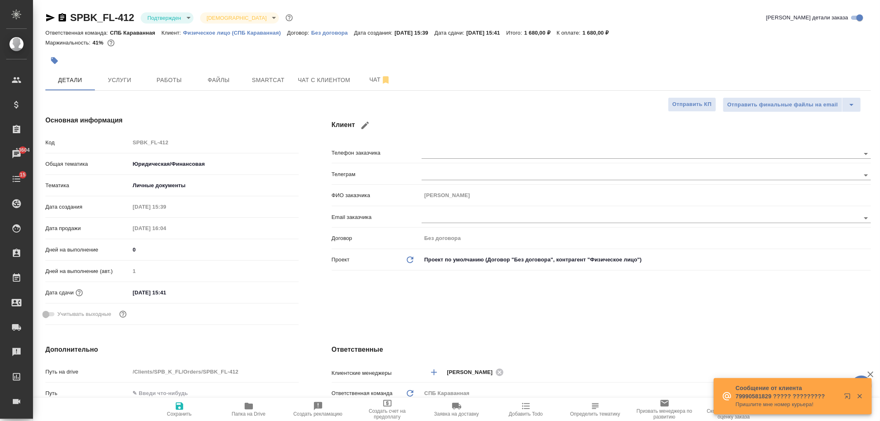
type textarea "x"
click at [880, 76] on div "SPBK_FL-412 Подтвержден confirmed Святая троица holyTrinity Кратко детали заказ…" at bounding box center [456, 415] width 847 height 831
drag, startPoint x: 491, startPoint y: 321, endPoint x: 506, endPoint y: 317, distance: 15.8
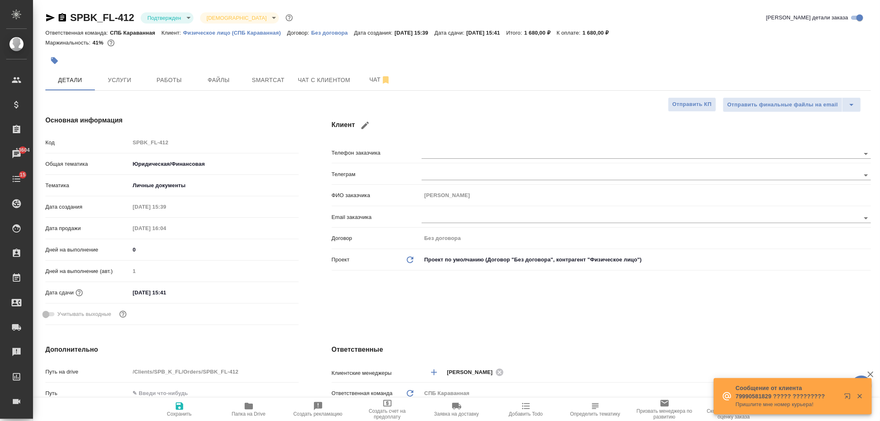
click at [506, 317] on div "Клиент Телефон заказчика [PERSON_NAME] заказчика [PERSON_NAME] Email заказчика …" at bounding box center [601, 222] width 572 height 246
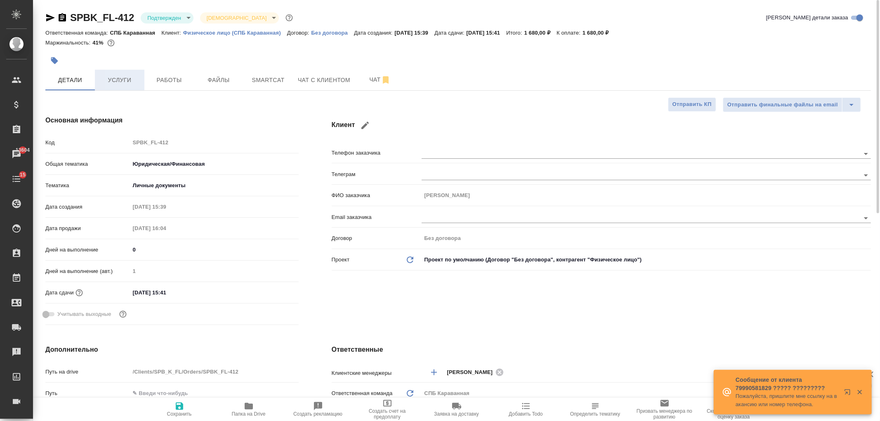
click at [130, 82] on span "Услуги" at bounding box center [120, 80] width 40 height 10
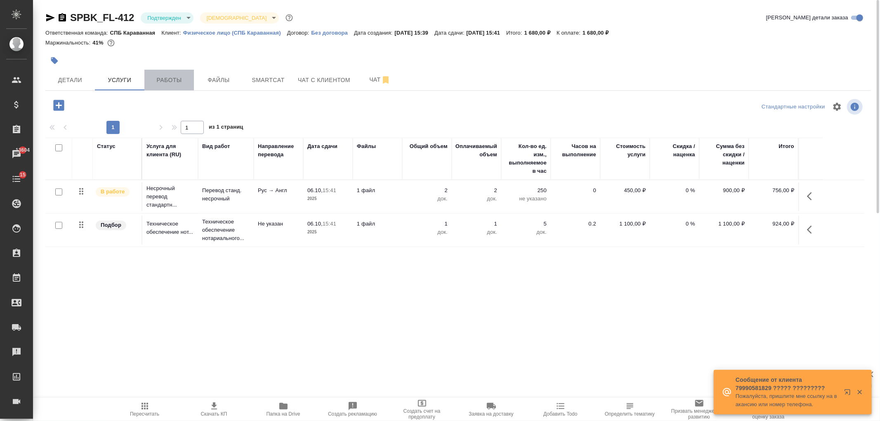
click at [166, 84] on span "Работы" at bounding box center [169, 80] width 40 height 10
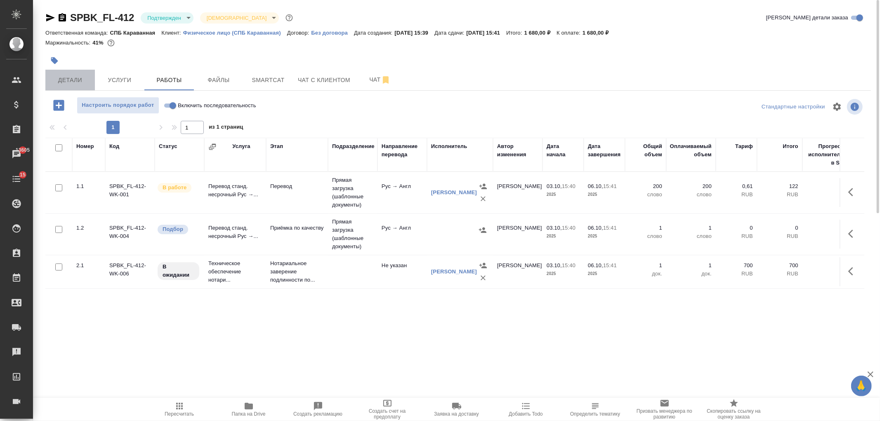
click at [69, 83] on span "Детали" at bounding box center [70, 80] width 40 height 10
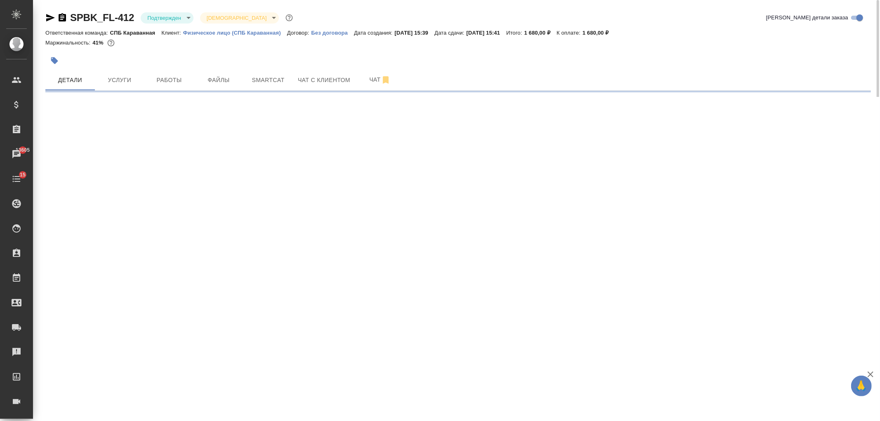
select select "RU"
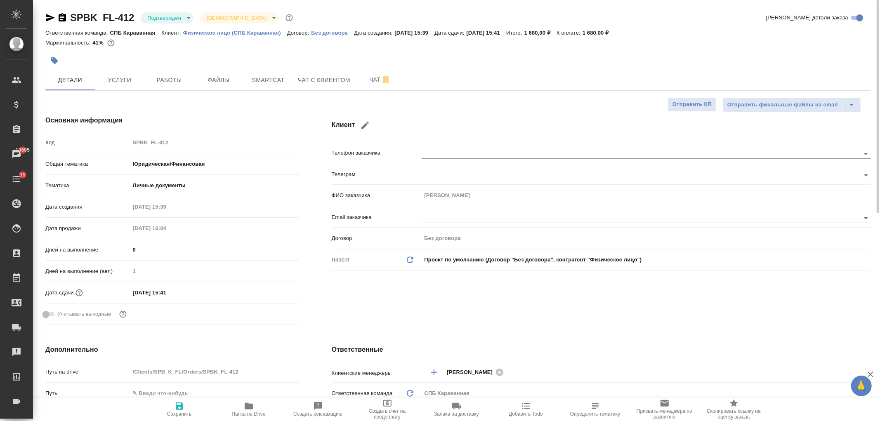
type textarea "x"
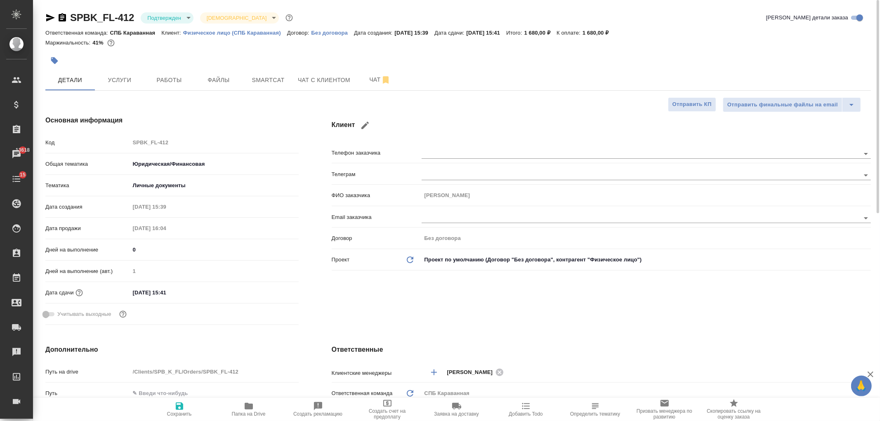
type textarea "x"
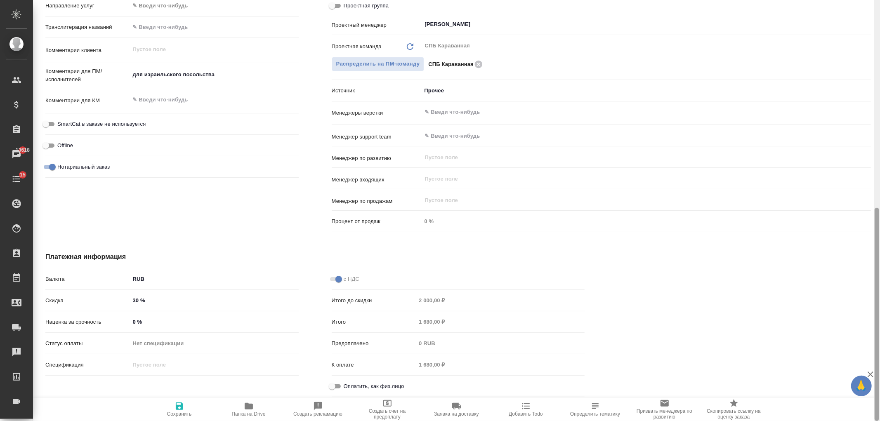
drag, startPoint x: 880, startPoint y: 130, endPoint x: 880, endPoint y: 193, distance: 62.3
click at [880, 193] on div at bounding box center [877, 210] width 6 height 421
drag, startPoint x: 880, startPoint y: 273, endPoint x: 877, endPoint y: 314, distance: 40.5
click at [877, 314] on div at bounding box center [877, 210] width 6 height 421
drag, startPoint x: 333, startPoint y: 382, endPoint x: 320, endPoint y: 393, distance: 17.3
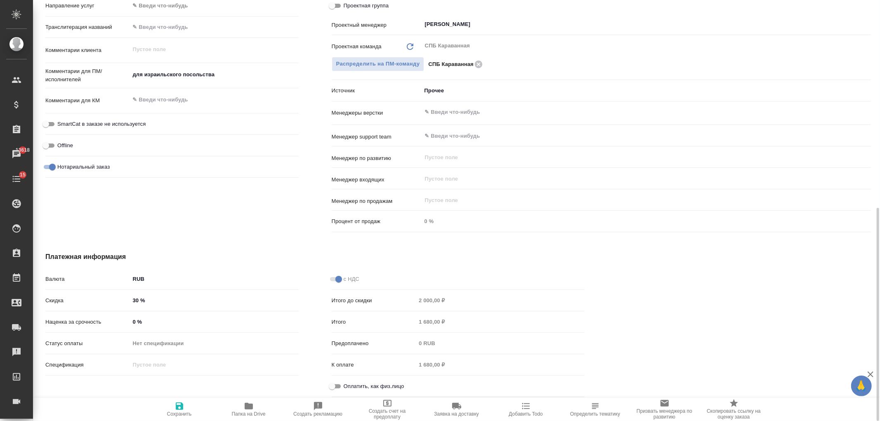
click at [333, 383] on input "Оплатить, как физ.лицо" at bounding box center [332, 387] width 30 height 10
checkbox input "true"
type textarea "x"
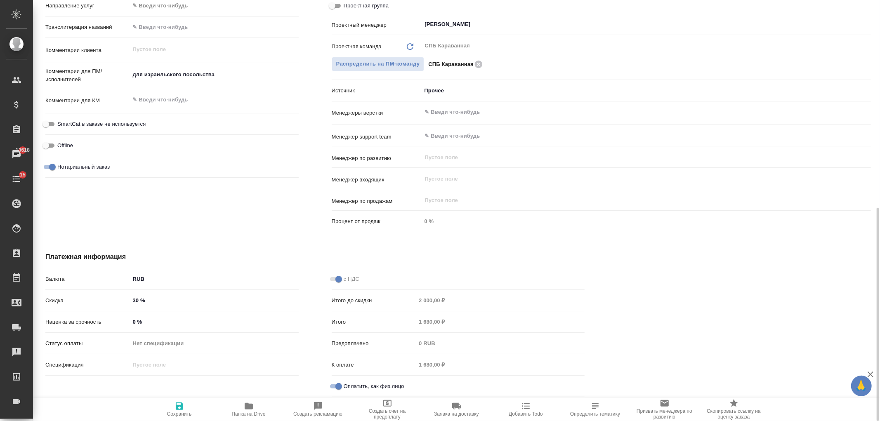
click at [182, 407] on icon "button" at bounding box center [179, 406] width 7 height 7
type textarea "x"
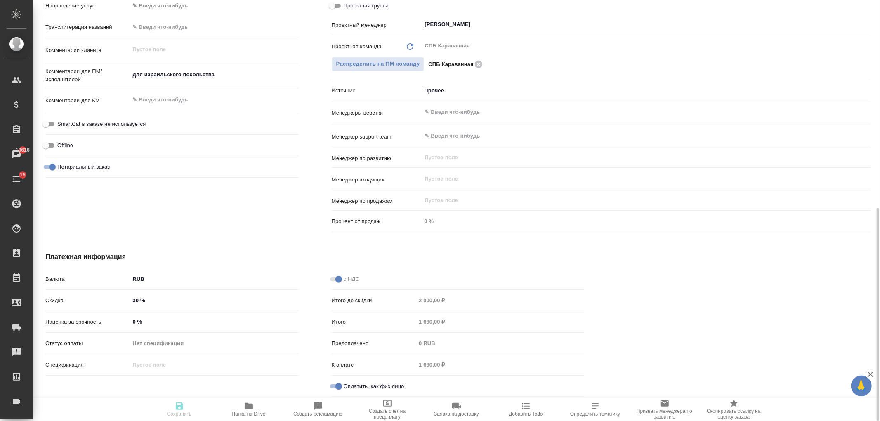
type textarea "x"
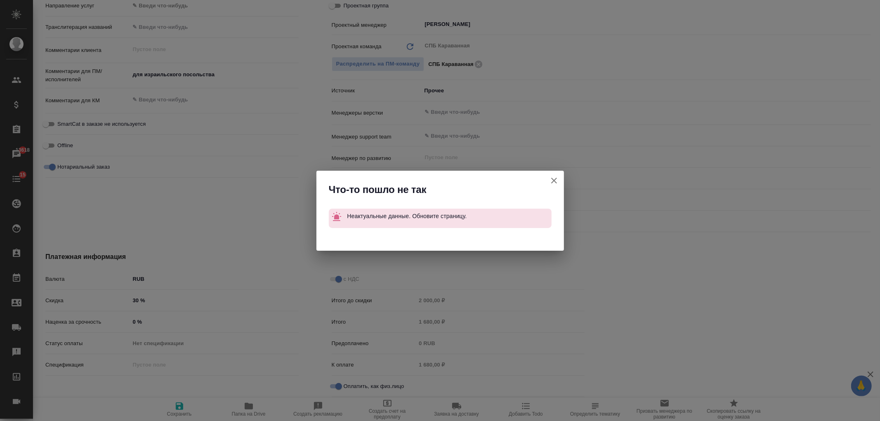
click at [555, 180] on icon "button" at bounding box center [554, 181] width 6 height 6
type textarea "x"
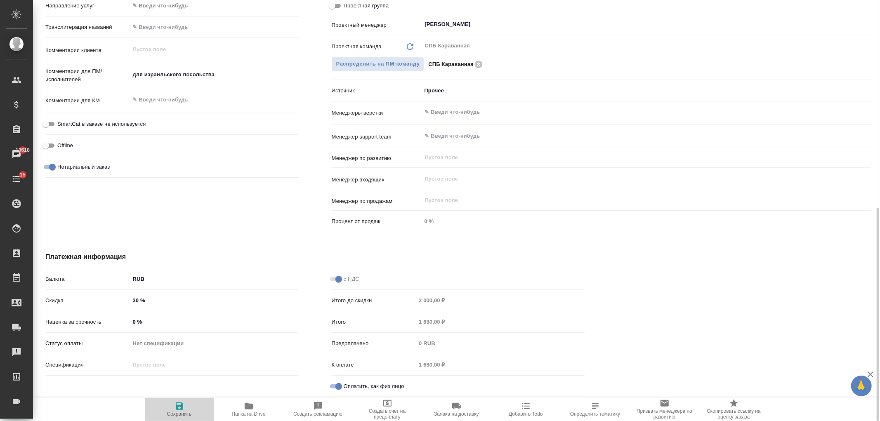
click at [183, 407] on icon "button" at bounding box center [179, 406] width 7 height 7
type textarea "x"
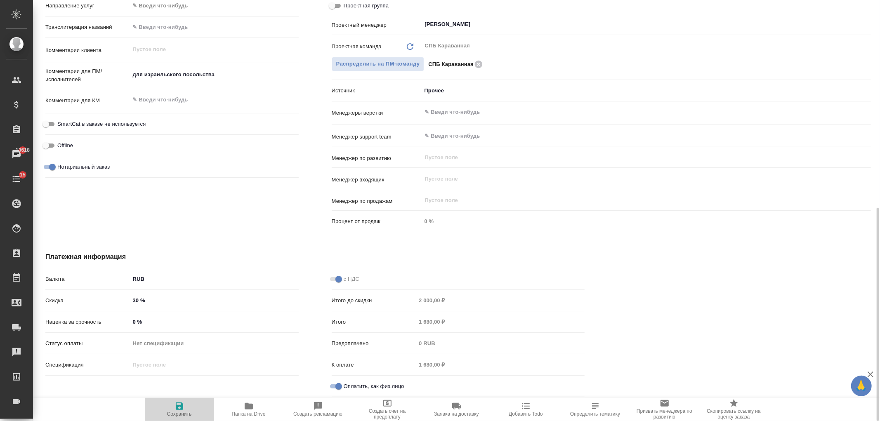
type textarea "x"
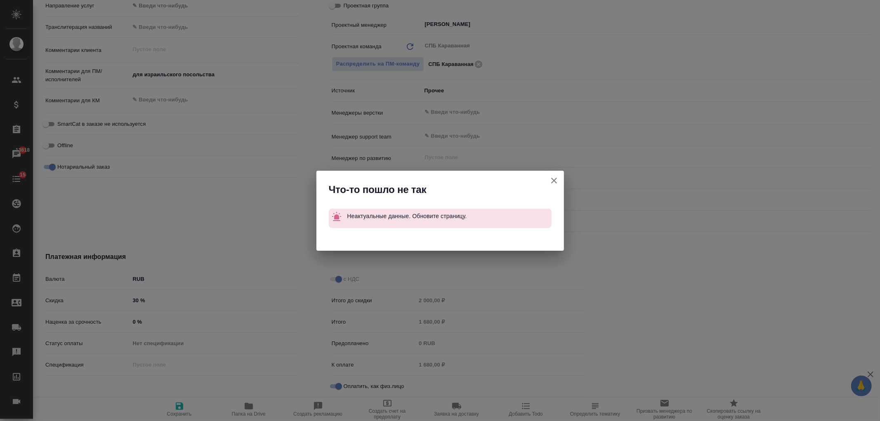
drag, startPoint x: 552, startPoint y: 177, endPoint x: 439, endPoint y: 148, distance: 117.3
click at [553, 177] on icon "button" at bounding box center [554, 181] width 10 height 10
type textarea "x"
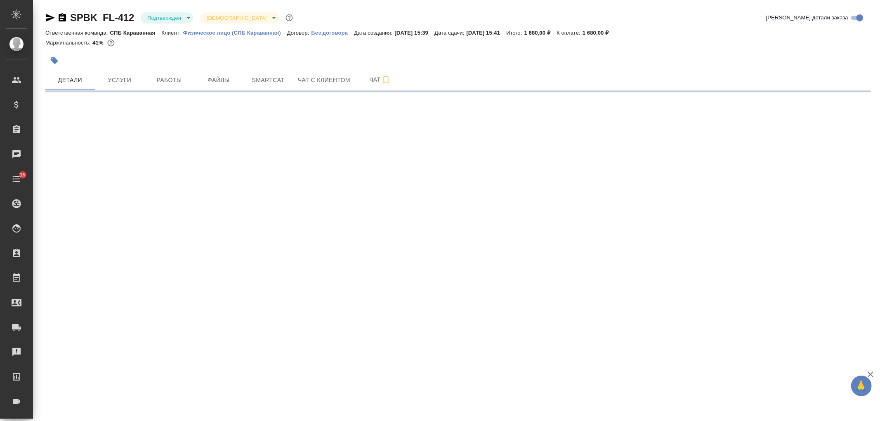
select select "RU"
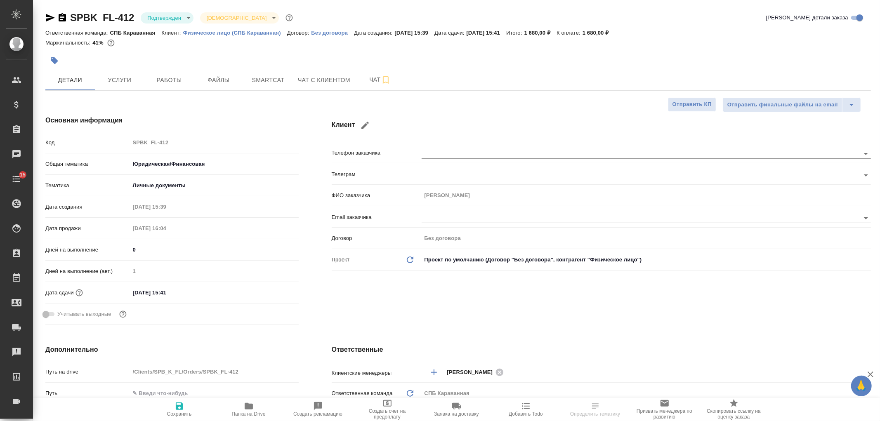
type textarea "x"
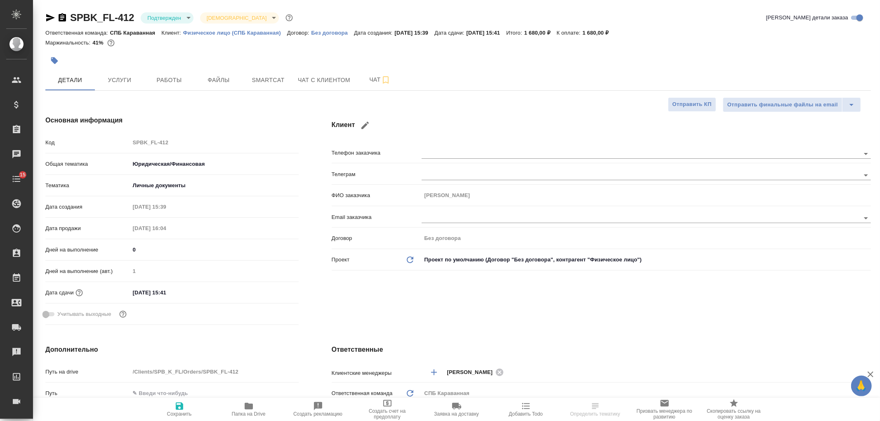
type textarea "x"
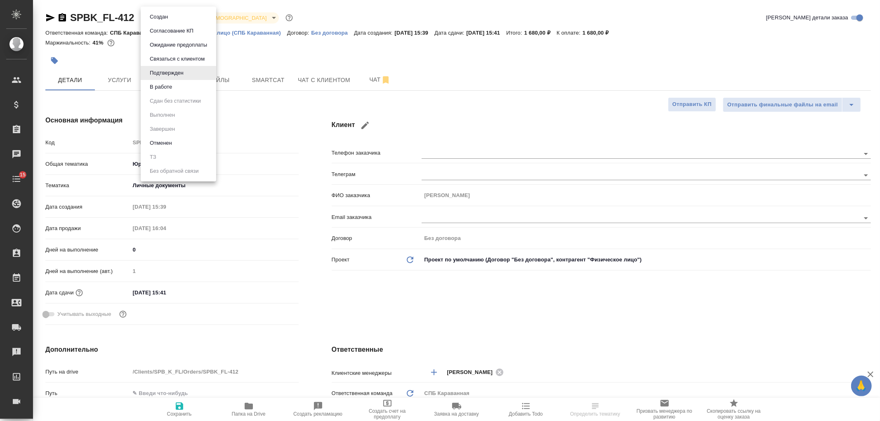
click at [171, 19] on body "🙏 .cls-1 fill:#fff; AWATERA [PERSON_NAME] Спецификации Заказы Чаты 15 Todo Прое…" at bounding box center [440, 210] width 880 height 421
click at [187, 85] on li "В работе" at bounding box center [179, 87] width 76 height 14
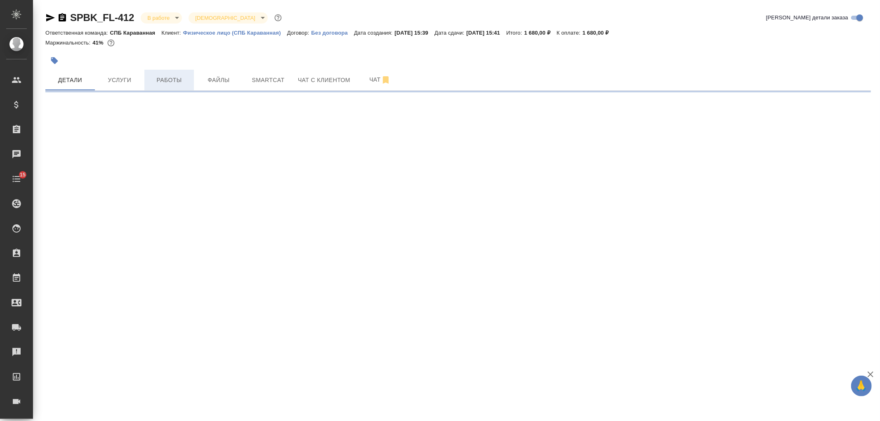
click at [168, 83] on span "Работы" at bounding box center [169, 80] width 40 height 10
select select "RU"
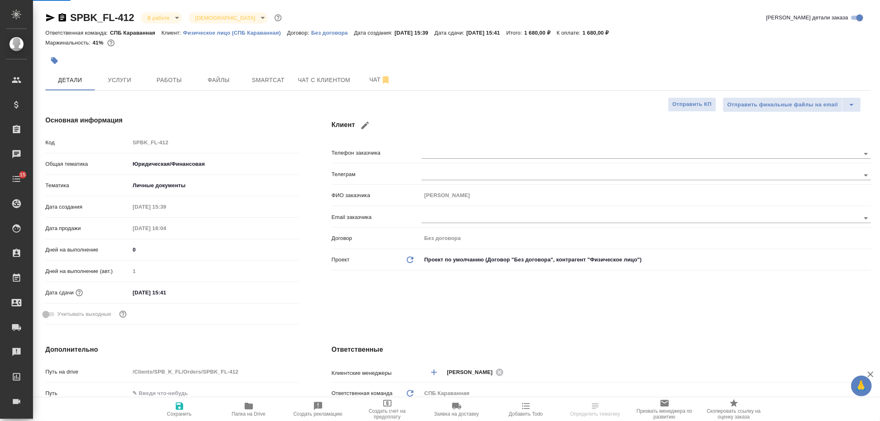
type textarea "x"
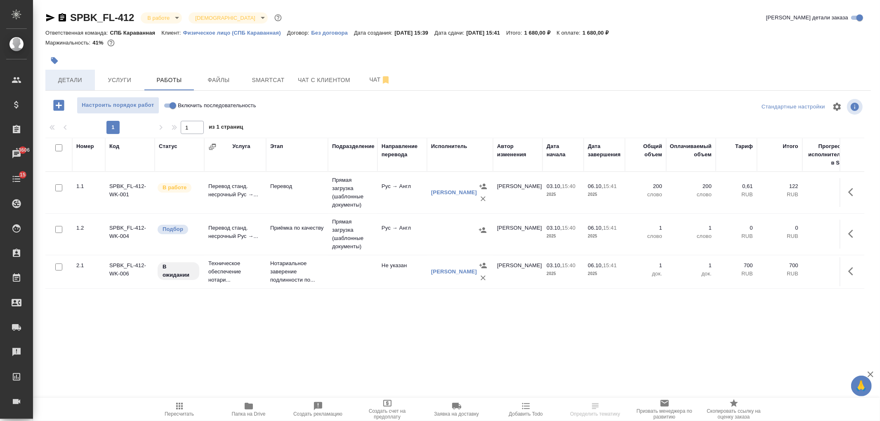
click at [81, 73] on button "Детали" at bounding box center [70, 80] width 50 height 21
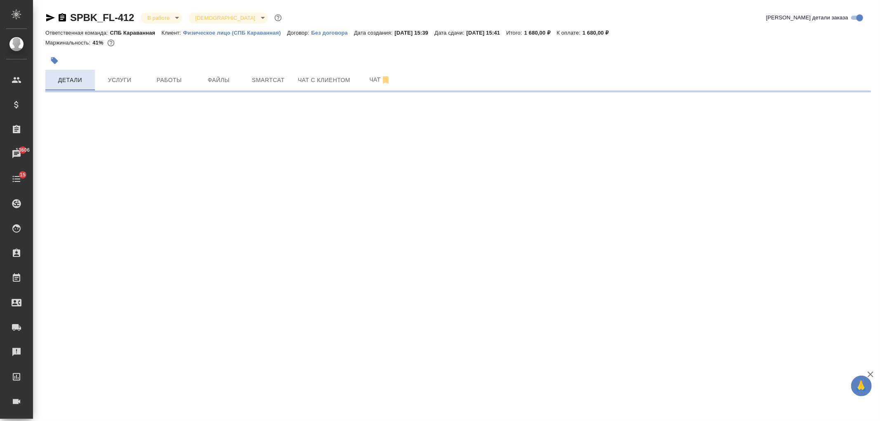
select select "RU"
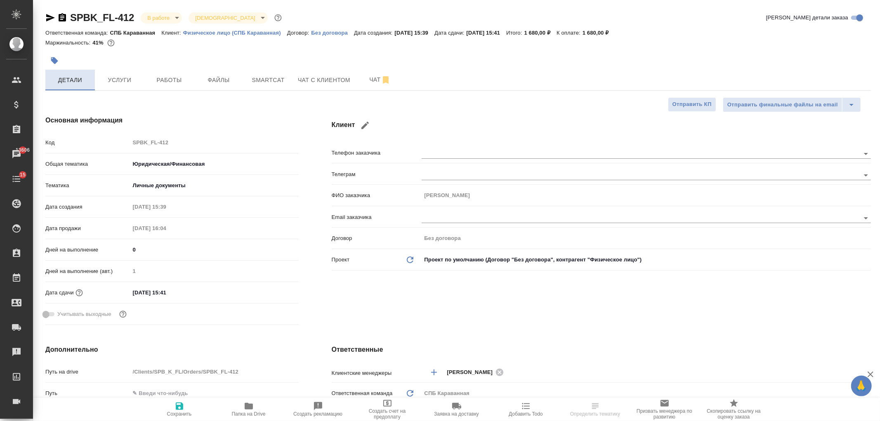
type textarea "x"
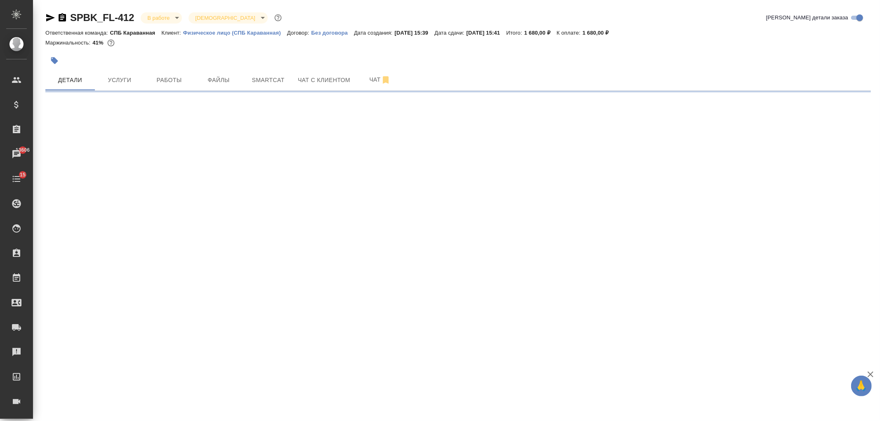
select select "RU"
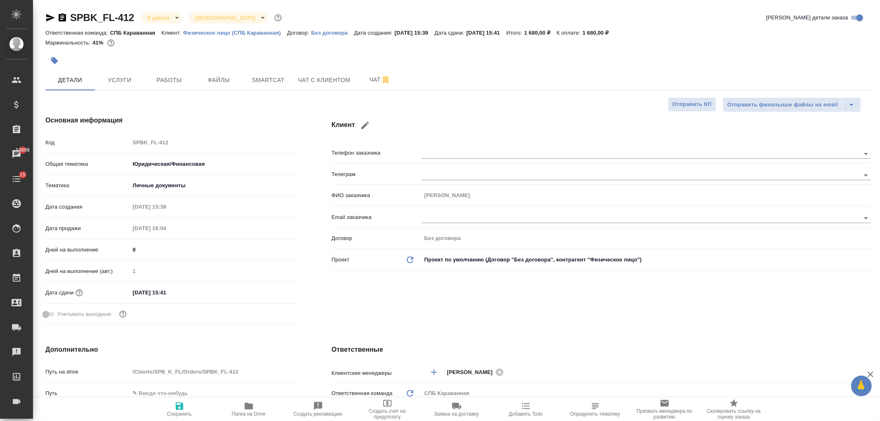
type textarea "x"
click at [130, 66] on div at bounding box center [320, 61] width 551 height 18
click at [134, 80] on span "Услуги" at bounding box center [120, 80] width 40 height 10
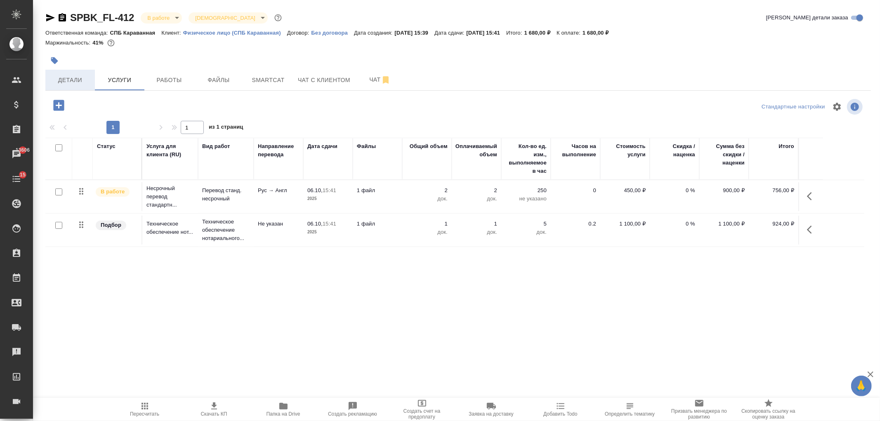
click at [80, 76] on span "Детали" at bounding box center [70, 80] width 40 height 10
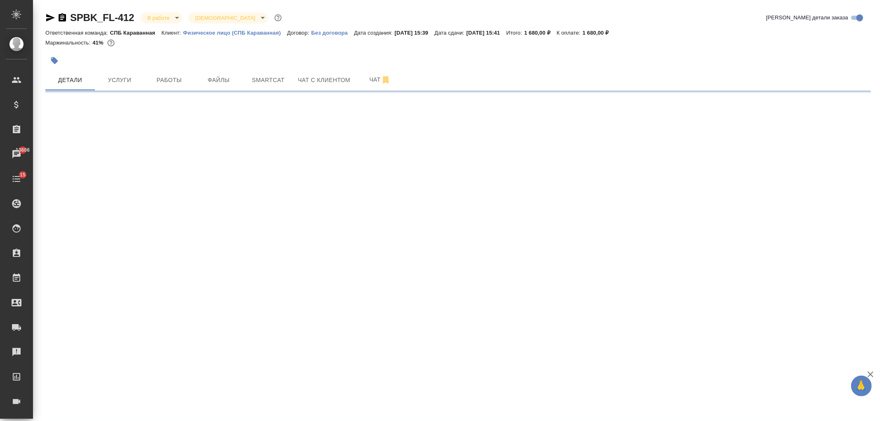
select select "RU"
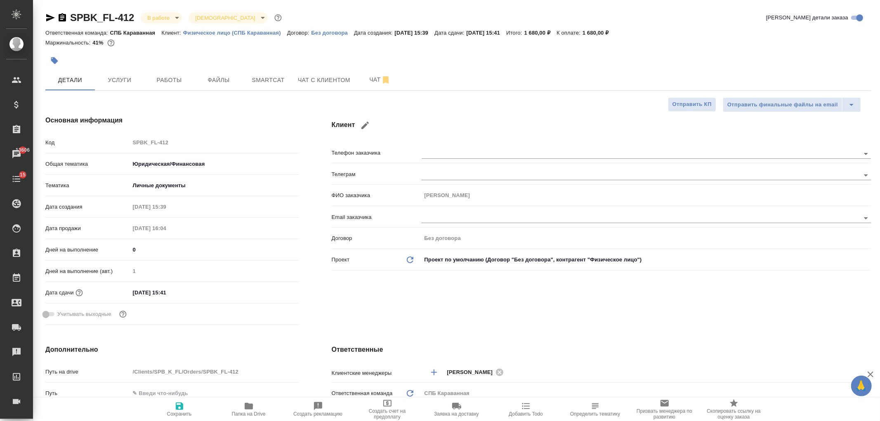
type textarea "x"
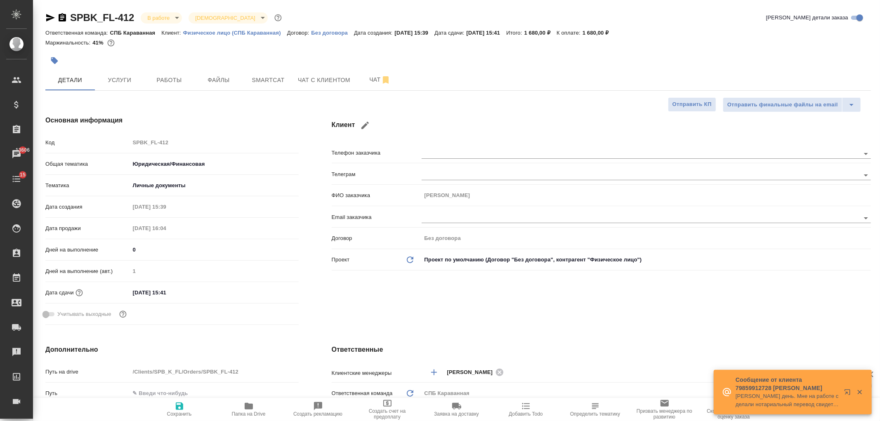
click at [405, 319] on div "Клиент Телефон заказчика [PERSON_NAME] заказчика [PERSON_NAME] Email заказчика …" at bounding box center [601, 222] width 572 height 246
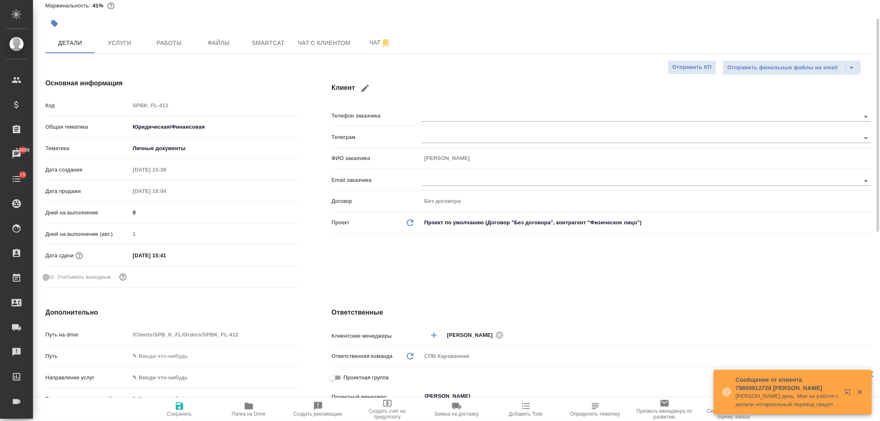
click at [404, 316] on h4 "Ответственные" at bounding box center [601, 313] width 539 height 10
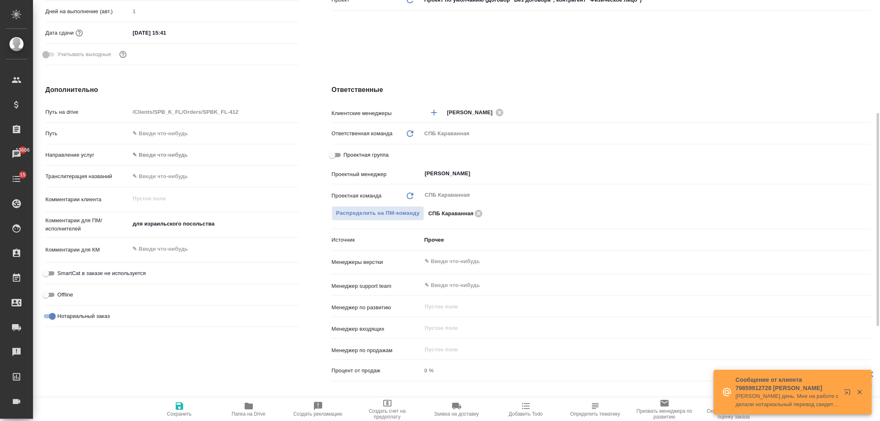
scroll to position [285, 0]
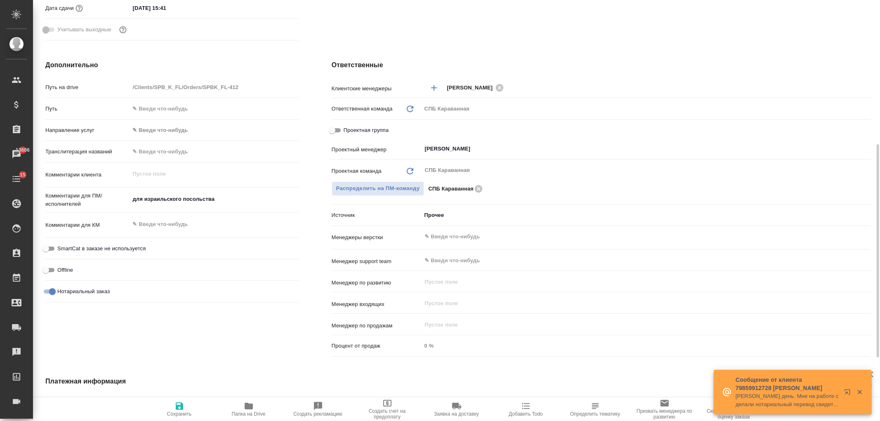
type textarea "x"
click at [154, 224] on textarea at bounding box center [214, 224] width 169 height 14
type textarea "x"
type textarea "в"
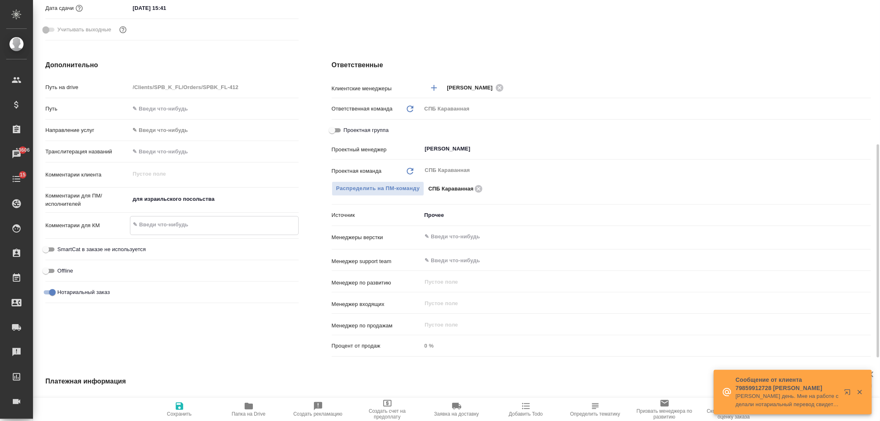
type textarea "x"
type textarea "в"
type textarea "x"
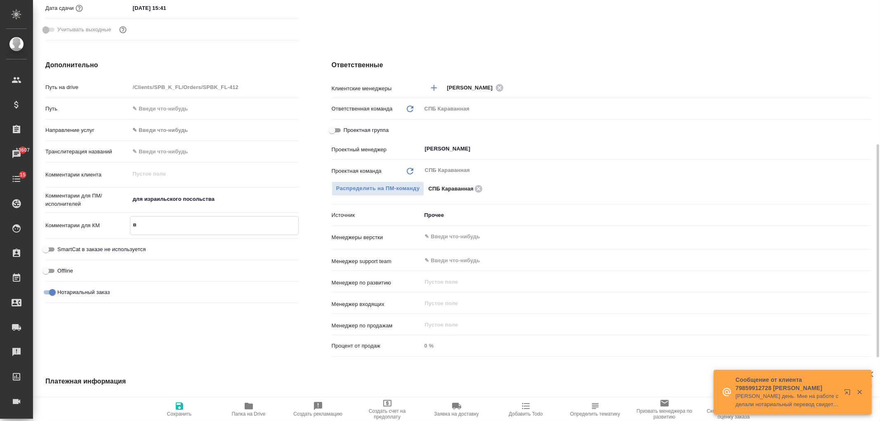
type textarea "в п"
type textarea "x"
type textarea "в пн"
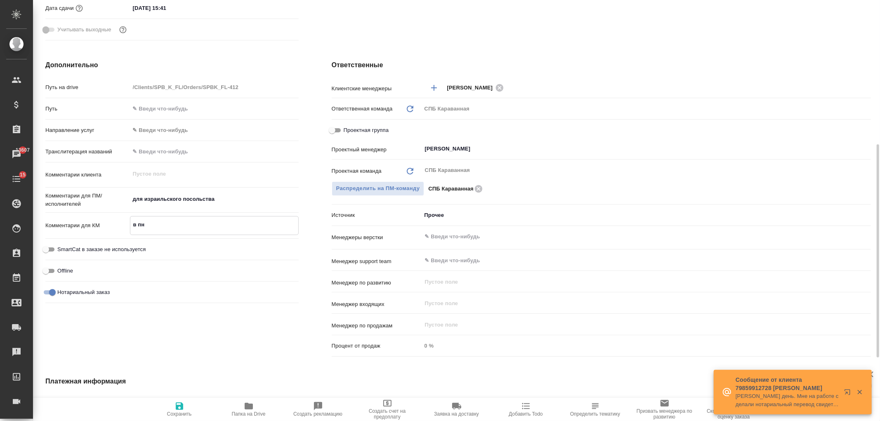
type textarea "x"
type textarea "в пн"
type textarea "x"
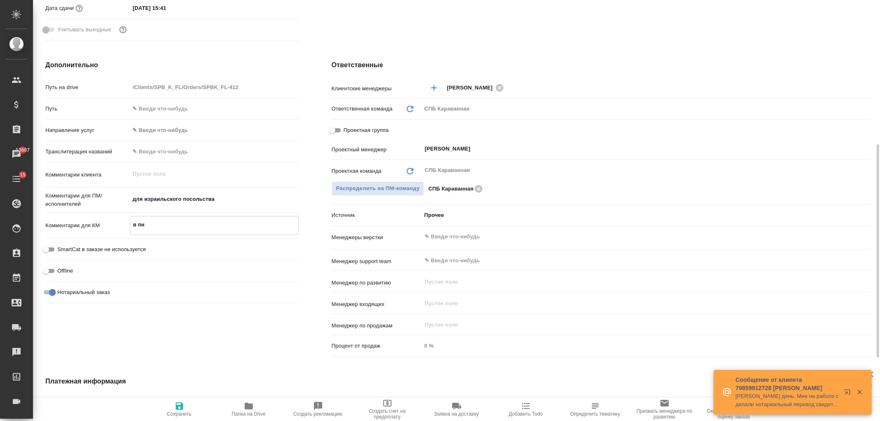
type textarea "x"
type textarea "в пн н"
type textarea "x"
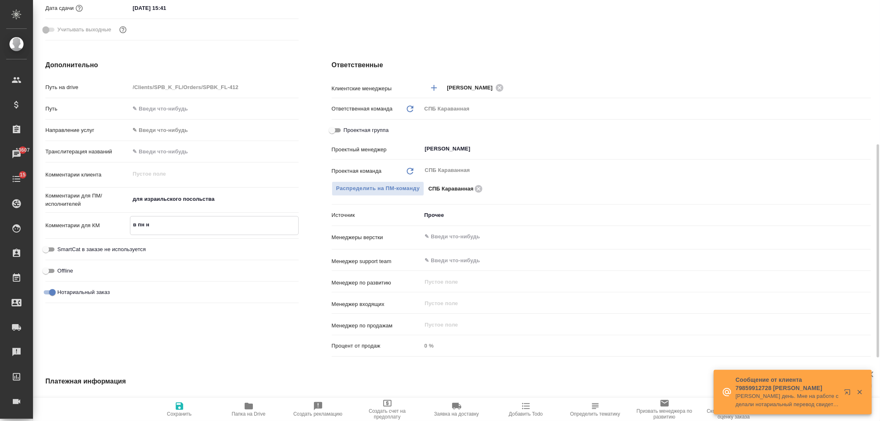
type textarea "x"
type textarea "в пн на"
type textarea "x"
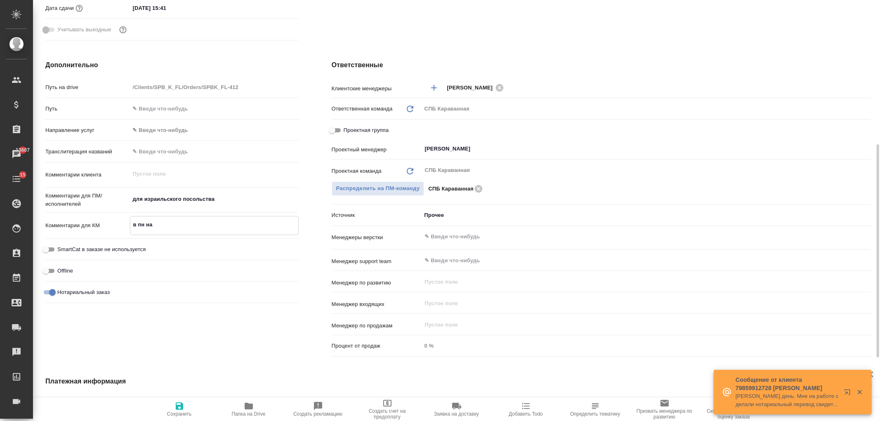
type textarea "в пн над"
type textarea "x"
type textarea "в пн надо"
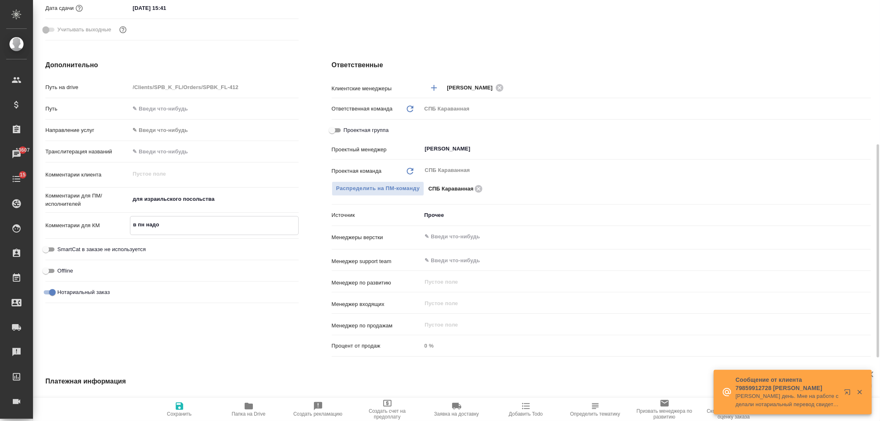
type textarea "x"
type textarea "в пн надо"
type textarea "x"
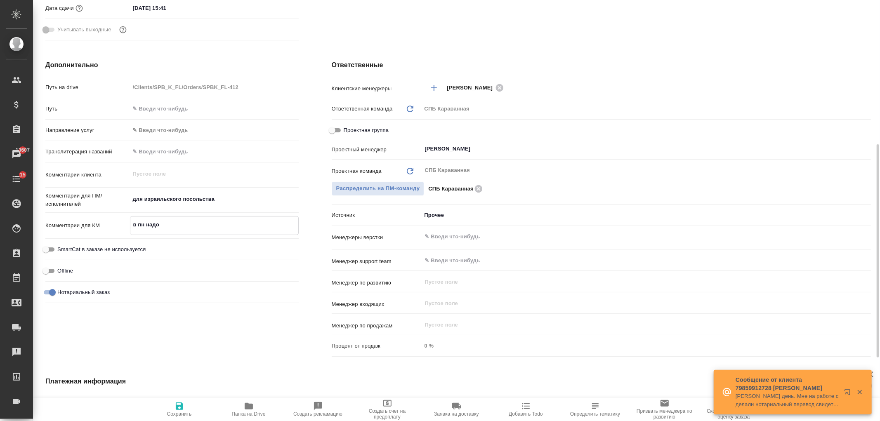
type textarea "x"
type textarea "в пн надо б"
type textarea "x"
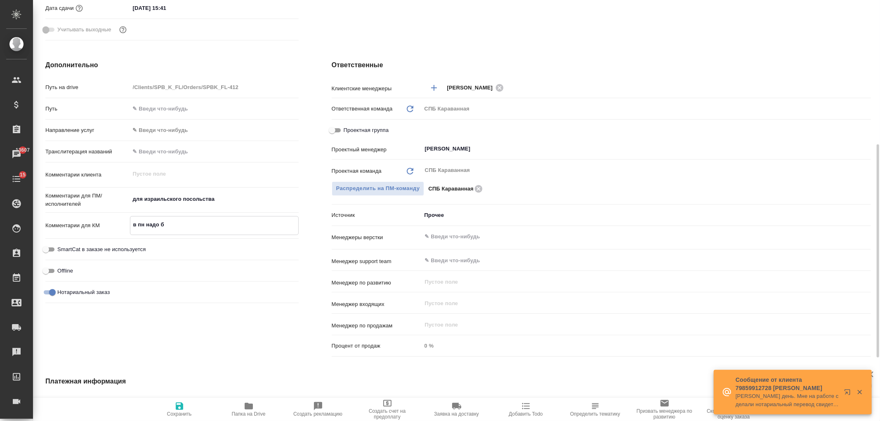
type textarea "x"
type textarea "в пн надо бу"
type textarea "x"
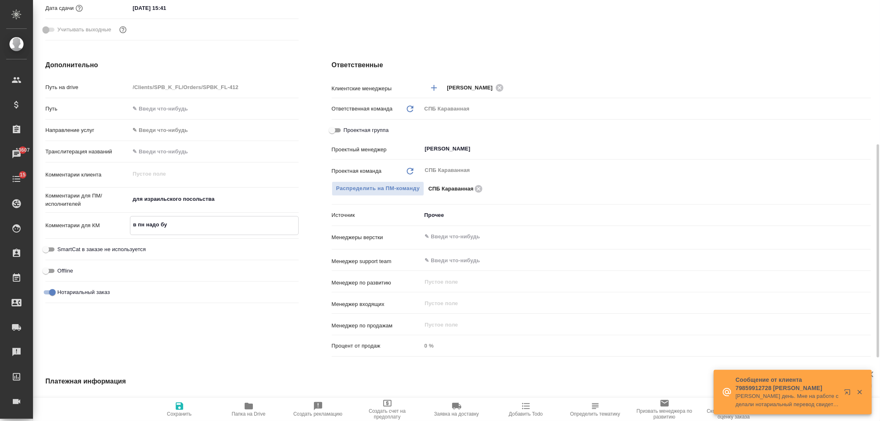
type textarea "в пн надо буд"
type textarea "x"
type textarea "в пн надо будет у"
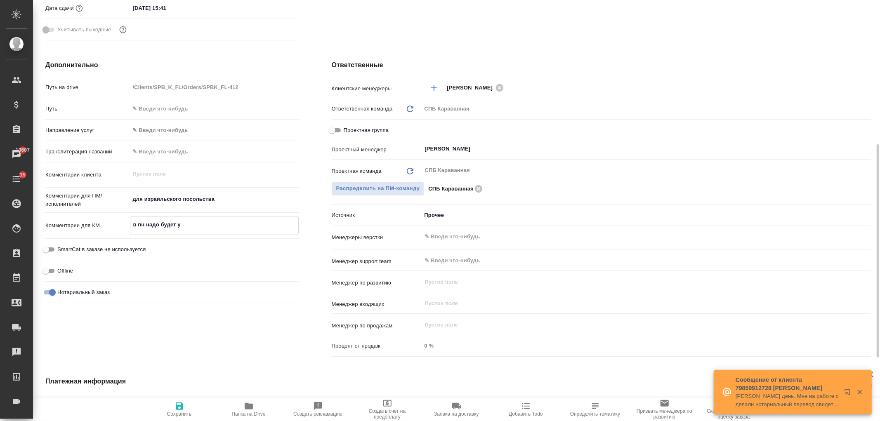
type textarea "x"
type textarea "в пн надо будет уз"
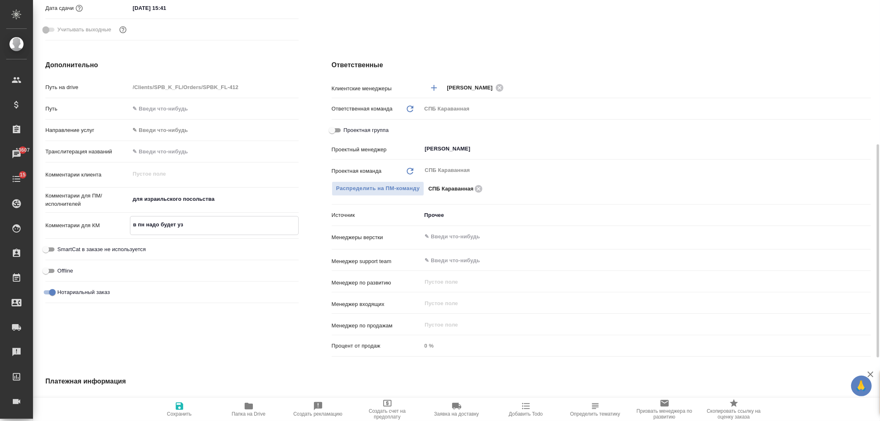
type textarea "x"
type textarea "в пн надо будет узн"
type textarea "x"
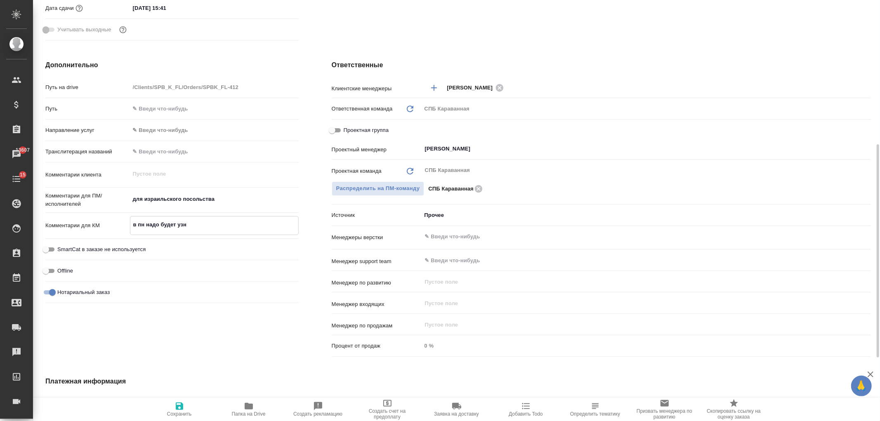
type textarea "x"
type textarea "в пн надо будет узна"
type textarea "x"
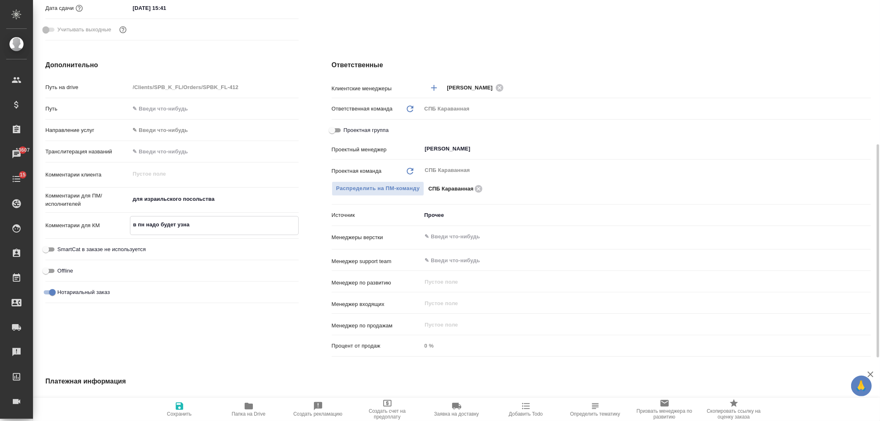
type textarea "x"
type textarea "в пн надо будет узнать"
type textarea "x"
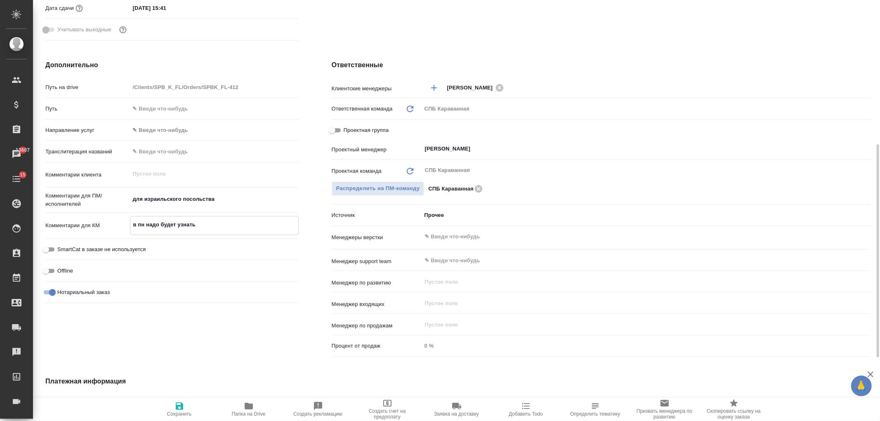
type textarea "в пн надо будет узнать,"
type textarea "x"
type textarea "в пн надо будет узнать,"
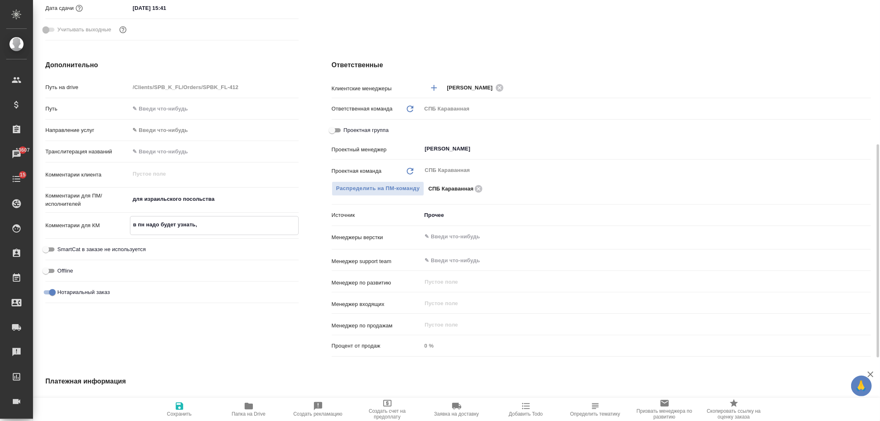
type textarea "x"
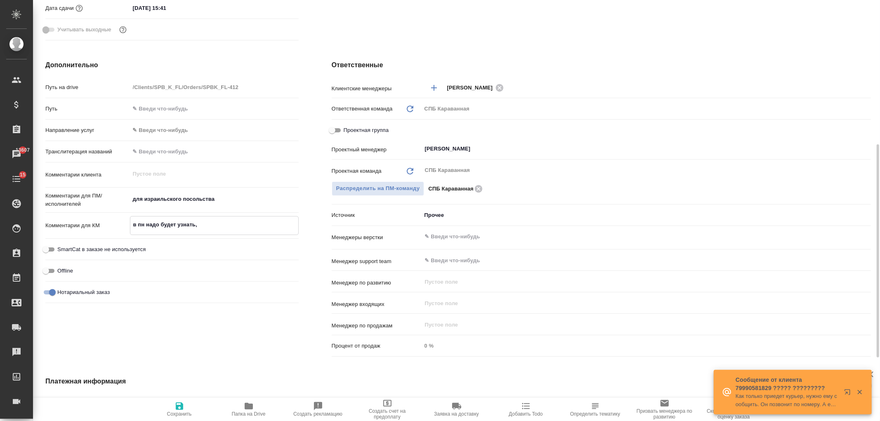
type textarea "в пн надо будет узнать, к"
type textarea "x"
type textarea "в пн надо будет узнать, к"
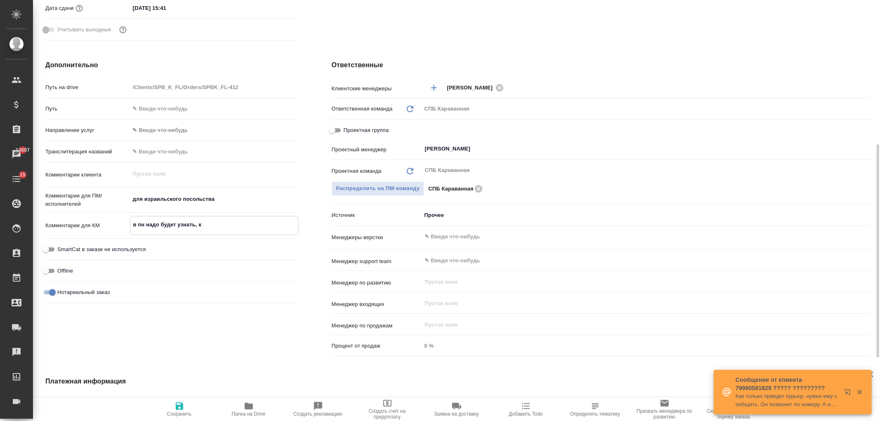
type textarea "x"
type textarea "в пн надо будет узнать, к че"
type textarea "x"
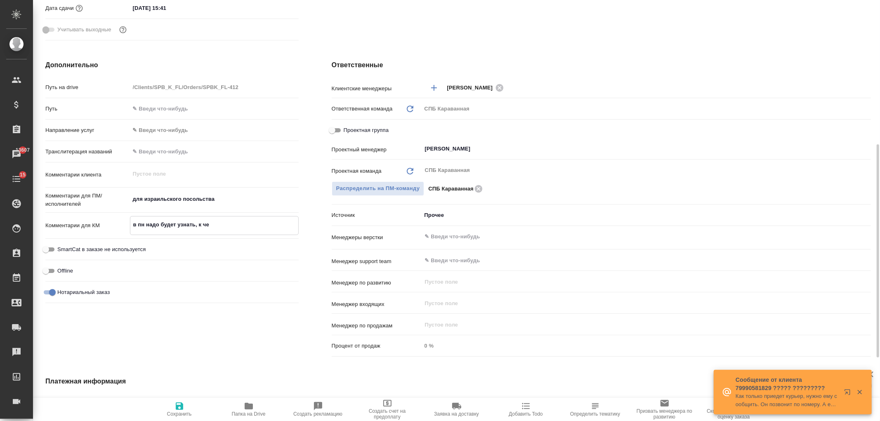
type textarea "x"
type textarea "в пн надо будет узнать, к чем"
type textarea "x"
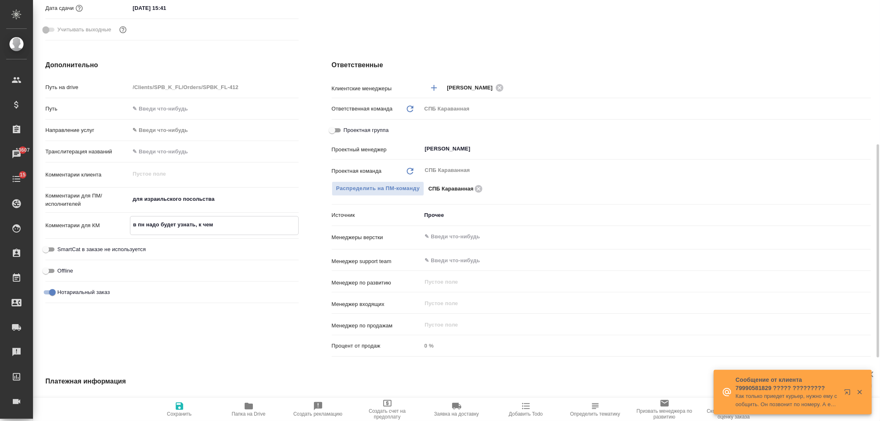
type textarea "x"
type textarea "в пн надо будет узнать, к чему"
type textarea "x"
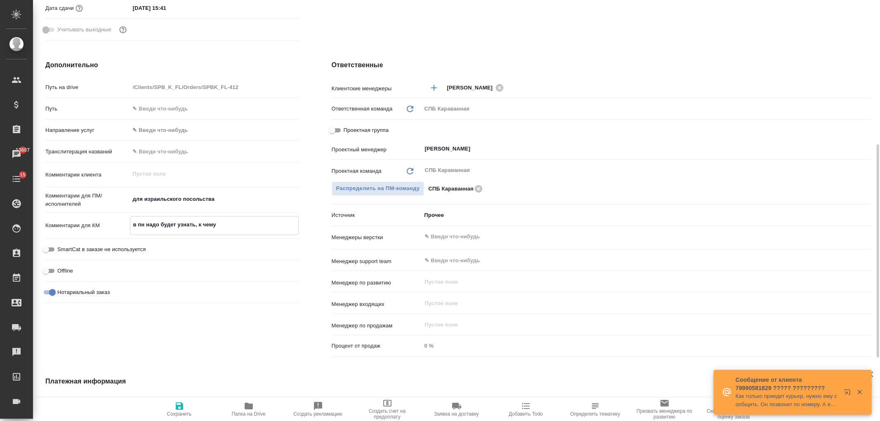
type textarea "в пн надо будет узнать, к чему"
type textarea "x"
type textarea "в пн надо будет узнать, к чему п"
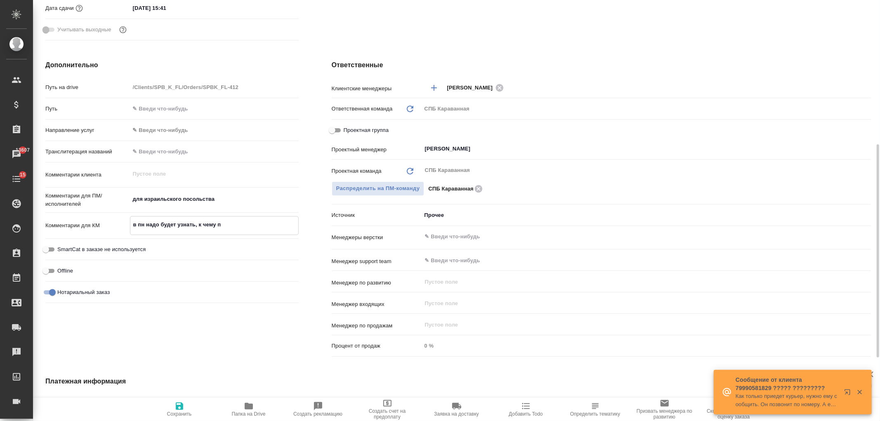
type textarea "x"
type textarea "в пн надо будет узнать, к чему по"
type textarea "x"
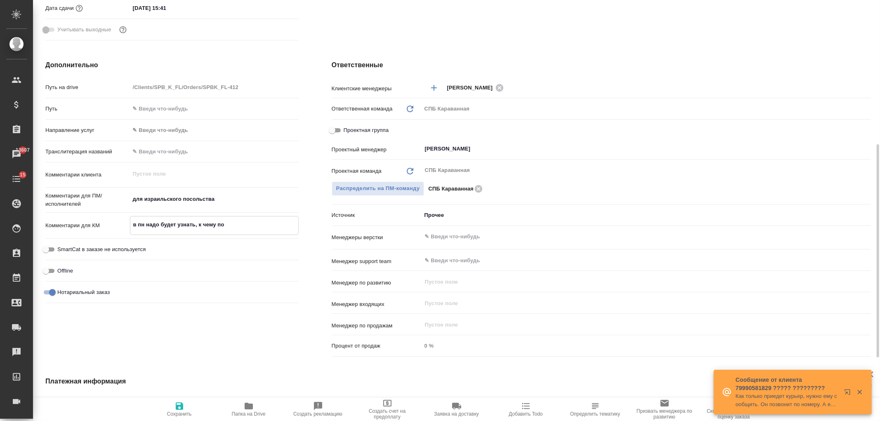
type textarea "x"
type textarea "в пн надо будет узнать, к чему под"
type textarea "x"
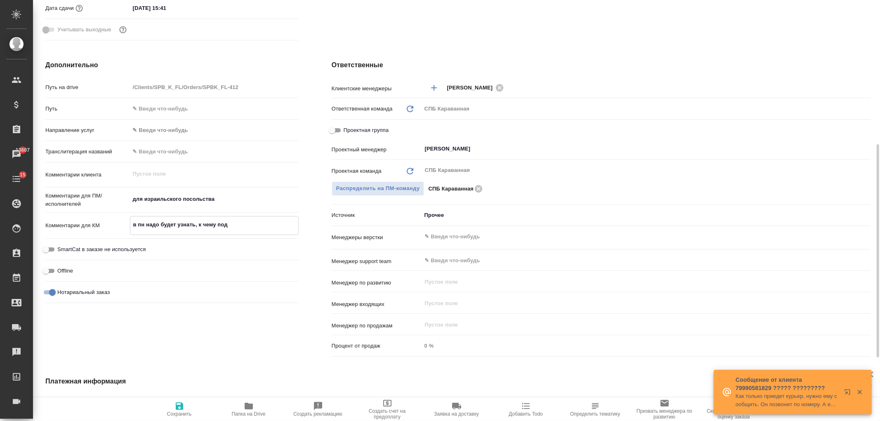
type textarea "x"
type textarea "в пн надо будет узнать, к чему подш"
type textarea "x"
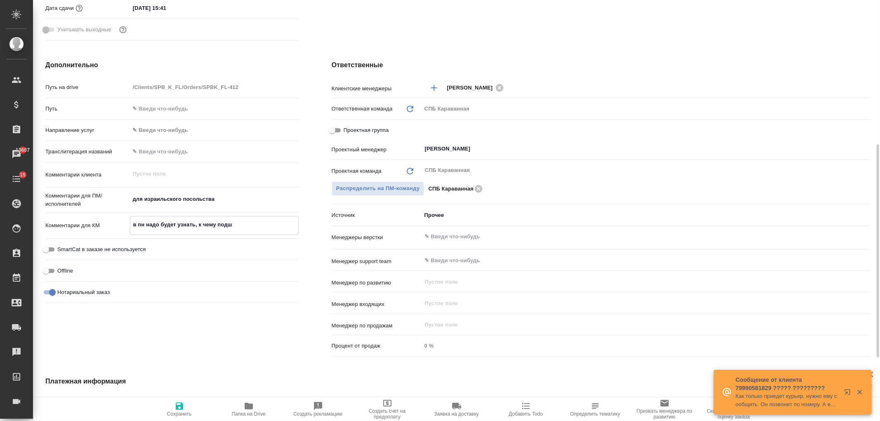
type textarea "в пн надо будет узнать, к чему подши"
type textarea "x"
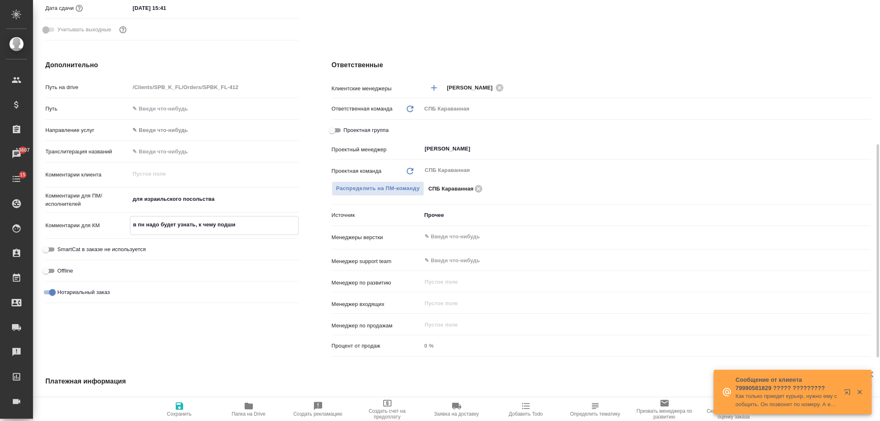
type textarea "x"
type textarea "в пн надо будет узнать, к чему подшив"
type textarea "x"
type textarea "в пн надо будет узнать, к чему подшива"
type textarea "x"
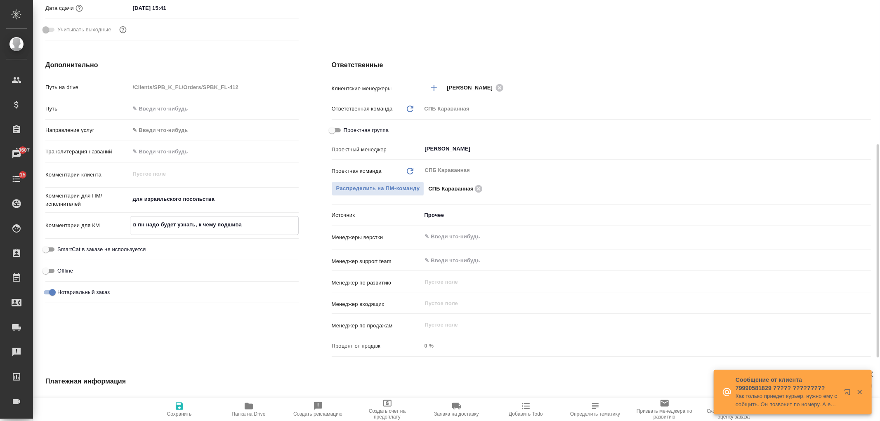
type textarea "x"
type textarea "в пн надо будет узнать, к чему подшивать"
type textarea "x"
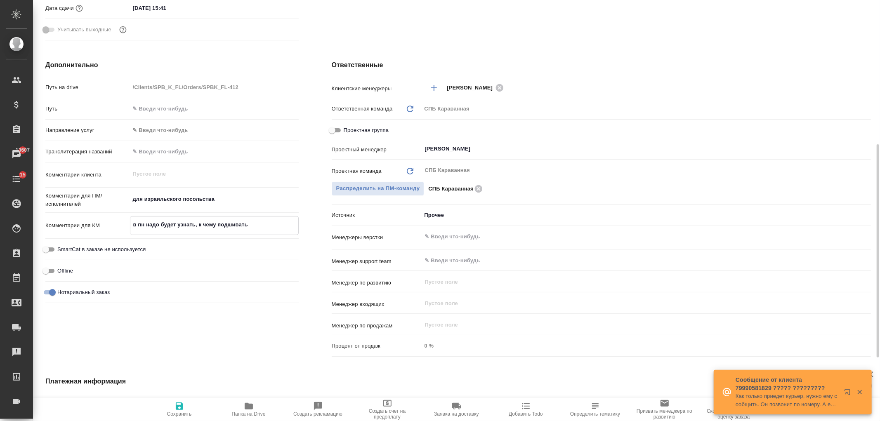
type textarea "x"
type textarea "в пн надо будет узнать, к чему подшивать"
type textarea "x"
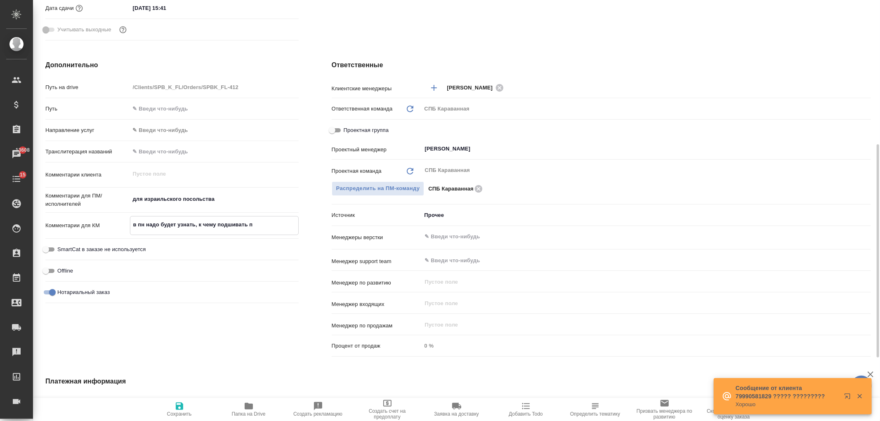
type textarea "в пн надо будет узнать, к чему подшивать пе"
type textarea "x"
type textarea "в пн надо будет узнать, к чему подшивать пер"
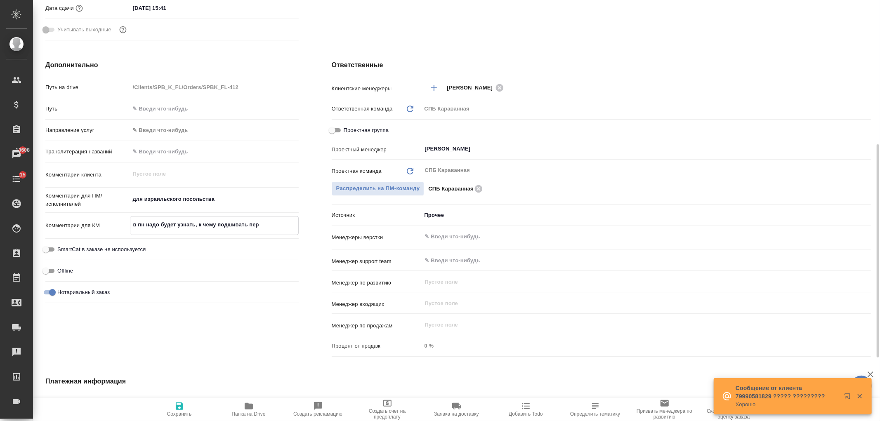
type textarea "x"
type textarea "в пн надо будет узнать, к чему подшивать пере"
type textarea "x"
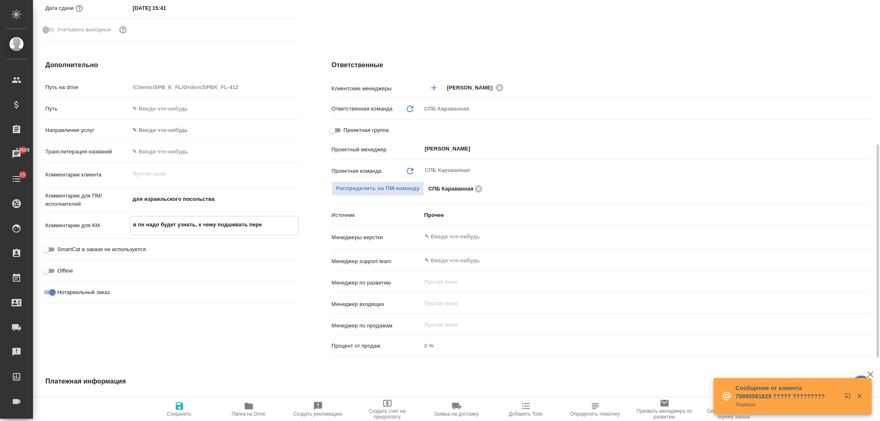
type textarea "x"
type textarea "в пн надо будет узнать, к чему подшивать перев"
type textarea "x"
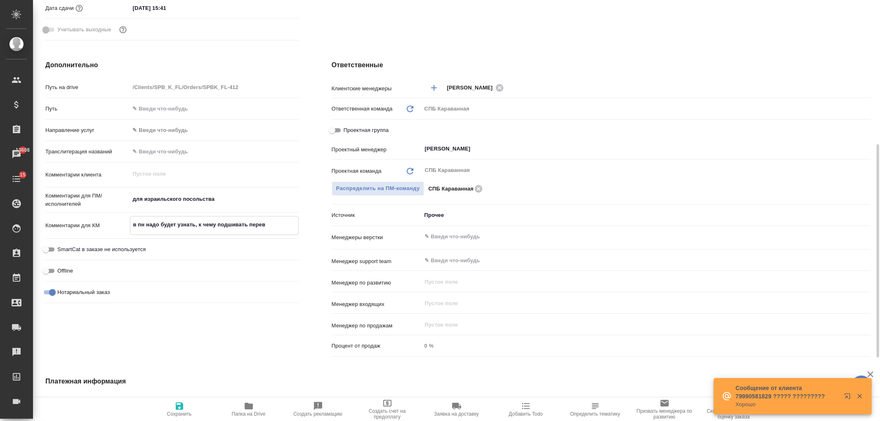
type textarea "x"
type textarea "в пн надо будет узнать, к чему подшивать перево"
type textarea "x"
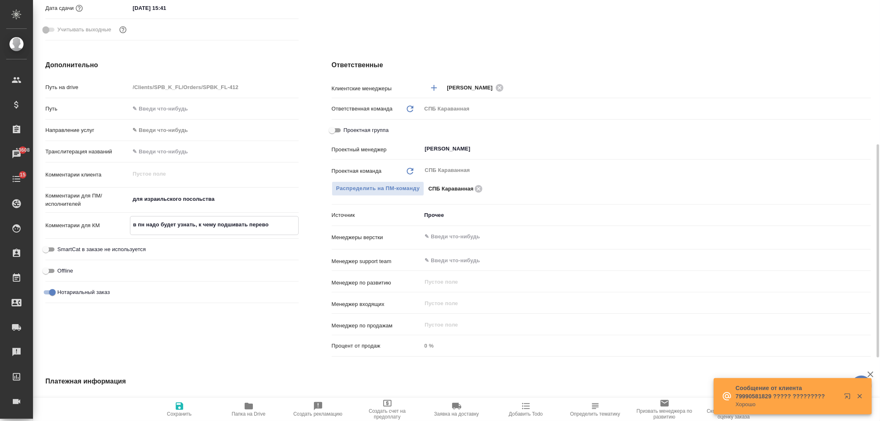
type textarea "в пн надо будет узнать, к чему подшивать перевод"
type textarea "x"
type textarea "в пн надо будет узнать, к чему подшивать перевод,"
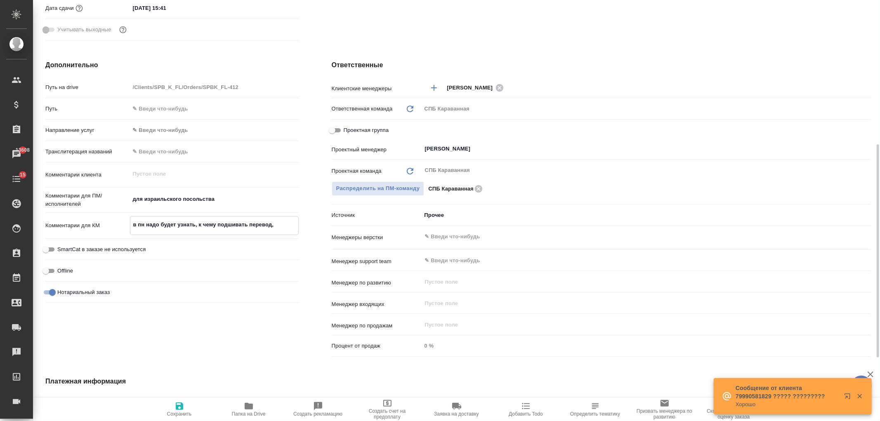
type textarea "x"
type textarea "в пн надо будет узнать, к чему подшивать перевод,"
type textarea "x"
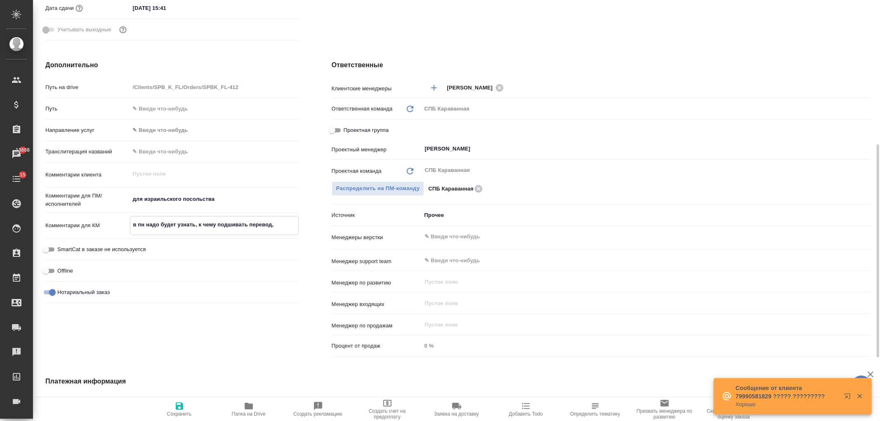
type textarea "x"
type textarea "в пн надо будет узнать, к чему подшивать перевод, н"
type textarea "x"
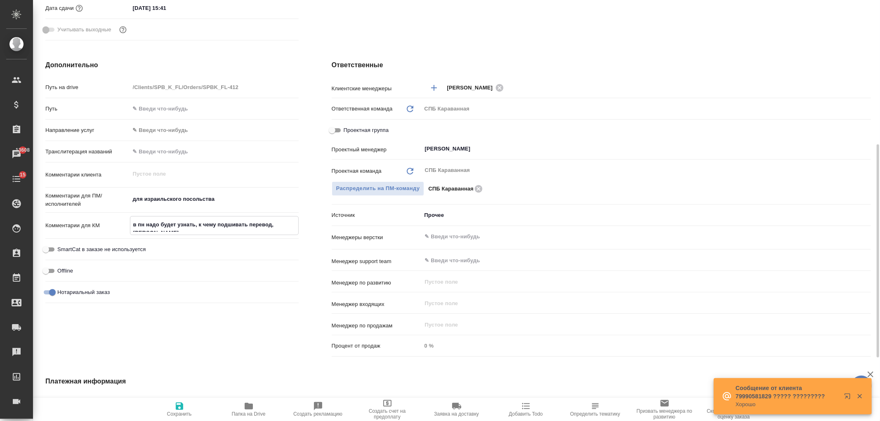
type textarea "x"
type textarea "в пн надо будет узнать, к чему подшивать перевод, на"
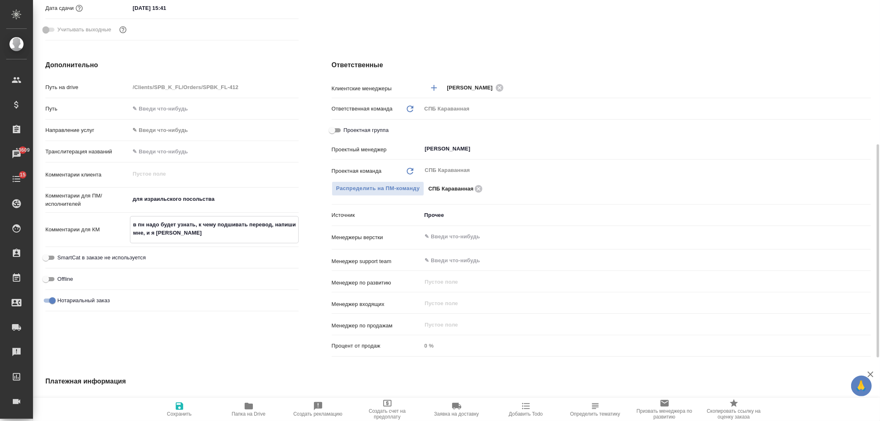
click at [180, 397] on body "🙏 .cls-1 fill:#fff; AWATERA Ivanova Arina Клиенты Спецификации Заказы 13609 Чат…" at bounding box center [440, 210] width 880 height 421
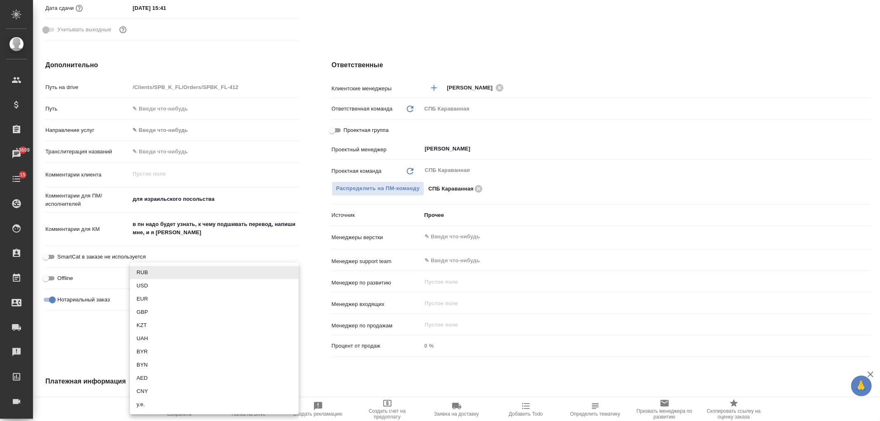
click at [95, 333] on div at bounding box center [440, 210] width 880 height 421
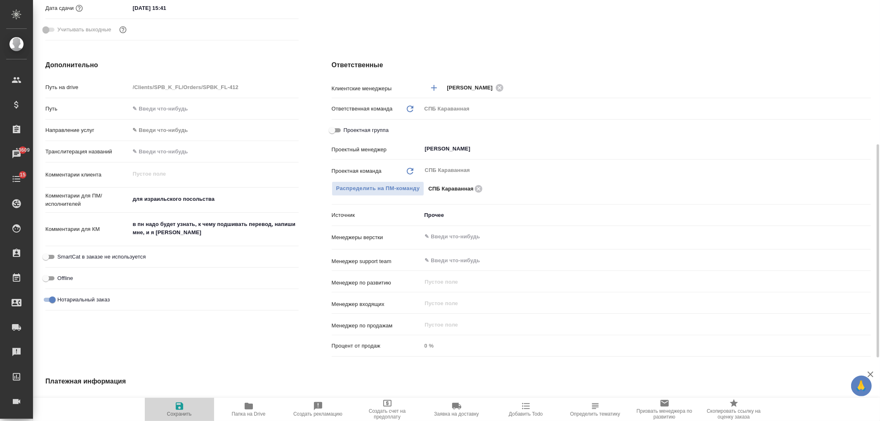
click at [180, 409] on icon "button" at bounding box center [179, 406] width 7 height 7
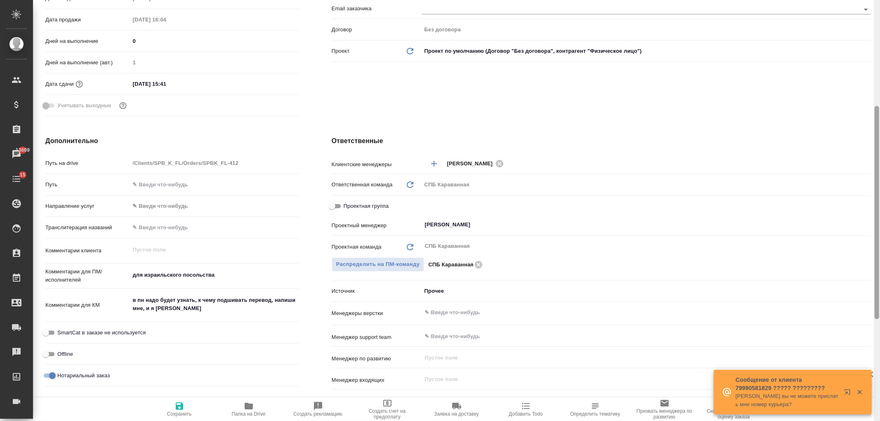
scroll to position [0, 0]
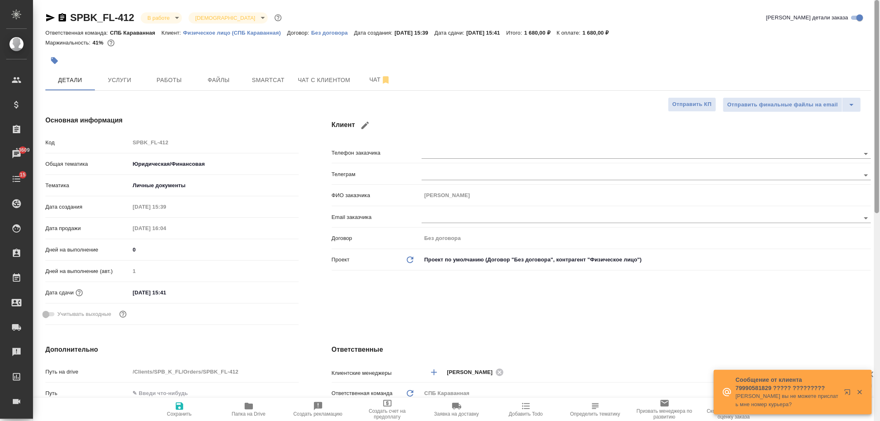
drag, startPoint x: 879, startPoint y: 291, endPoint x: 880, endPoint y: 24, distance: 267.0
click at [880, 24] on div at bounding box center [877, 210] width 6 height 421
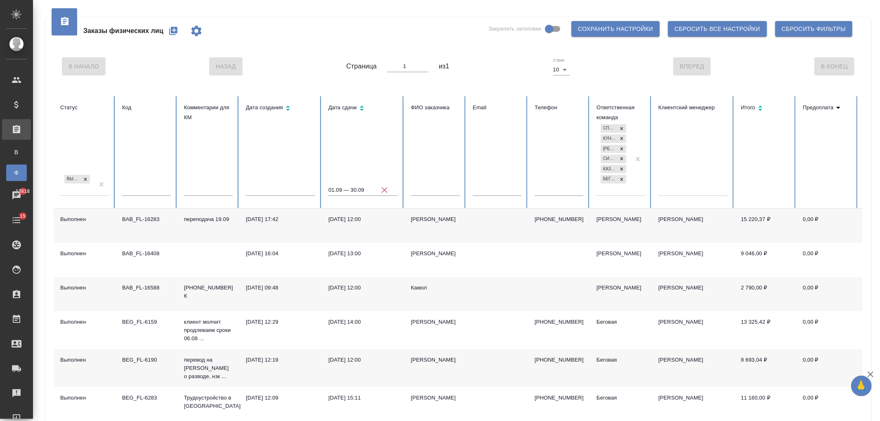
scroll to position [46, 0]
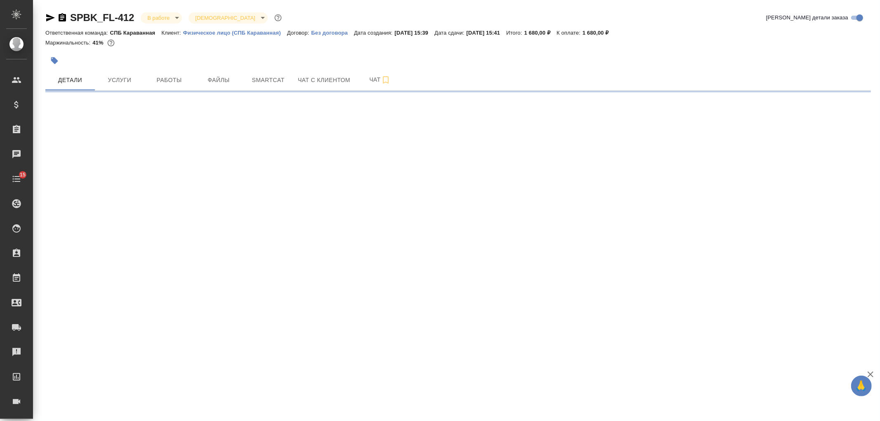
select select "RU"
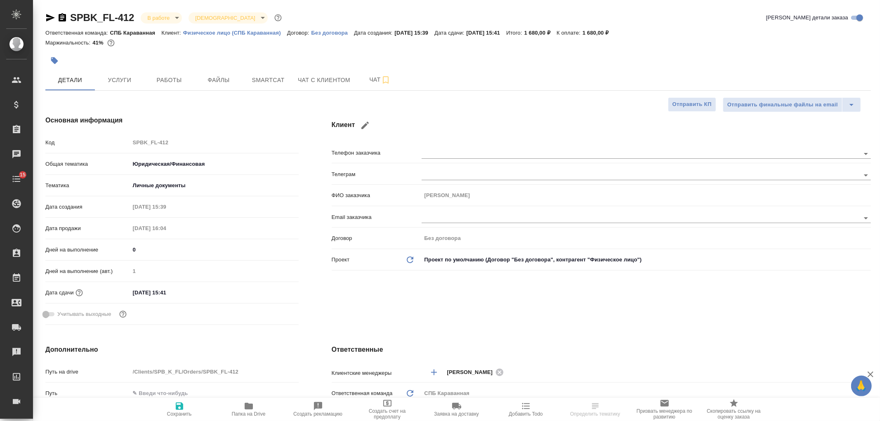
type textarea "x"
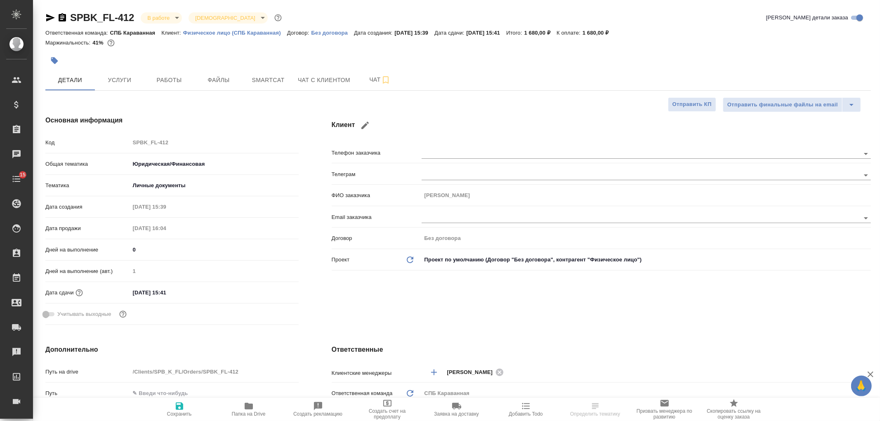
type textarea "x"
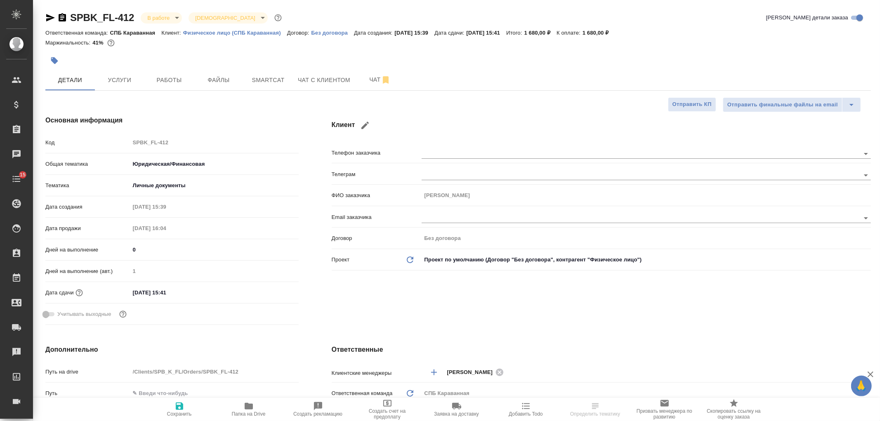
type textarea "x"
select select "RU"
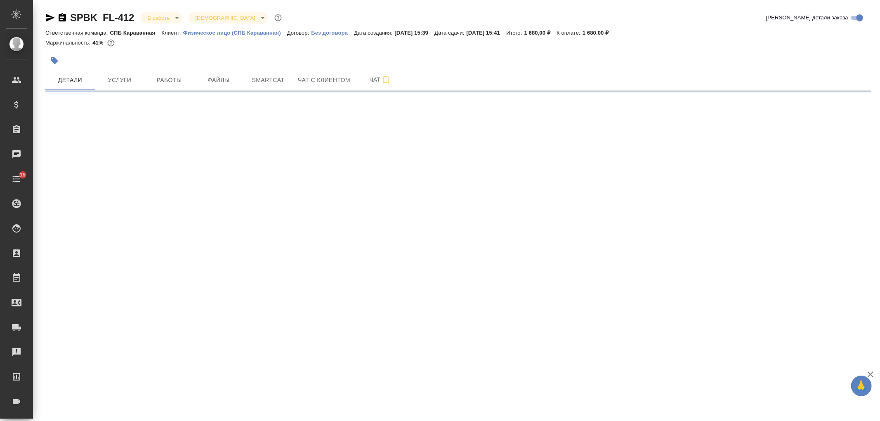
select select "RU"
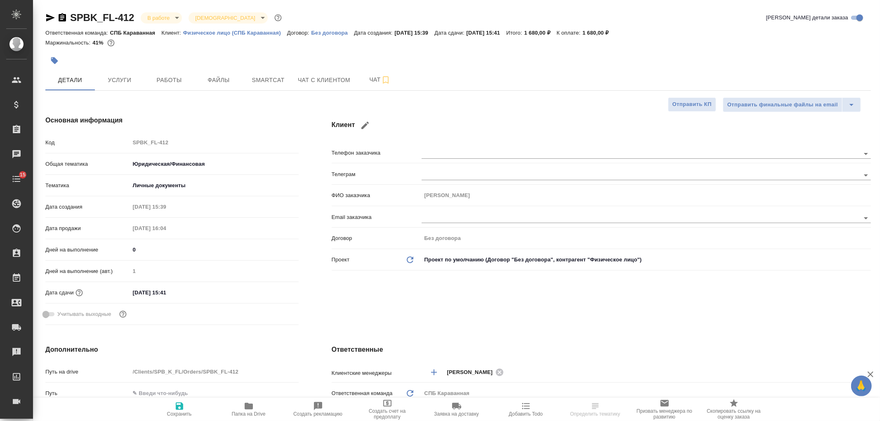
type textarea "x"
click at [880, 128] on div "SPBK_FL-412 В работе inProgress Святая троица holyTrinity Кратко детали заказа …" at bounding box center [456, 415] width 847 height 831
type textarea "x"
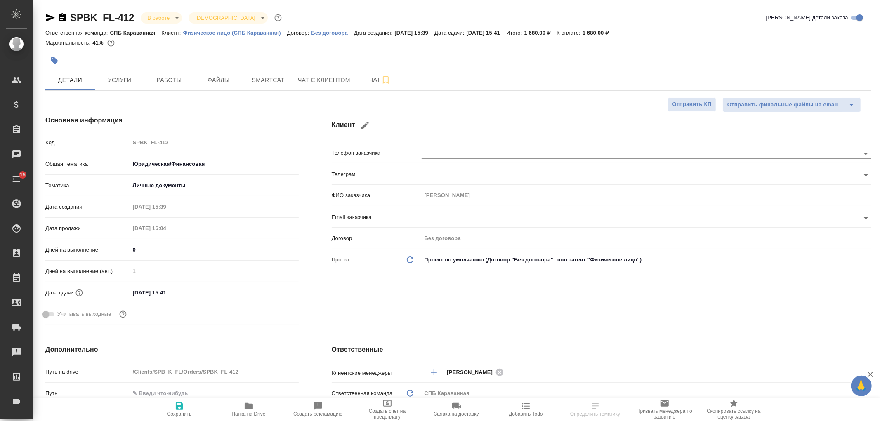
type textarea "x"
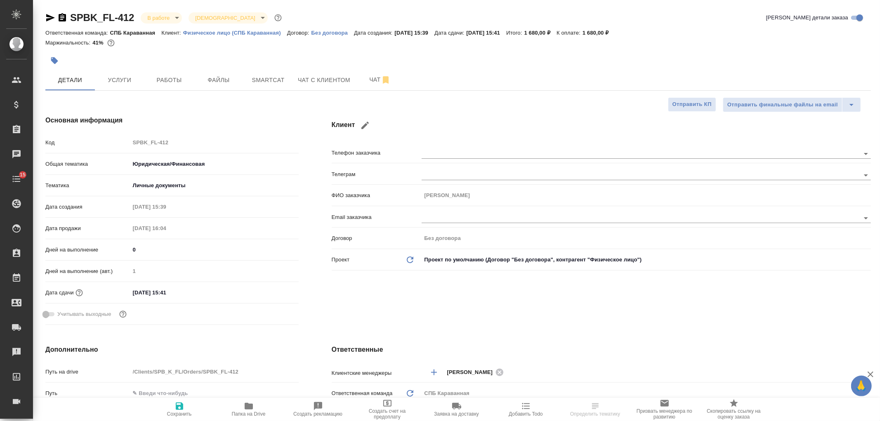
click at [691, 294] on div "Клиент Телефон заказчика [PERSON_NAME] заказчика [PERSON_NAME] Email заказчика …" at bounding box center [601, 222] width 572 height 246
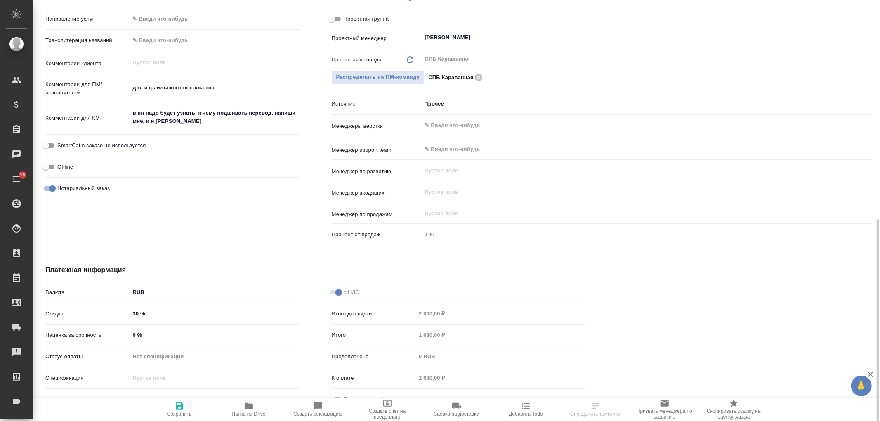
scroll to position [409, 0]
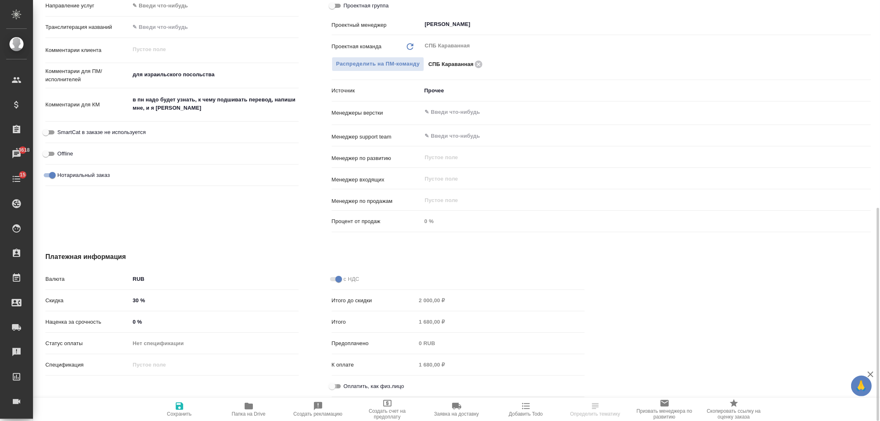
click at [339, 386] on input "Оплатить, как физ.лицо" at bounding box center [332, 387] width 30 height 10
checkbox input "true"
type textarea "x"
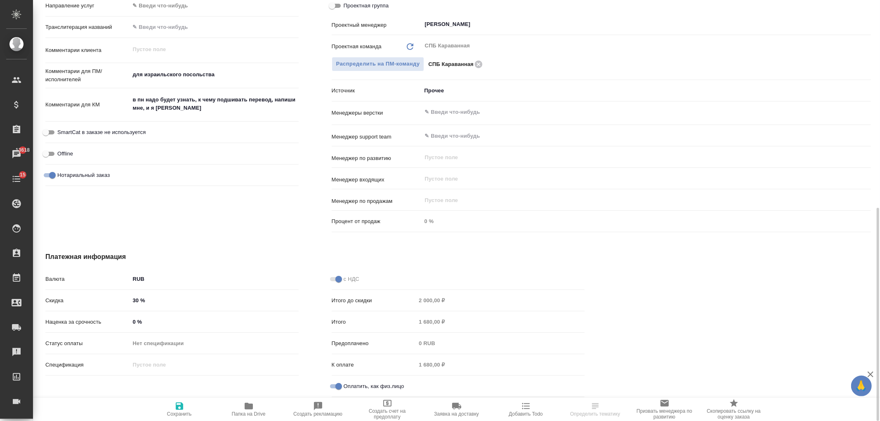
click at [185, 413] on span "Сохранить" at bounding box center [179, 414] width 25 height 6
type textarea "x"
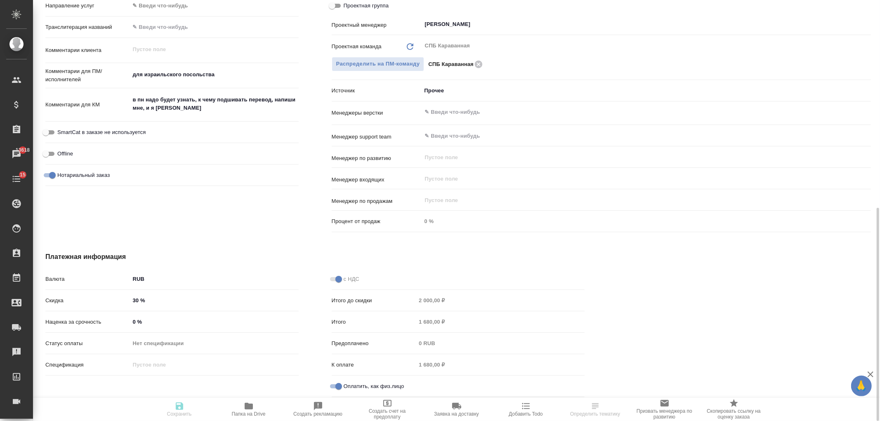
type textarea "x"
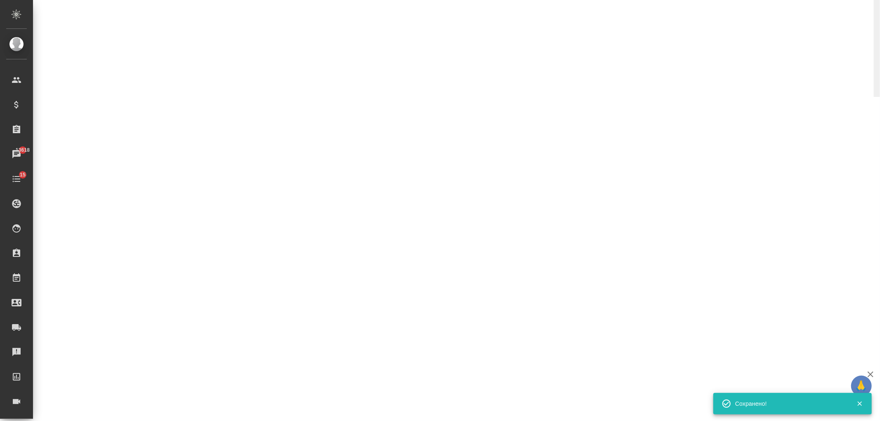
select select "RU"
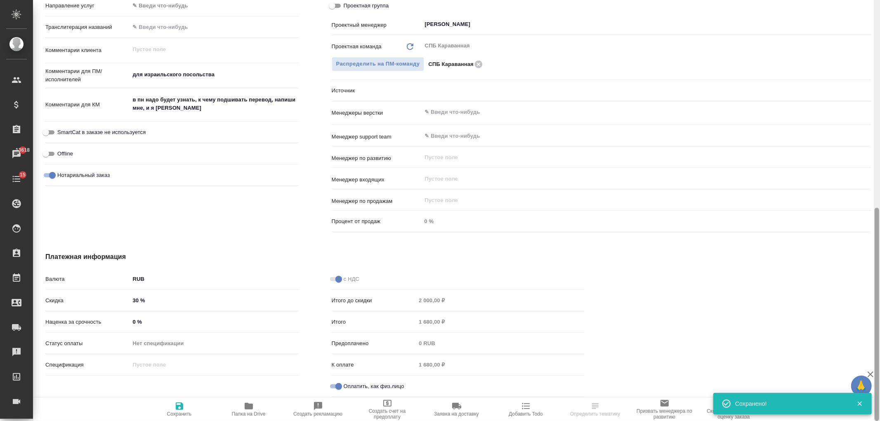
type textarea "x"
click at [871, 373] on icon "button" at bounding box center [871, 375] width 10 height 10
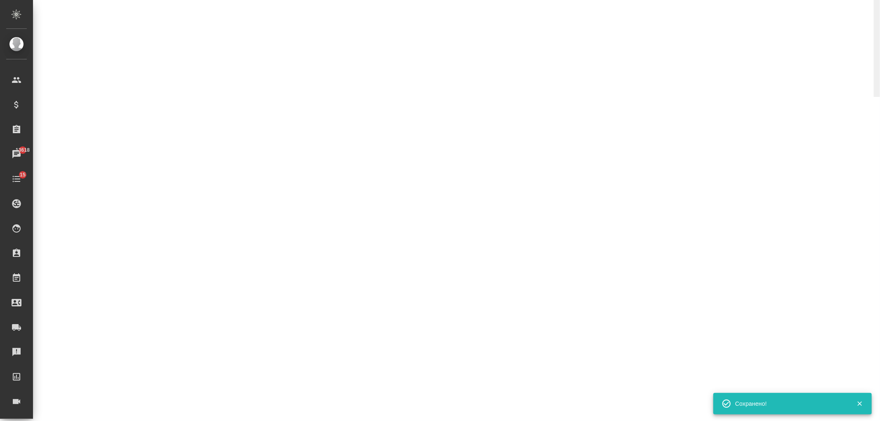
select select "RU"
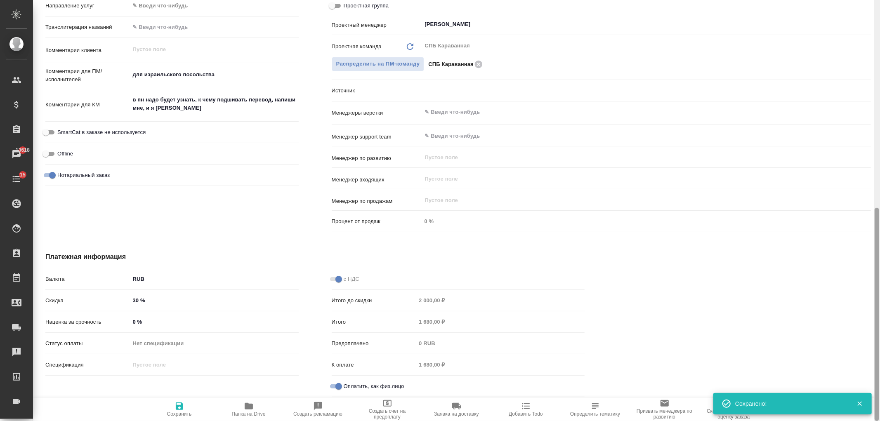
type textarea "x"
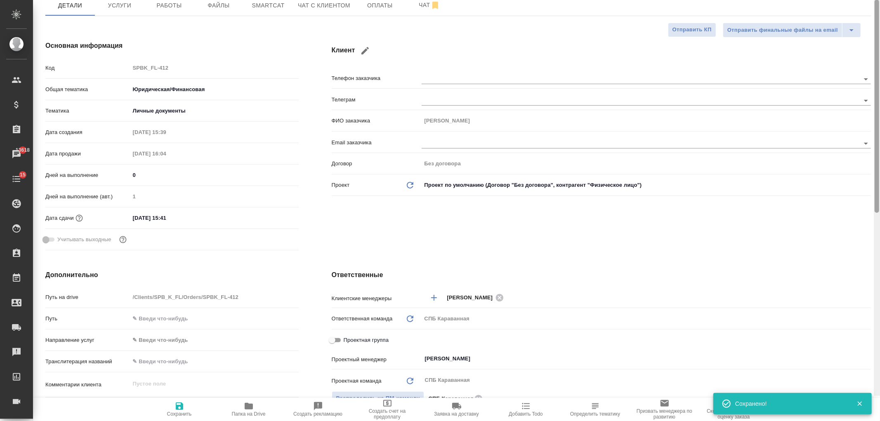
scroll to position [0, 0]
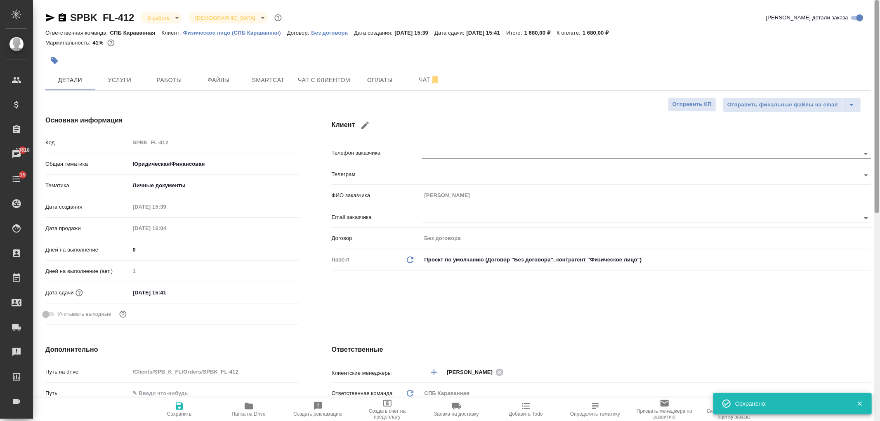
drag, startPoint x: 877, startPoint y: 365, endPoint x: 859, endPoint y: 84, distance: 281.6
click at [859, 84] on div "SPBK_FL-412 В работе inProgress Святая троица holyTrinity Кратко детали заказа …" at bounding box center [456, 210] width 847 height 421
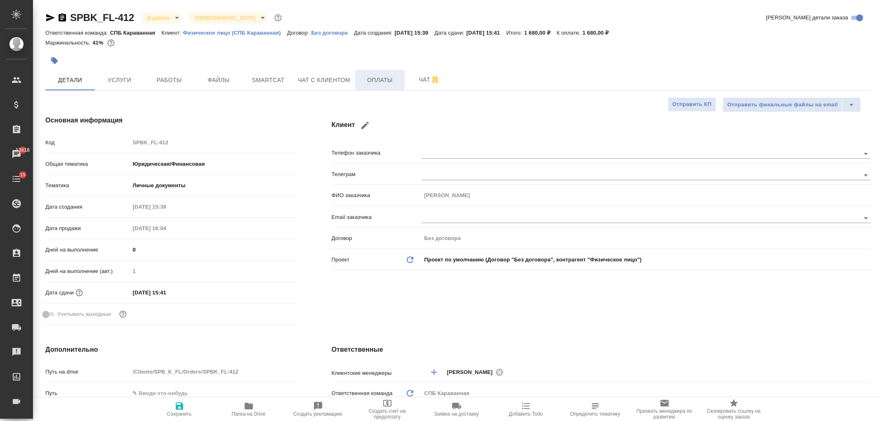
click at [377, 71] on button "Оплаты" at bounding box center [380, 80] width 50 height 21
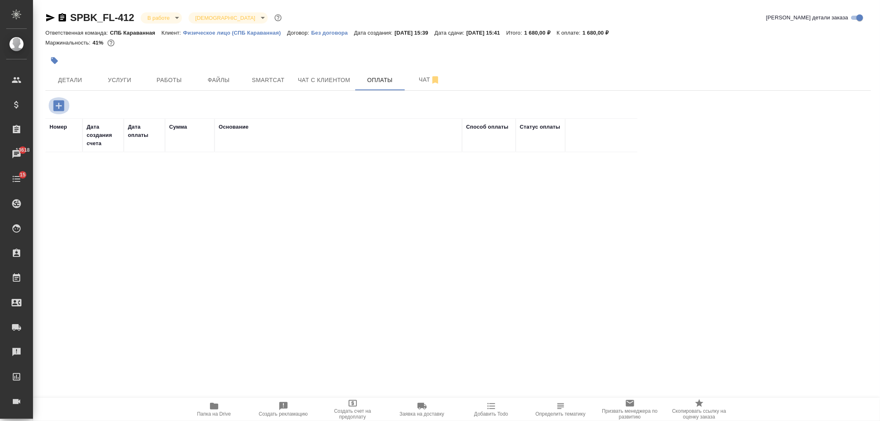
click at [61, 107] on icon "button" at bounding box center [58, 105] width 11 height 11
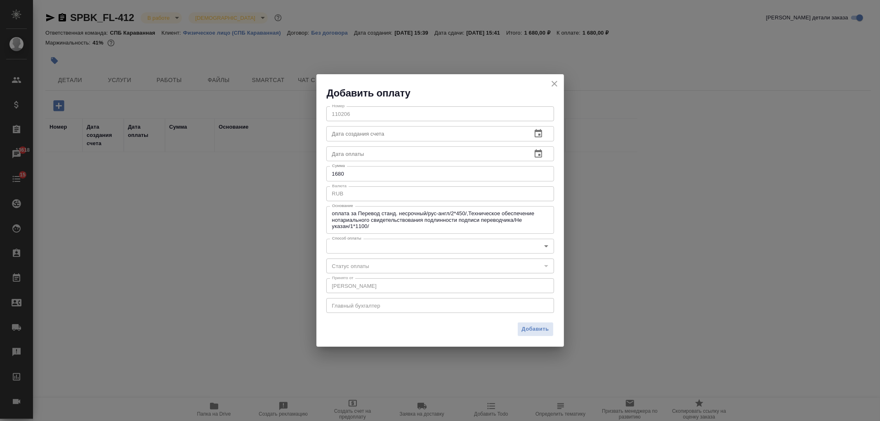
click at [414, 248] on body ".cls-1 fill:#fff; AWATERA [PERSON_NAME] Спецификации Заказы 13618 Чаты 15 Todo …" at bounding box center [440, 210] width 880 height 421
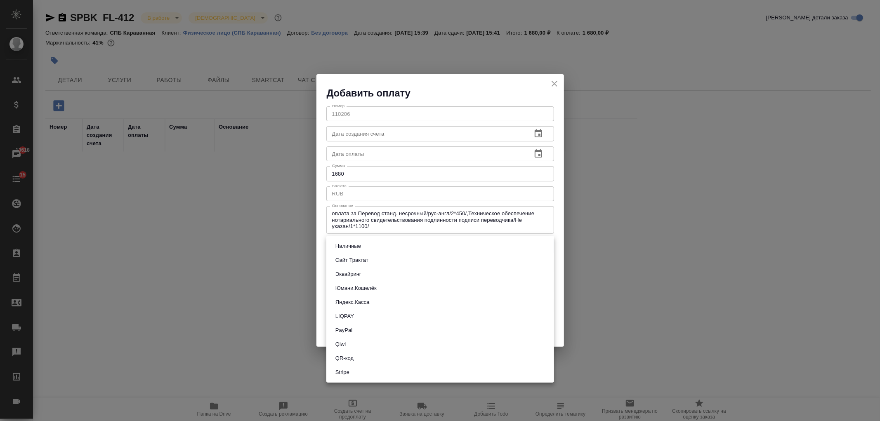
click at [383, 258] on li "Сайт Трактат" at bounding box center [440, 260] width 228 height 14
type input "site-traktat"
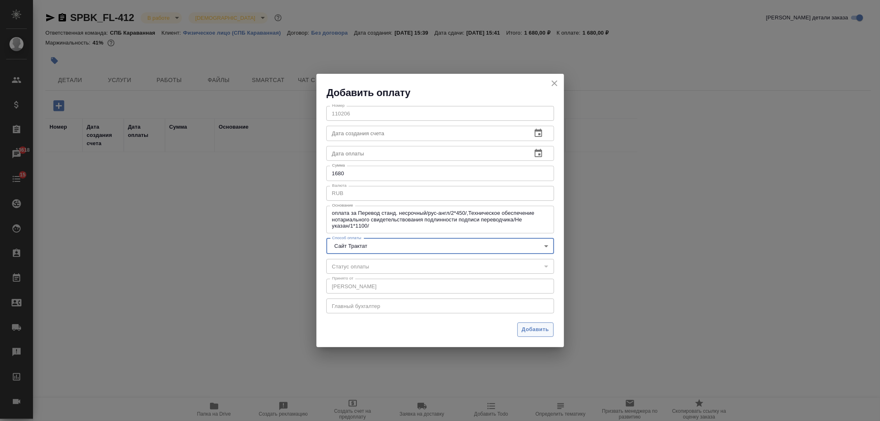
click at [537, 329] on span "Добавить" at bounding box center [535, 329] width 27 height 9
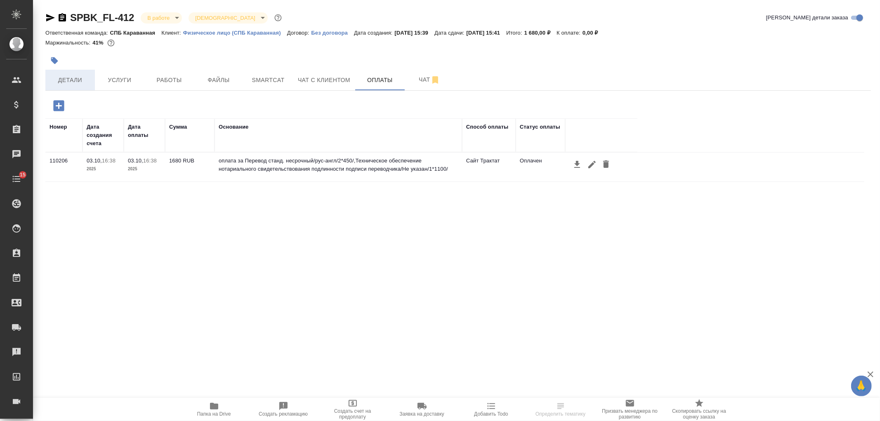
click at [71, 82] on span "Детали" at bounding box center [70, 80] width 40 height 10
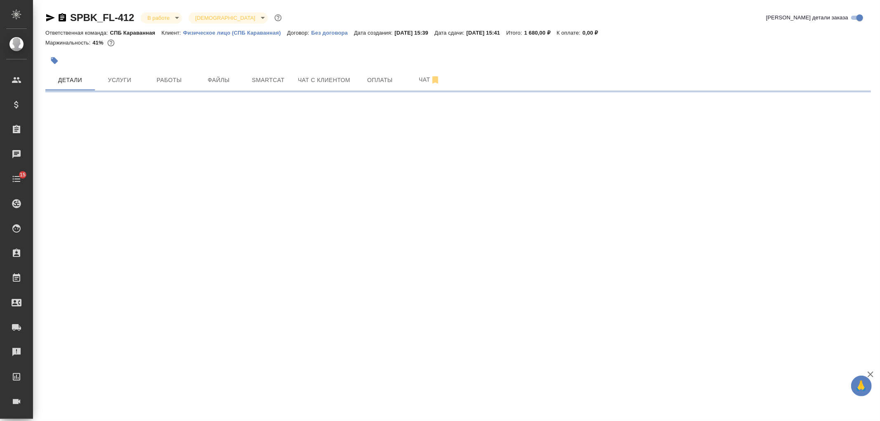
select select "RU"
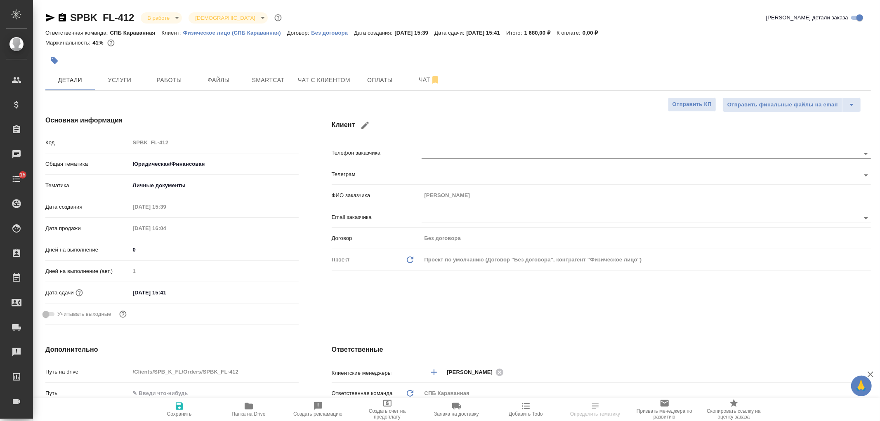
type textarea "x"
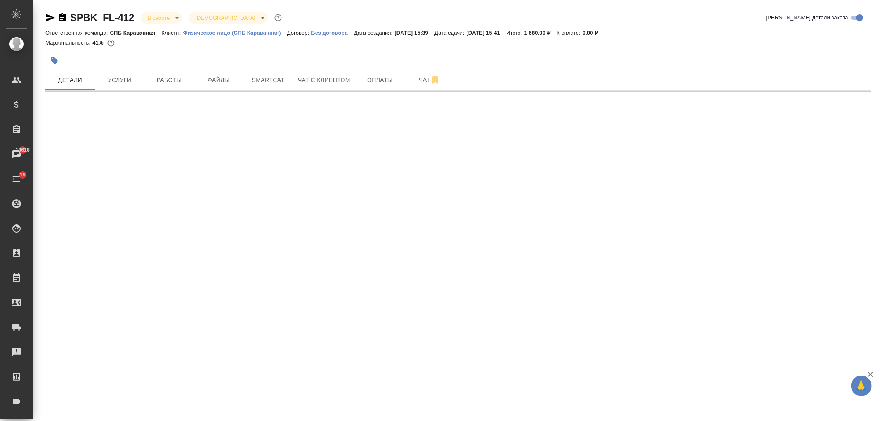
select select "RU"
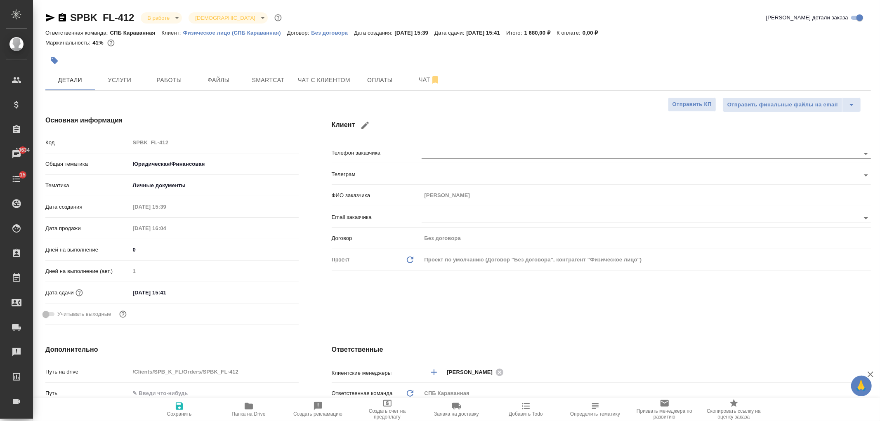
type textarea "x"
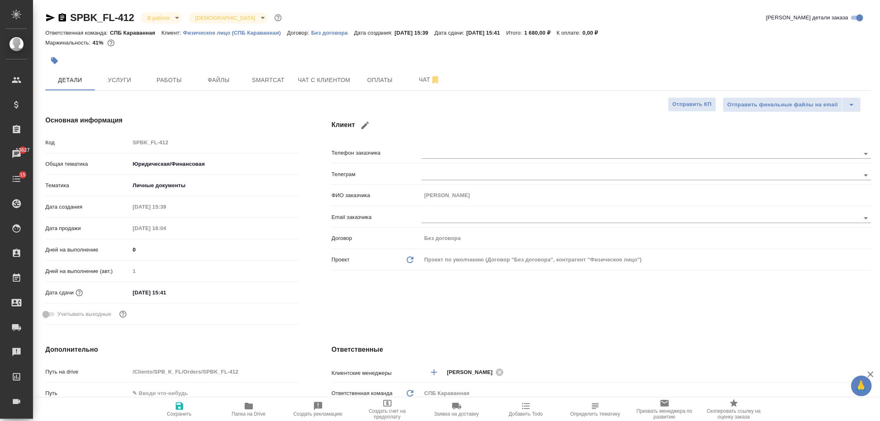
type textarea "x"
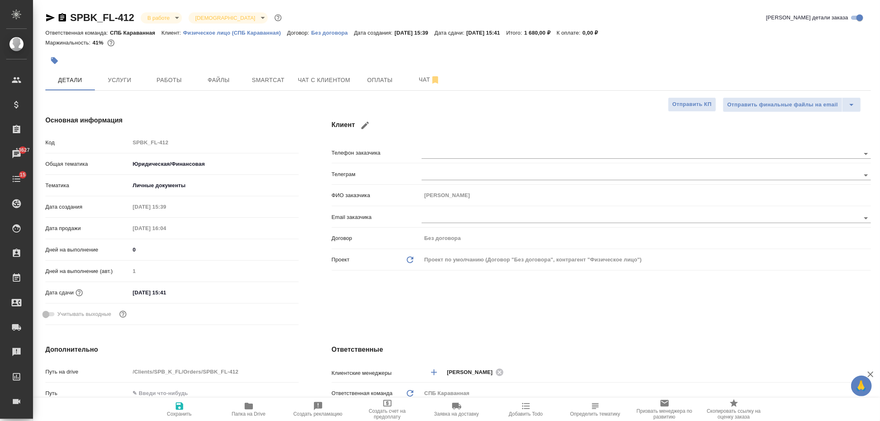
type textarea "x"
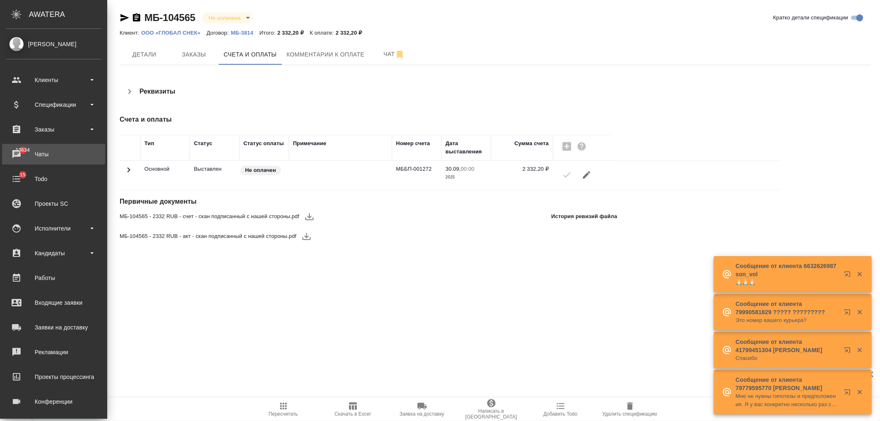
click at [53, 150] on div "Чаты" at bounding box center [53, 154] width 95 height 12
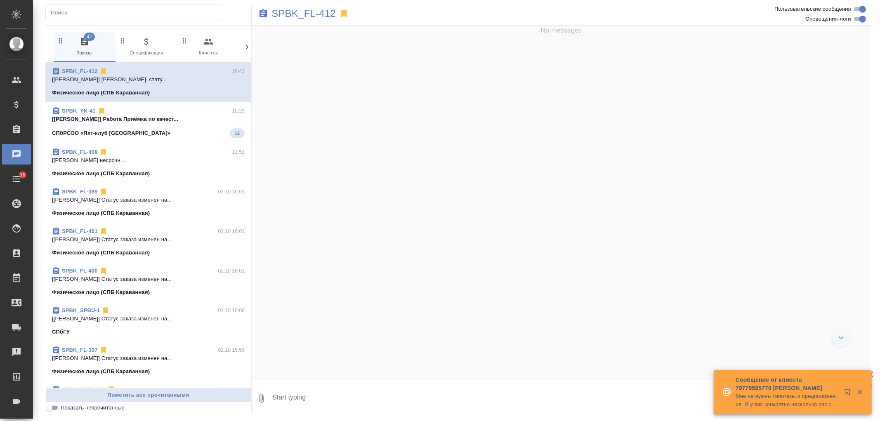
scroll to position [1002, 0]
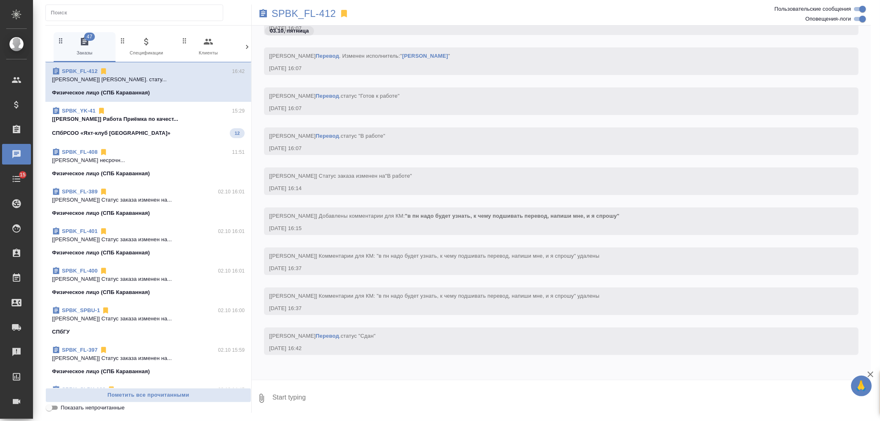
click at [243, 45] on icon at bounding box center [247, 47] width 8 height 8
click at [225, 50] on span "99+ Мессенджеры" at bounding box center [211, 47] width 55 height 20
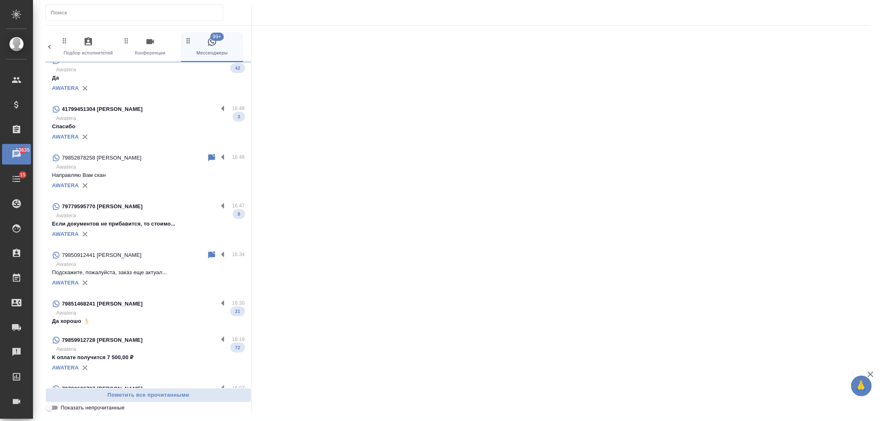
scroll to position [142, 0]
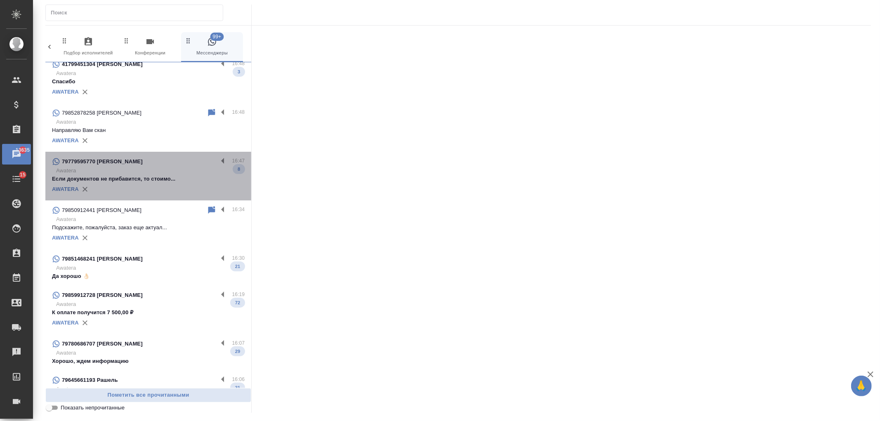
click at [171, 172] on p "Awatera" at bounding box center [150, 171] width 189 height 8
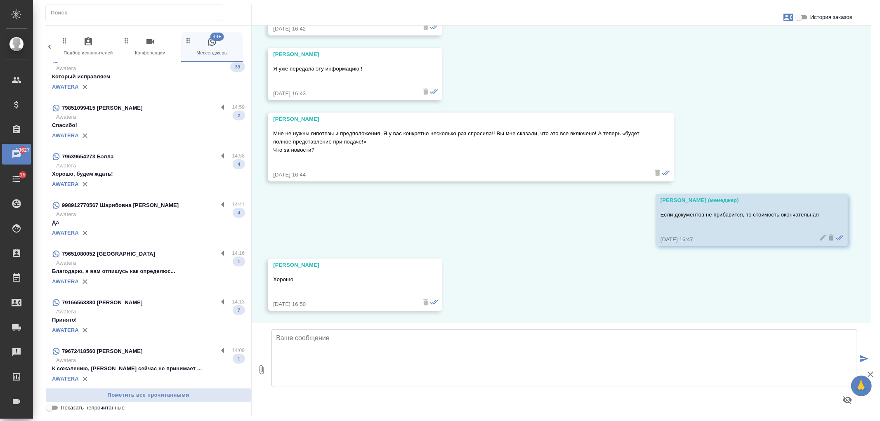
scroll to position [629, 0]
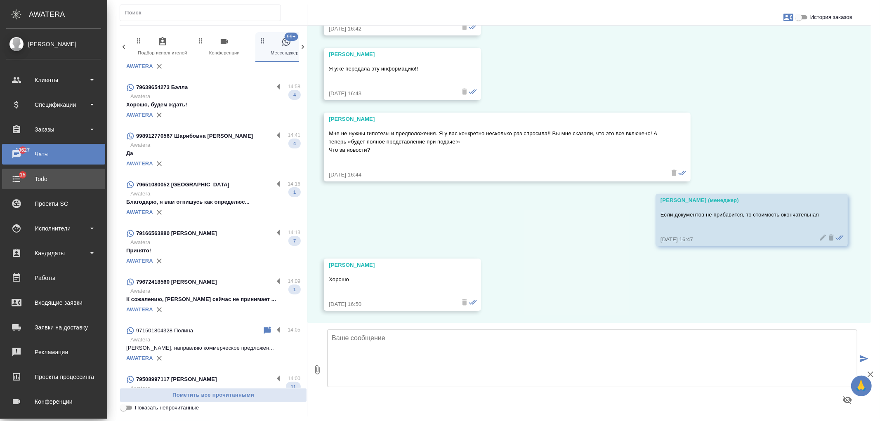
click at [51, 179] on div "Todo" at bounding box center [53, 179] width 95 height 12
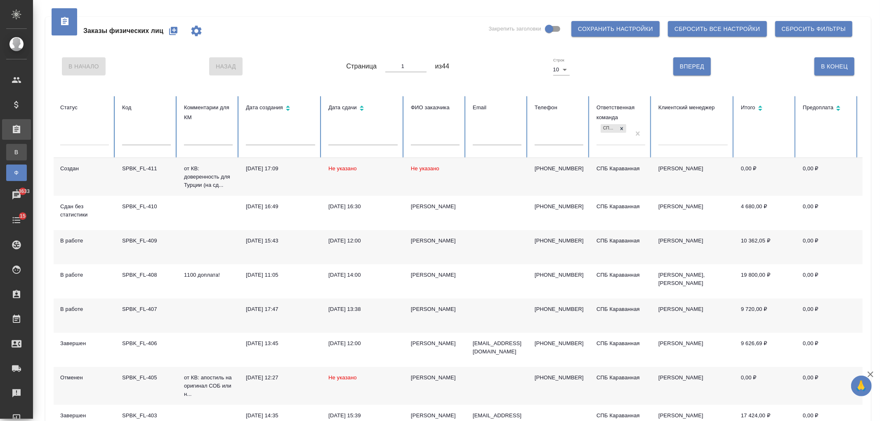
click at [12, 151] on div "Все заказы" at bounding box center [6, 152] width 12 height 8
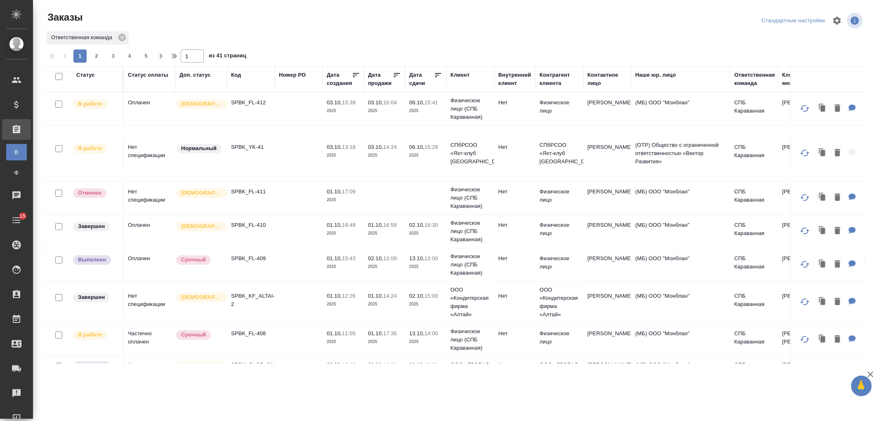
click at [275, 156] on td at bounding box center [299, 153] width 48 height 29
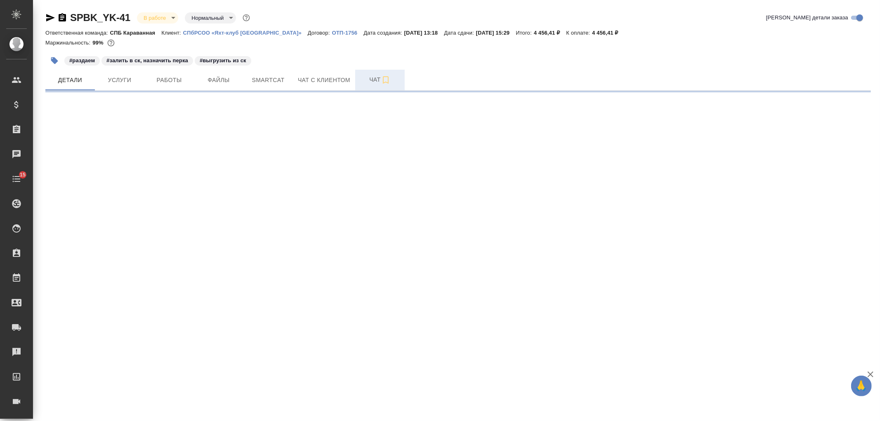
select select "RU"
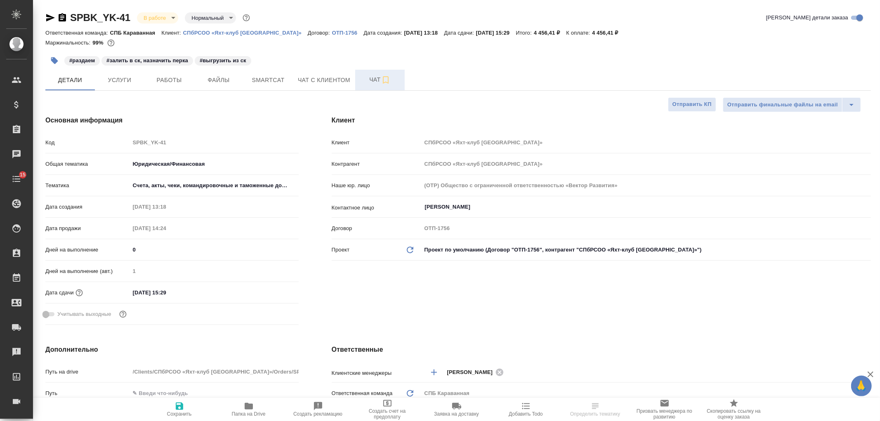
type textarea "x"
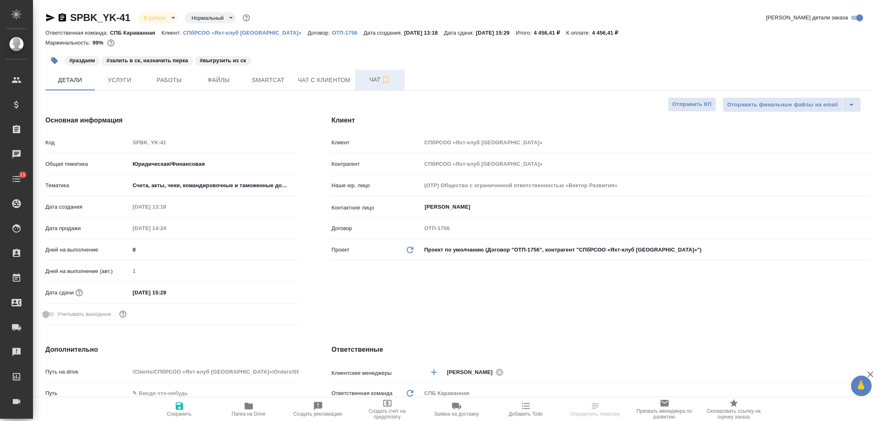
type textarea "x"
click at [373, 84] on span "Чат" at bounding box center [380, 80] width 40 height 10
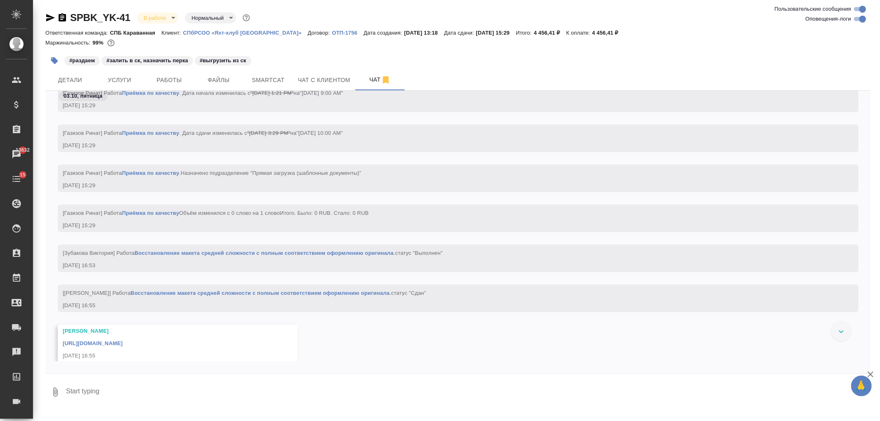
scroll to position [2401, 0]
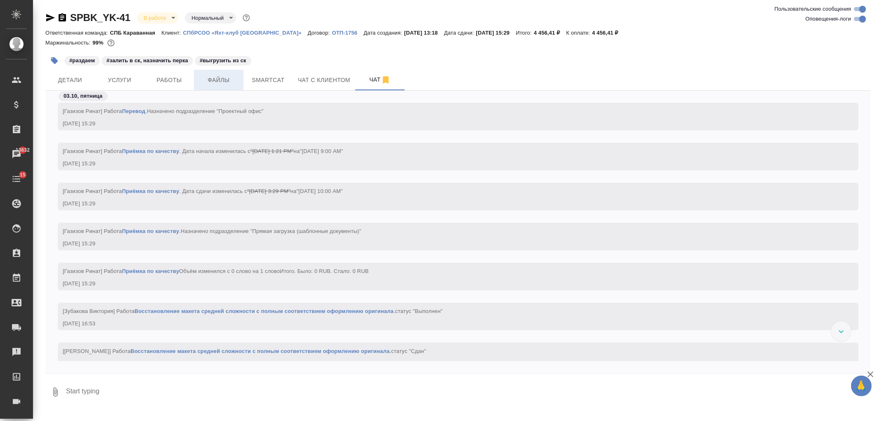
click at [232, 85] on span "Файлы" at bounding box center [219, 80] width 40 height 10
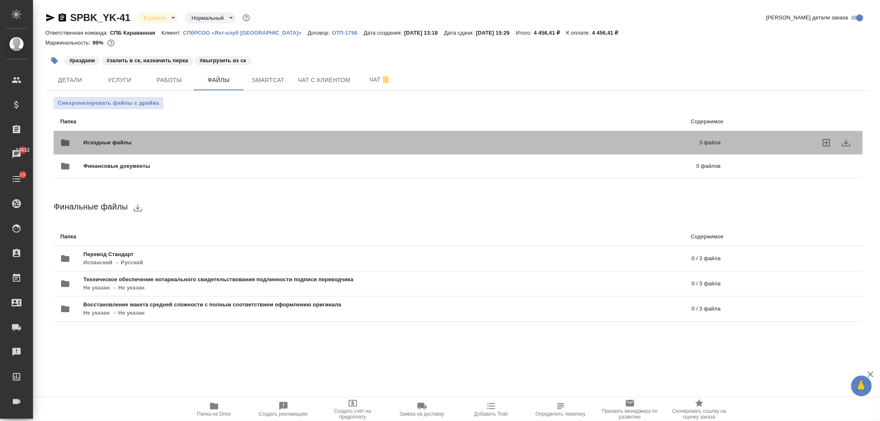
click at [234, 139] on span "Исходные файлы" at bounding box center [249, 143] width 332 height 8
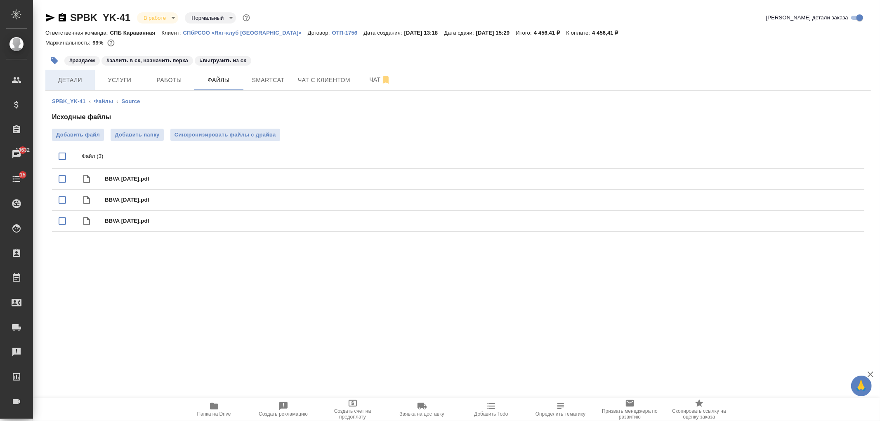
click at [77, 81] on span "Детали" at bounding box center [70, 80] width 40 height 10
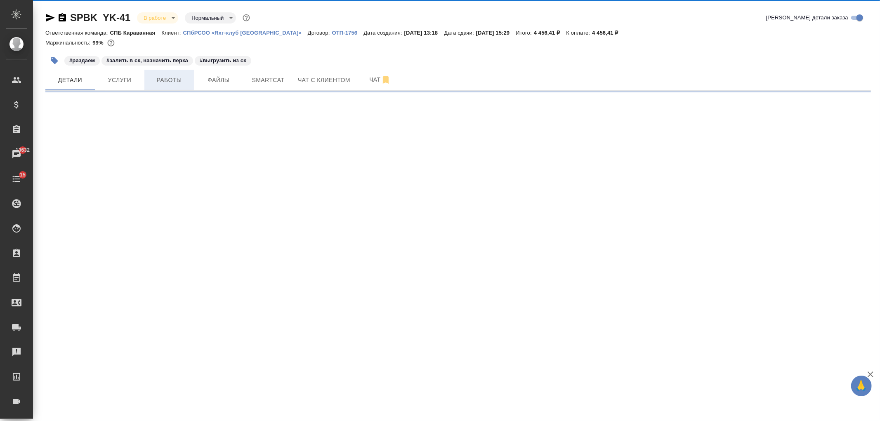
select select "RU"
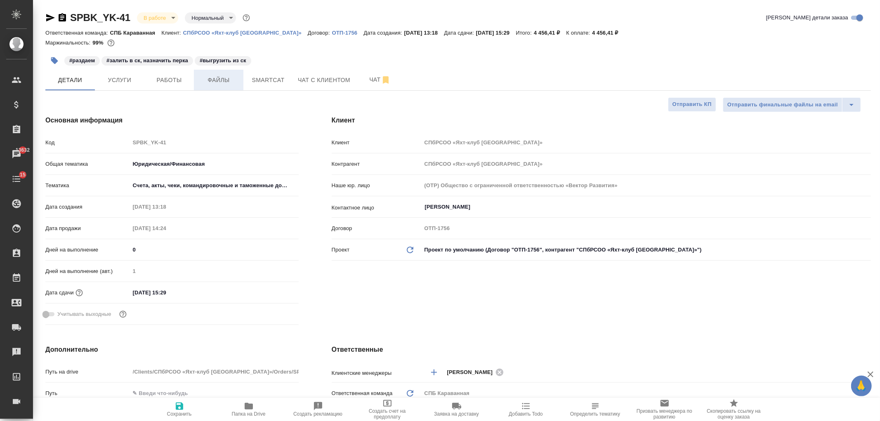
type textarea "x"
click at [175, 85] on span "Работы" at bounding box center [169, 80] width 40 height 10
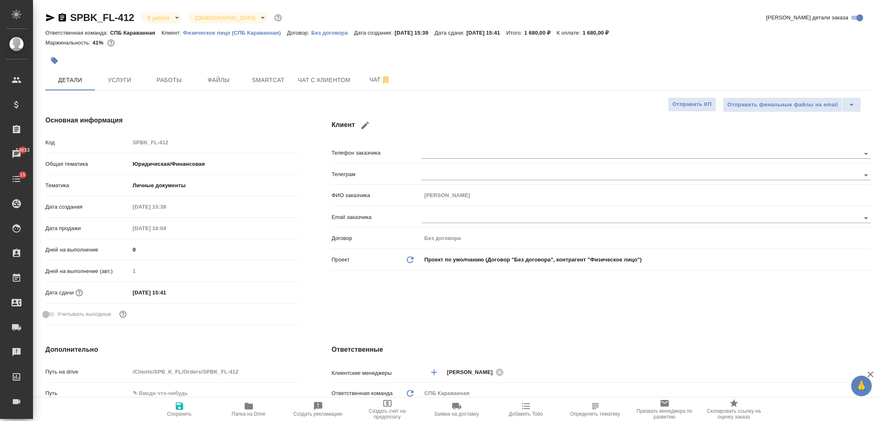
select select "RU"
click at [151, 85] on button "Работы" at bounding box center [169, 80] width 50 height 21
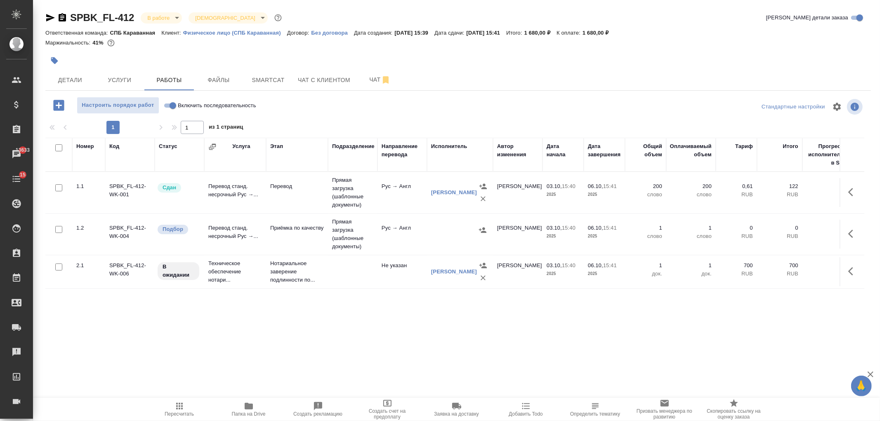
click at [50, 18] on icon "button" at bounding box center [50, 18] width 10 height 10
